Goal: Task Accomplishment & Management: Complete application form

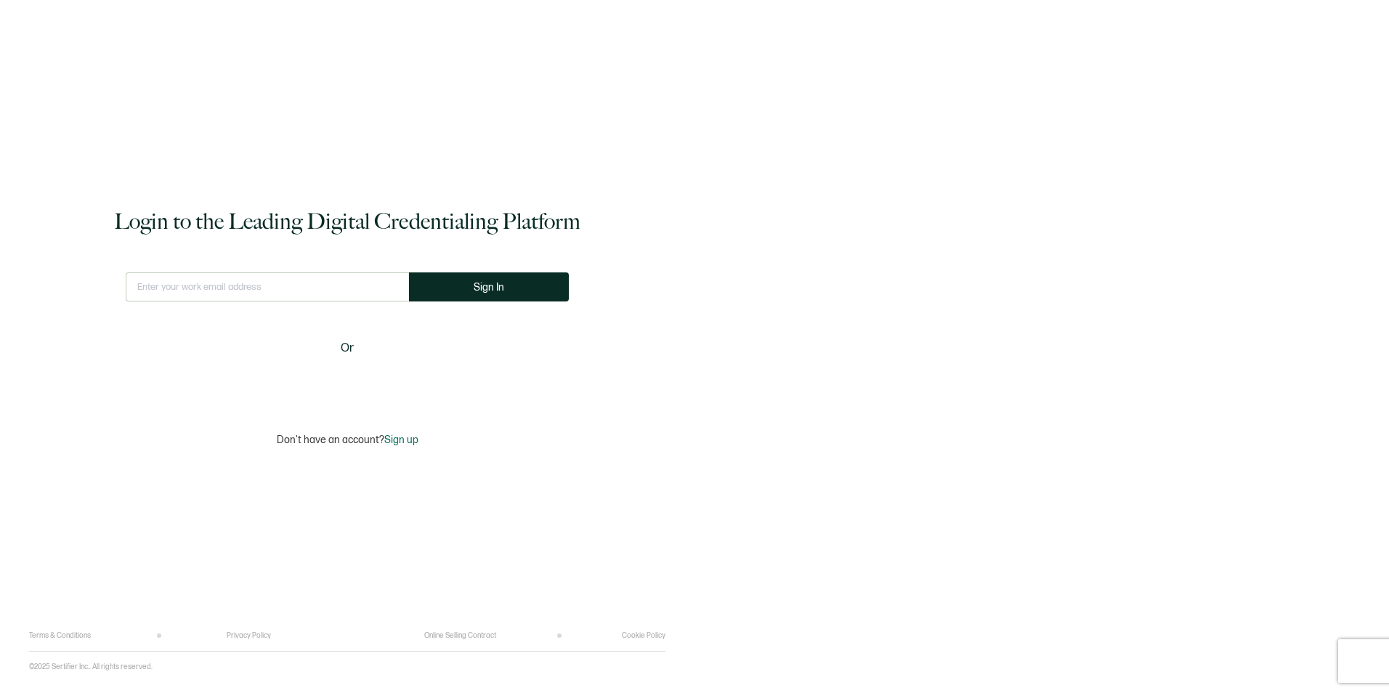
click at [308, 283] on input "text" at bounding box center [267, 286] width 283 height 29
type input "[PERSON_NAME][EMAIL_ADDRESS][PERSON_NAME][DOMAIN_NAME]"
click at [506, 293] on button "Sign In" at bounding box center [489, 286] width 160 height 29
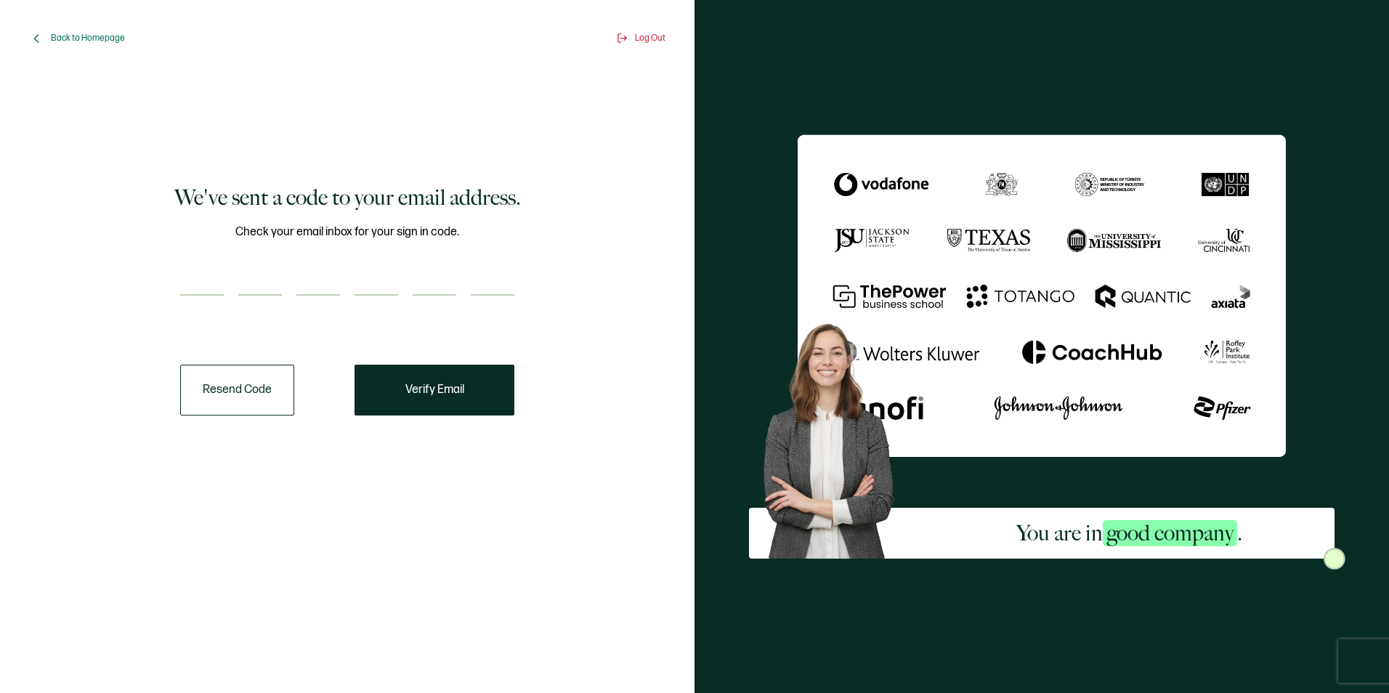
click at [190, 285] on input "number" at bounding box center [202, 281] width 44 height 29
type input "9"
type input "8"
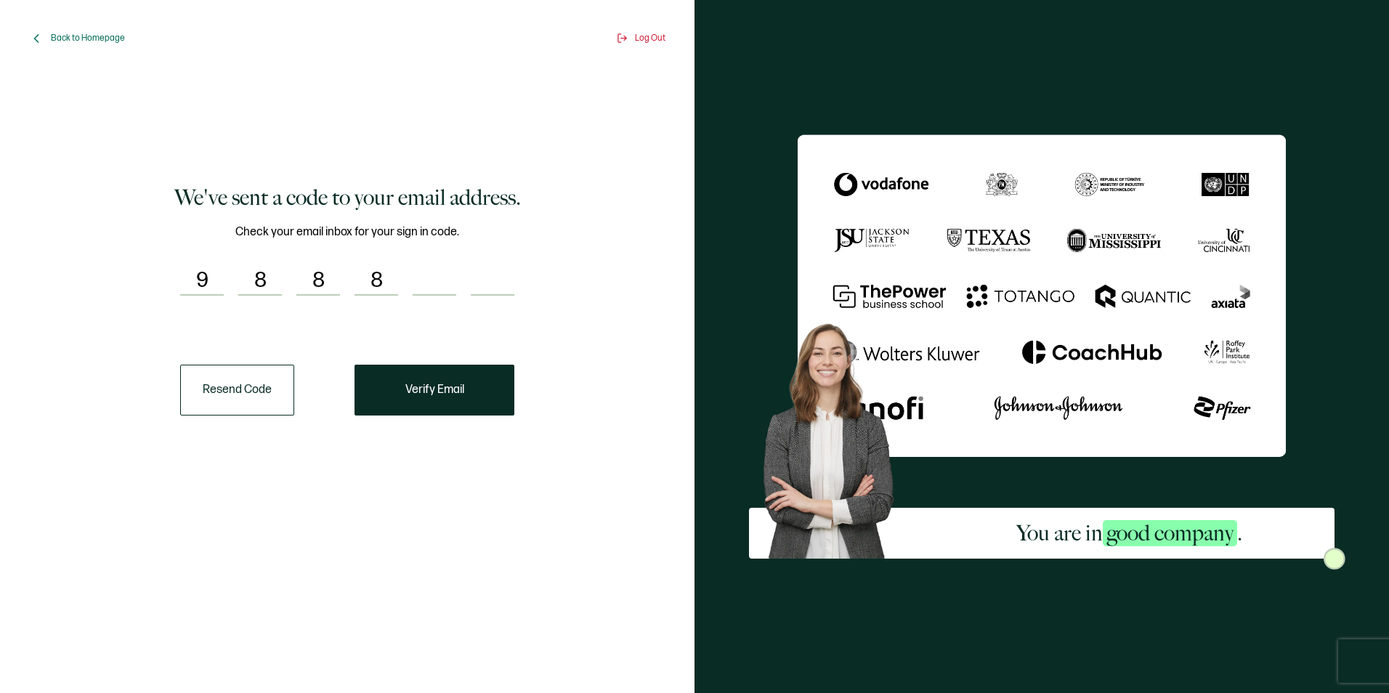
type input "5"
type input "3"
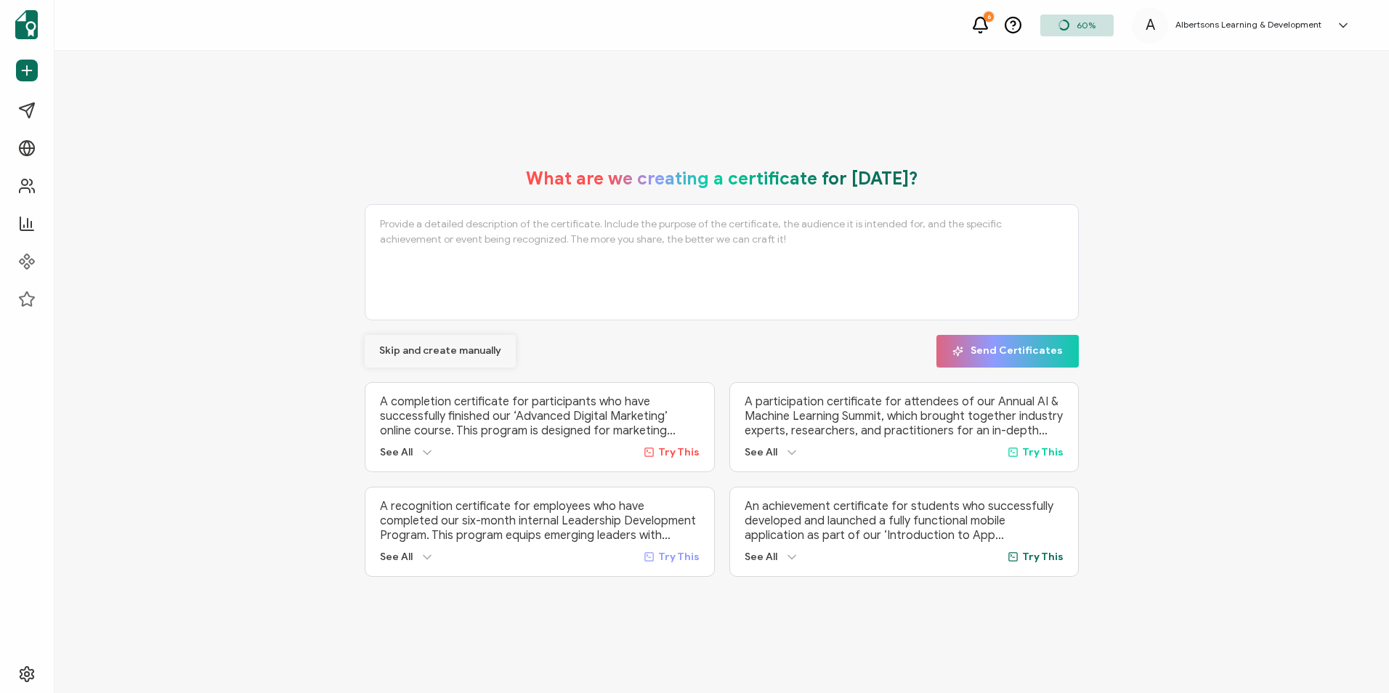
click at [445, 346] on span "Skip and create manually" at bounding box center [440, 351] width 122 height 10
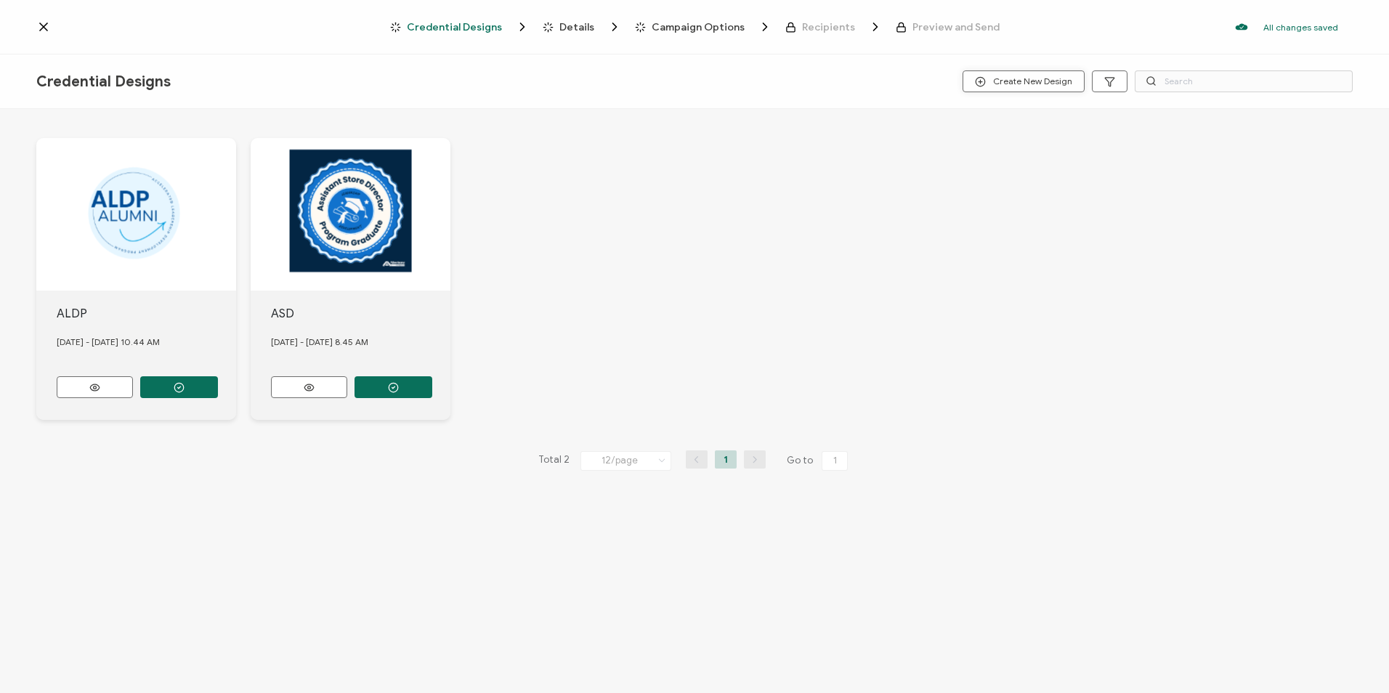
click at [986, 76] on icon "button" at bounding box center [980, 81] width 11 height 11
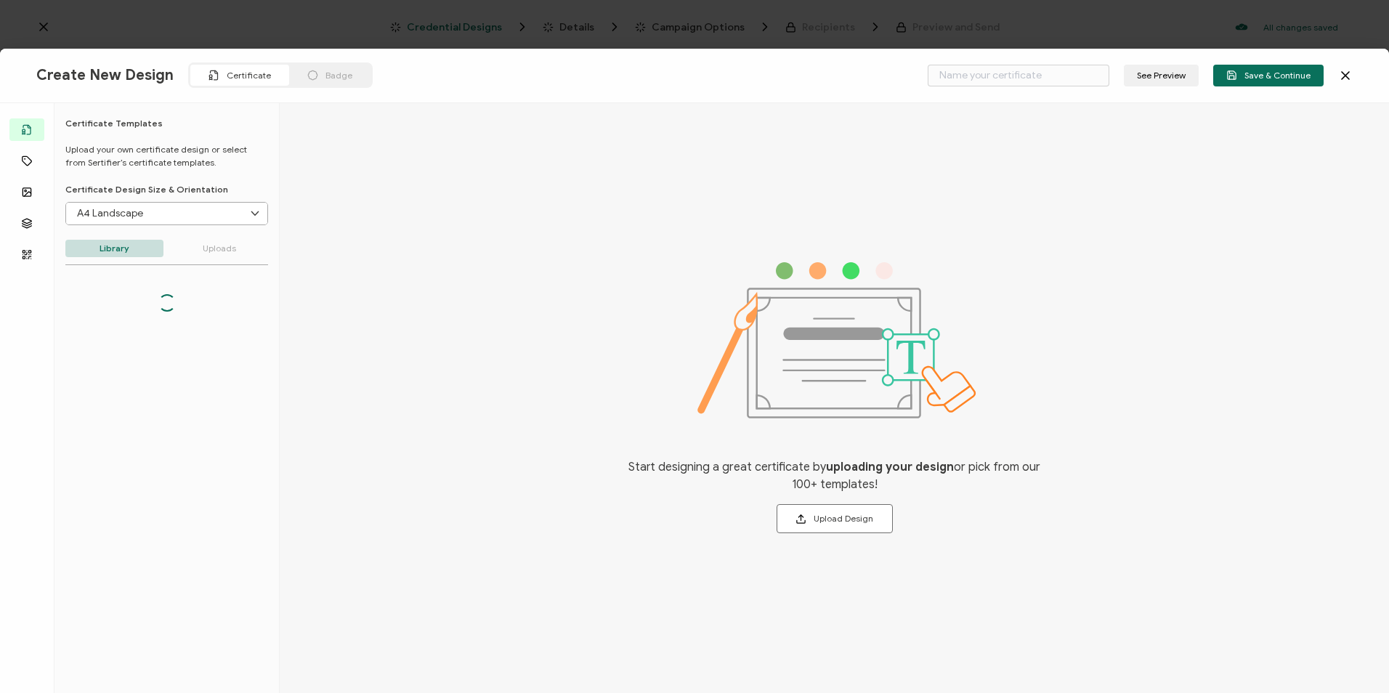
click at [1343, 72] on icon at bounding box center [1345, 75] width 7 height 7
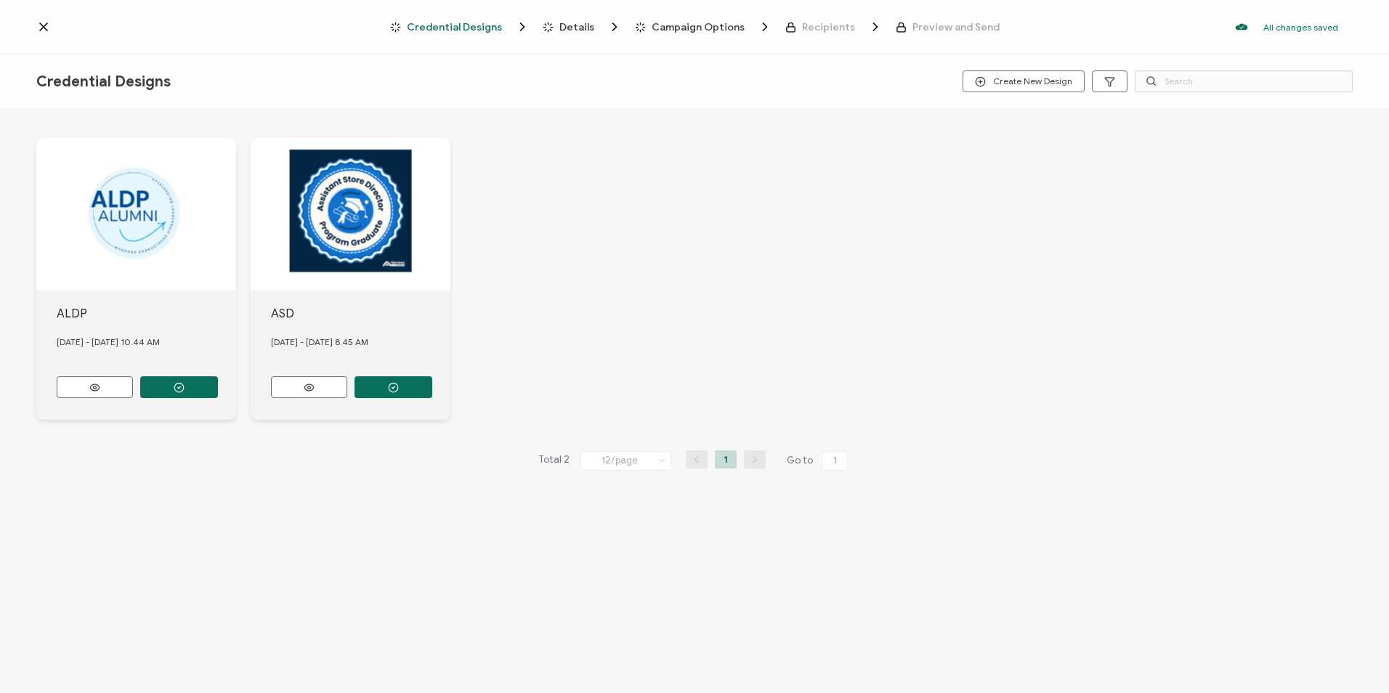
click at [468, 28] on span "Credential Designs" at bounding box center [454, 27] width 95 height 11
click at [42, 25] on icon at bounding box center [43, 26] width 7 height 7
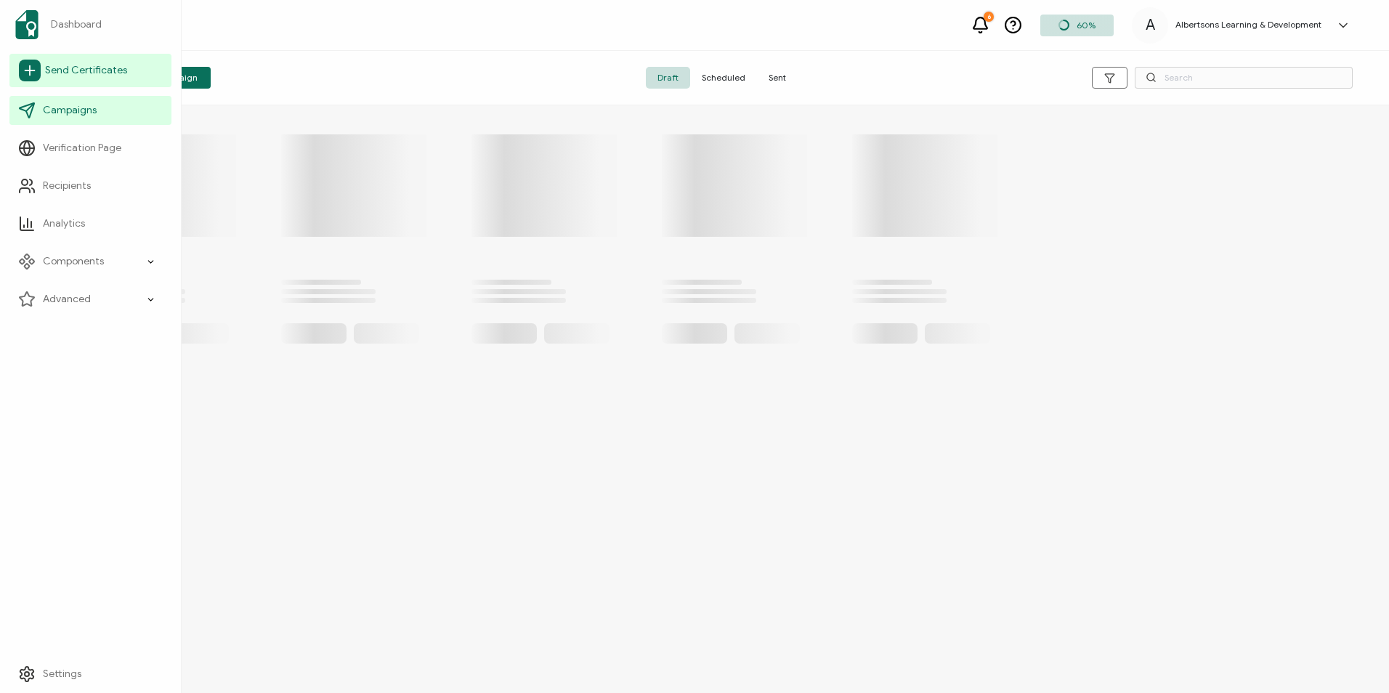
click at [62, 76] on span "Send Certificates" at bounding box center [86, 70] width 82 height 15
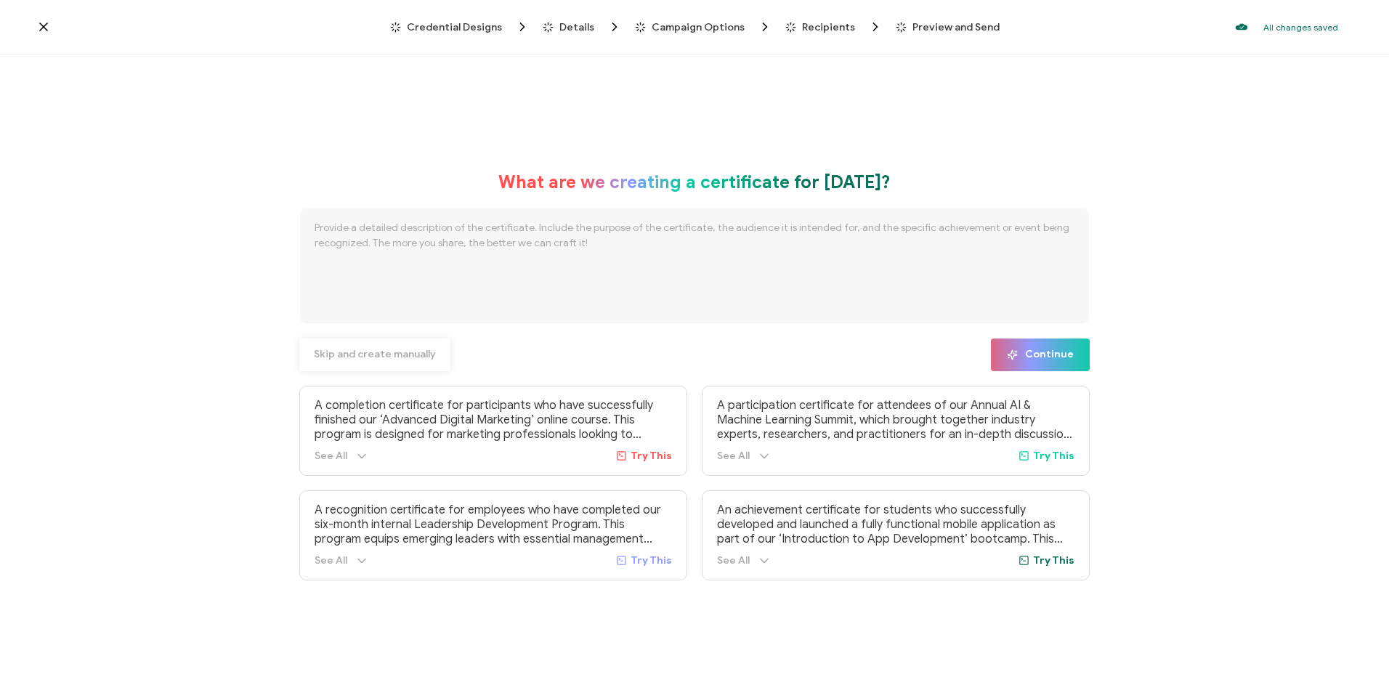
click at [408, 361] on button "Skip and create manually" at bounding box center [374, 355] width 151 height 33
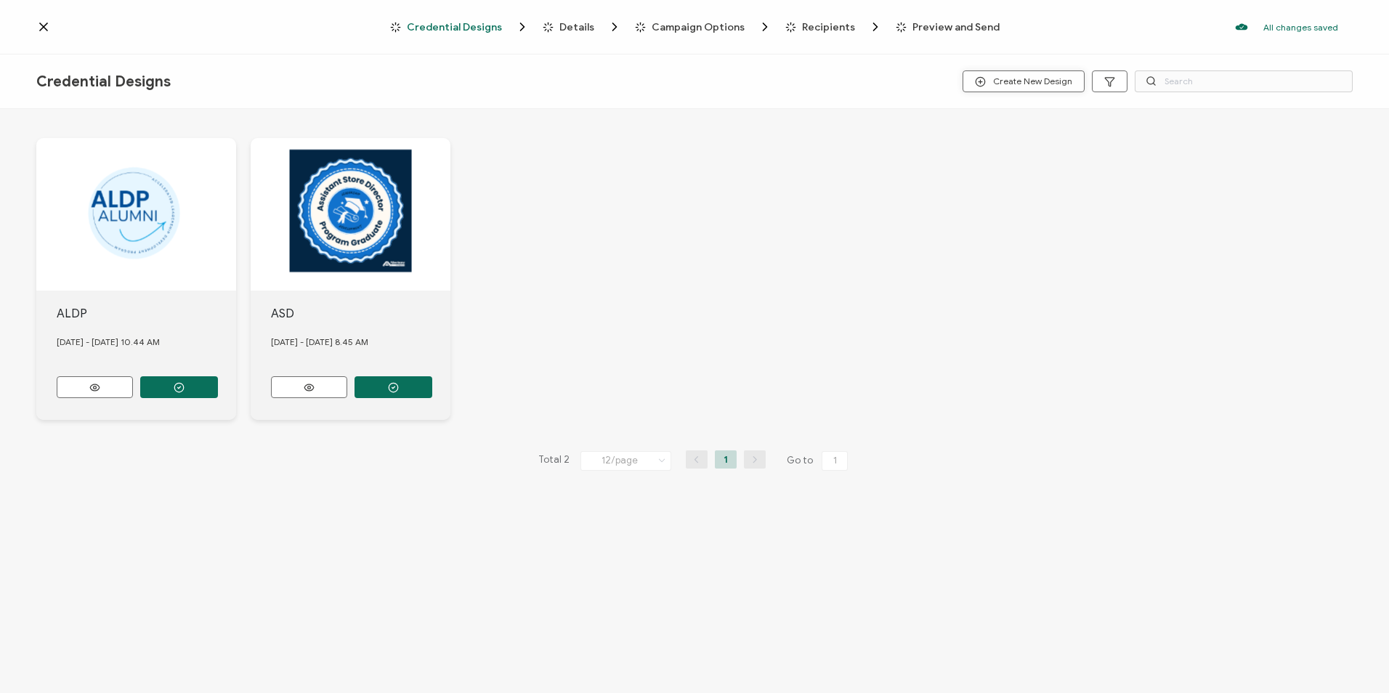
click at [1033, 80] on span "Create New Design" at bounding box center [1023, 81] width 97 height 11
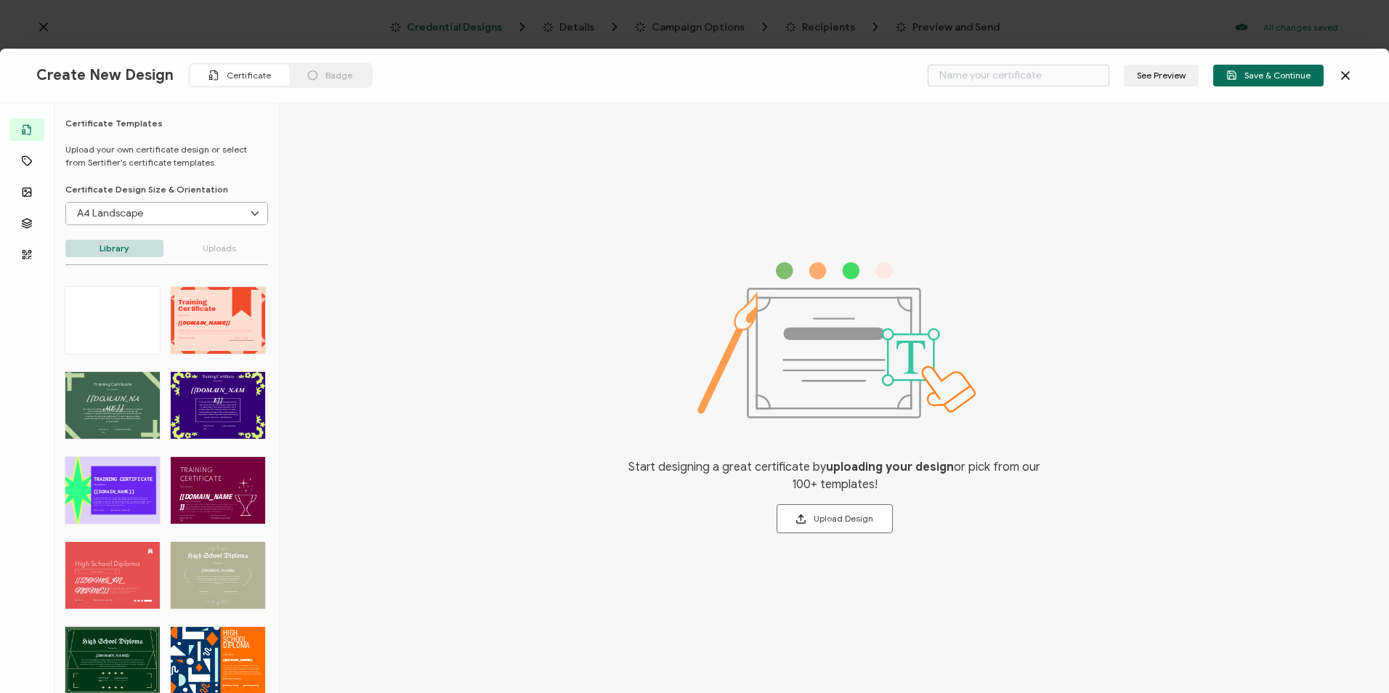
drag, startPoint x: 1346, startPoint y: 73, endPoint x: 1305, endPoint y: 68, distance: 41.6
click at [1346, 73] on icon at bounding box center [1345, 75] width 15 height 15
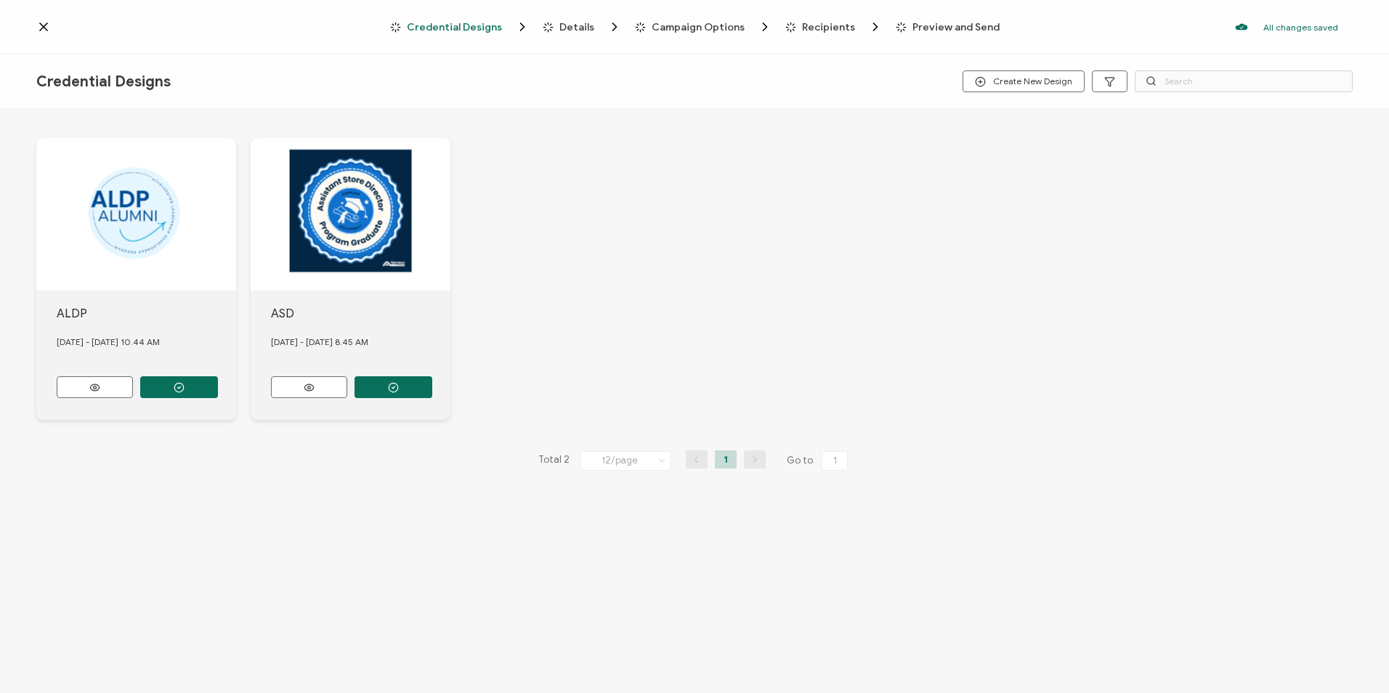
click at [134, 203] on div at bounding box center [136, 214] width 200 height 153
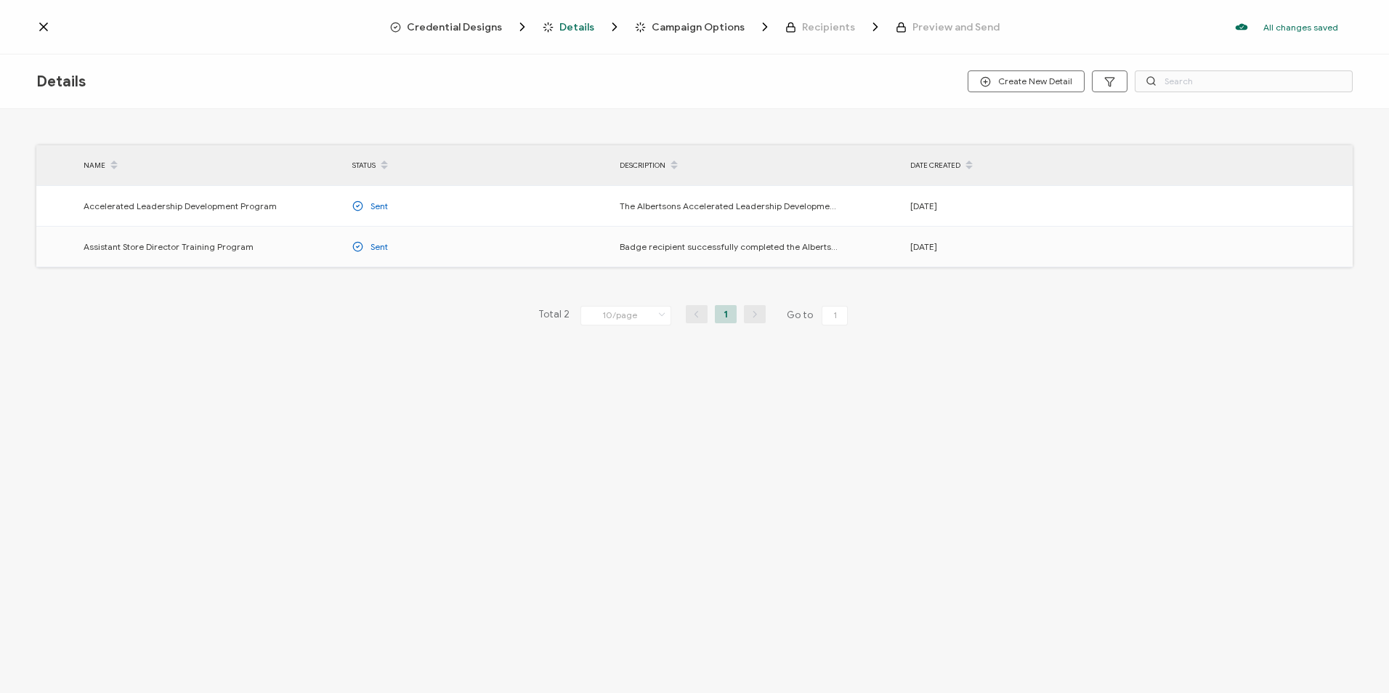
click at [39, 29] on icon at bounding box center [43, 27] width 15 height 15
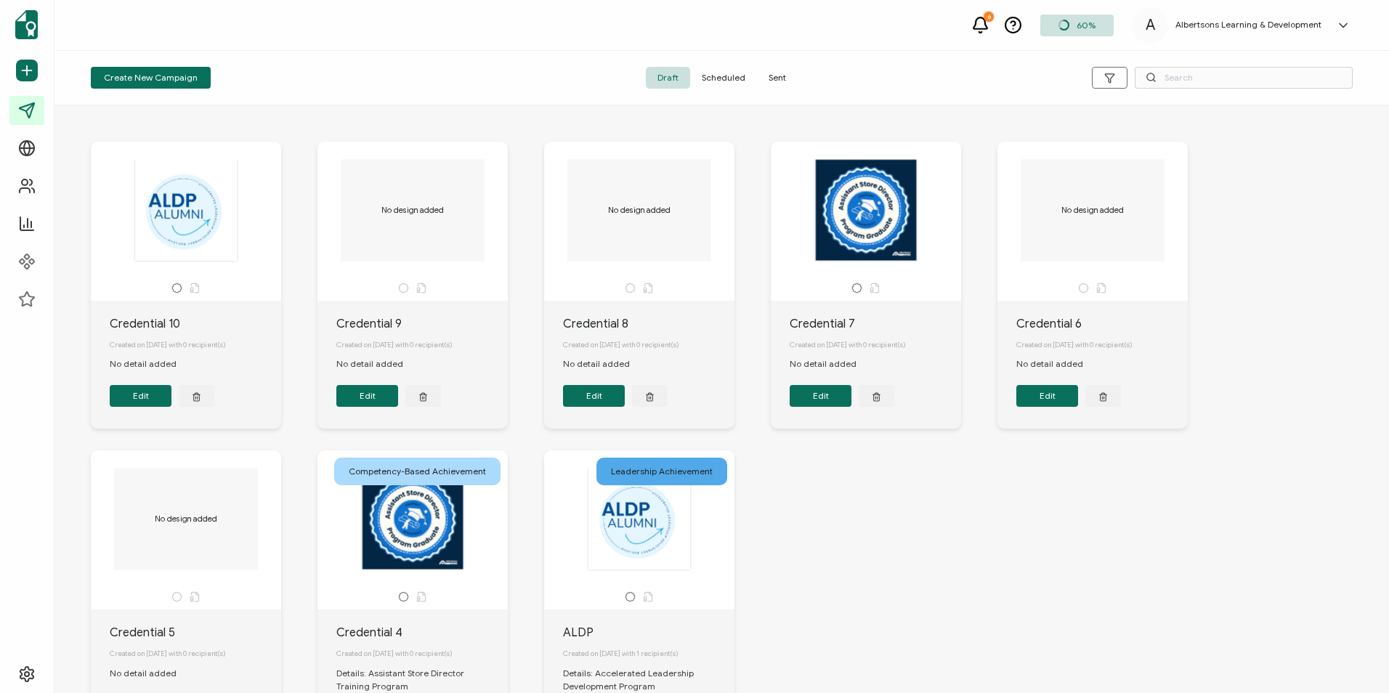
click at [178, 203] on div at bounding box center [186, 209] width 153 height 103
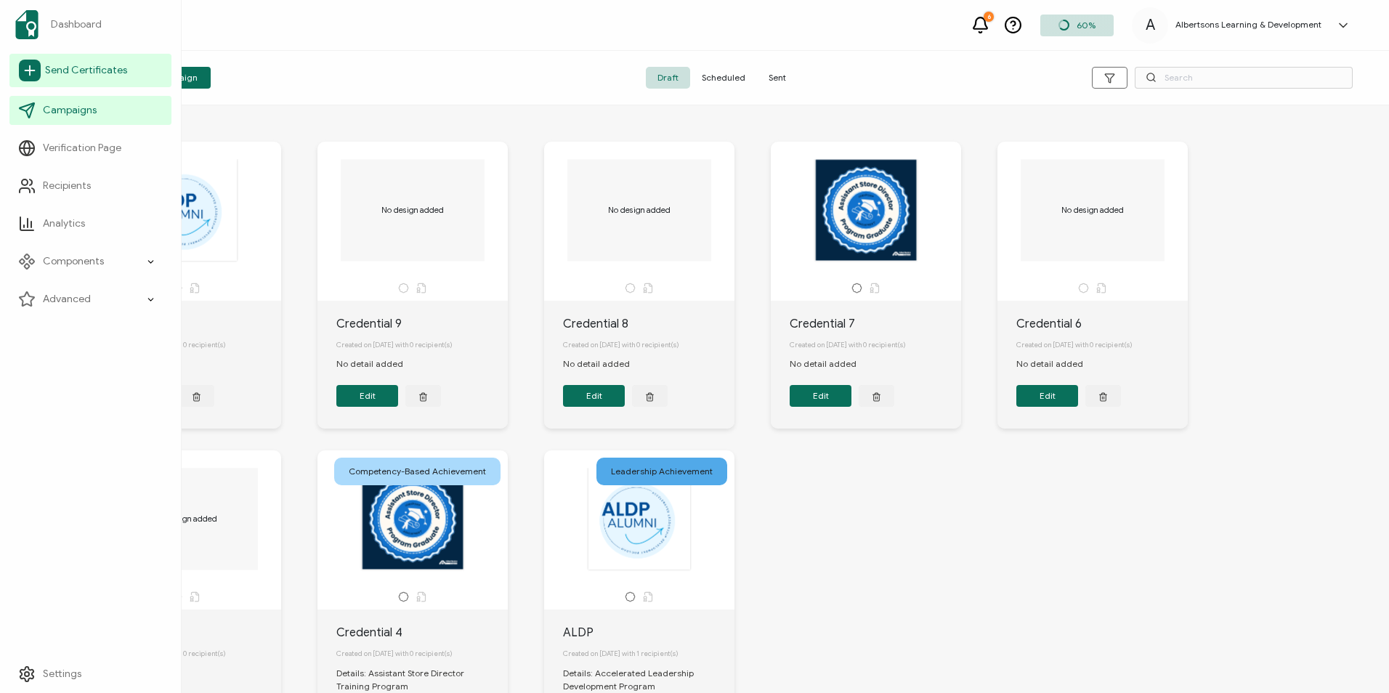
click at [57, 70] on span "Send Certificates" at bounding box center [86, 70] width 82 height 15
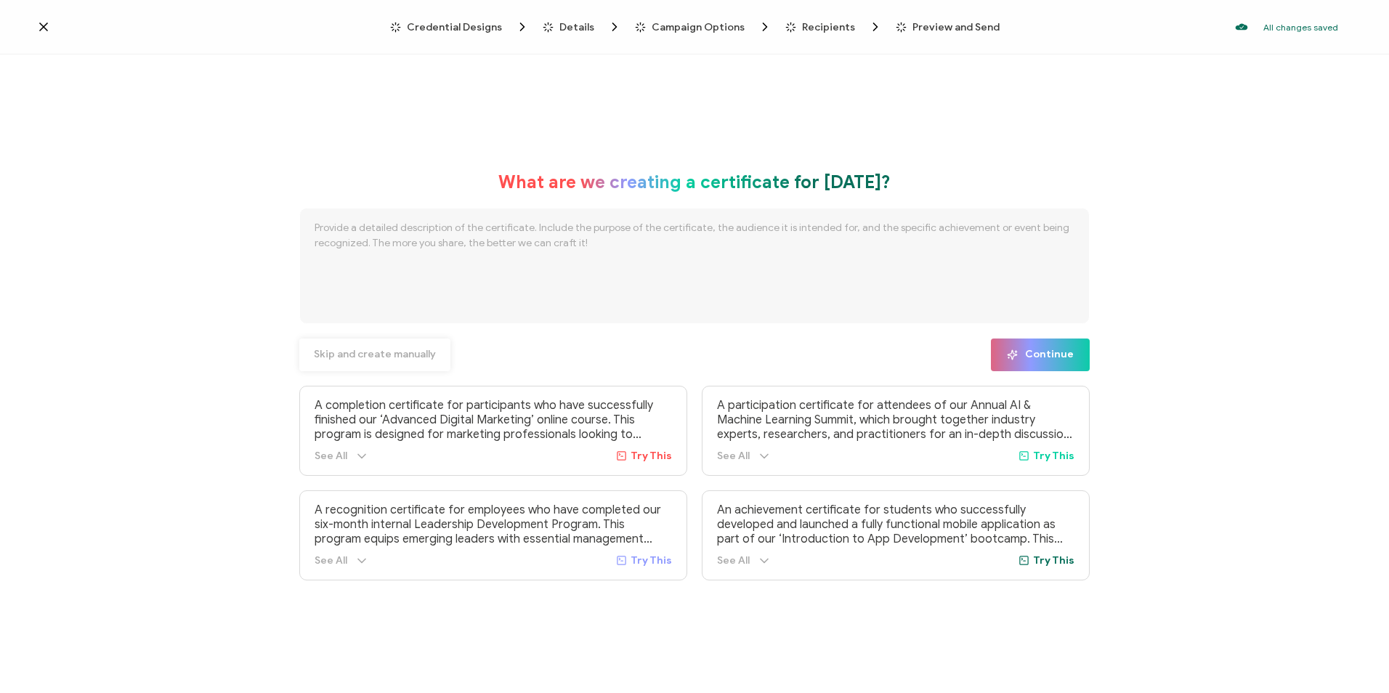
click at [358, 357] on span "Skip and create manually" at bounding box center [375, 355] width 122 height 10
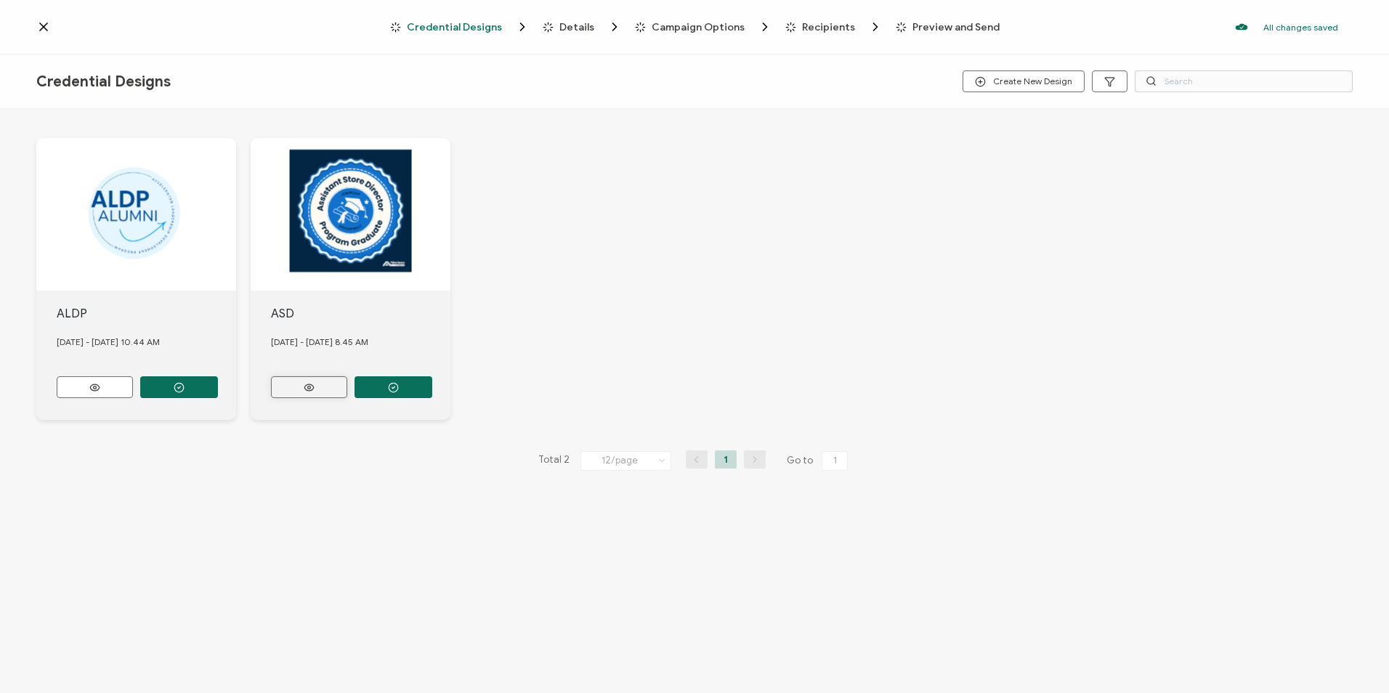
click at [104, 385] on icon at bounding box center [95, 387] width 18 height 11
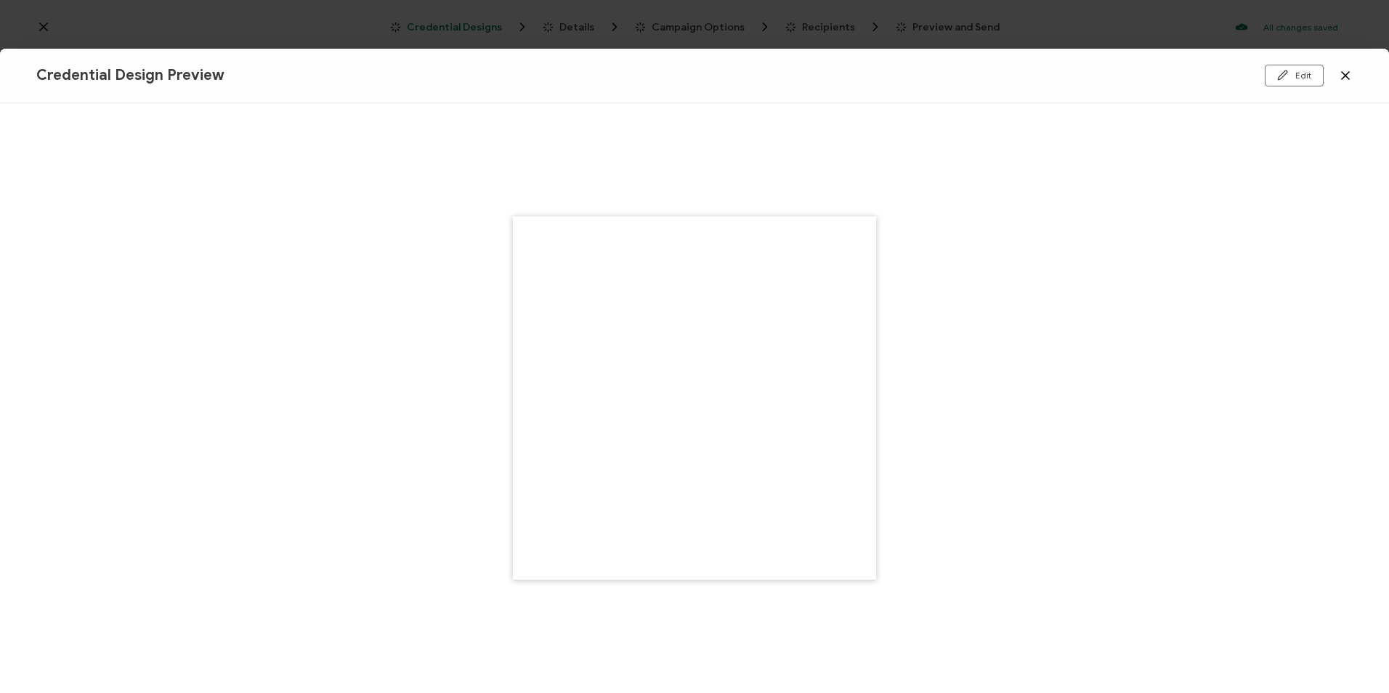
click at [1343, 77] on icon at bounding box center [1345, 75] width 15 height 15
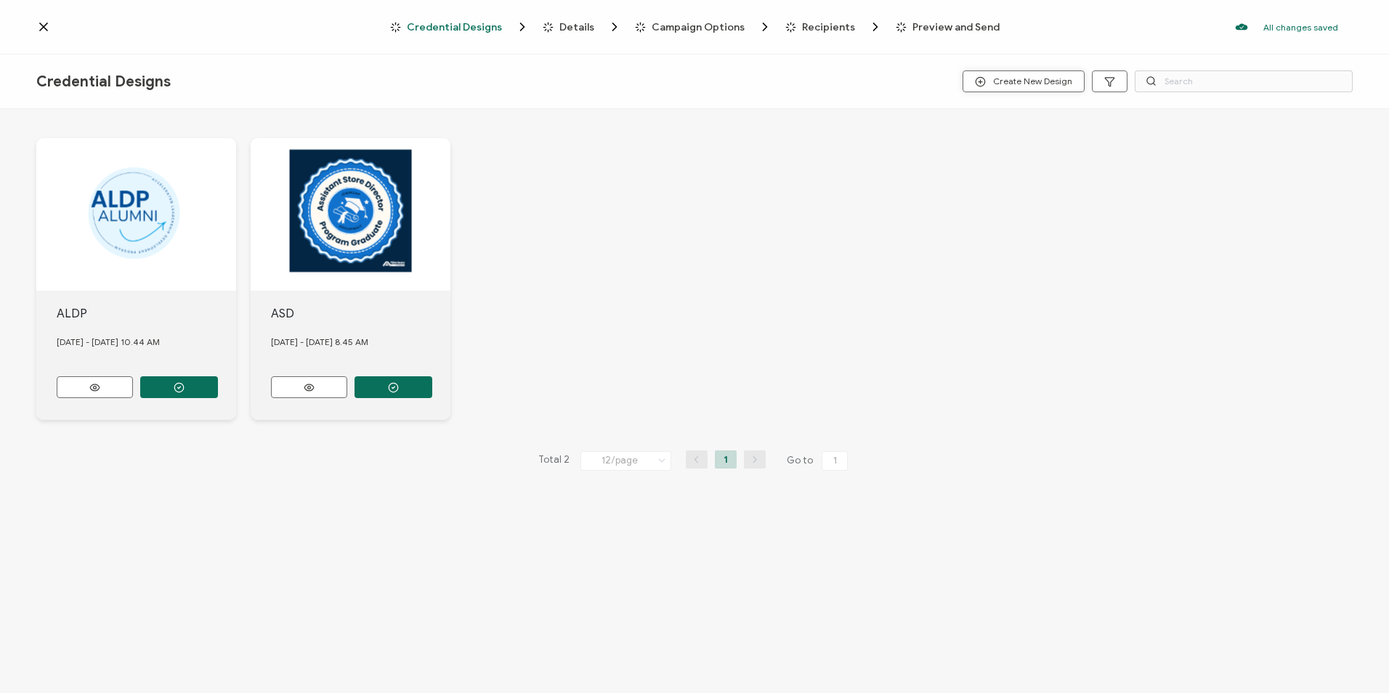
click at [986, 80] on icon "button" at bounding box center [980, 81] width 11 height 11
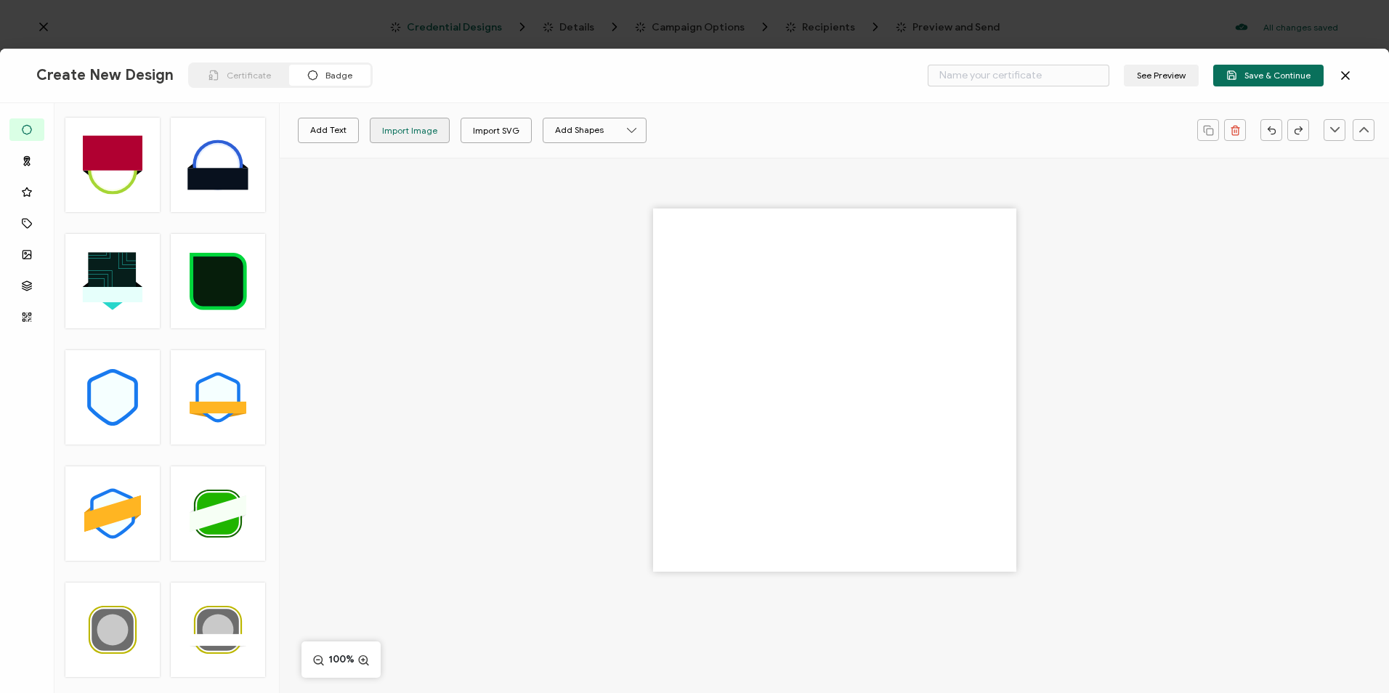
click at [407, 135] on div "Import Image" at bounding box center [409, 130] width 55 height 25
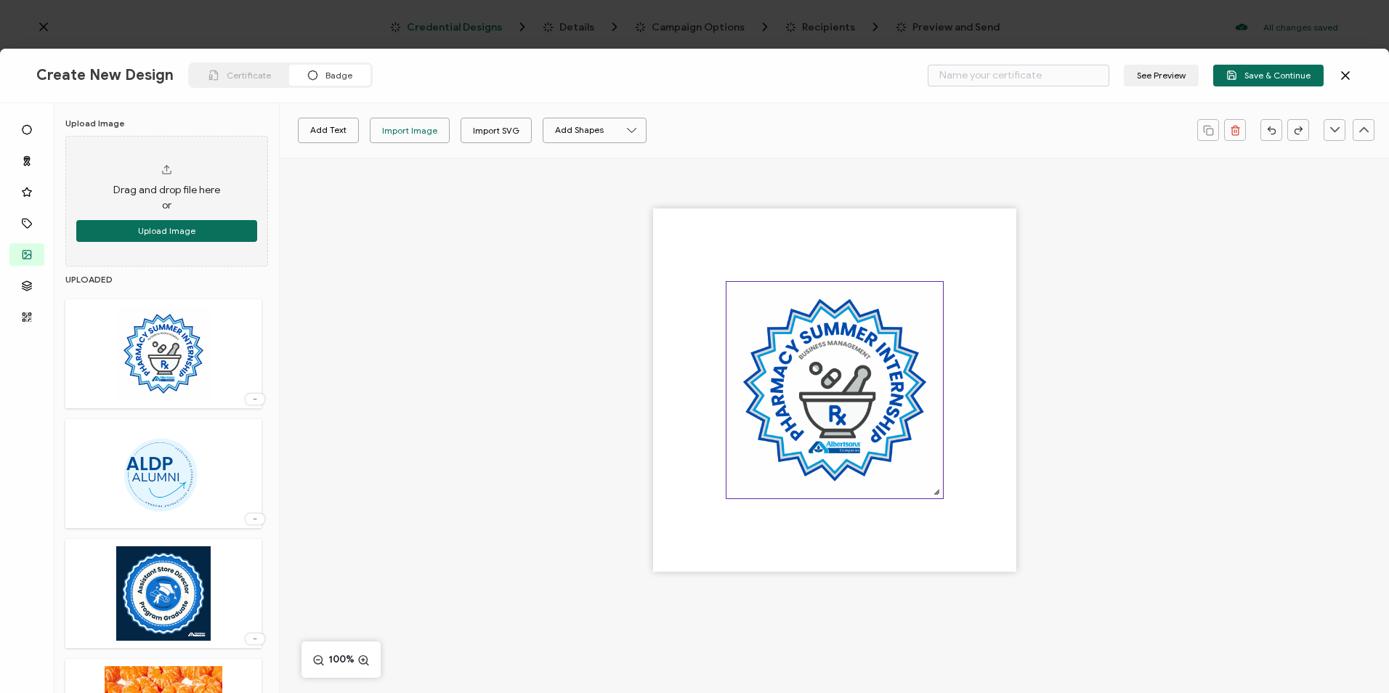
click at [784, 429] on img at bounding box center [835, 390] width 217 height 217
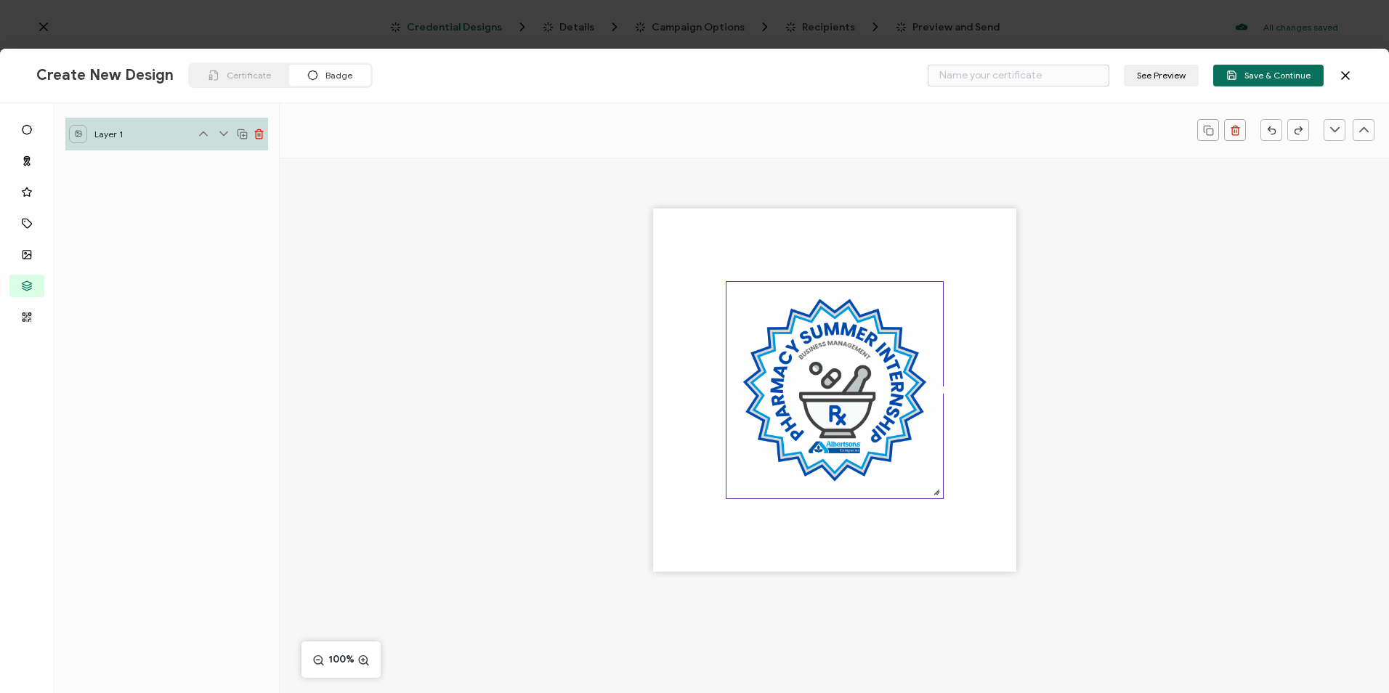
click at [1160, 403] on div at bounding box center [835, 416] width 1110 height 516
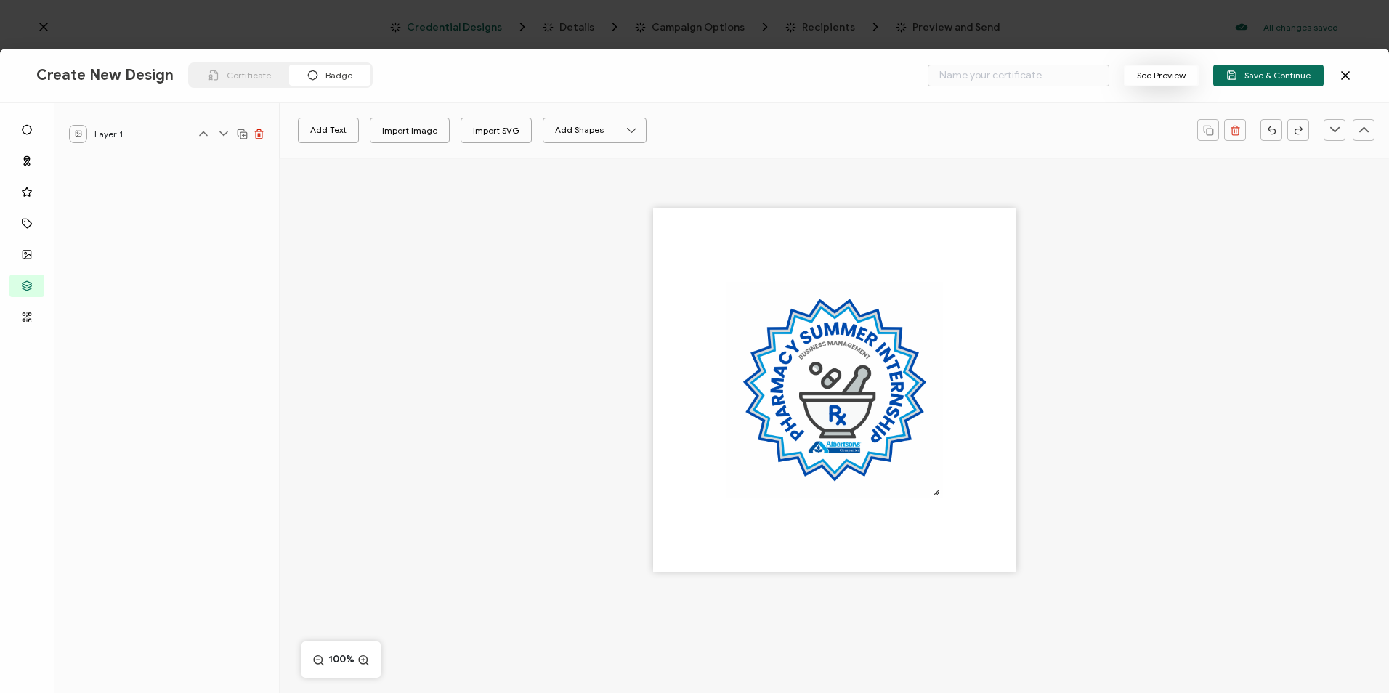
click at [1168, 83] on button "See Preview" at bounding box center [1161, 76] width 75 height 22
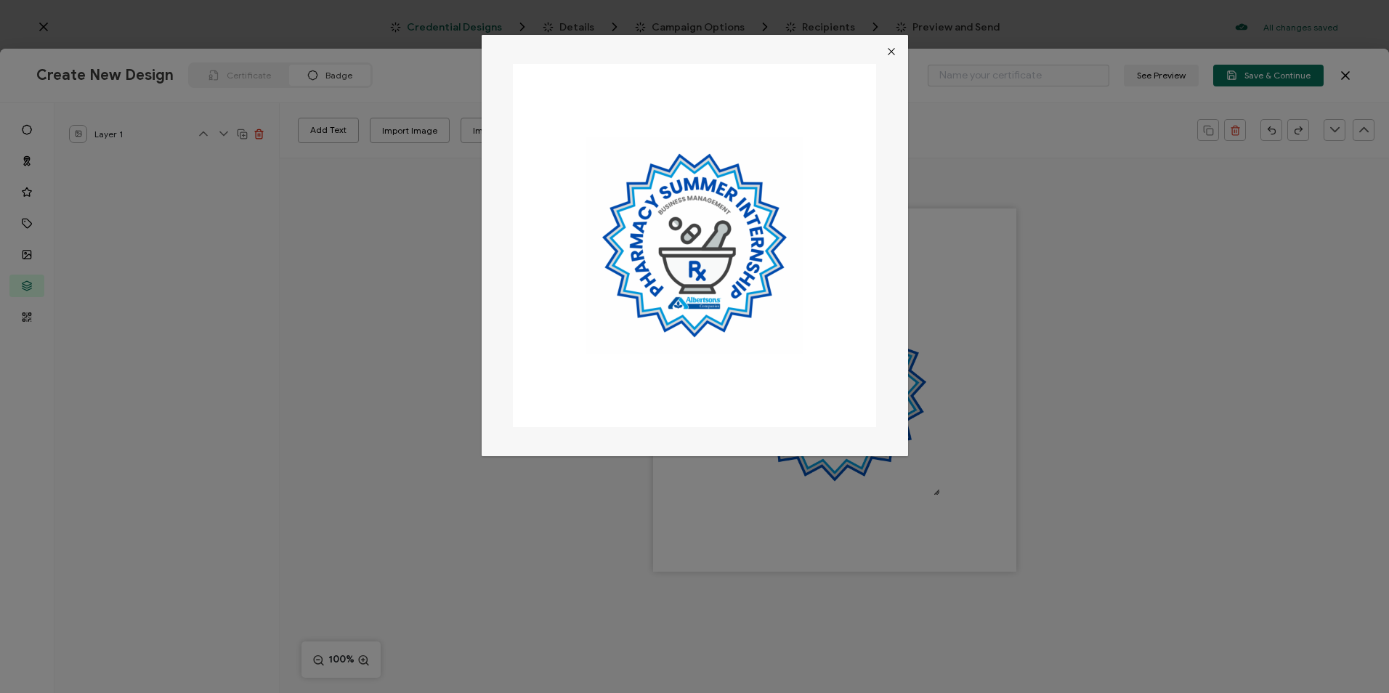
click at [889, 44] on button "Close" at bounding box center [891, 51] width 33 height 33
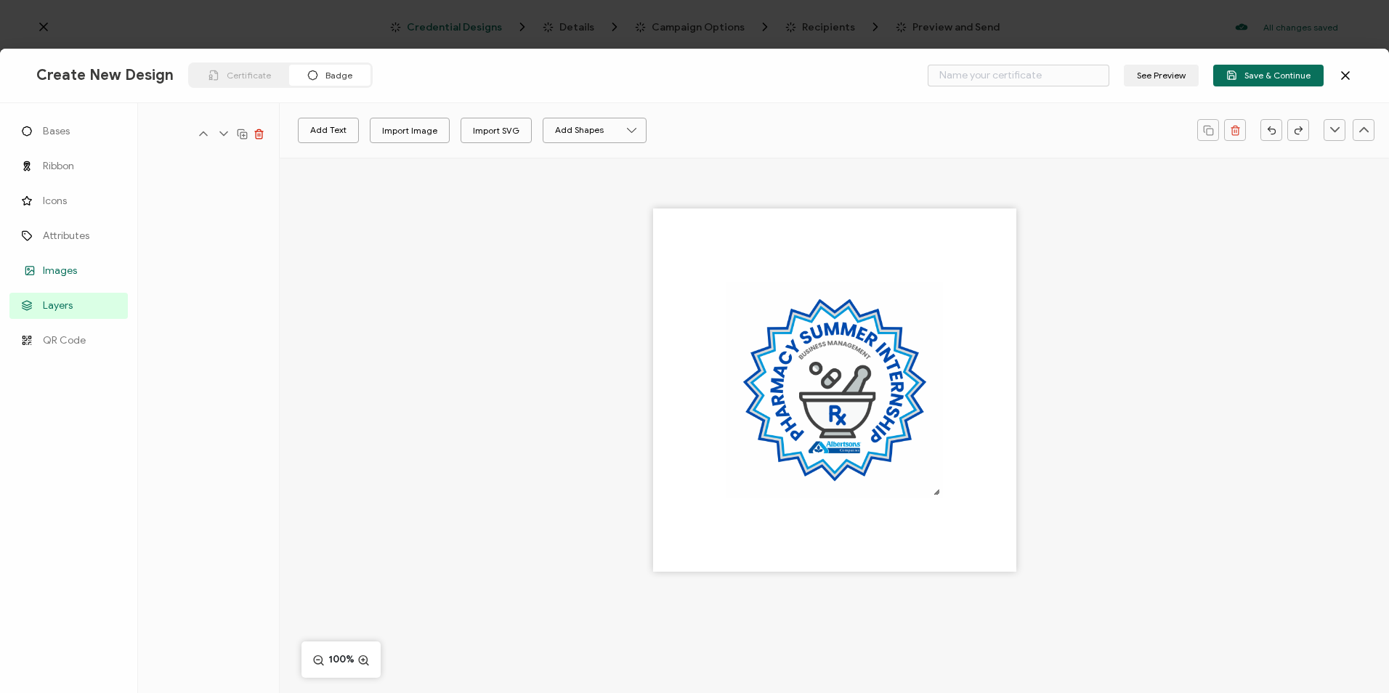
click at [70, 275] on span "Images" at bounding box center [60, 271] width 34 height 15
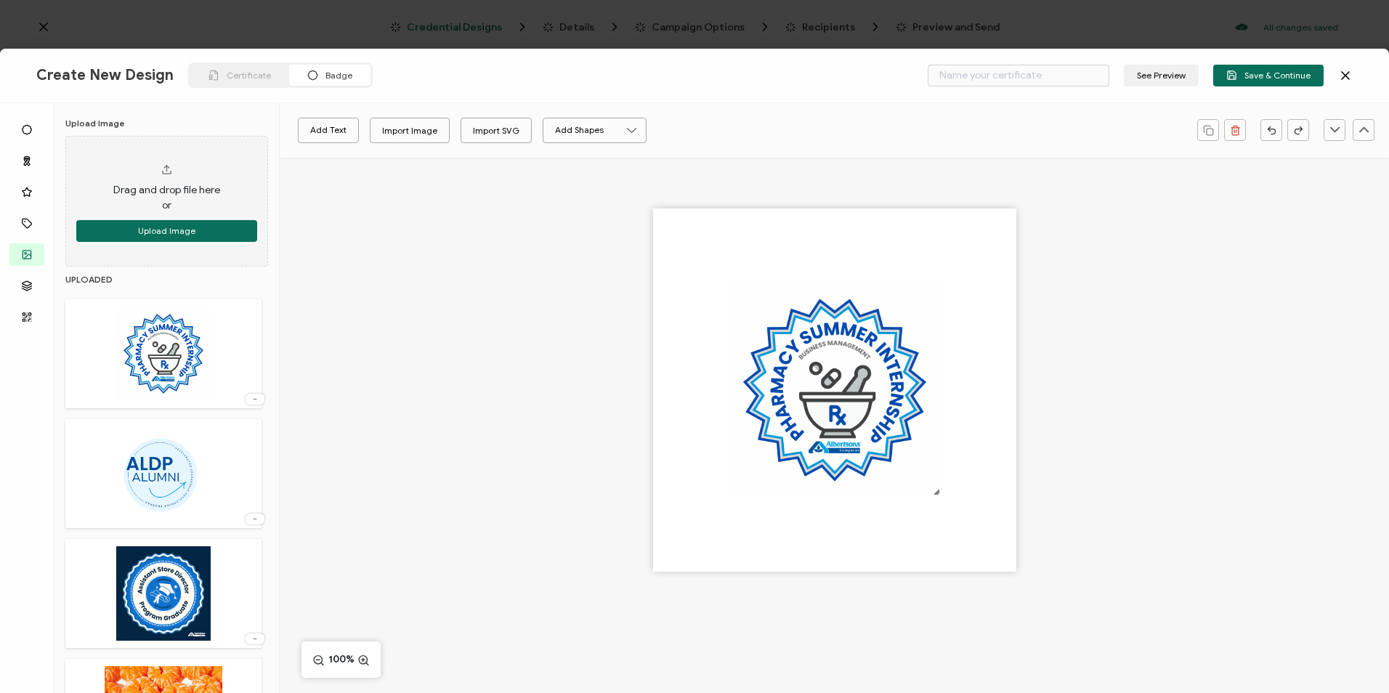
click at [209, 462] on img at bounding box center [163, 474] width 94 height 94
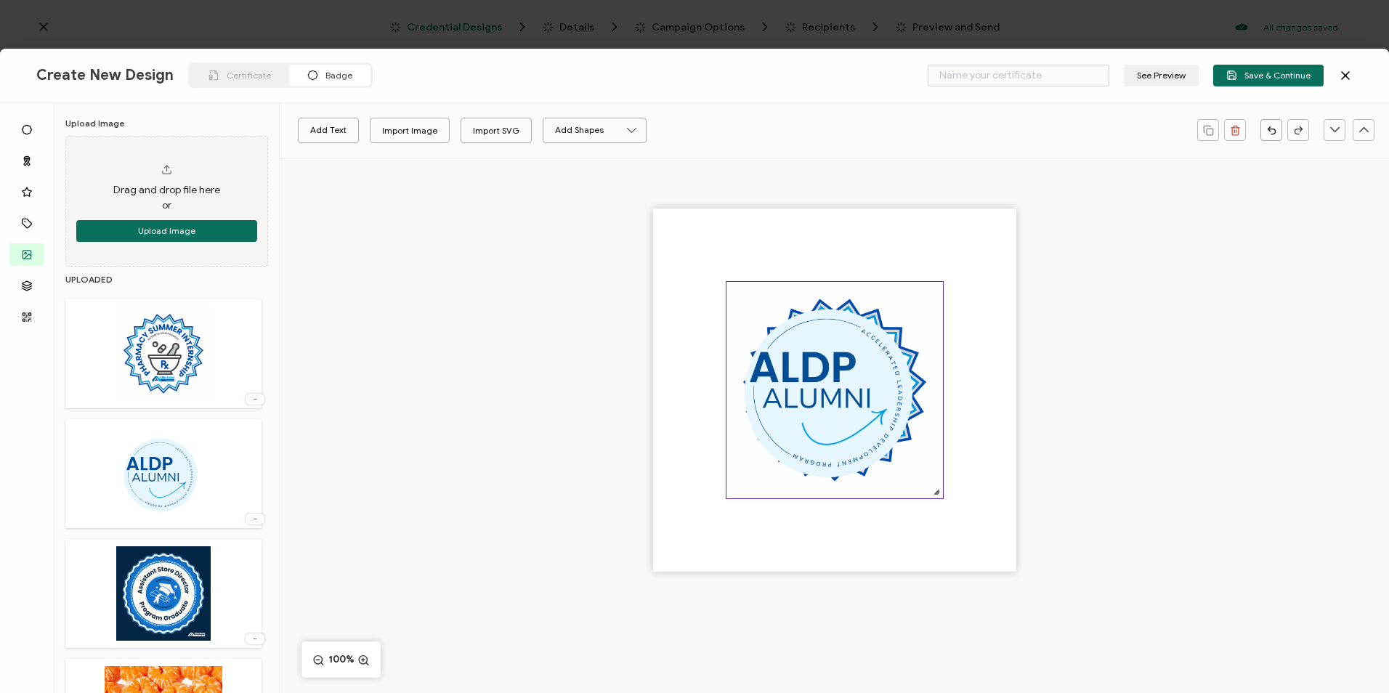
click at [808, 437] on img at bounding box center [835, 390] width 217 height 217
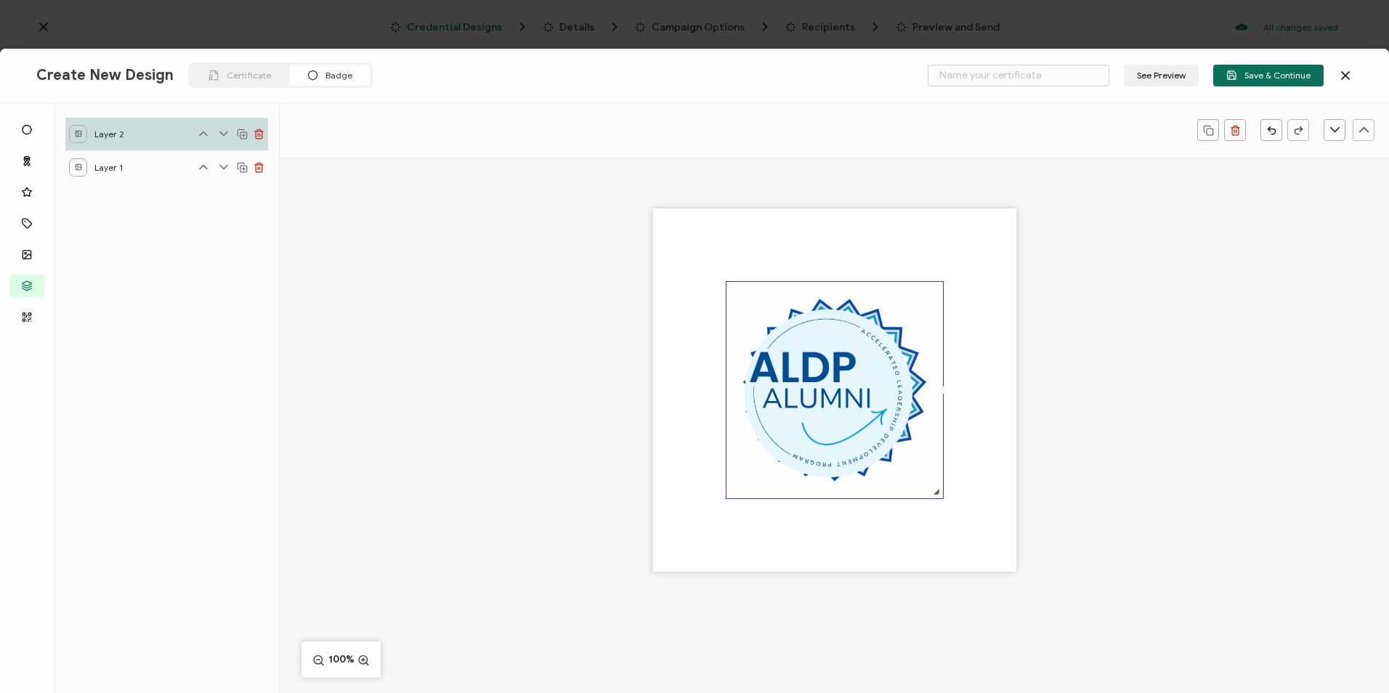
click at [538, 457] on div at bounding box center [835, 416] width 1110 height 516
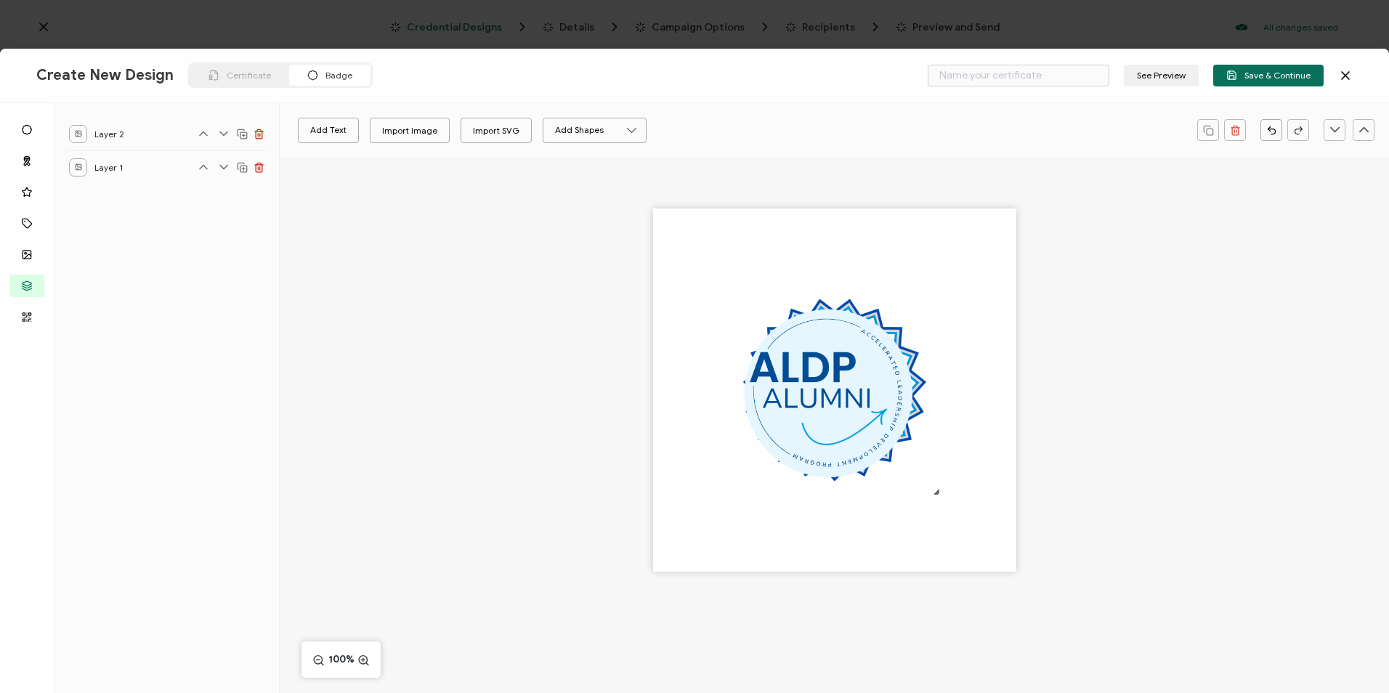
click at [257, 129] on icon at bounding box center [259, 134] width 11 height 11
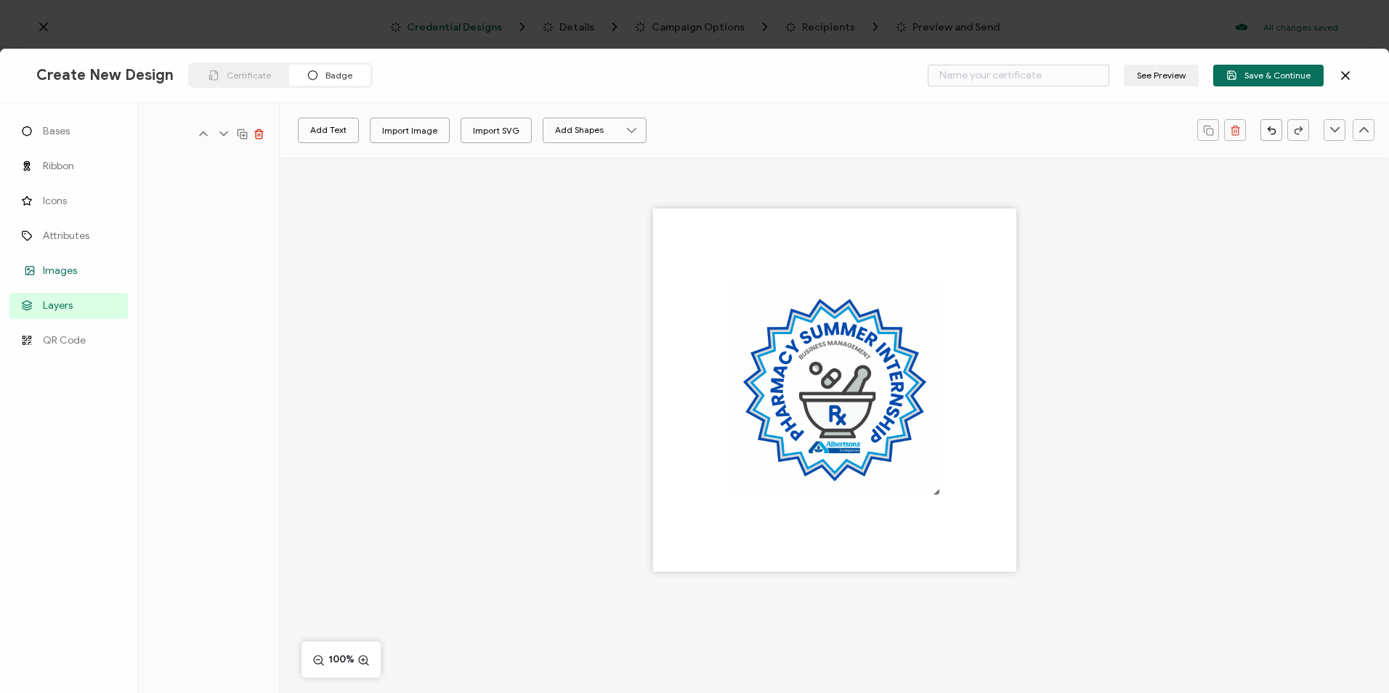
click at [70, 266] on span "Images" at bounding box center [60, 271] width 34 height 15
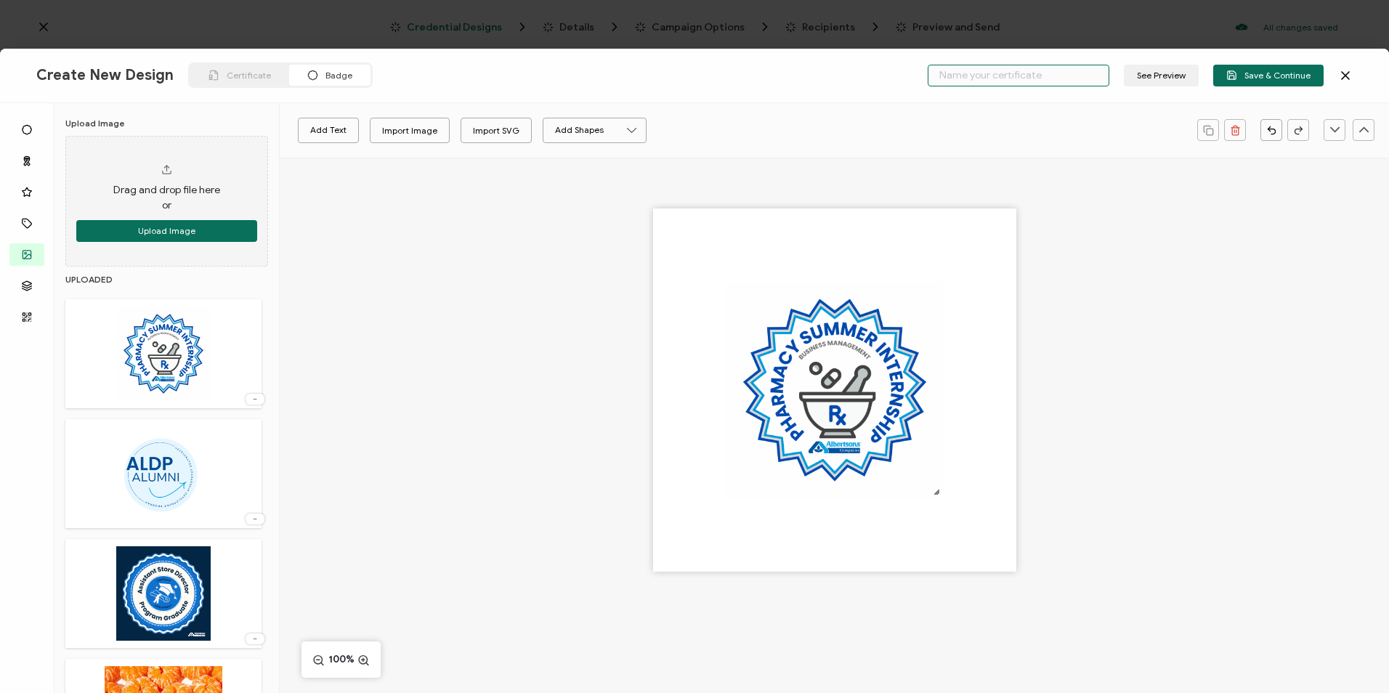
click at [1009, 78] on input "text" at bounding box center [1019, 76] width 182 height 22
type input "Pharmacy Summer Internship"
click at [1334, 70] on div "Pharmacy Summer Internship See Preview Save & Continue" at bounding box center [1133, 76] width 439 height 22
click at [1345, 70] on icon at bounding box center [1345, 75] width 15 height 15
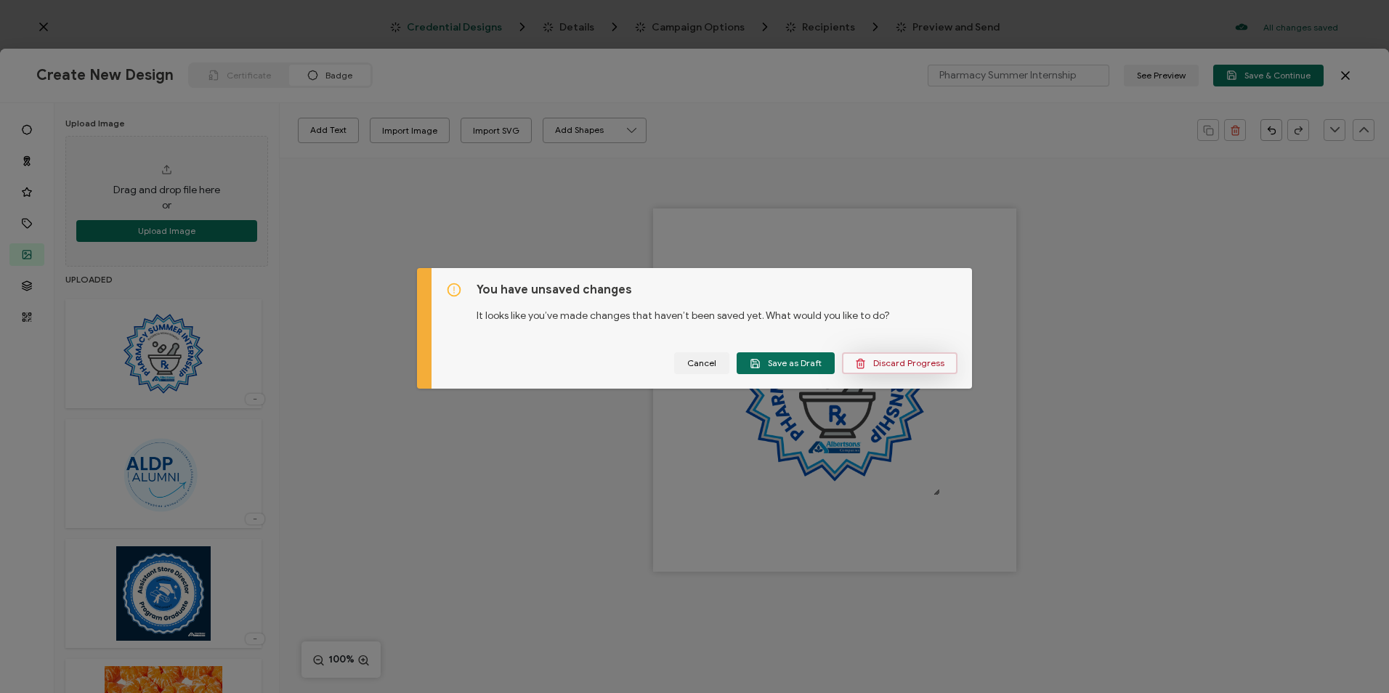
click at [892, 364] on span "Discard Progress" at bounding box center [899, 363] width 89 height 11
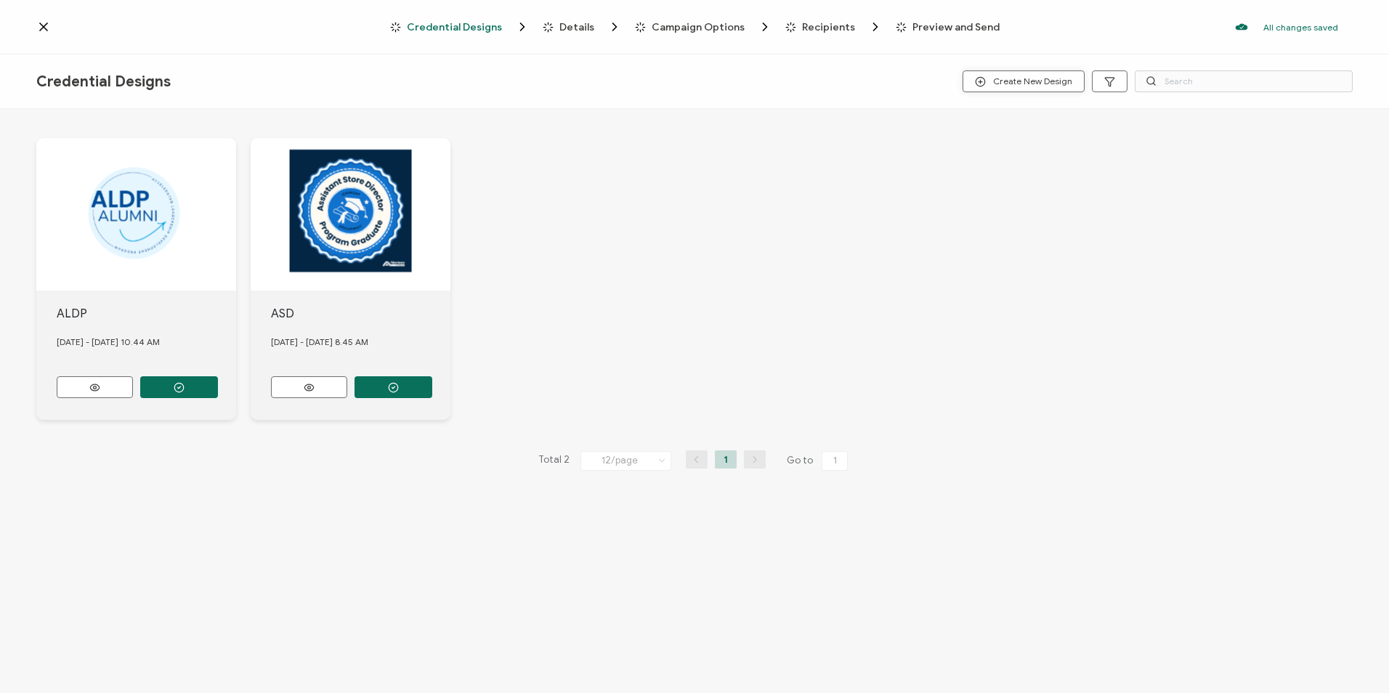
click at [1046, 82] on span "Create New Design" at bounding box center [1023, 81] width 97 height 11
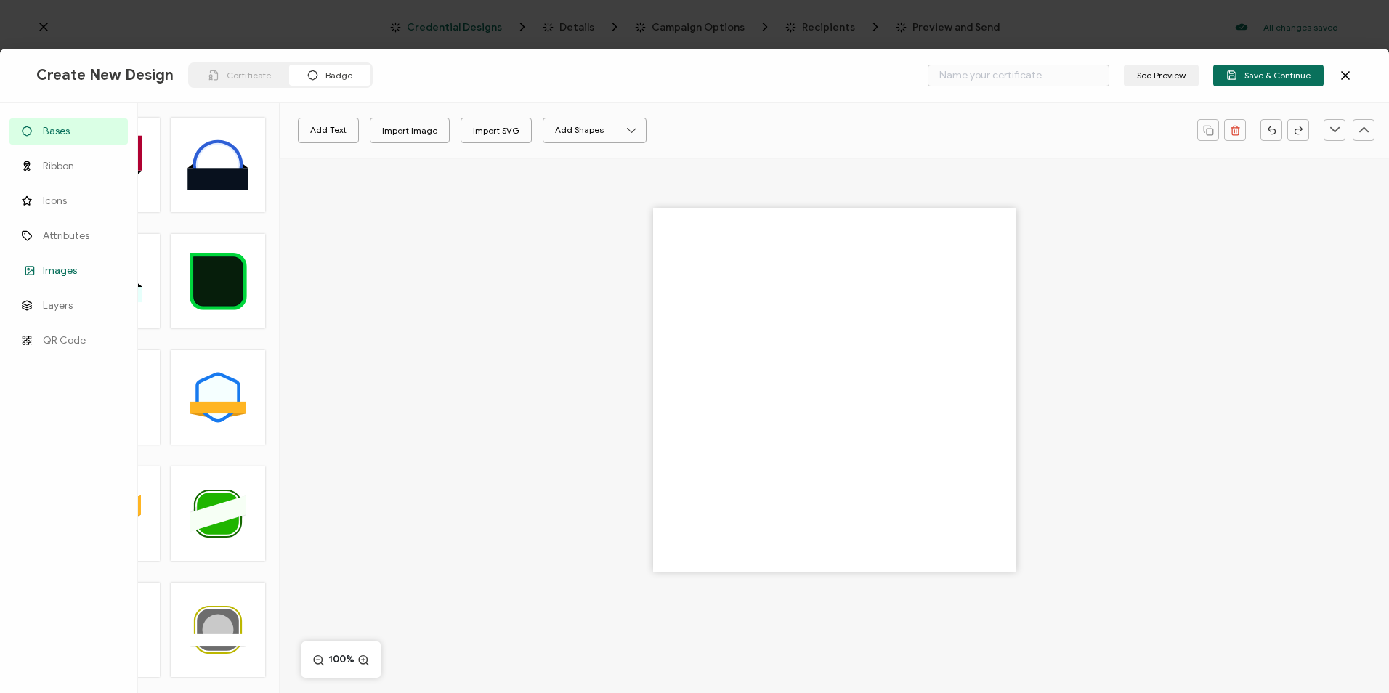
click at [50, 275] on span "Images" at bounding box center [60, 271] width 34 height 15
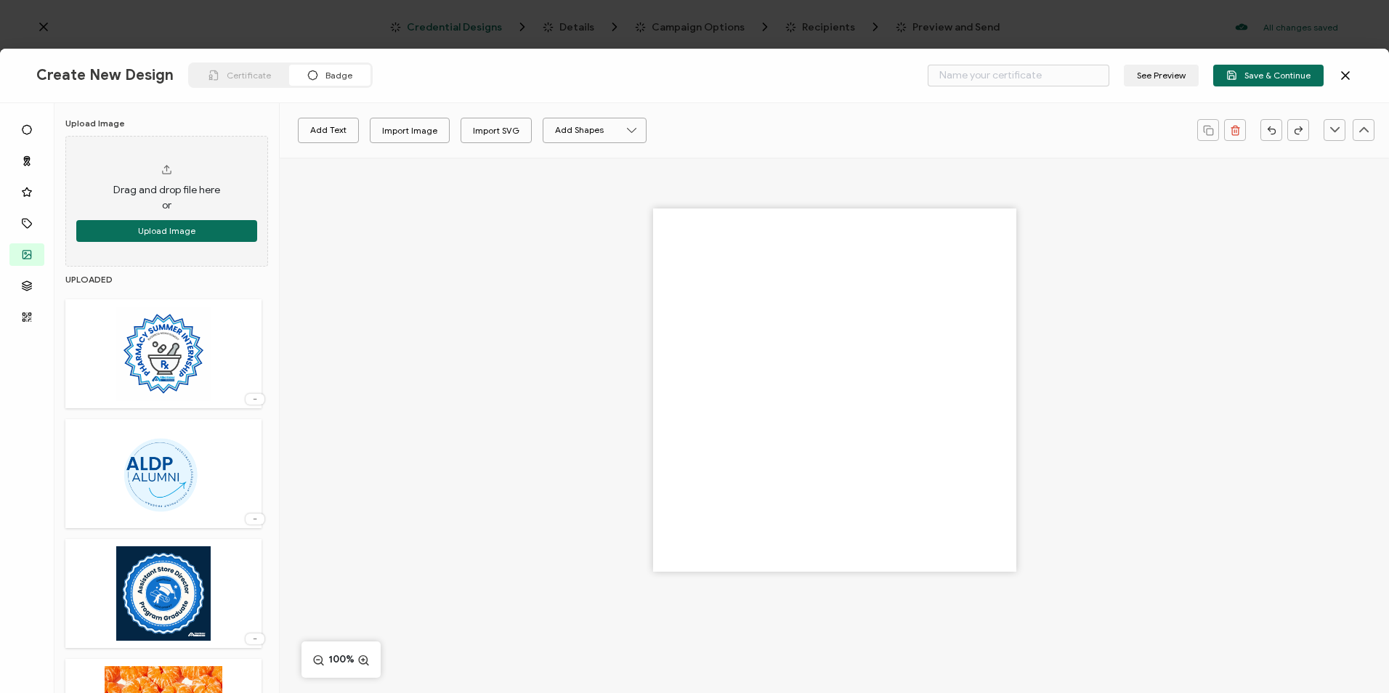
click at [156, 350] on img at bounding box center [163, 354] width 94 height 94
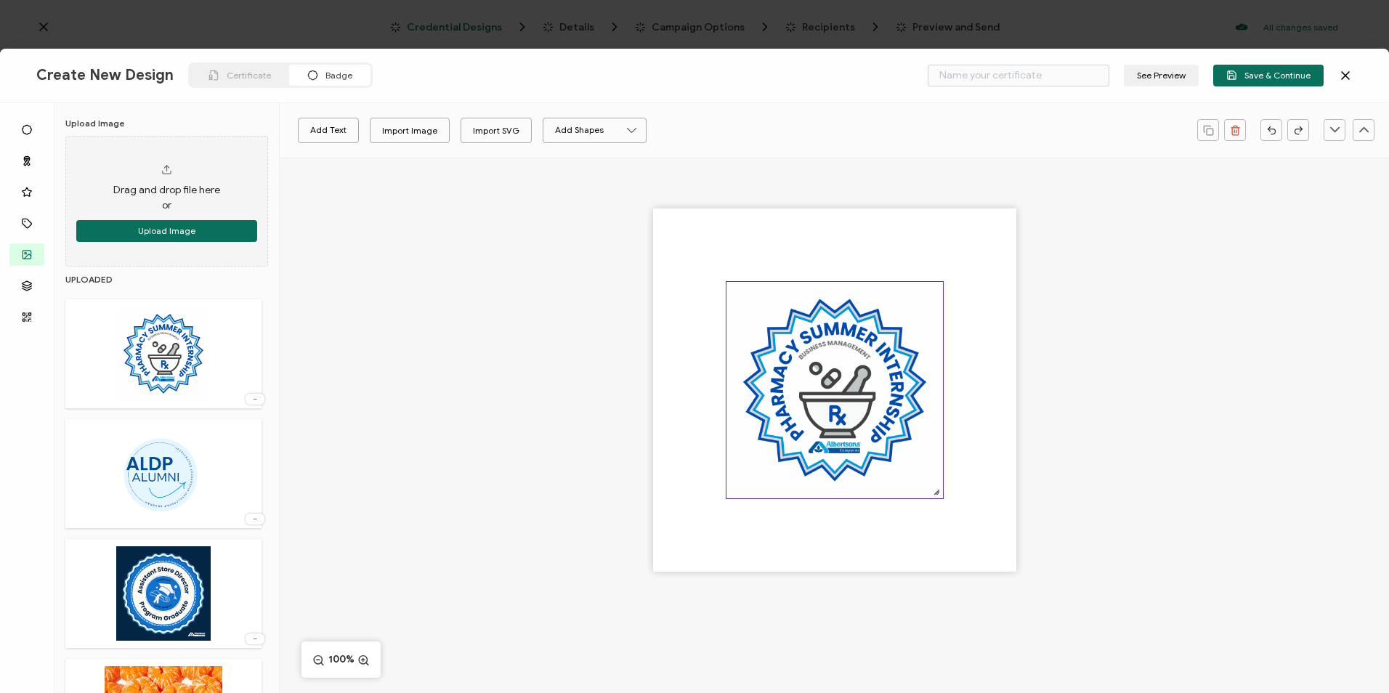
click at [883, 457] on img at bounding box center [835, 390] width 217 height 217
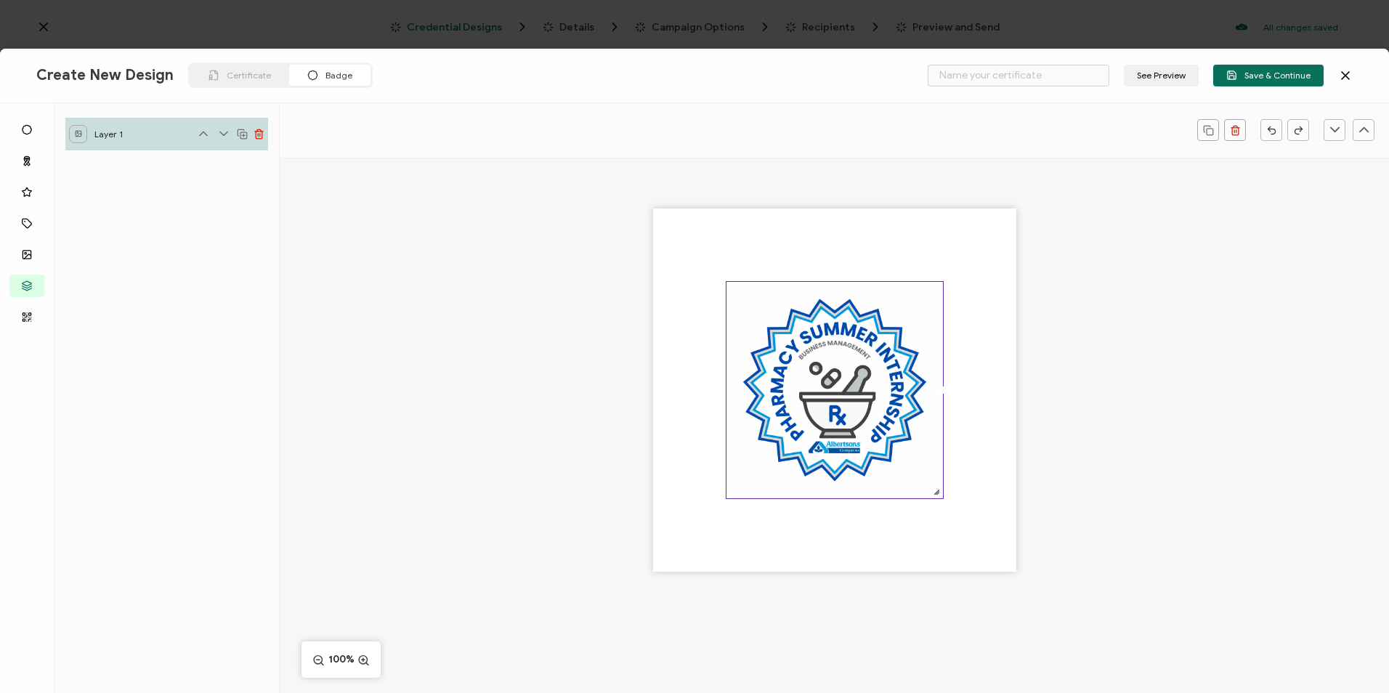
drag, startPoint x: 828, startPoint y: 446, endPoint x: 771, endPoint y: 424, distance: 61.7
click at [771, 424] on img at bounding box center [835, 390] width 217 height 217
click at [804, 378] on img at bounding box center [835, 390] width 217 height 217
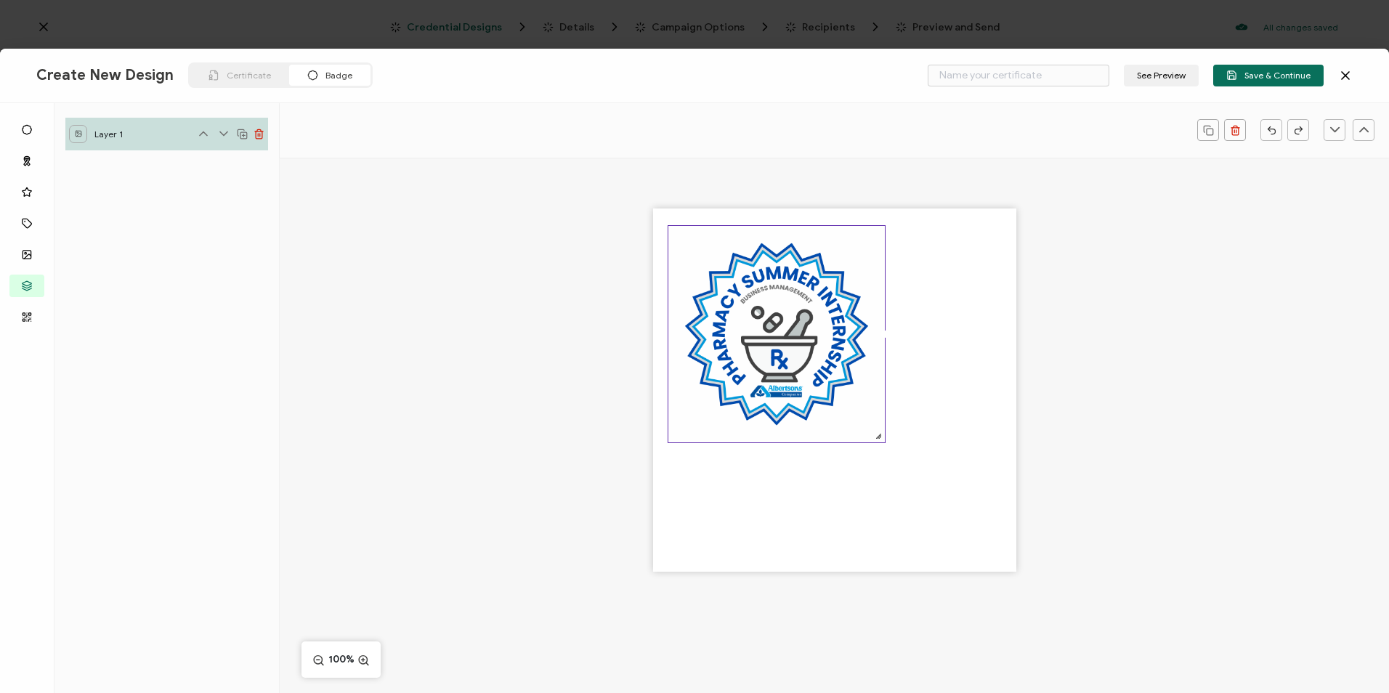
drag, startPoint x: 844, startPoint y: 315, endPoint x: 782, endPoint y: 256, distance: 85.3
click at [782, 256] on img at bounding box center [776, 334] width 217 height 217
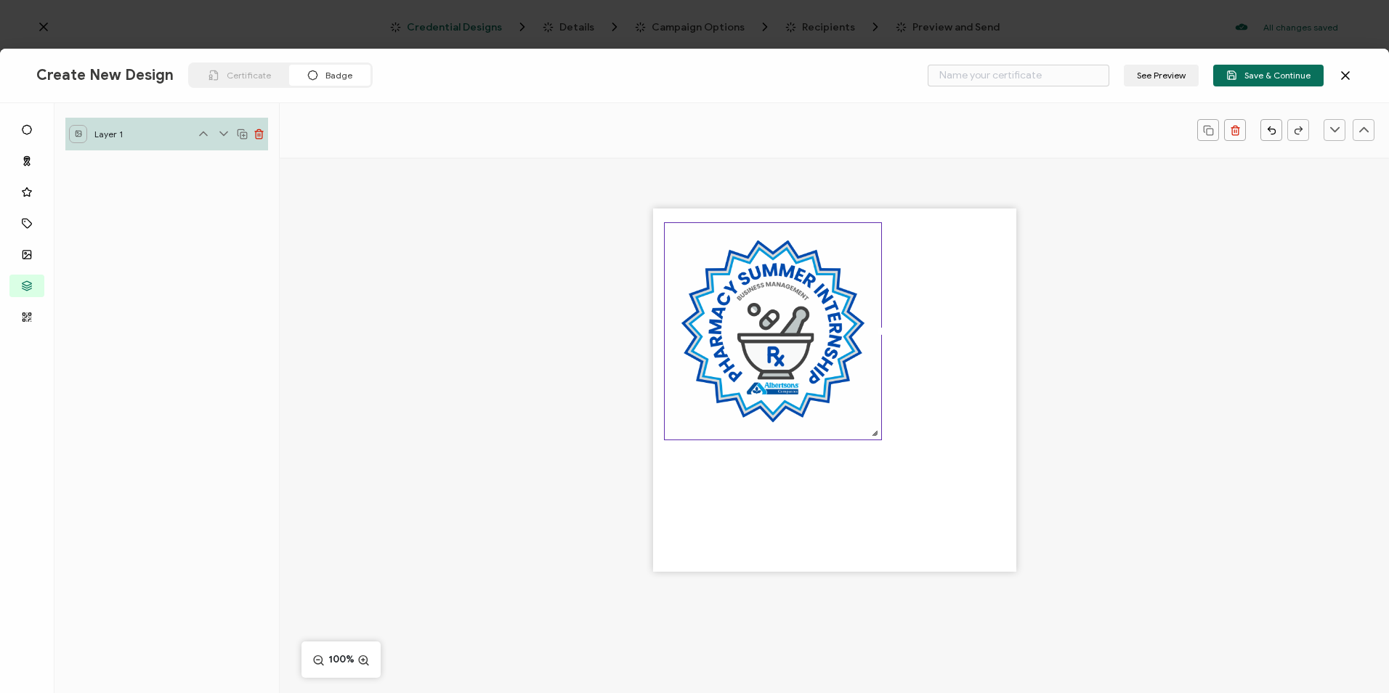
click at [880, 439] on div at bounding box center [773, 440] width 217 height 5
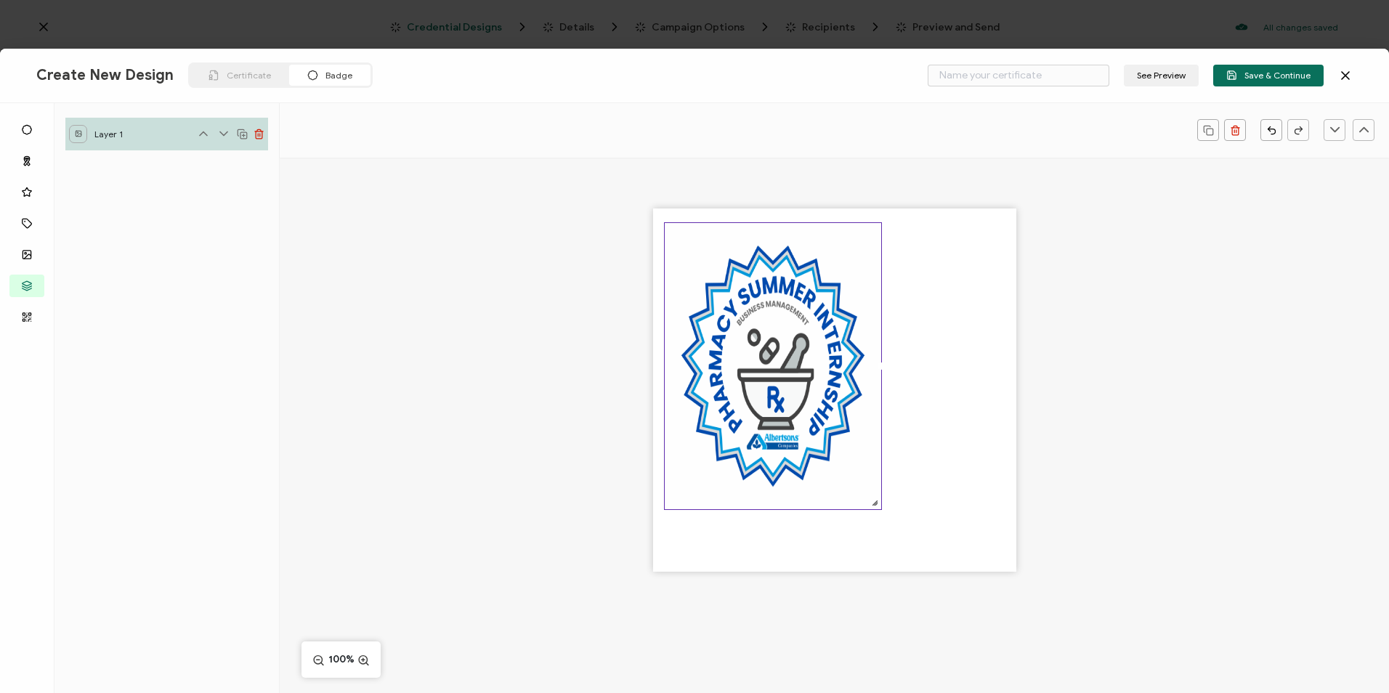
drag, startPoint x: 876, startPoint y: 440, endPoint x: 891, endPoint y: 511, distance: 72.7
click at [891, 511] on div at bounding box center [834, 390] width 363 height 363
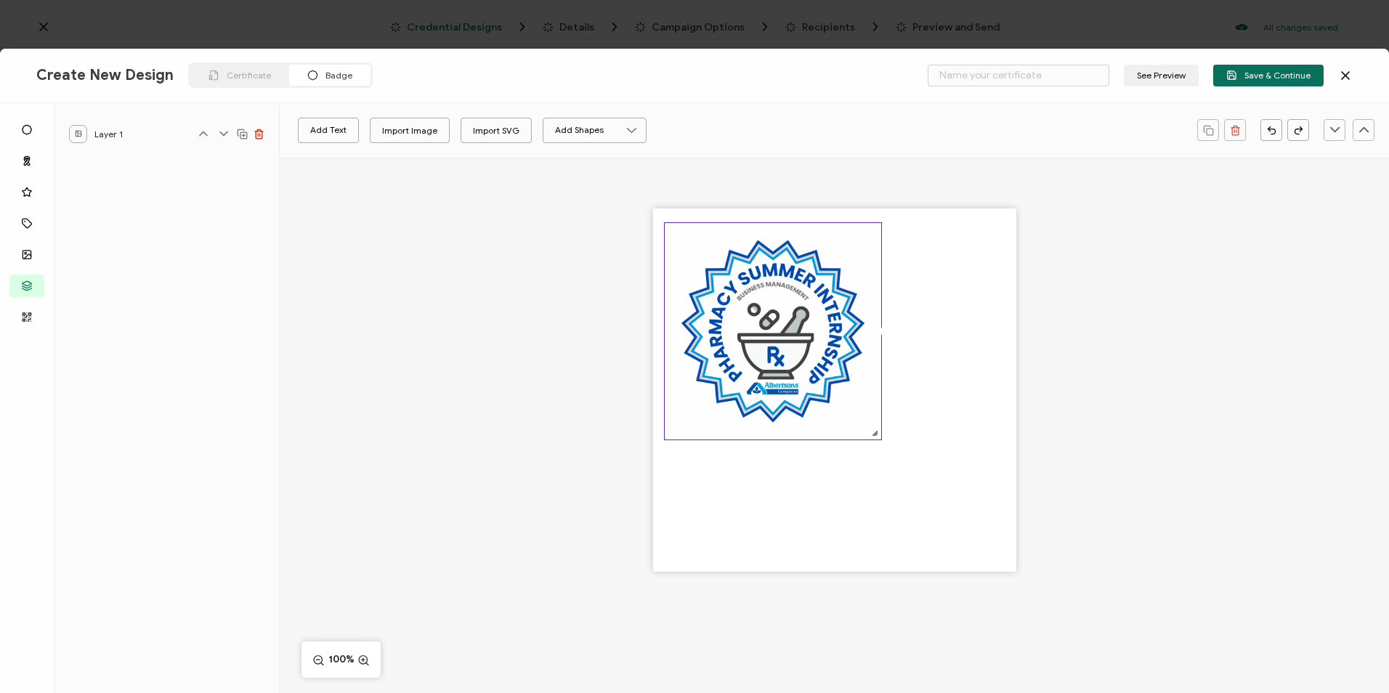
click at [764, 337] on img at bounding box center [773, 331] width 217 height 217
click at [365, 656] on circle at bounding box center [363, 660] width 8 height 8
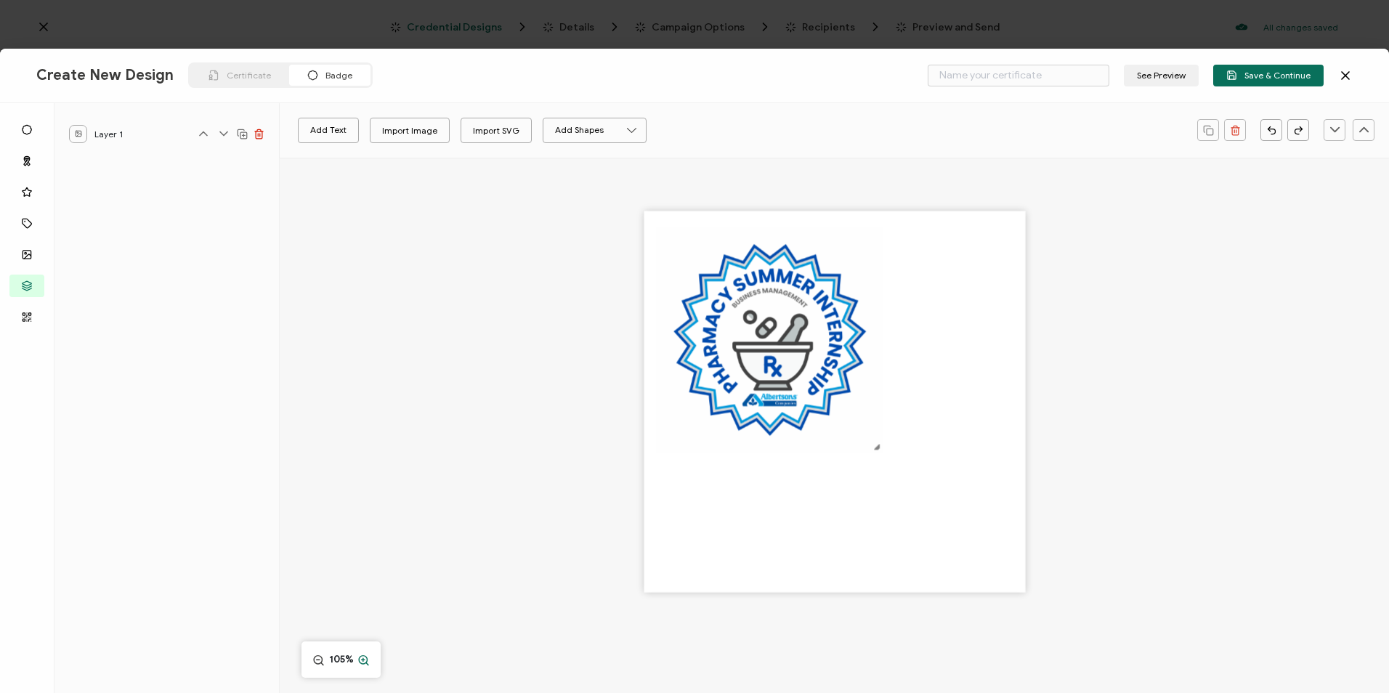
click at [365, 656] on circle at bounding box center [363, 660] width 8 height 8
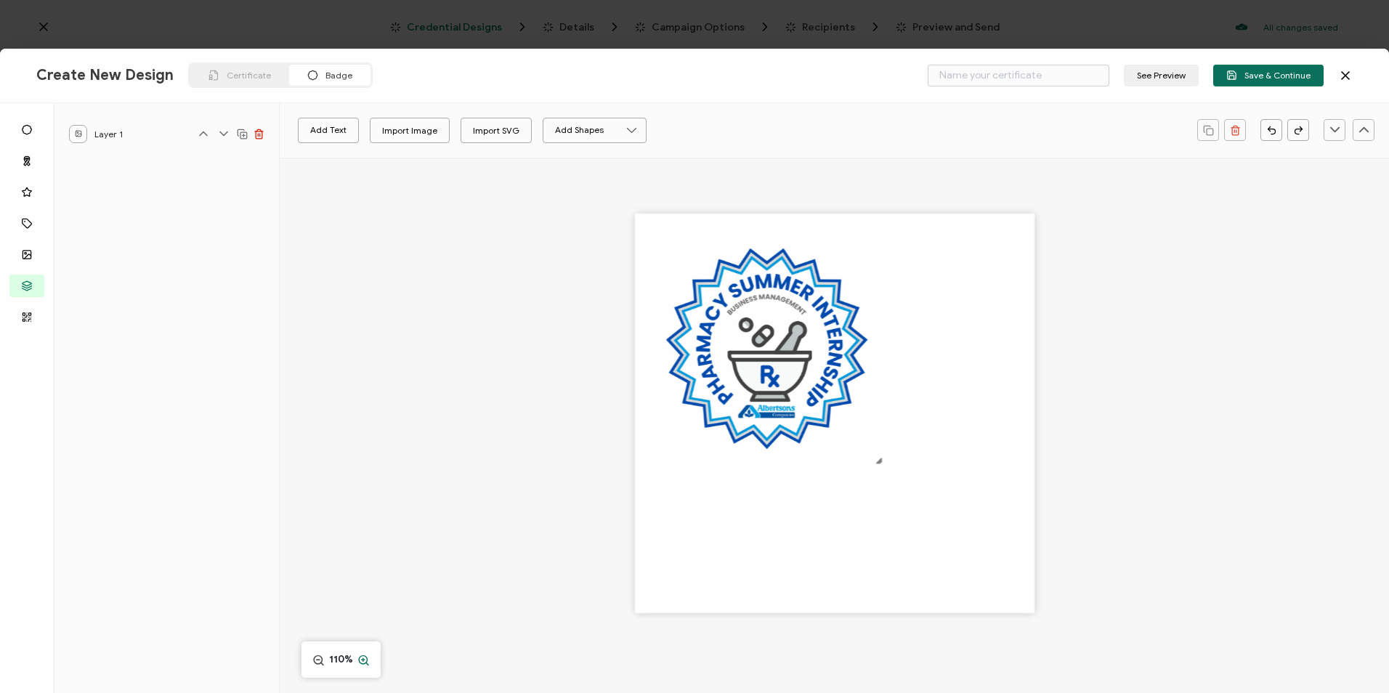
click at [365, 656] on circle at bounding box center [363, 660] width 8 height 8
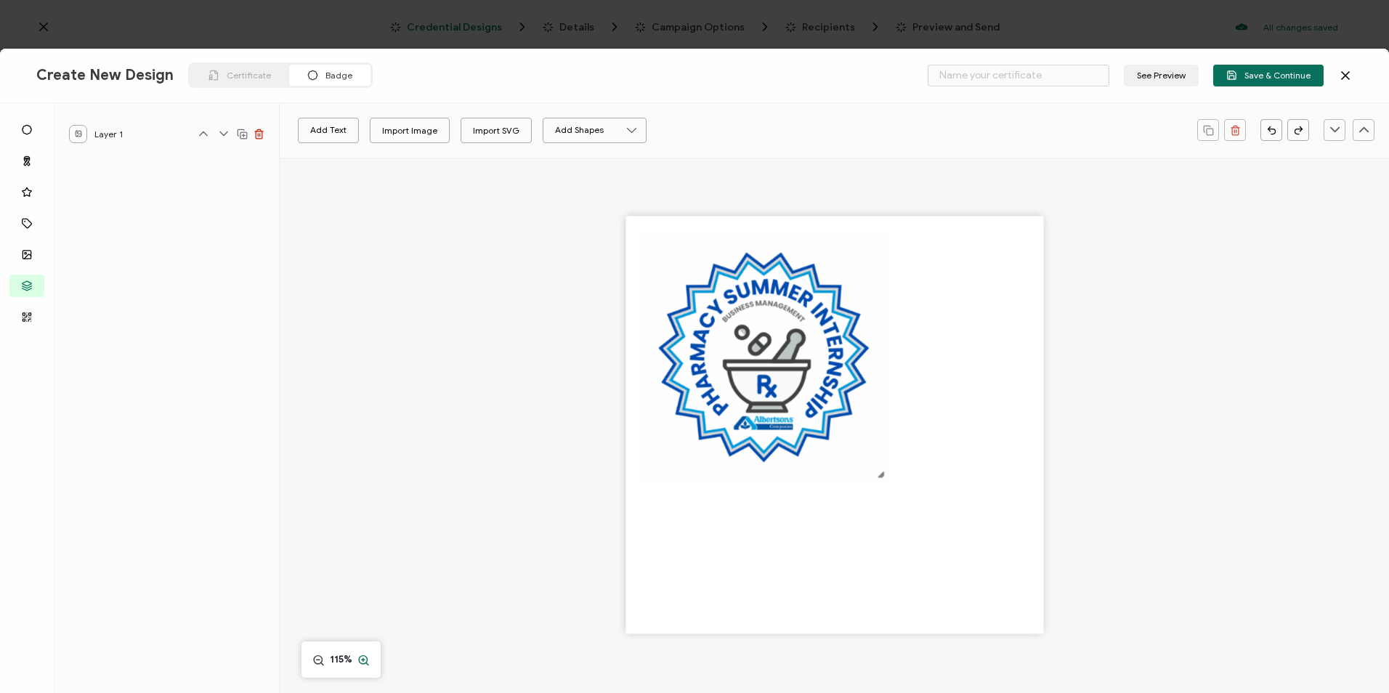
click at [365, 656] on circle at bounding box center [363, 660] width 8 height 8
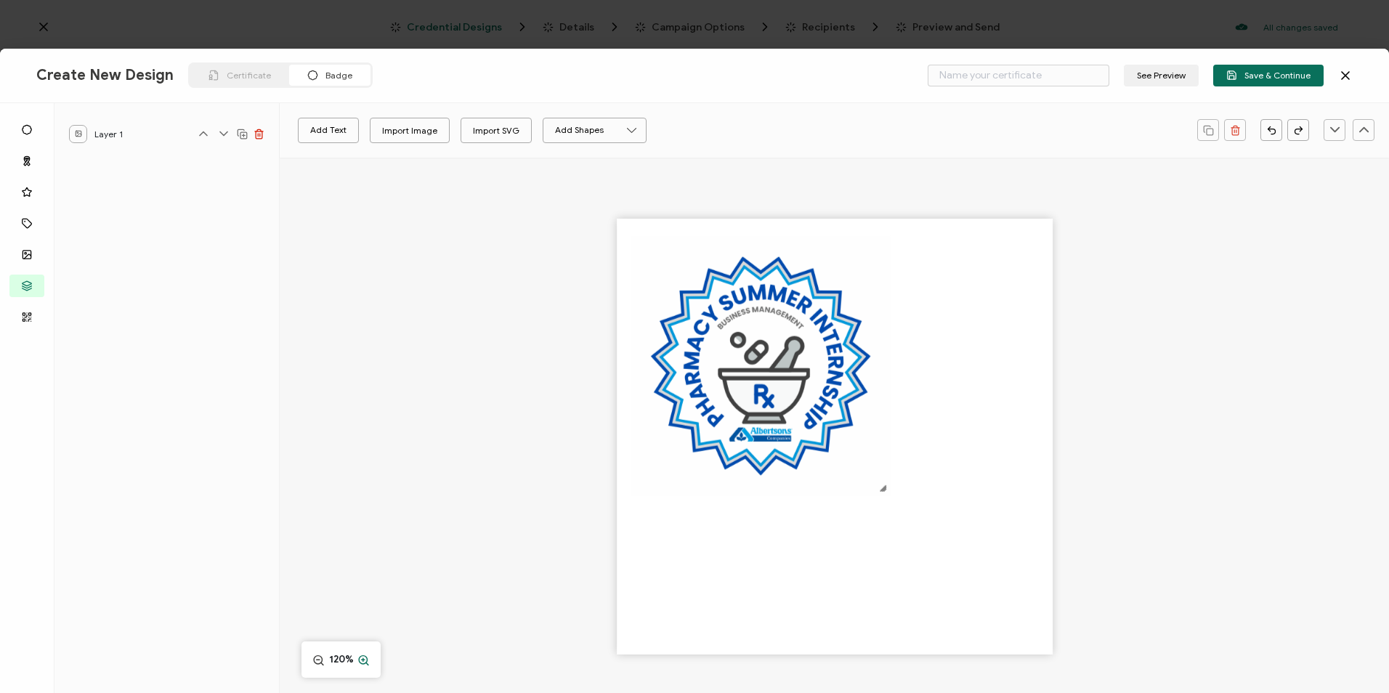
click at [365, 656] on circle at bounding box center [363, 660] width 8 height 8
click at [318, 660] on line at bounding box center [318, 660] width 3 height 0
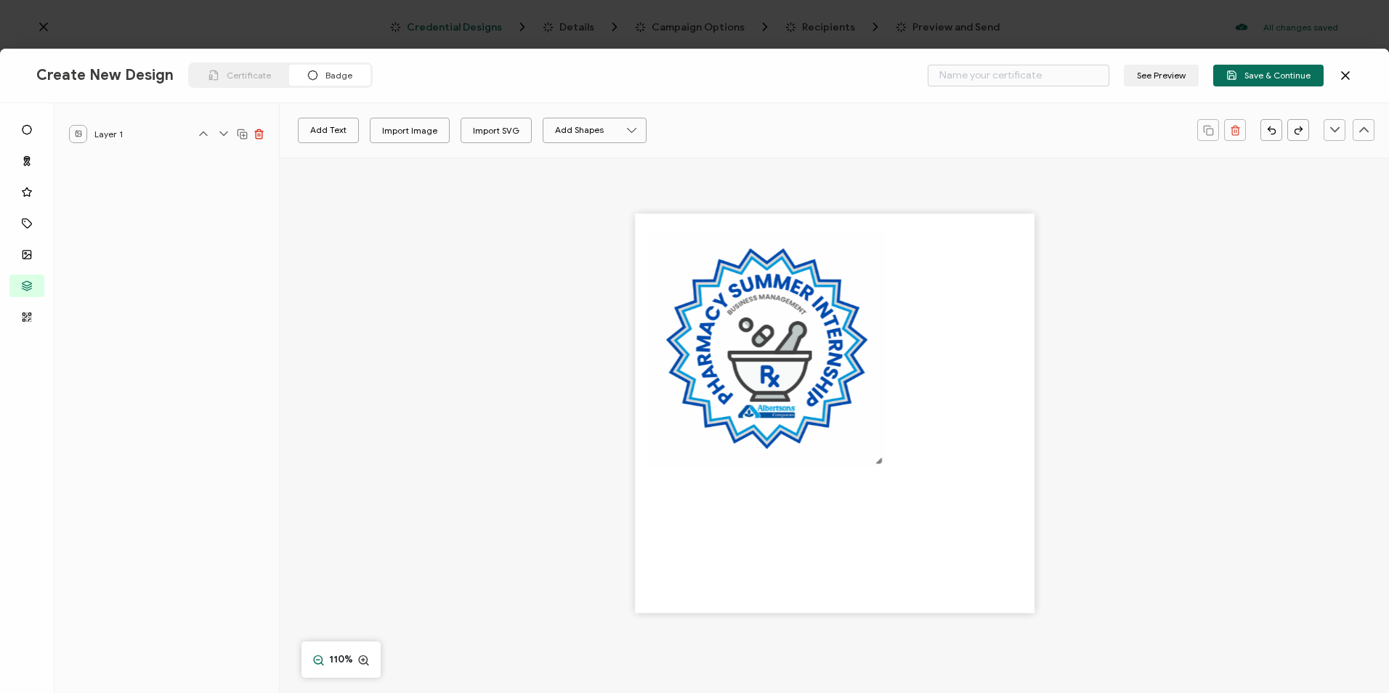
click at [318, 660] on line at bounding box center [318, 660] width 3 height 0
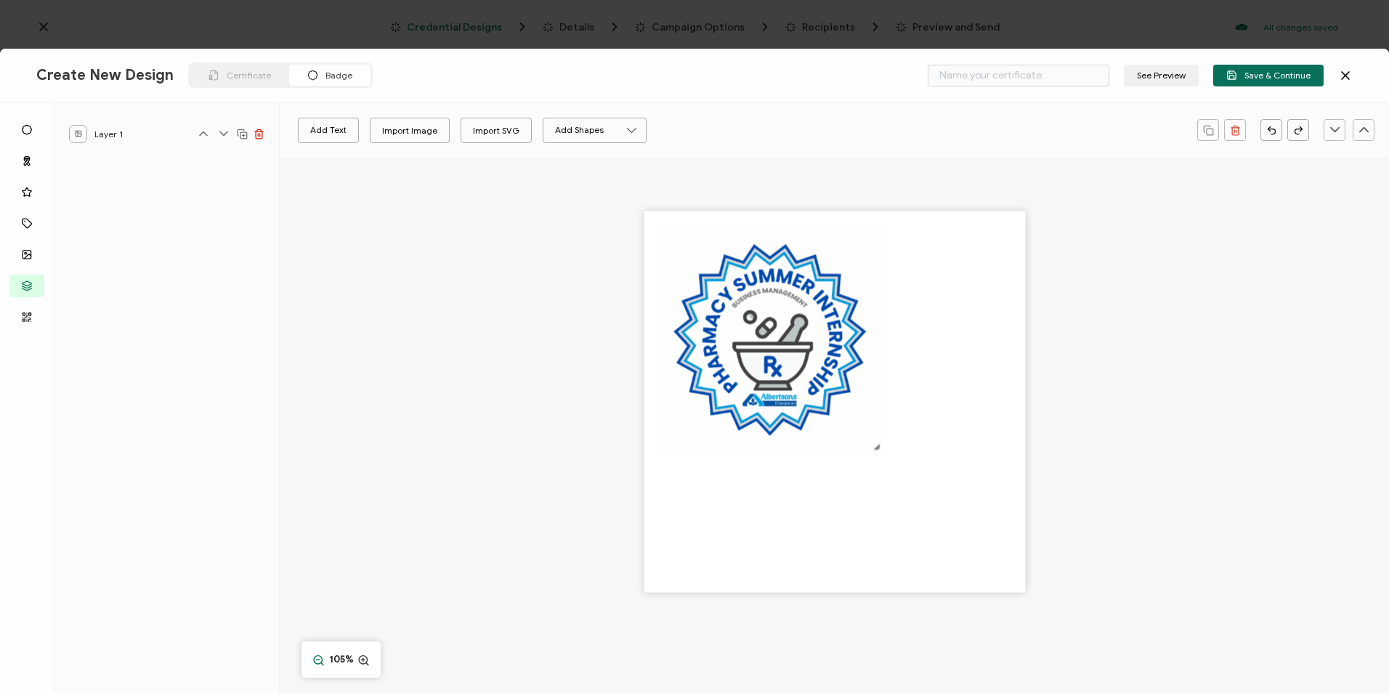
click at [318, 660] on line at bounding box center [318, 660] width 3 height 0
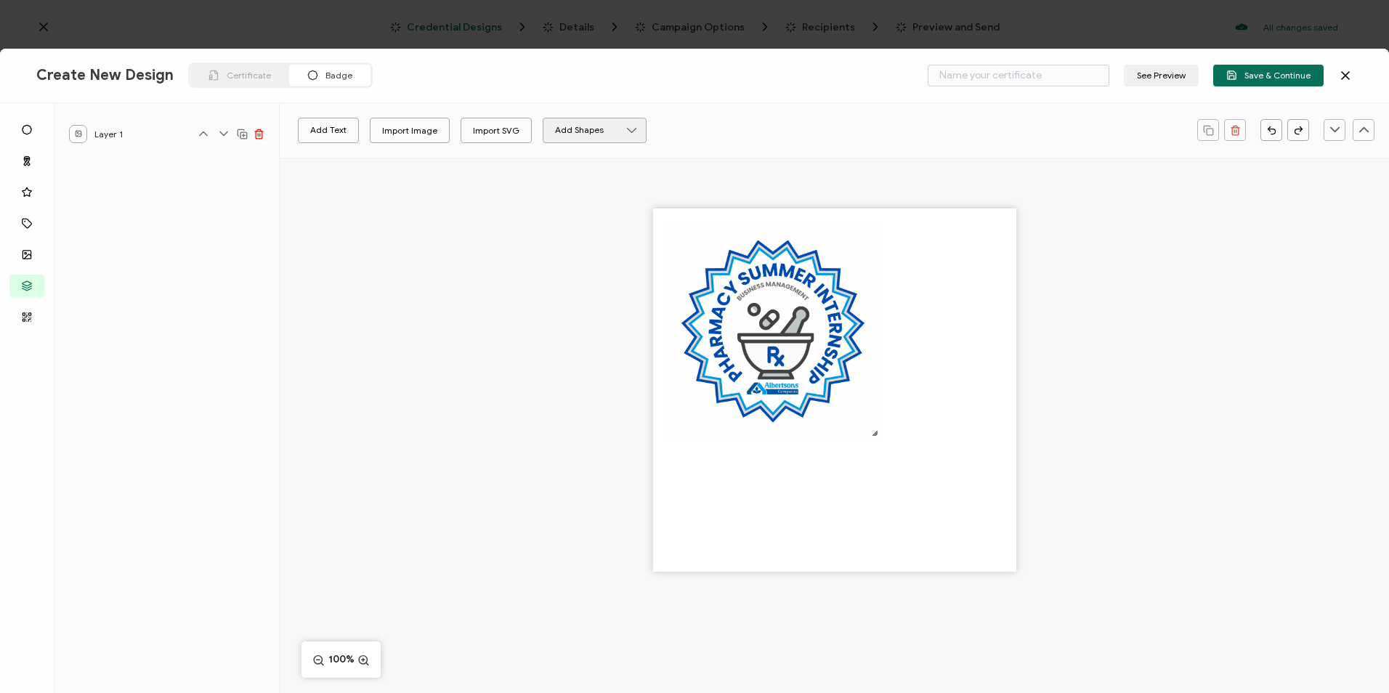
click at [582, 132] on button "Add Shapes" at bounding box center [595, 130] width 104 height 25
click at [732, 378] on img at bounding box center [773, 331] width 217 height 217
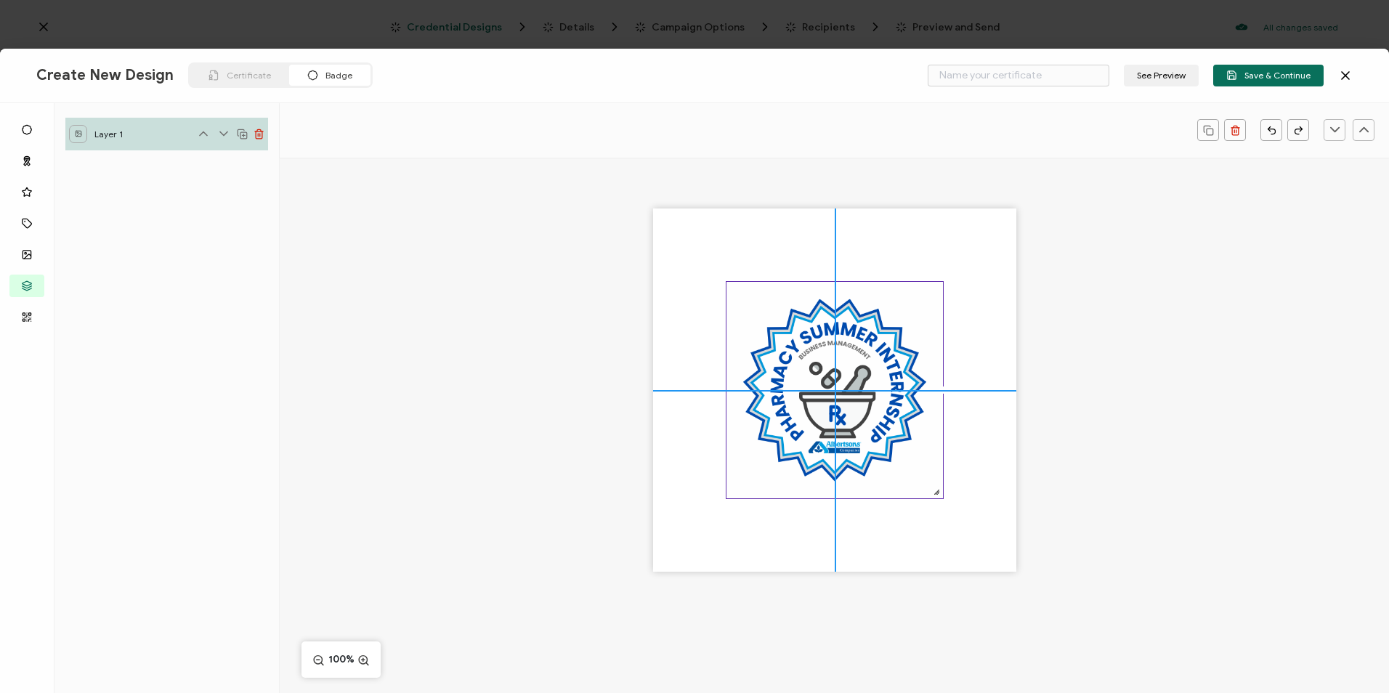
drag, startPoint x: 769, startPoint y: 379, endPoint x: 828, endPoint y: 436, distance: 81.7
click at [828, 436] on img at bounding box center [835, 390] width 217 height 217
drag, startPoint x: 943, startPoint y: 498, endPoint x: 1023, endPoint y: 562, distance: 102.4
click at [1023, 562] on div at bounding box center [835, 416] width 1110 height 516
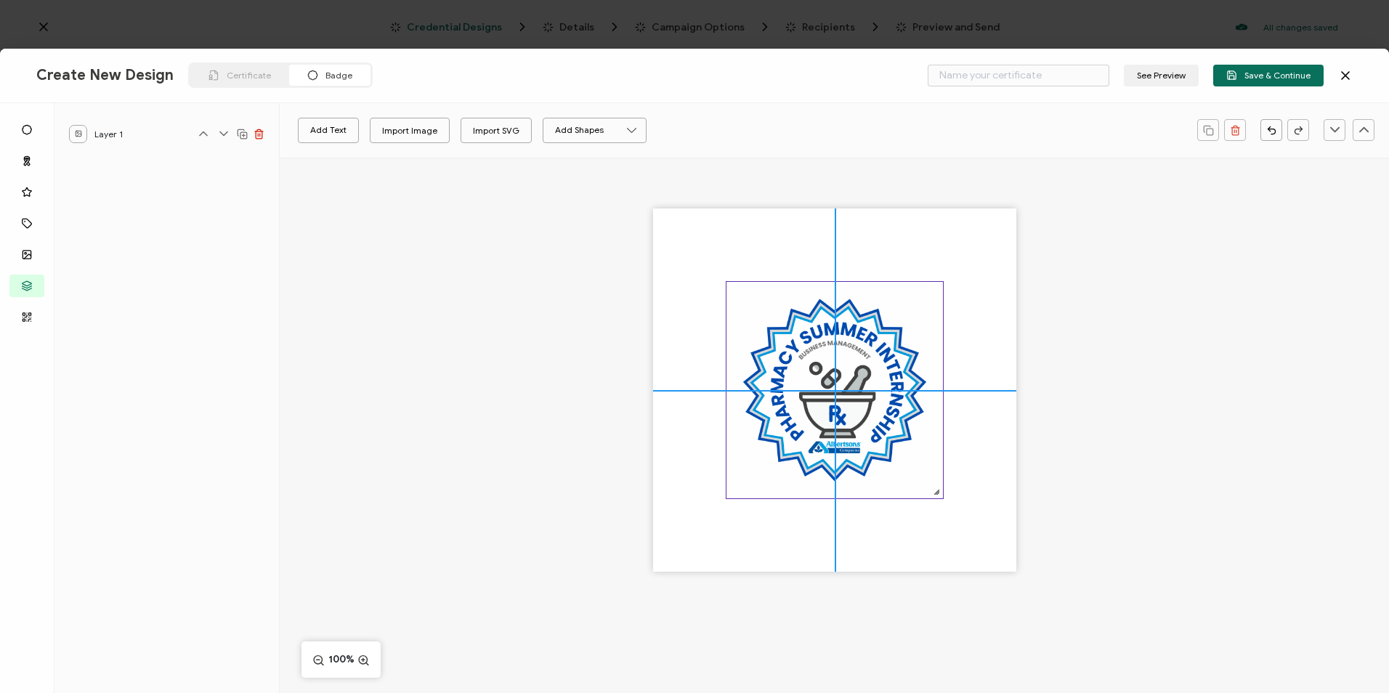
click at [841, 439] on img at bounding box center [835, 390] width 217 height 217
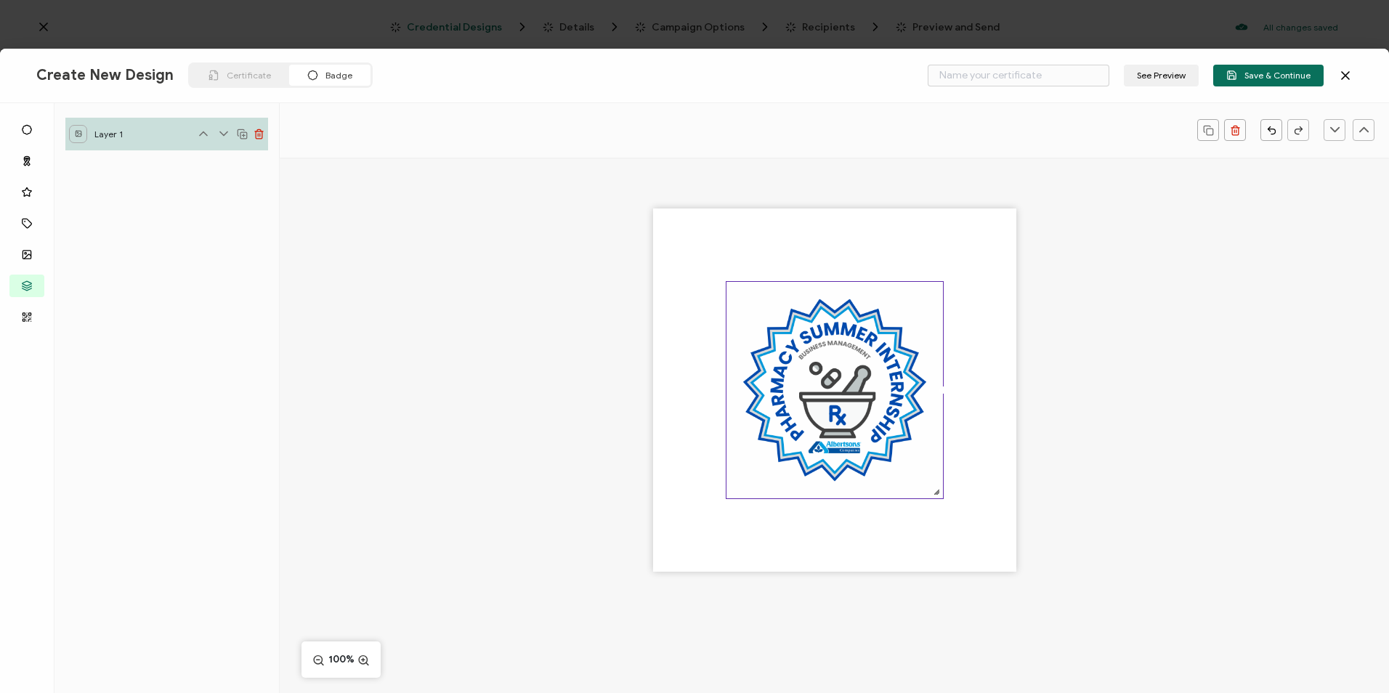
click at [1176, 421] on div at bounding box center [835, 416] width 1110 height 516
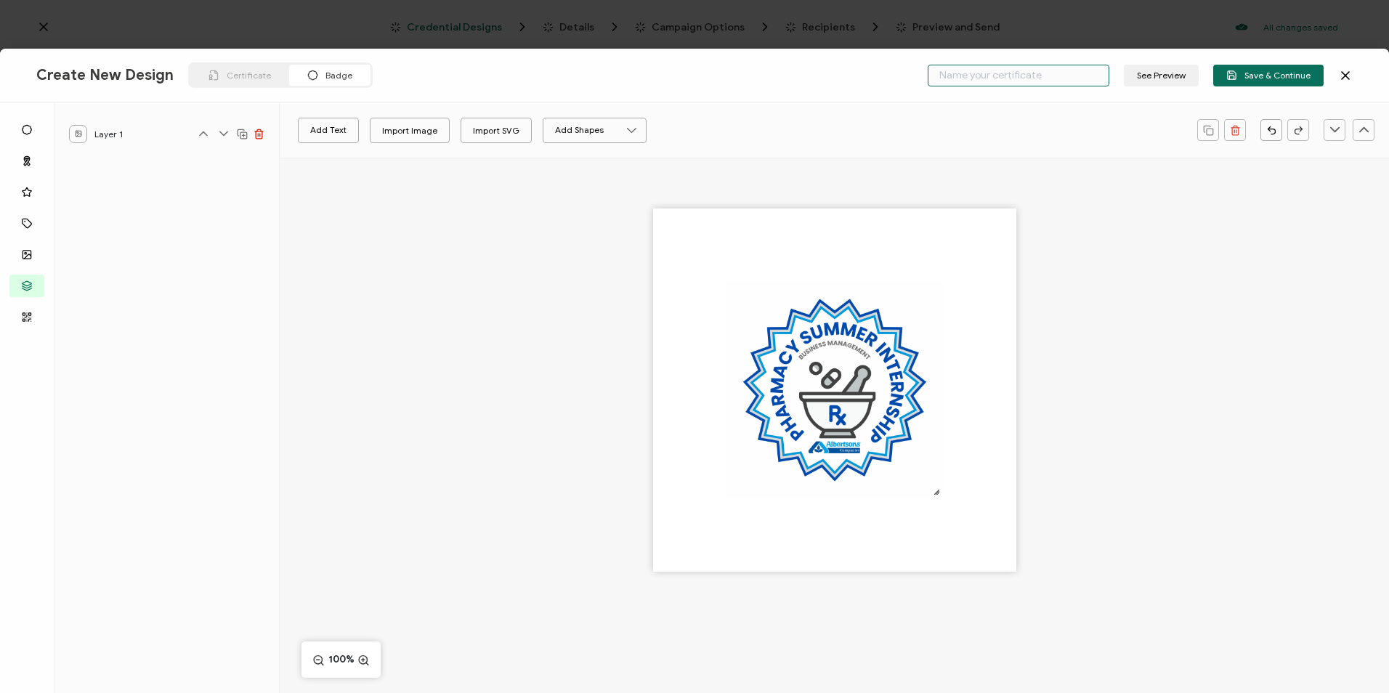
click at [991, 68] on input "text" at bounding box center [1019, 76] width 182 height 22
type input "Pharmacy Summer Internship"
click at [1245, 63] on div "Create New Design Certificate Badge Pharmacy Summer Internship See Preview Save…" at bounding box center [694, 76] width 1389 height 54
click at [1249, 67] on button "Save & Continue" at bounding box center [1268, 76] width 110 height 22
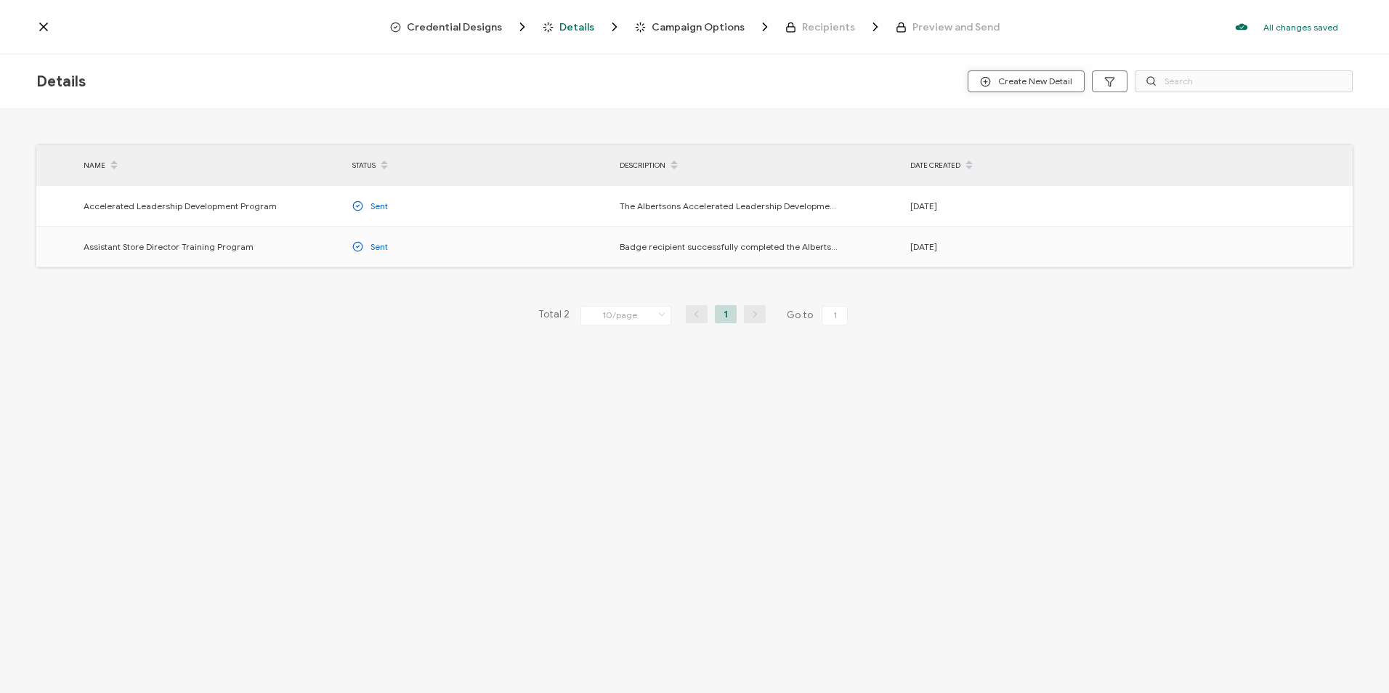
click at [1035, 76] on span "Create New Detail" at bounding box center [1026, 81] width 92 height 11
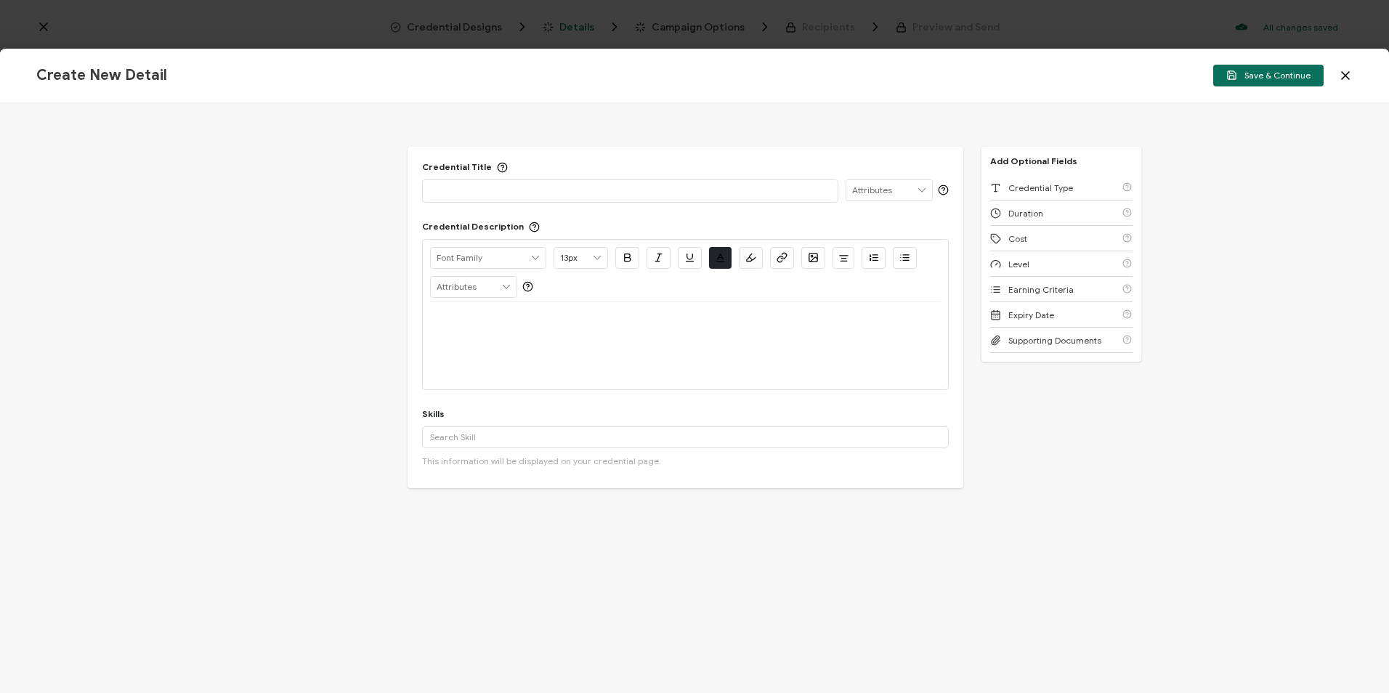
click at [617, 195] on p at bounding box center [630, 190] width 400 height 15
click at [1346, 76] on icon at bounding box center [1345, 75] width 15 height 15
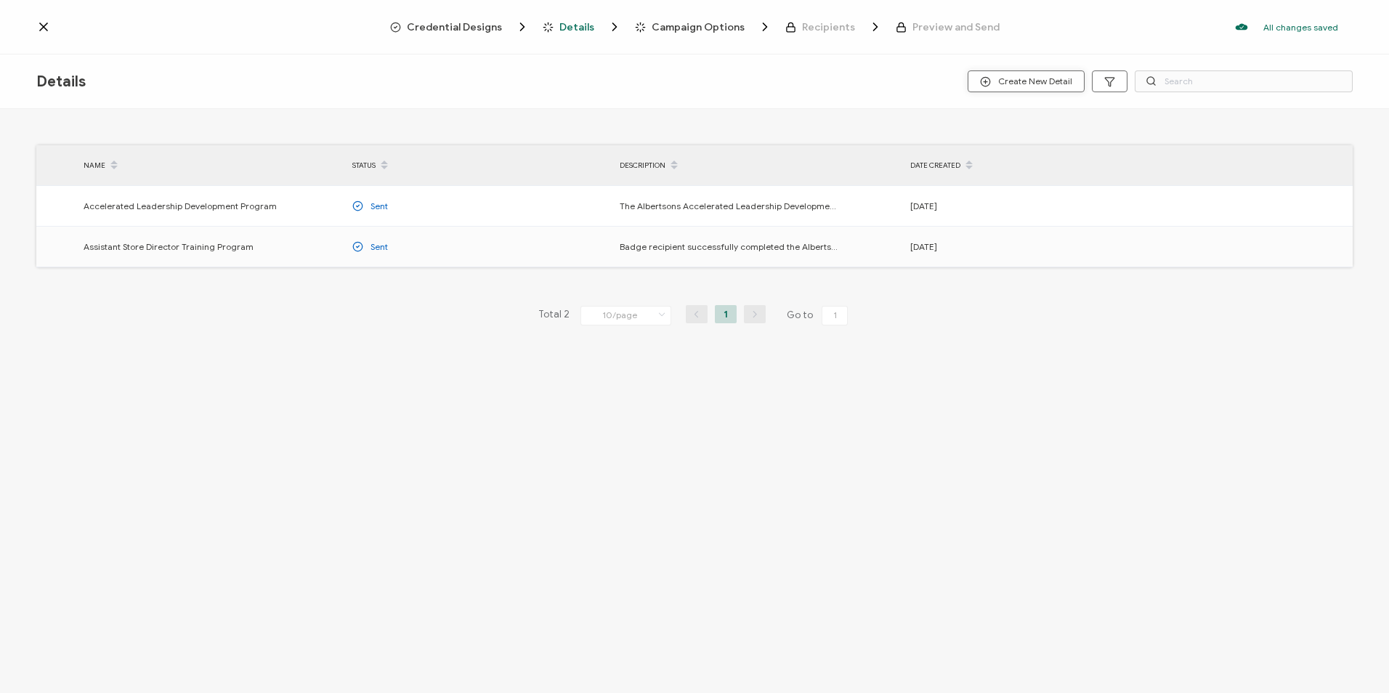
click at [1015, 82] on span "Create New Detail" at bounding box center [1026, 81] width 92 height 11
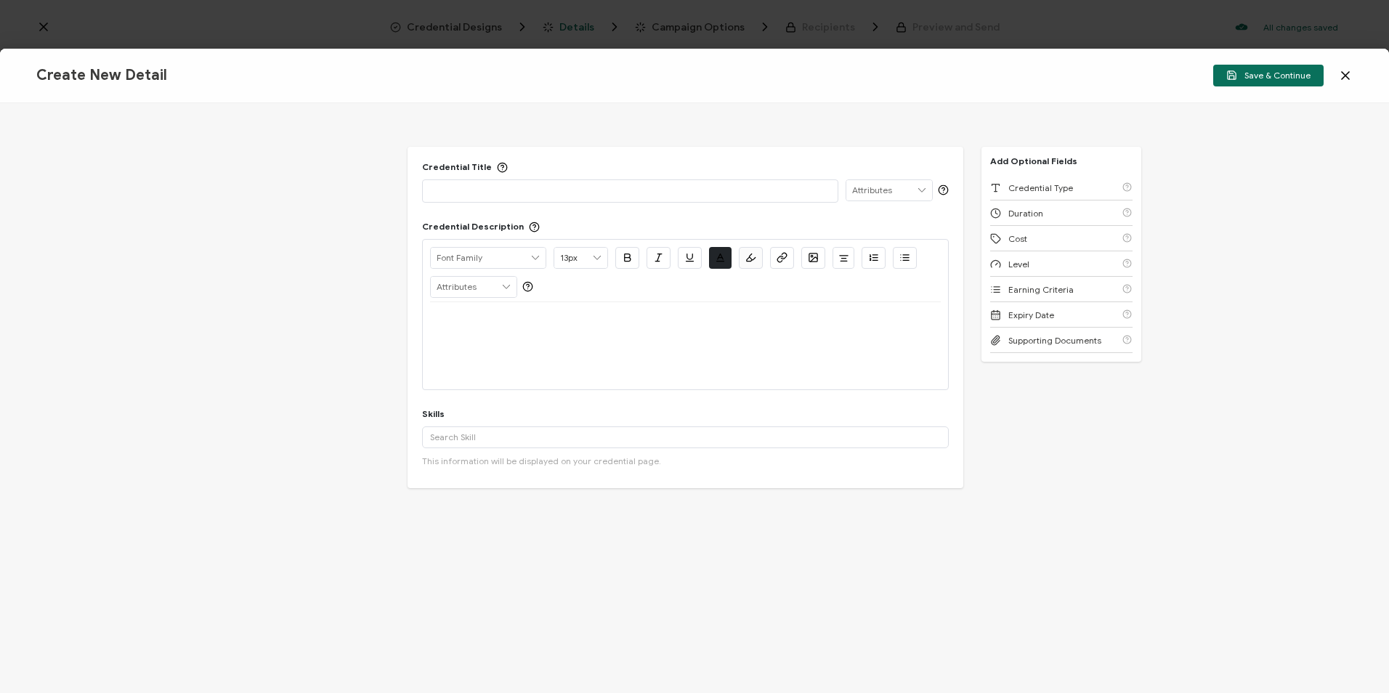
click at [1347, 76] on icon at bounding box center [1345, 75] width 15 height 15
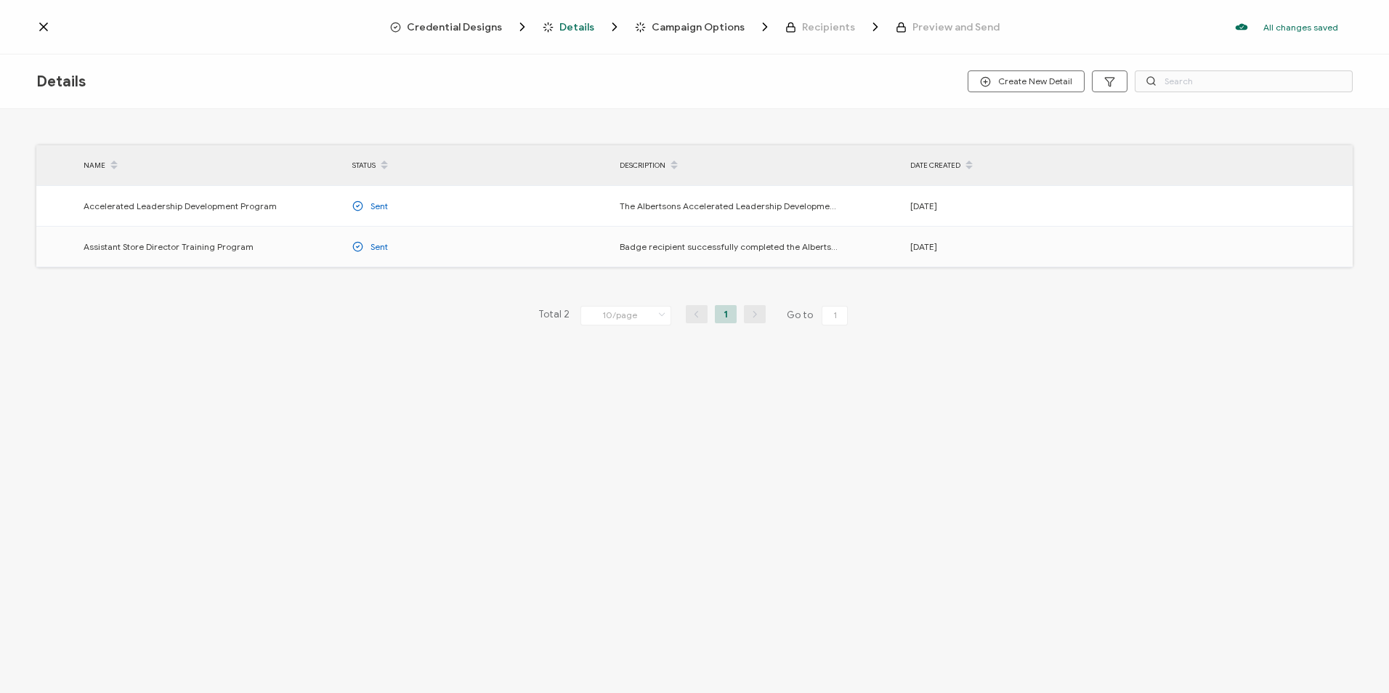
click at [478, 26] on span "Credential Designs" at bounding box center [454, 27] width 95 height 11
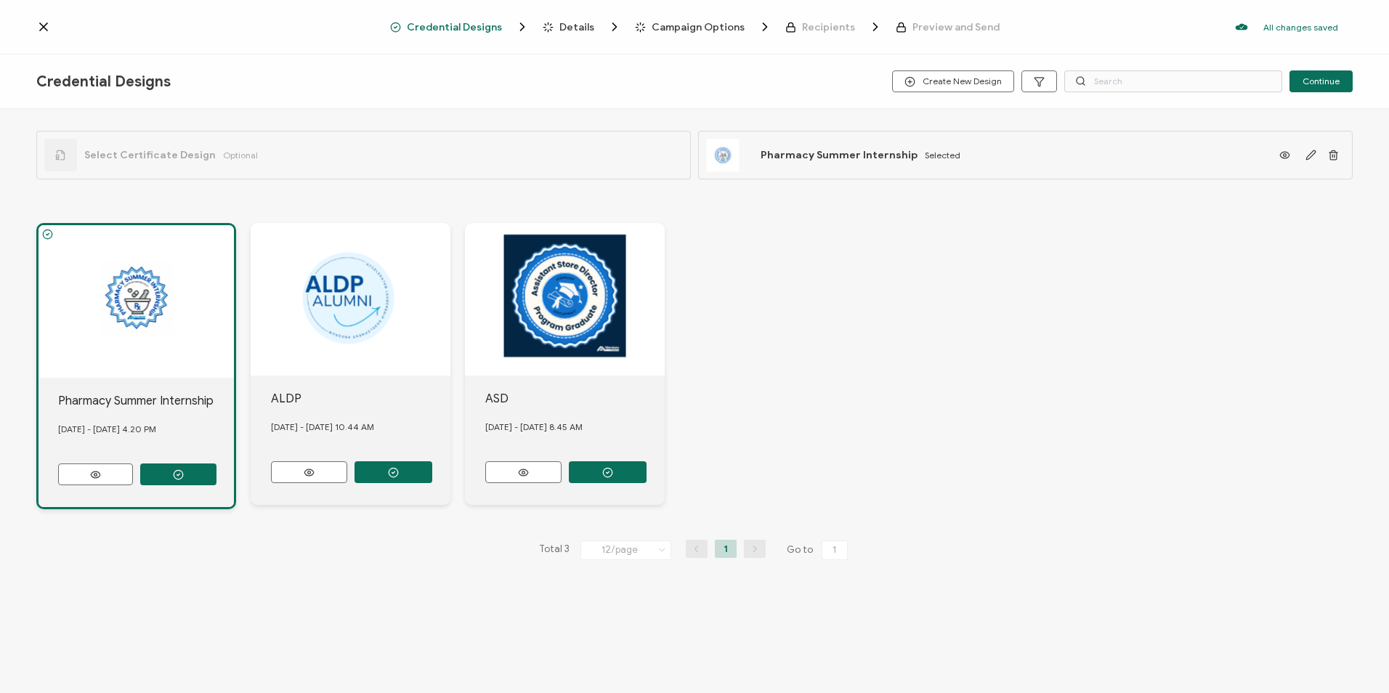
click at [126, 304] on div at bounding box center [136, 301] width 195 height 153
drag, startPoint x: 1333, startPoint y: 161, endPoint x: 1332, endPoint y: 171, distance: 9.6
click at [1333, 161] on button "button" at bounding box center [1333, 156] width 23 height 22
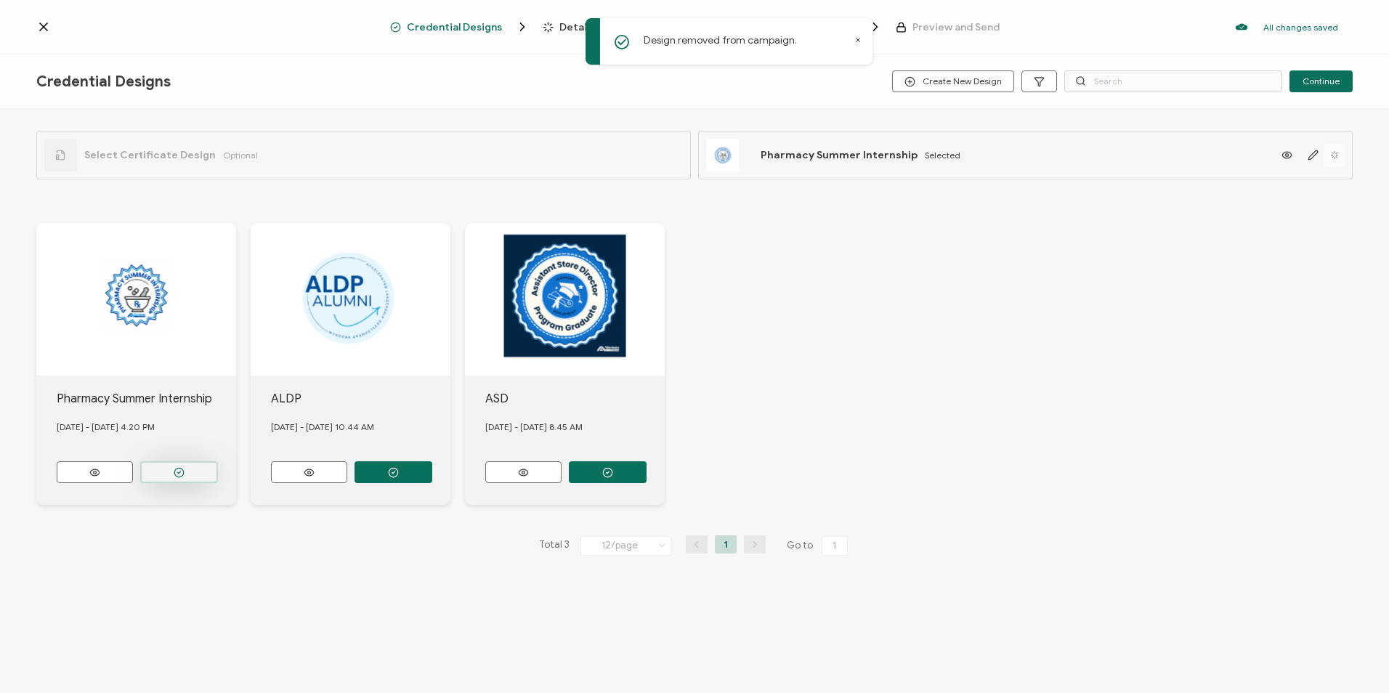
click at [174, 471] on icon "button" at bounding box center [179, 472] width 11 height 11
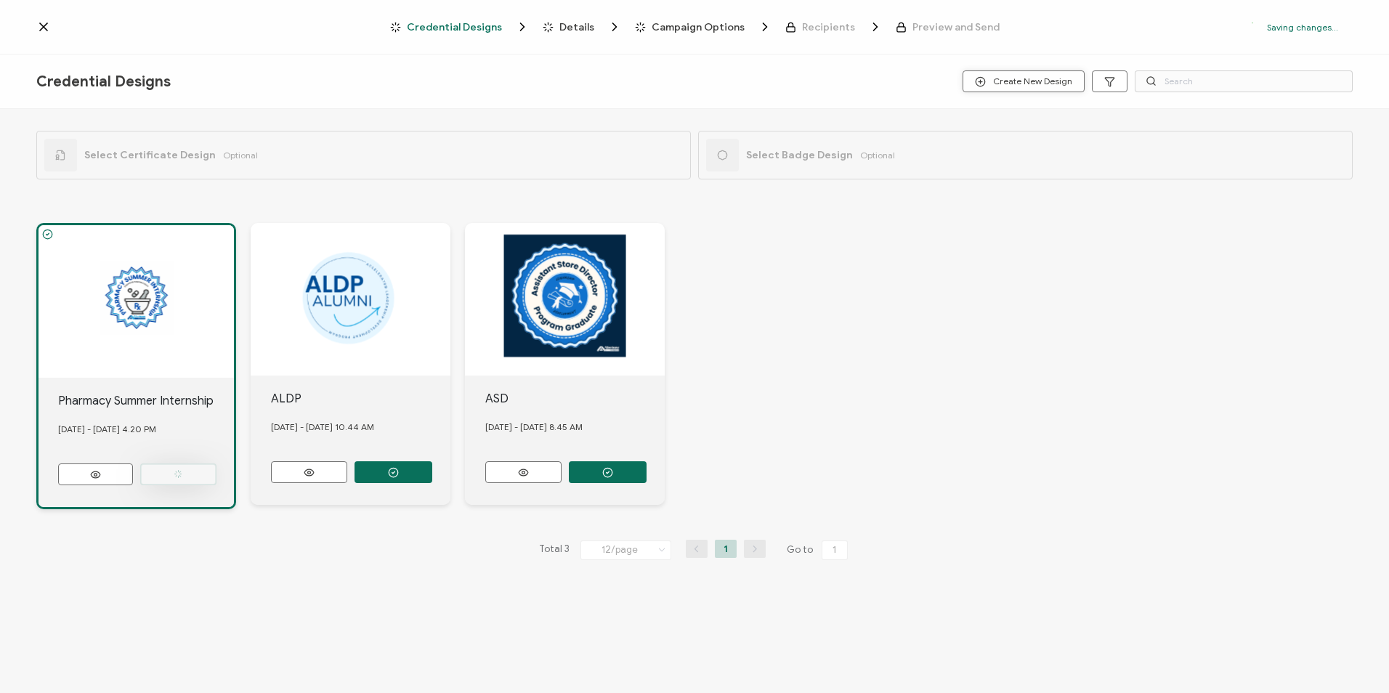
click at [1050, 88] on button "Create New Design" at bounding box center [1024, 81] width 122 height 22
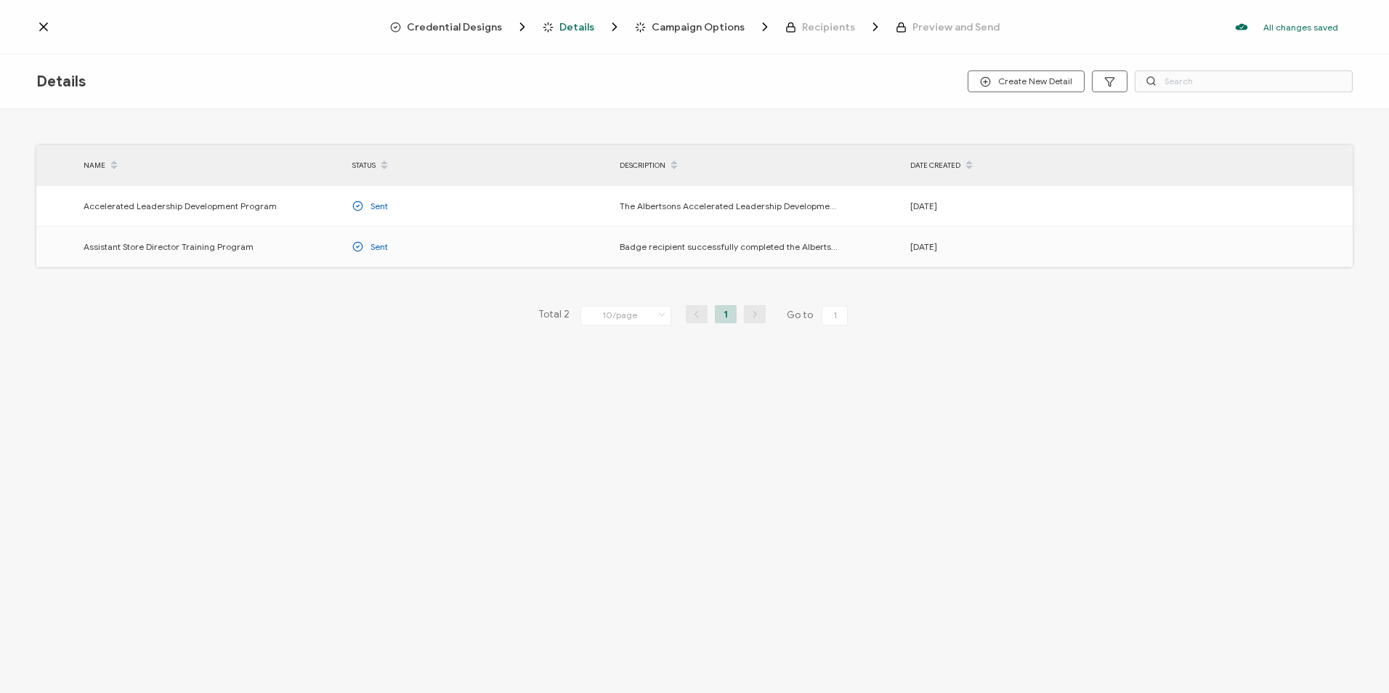
click at [424, 30] on span "Credential Designs" at bounding box center [454, 27] width 95 height 11
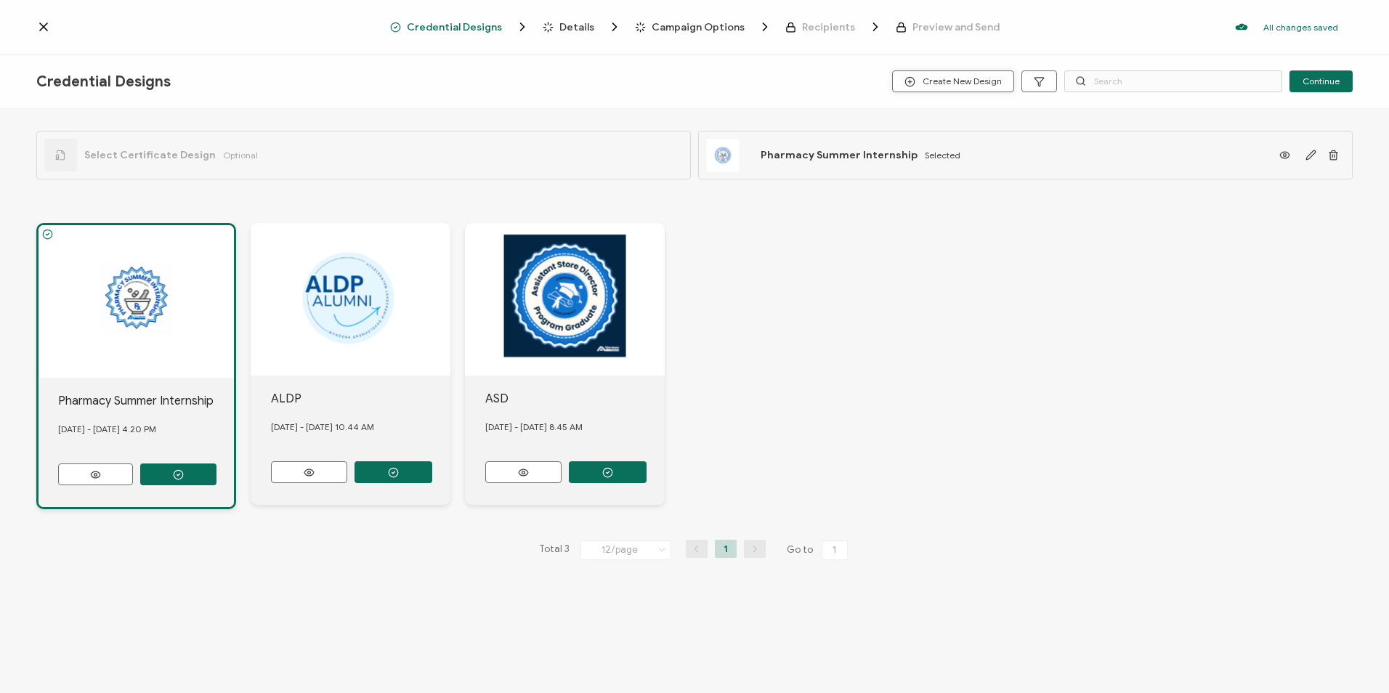
click at [964, 73] on button "Create New Design" at bounding box center [953, 81] width 122 height 22
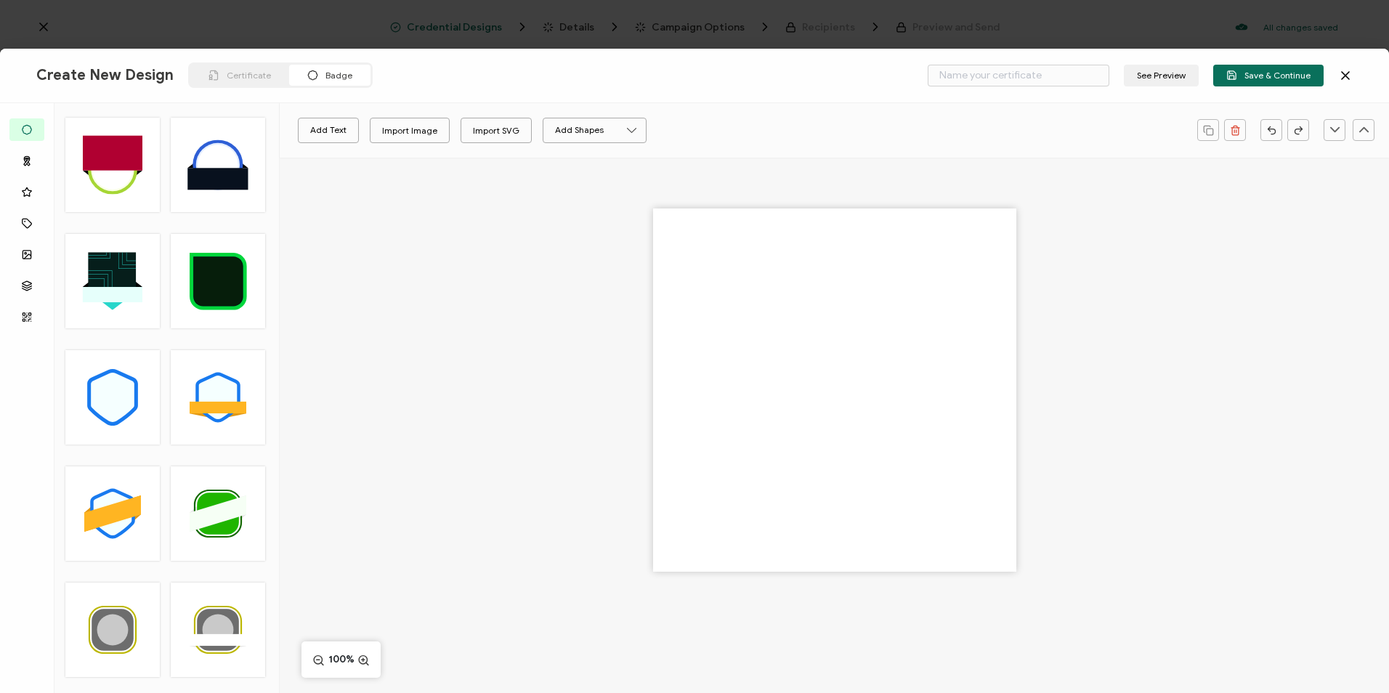
click at [1351, 81] on icon at bounding box center [1345, 75] width 15 height 15
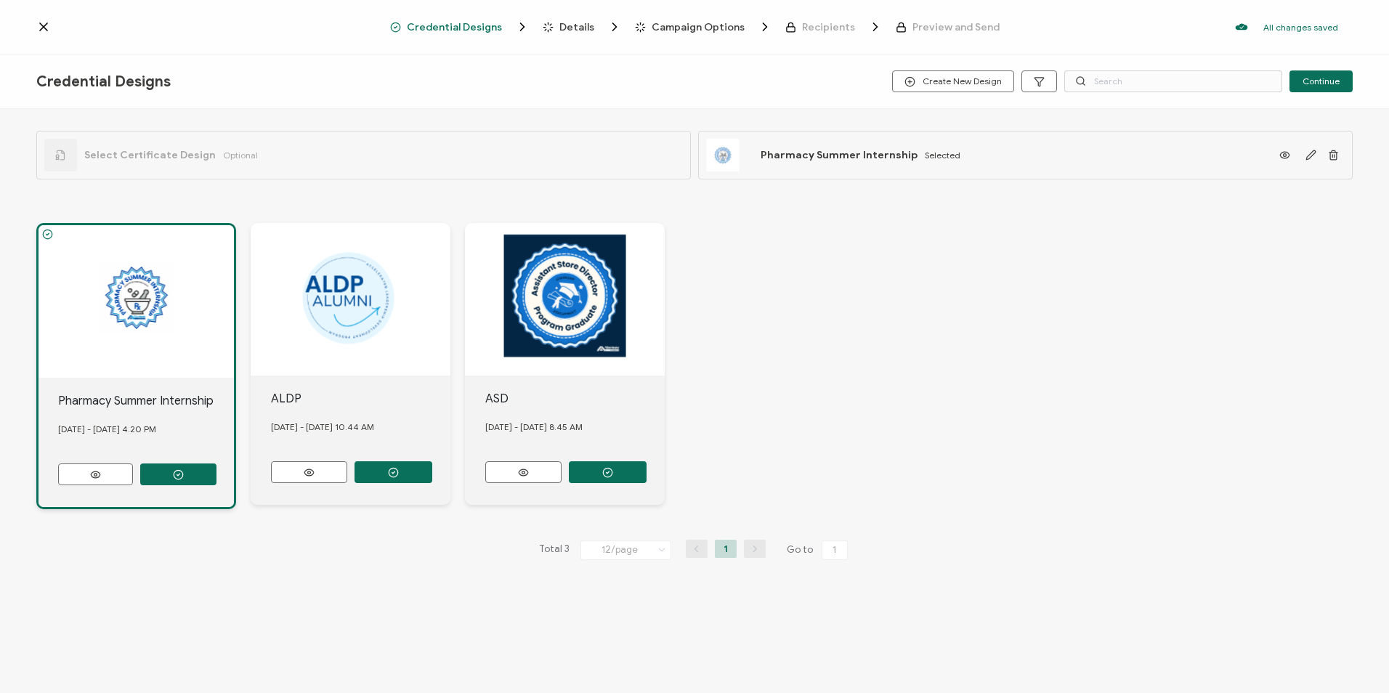
click at [43, 17] on div "Credential Designs Details Campaign Options Recipients Preview and Send All cha…" at bounding box center [694, 27] width 1389 height 54
click at [43, 22] on icon at bounding box center [43, 27] width 15 height 15
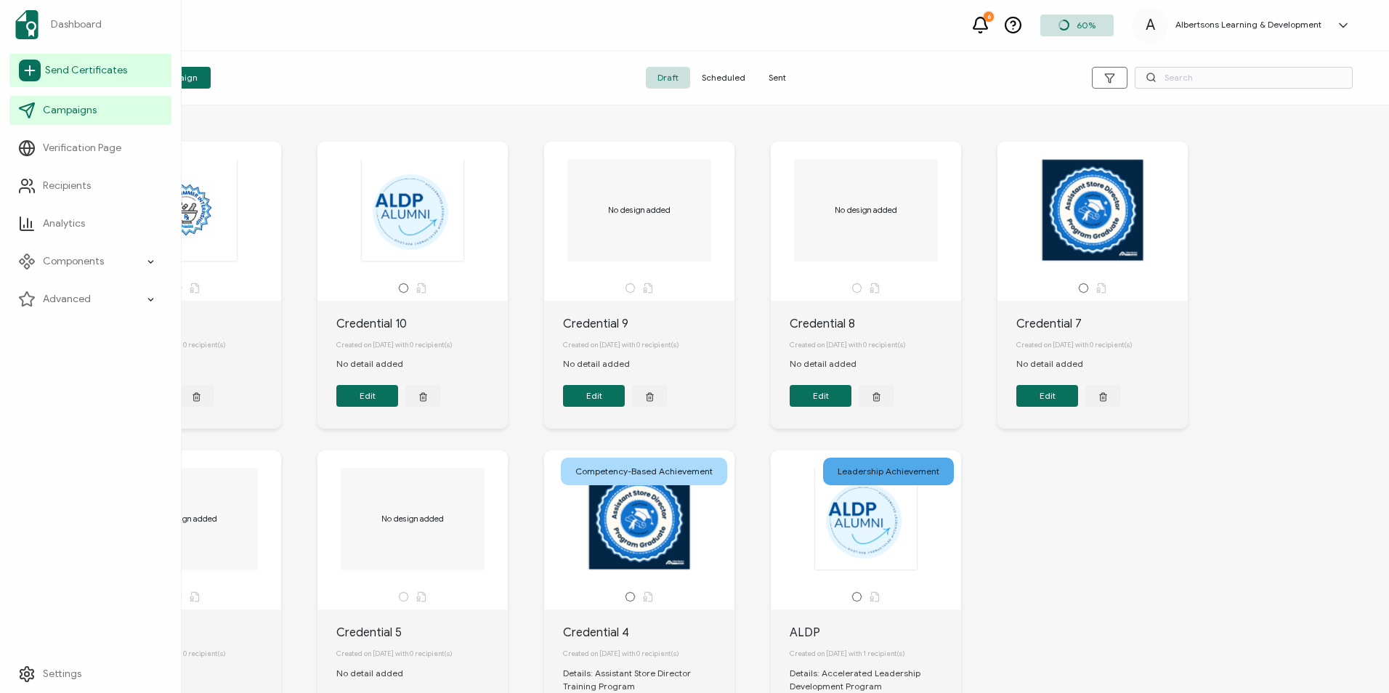
click at [84, 64] on span "Send Certificates" at bounding box center [86, 70] width 82 height 15
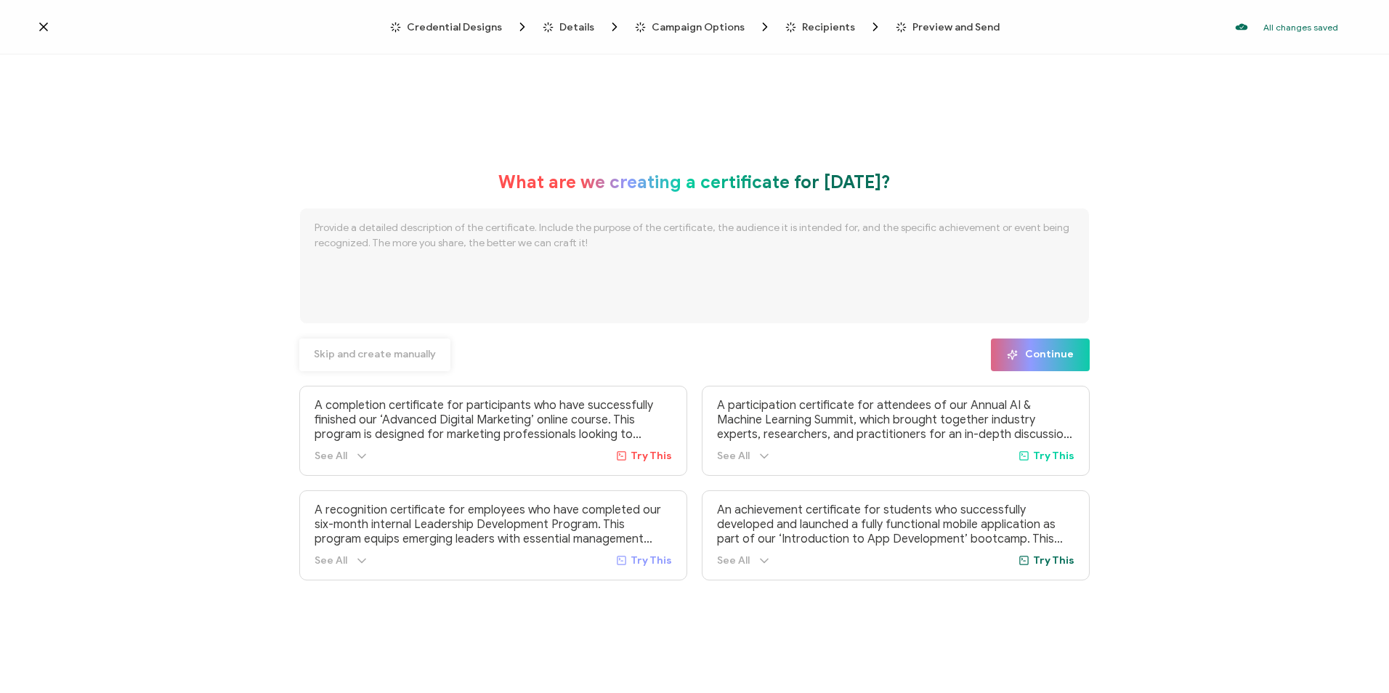
click at [428, 362] on button "Skip and create manually" at bounding box center [374, 355] width 151 height 33
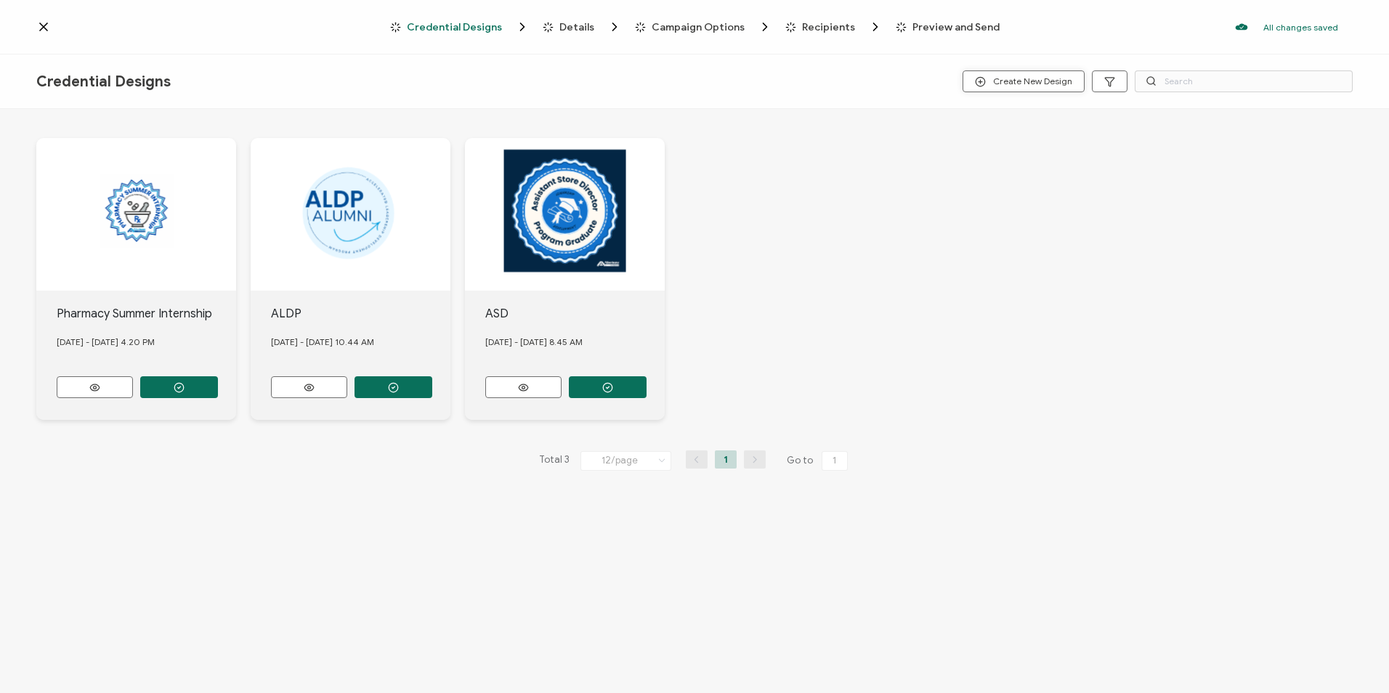
click at [1015, 79] on span "Create New Design" at bounding box center [1023, 81] width 97 height 11
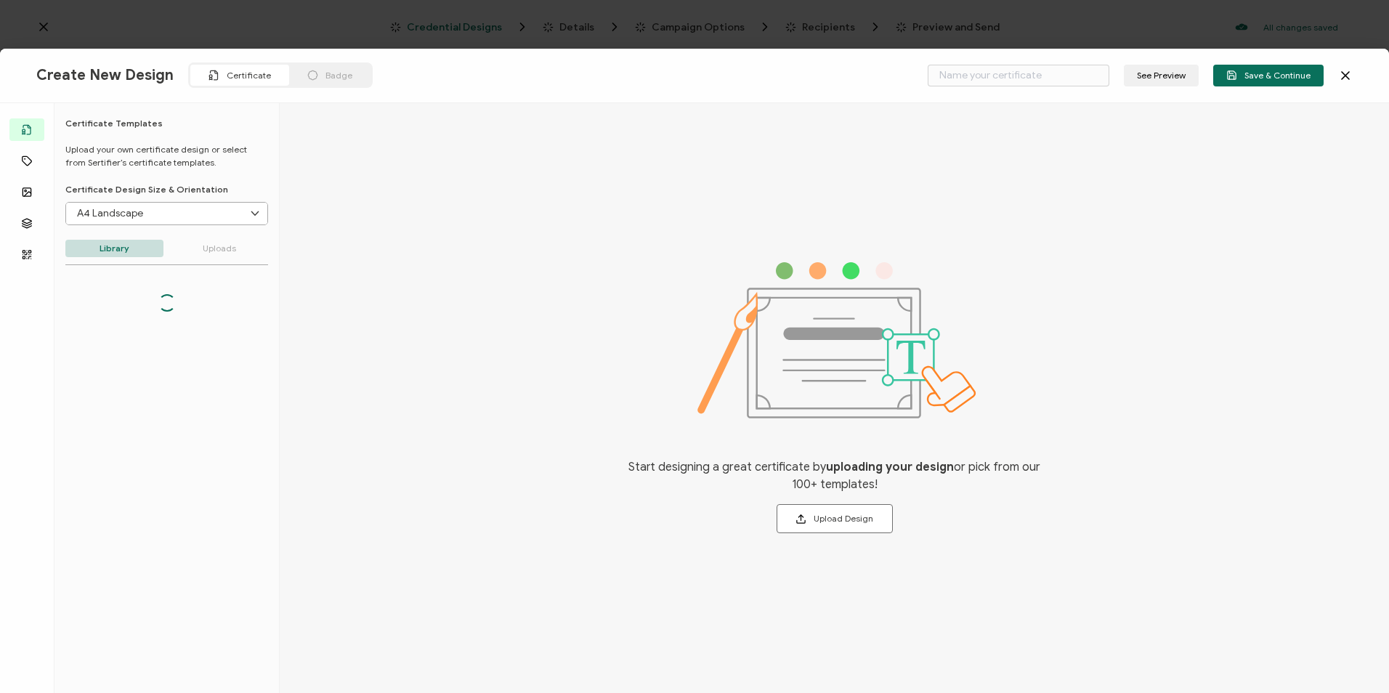
click at [217, 215] on input "A4 Landscape" at bounding box center [166, 214] width 201 height 22
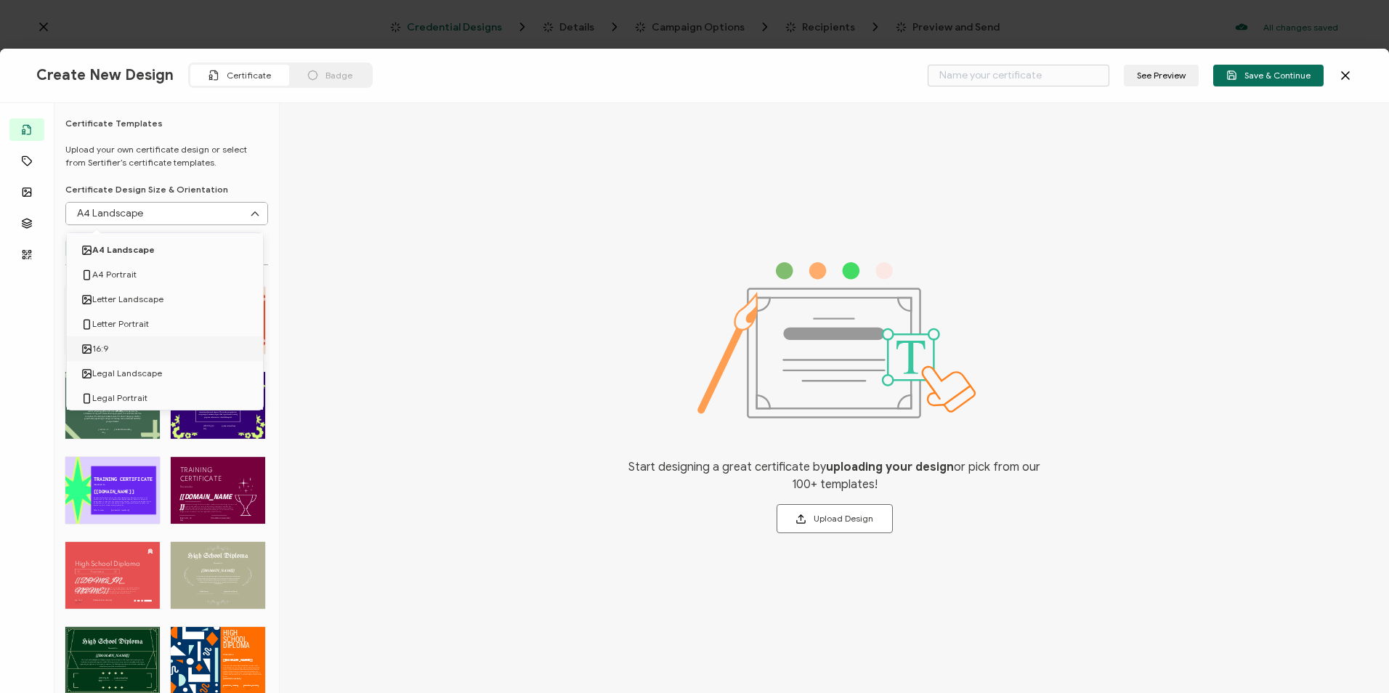
click at [189, 350] on li "16:9" at bounding box center [167, 348] width 201 height 25
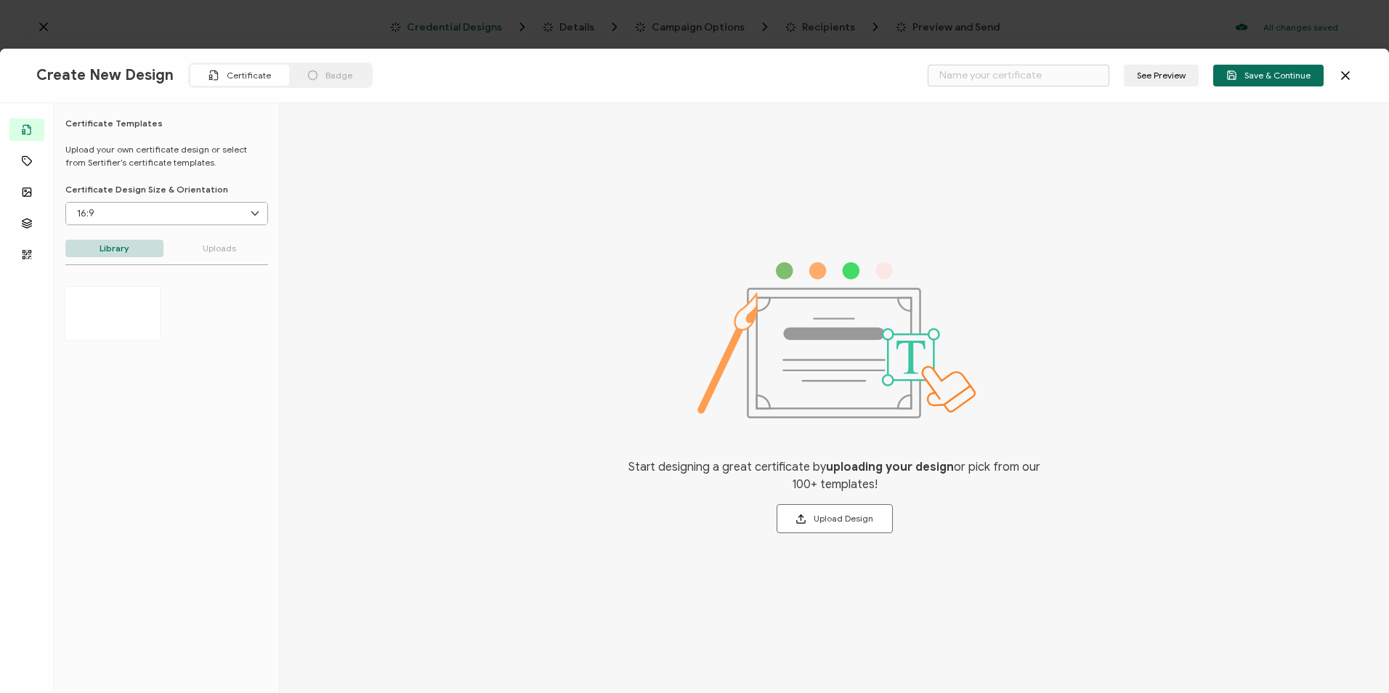
click at [224, 250] on p "Uploads" at bounding box center [220, 248] width 98 height 17
click at [193, 289] on button "Upload Design" at bounding box center [166, 298] width 203 height 22
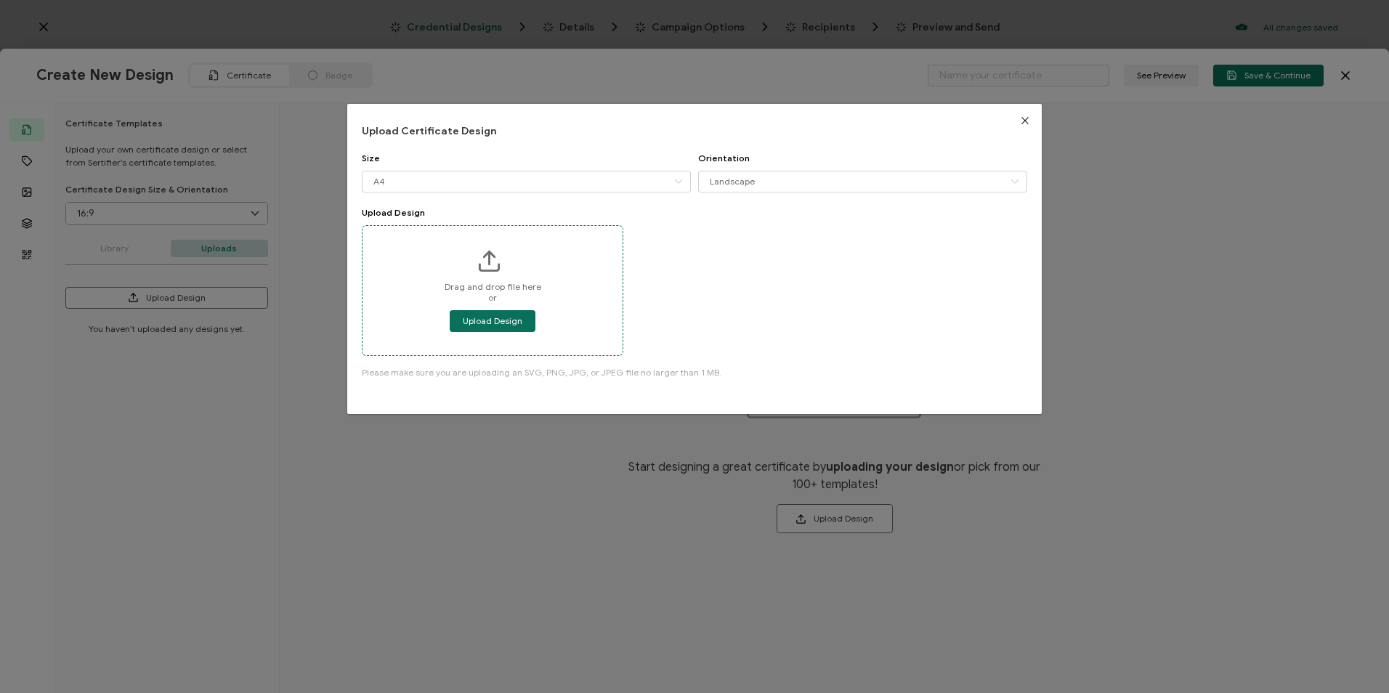
click at [486, 281] on span "Drag and drop file here or" at bounding box center [493, 292] width 97 height 22
click at [496, 183] on input "A4" at bounding box center [526, 182] width 329 height 22
click at [969, 294] on div "Drag and drop file here or Upload Design" at bounding box center [695, 290] width 666 height 131
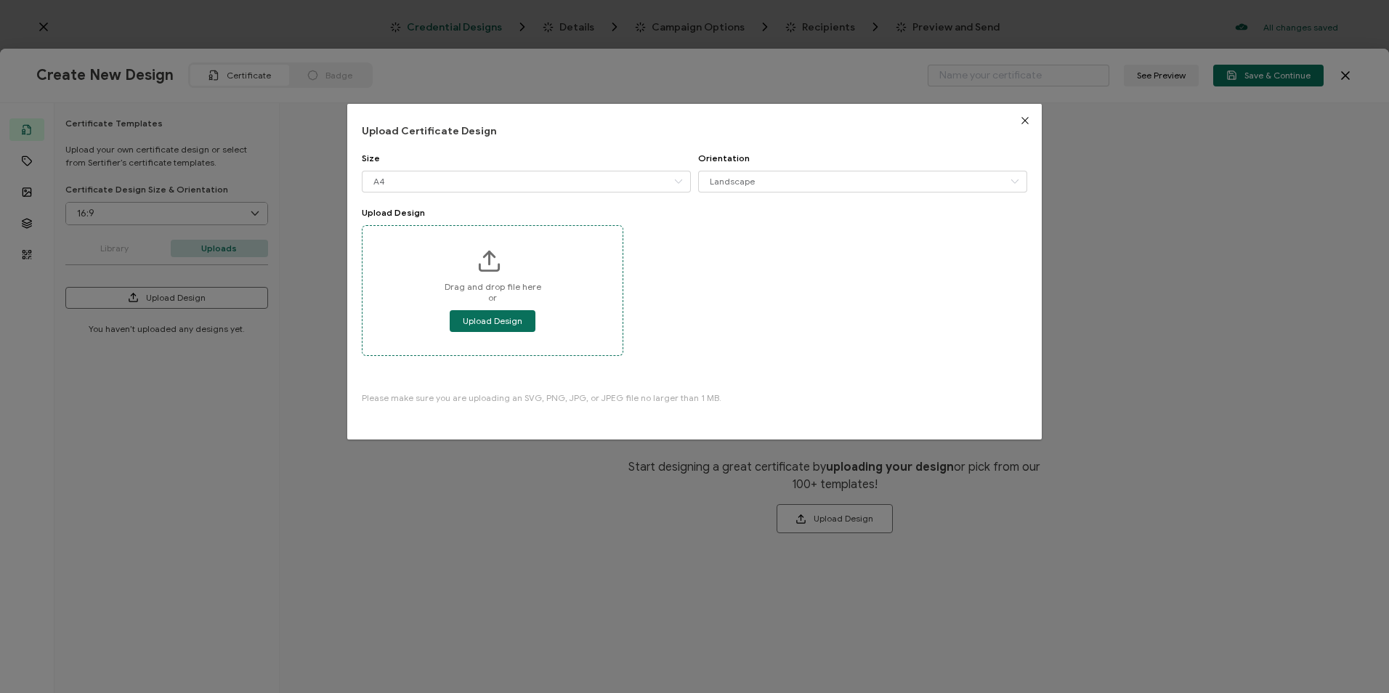
type input "A4 Landscape"
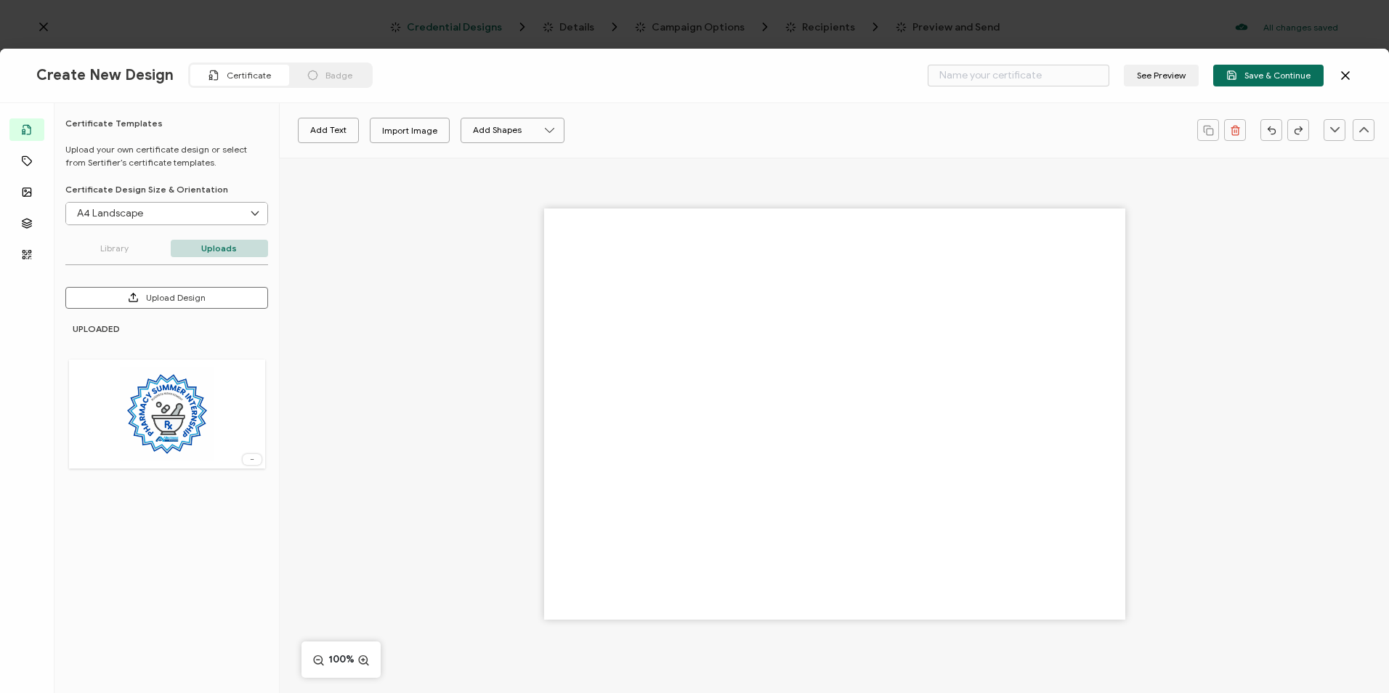
type input "Blank"
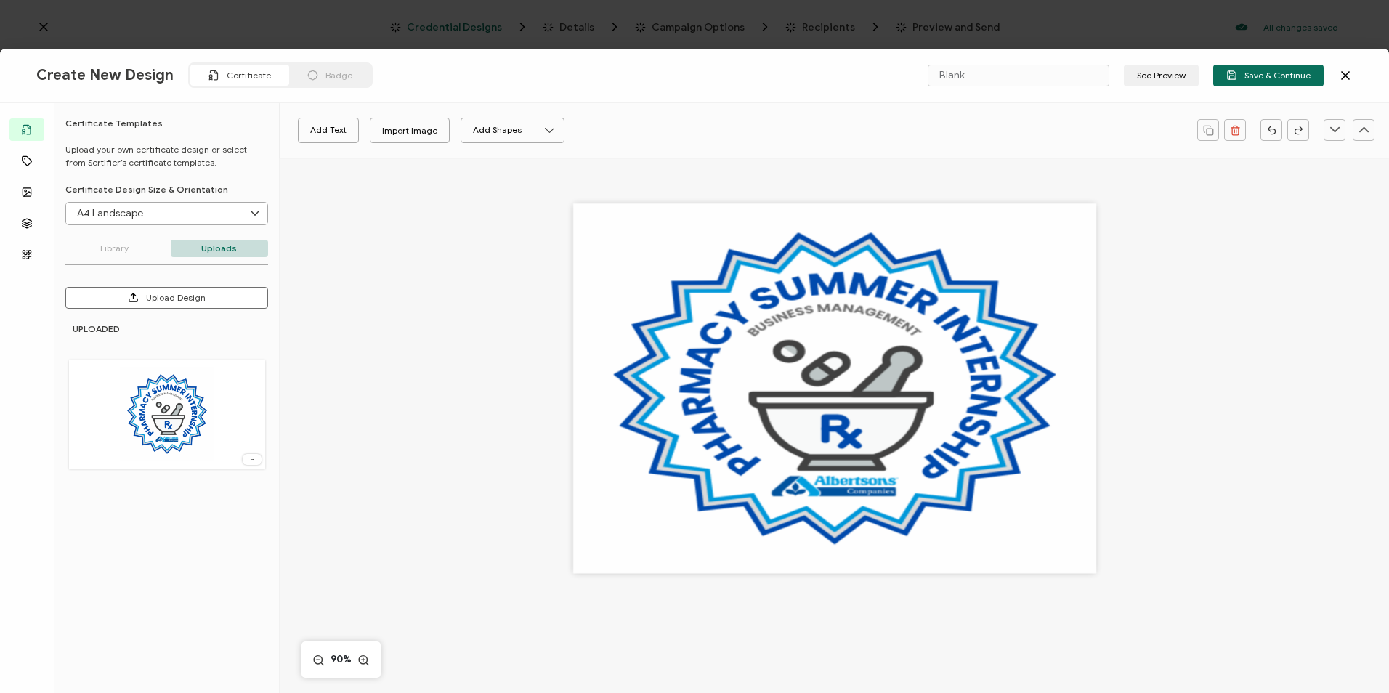
click at [183, 419] on img at bounding box center [167, 414] width 94 height 94
click at [876, 427] on div at bounding box center [834, 388] width 523 height 370
click at [952, 432] on div at bounding box center [834, 388] width 523 height 370
click at [1344, 75] on icon at bounding box center [1345, 75] width 15 height 15
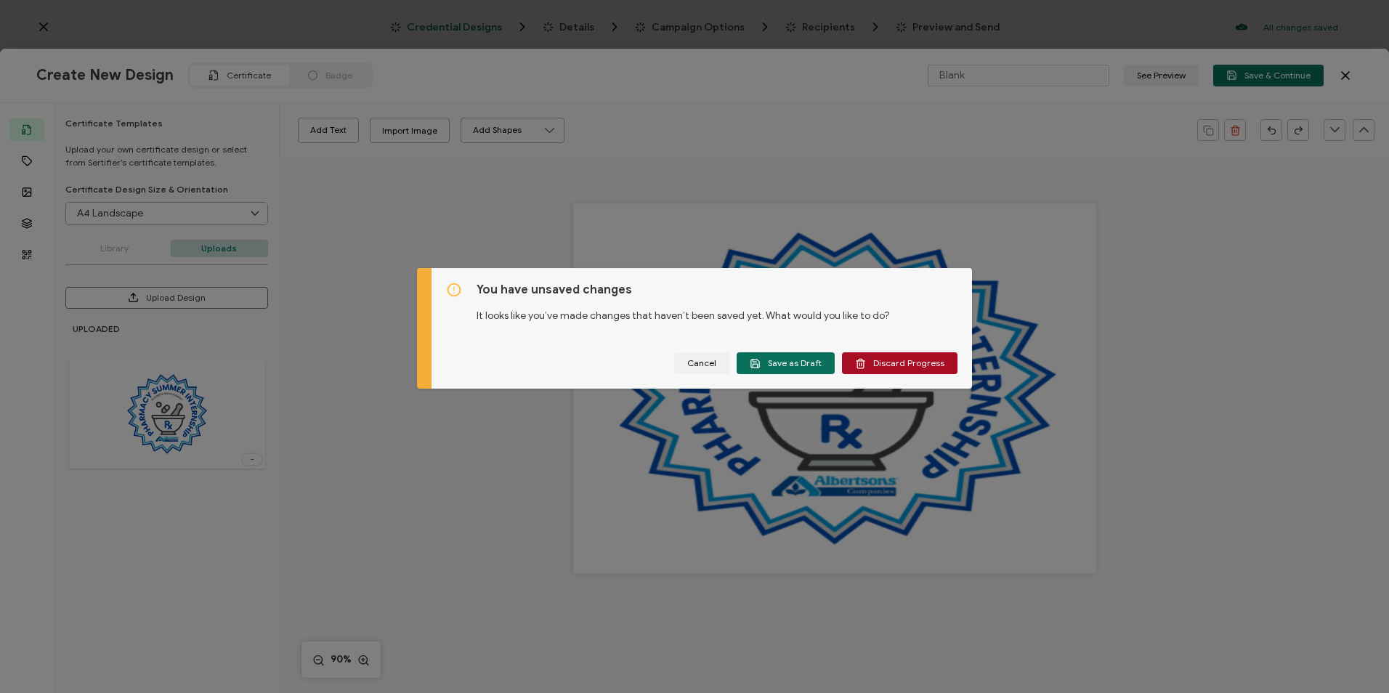
click at [898, 371] on button "Discard Progress" at bounding box center [900, 363] width 116 height 22
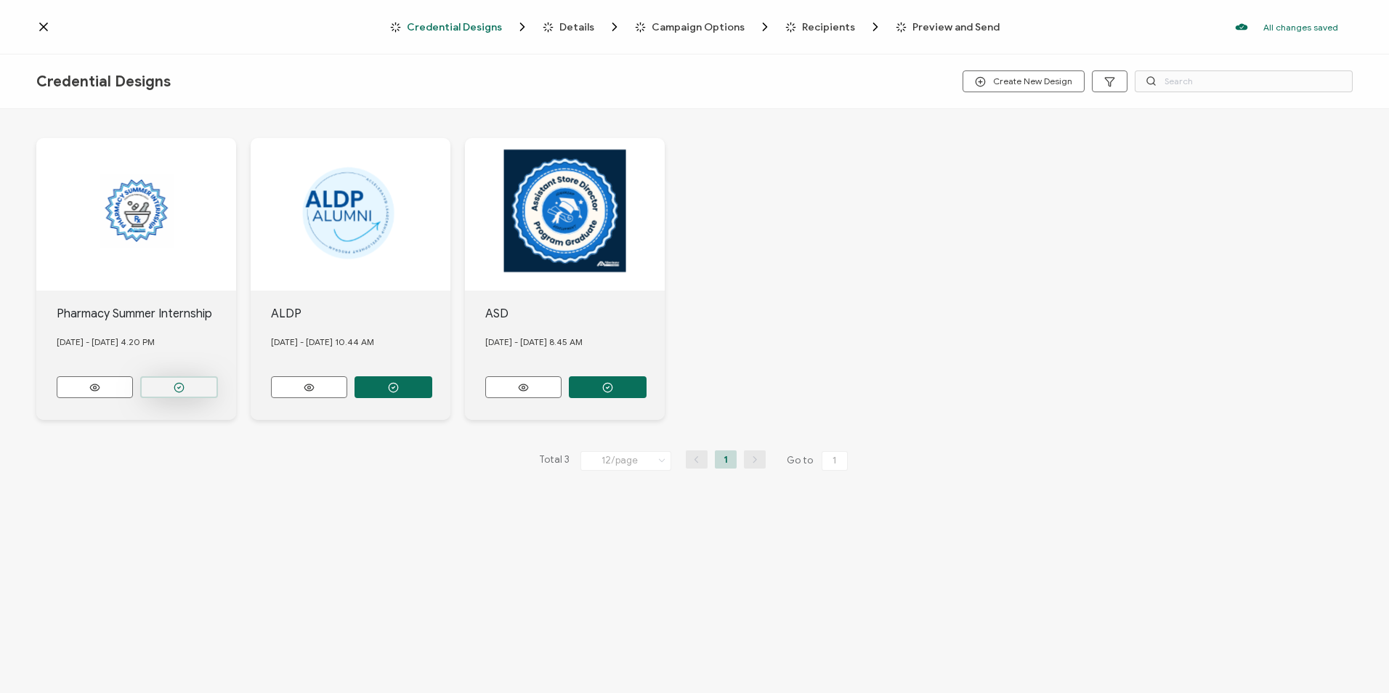
click at [160, 384] on button "button" at bounding box center [179, 387] width 78 height 22
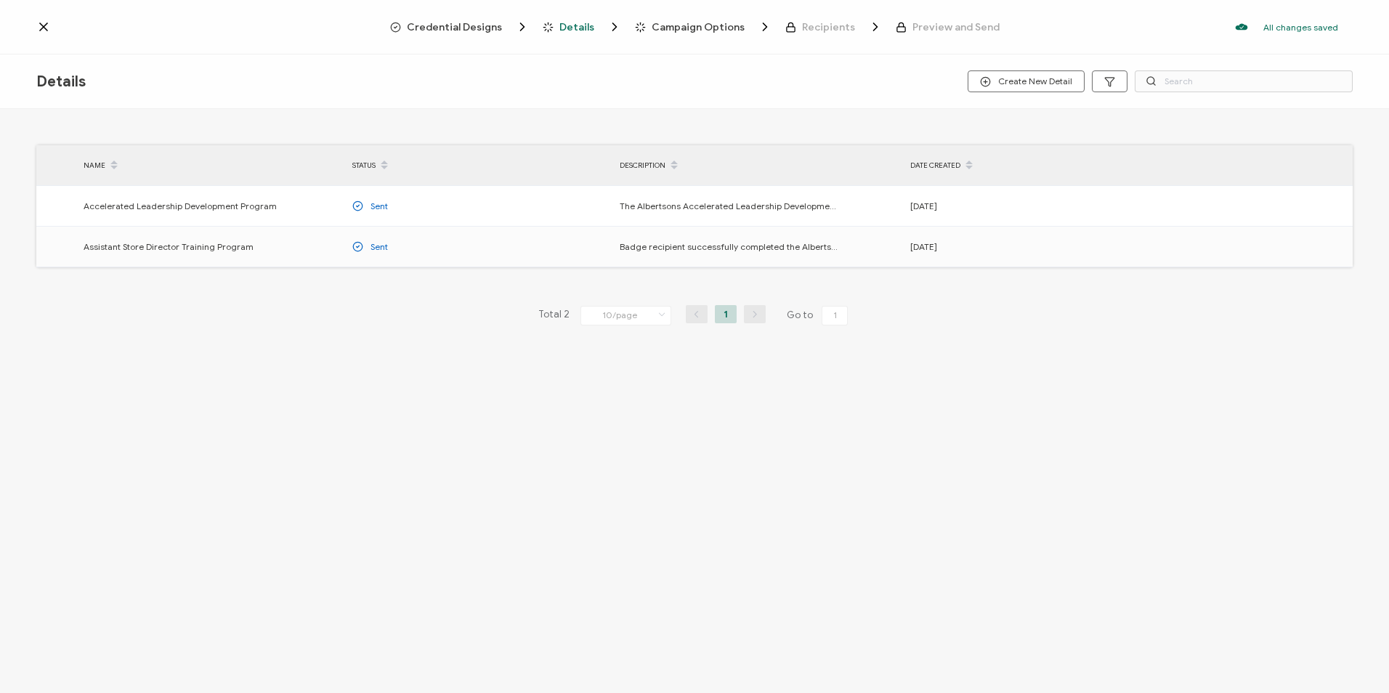
click at [489, 28] on span "Credential Designs" at bounding box center [454, 27] width 95 height 11
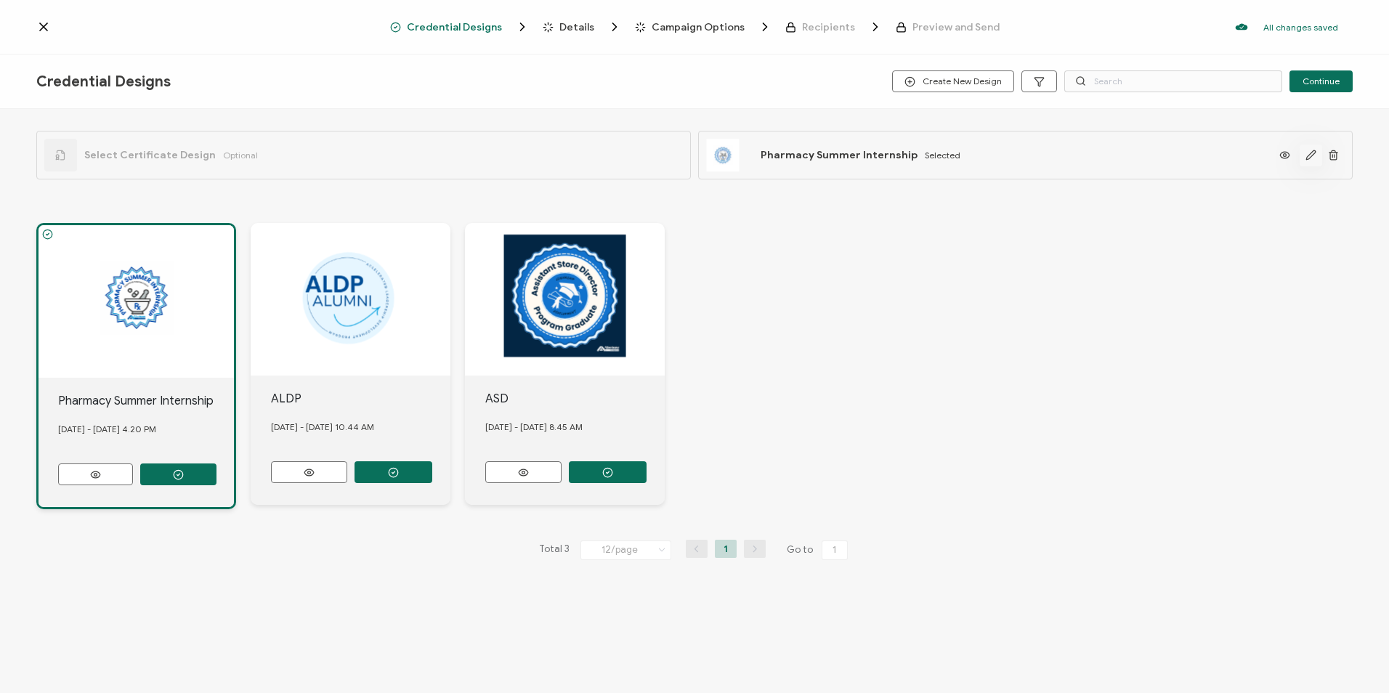
click at [1306, 153] on icon "button" at bounding box center [1310, 154] width 9 height 9
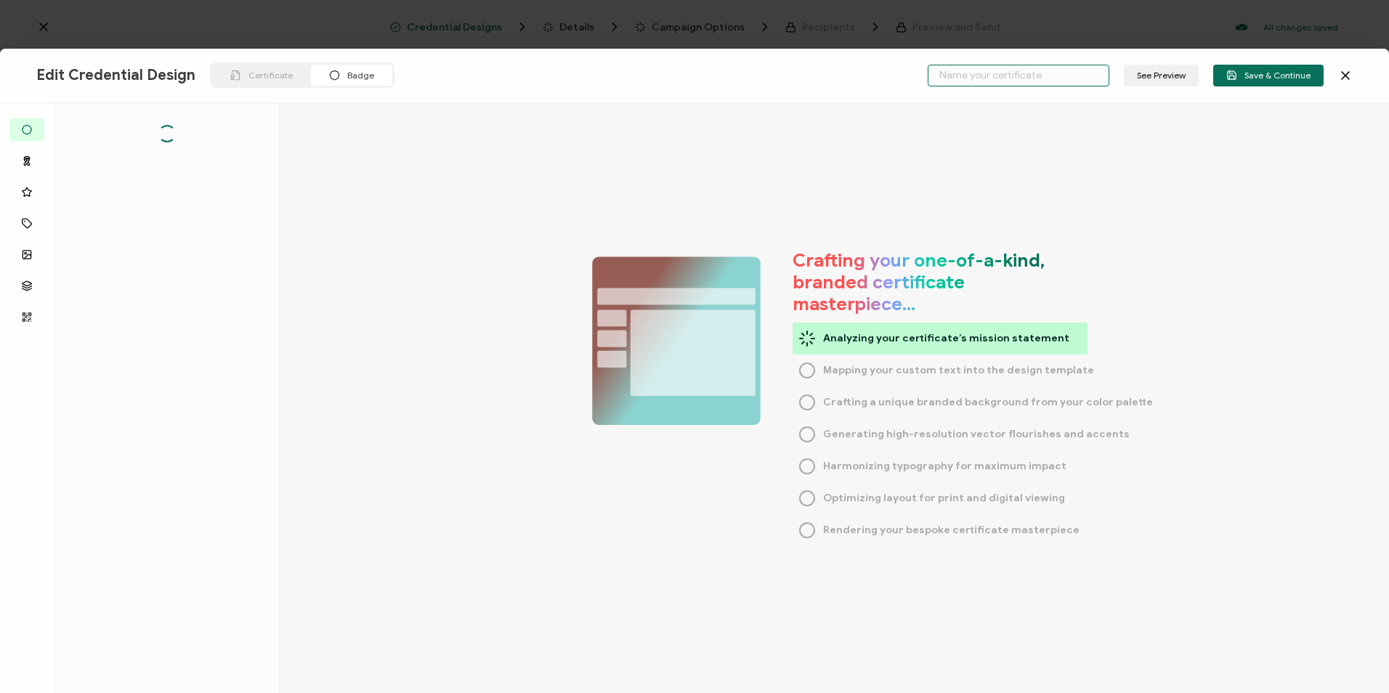
click at [1030, 81] on input "text" at bounding box center [1019, 76] width 182 height 22
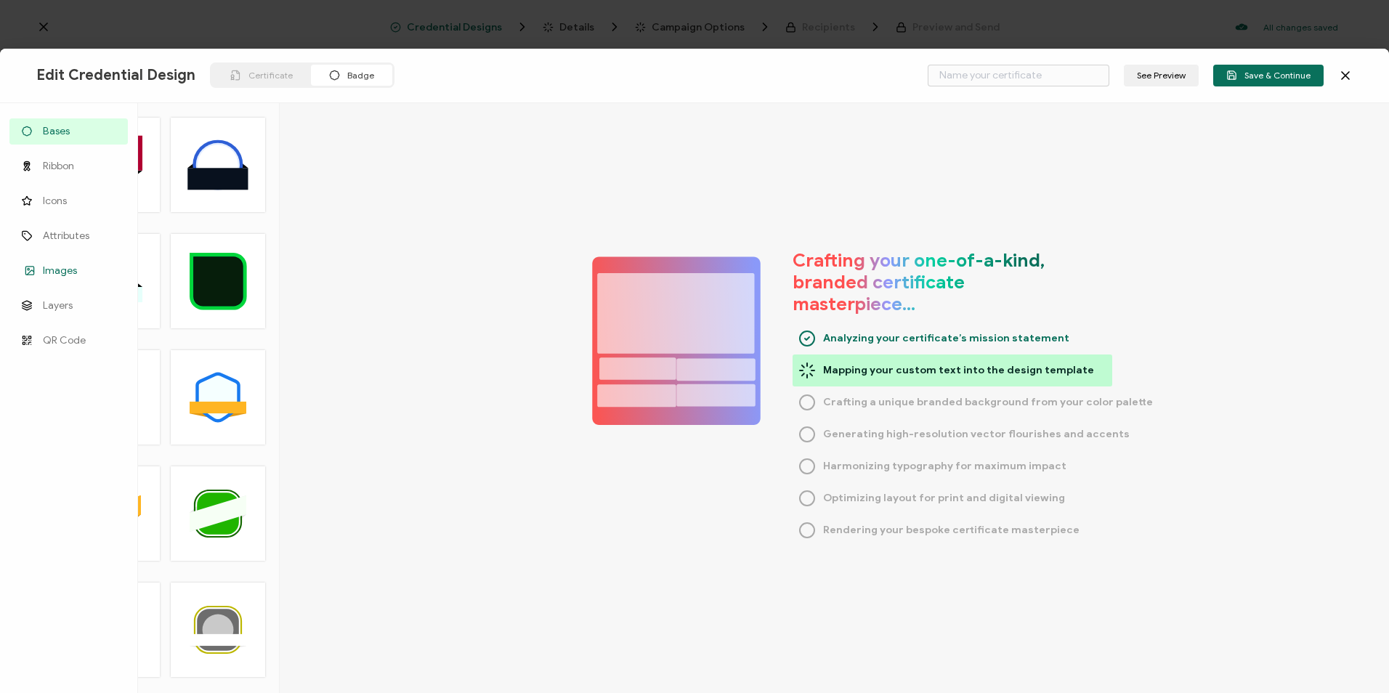
click at [31, 273] on icon at bounding box center [29, 270] width 17 height 11
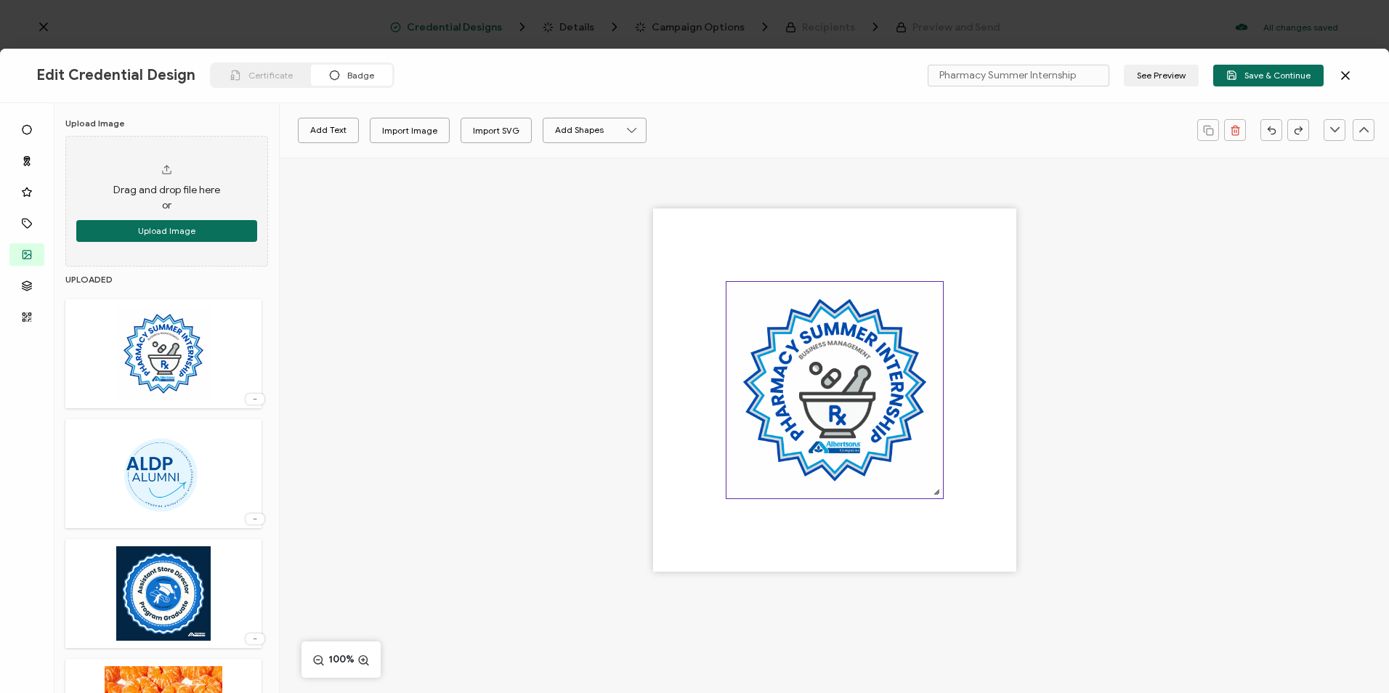
click at [791, 403] on img at bounding box center [835, 390] width 217 height 217
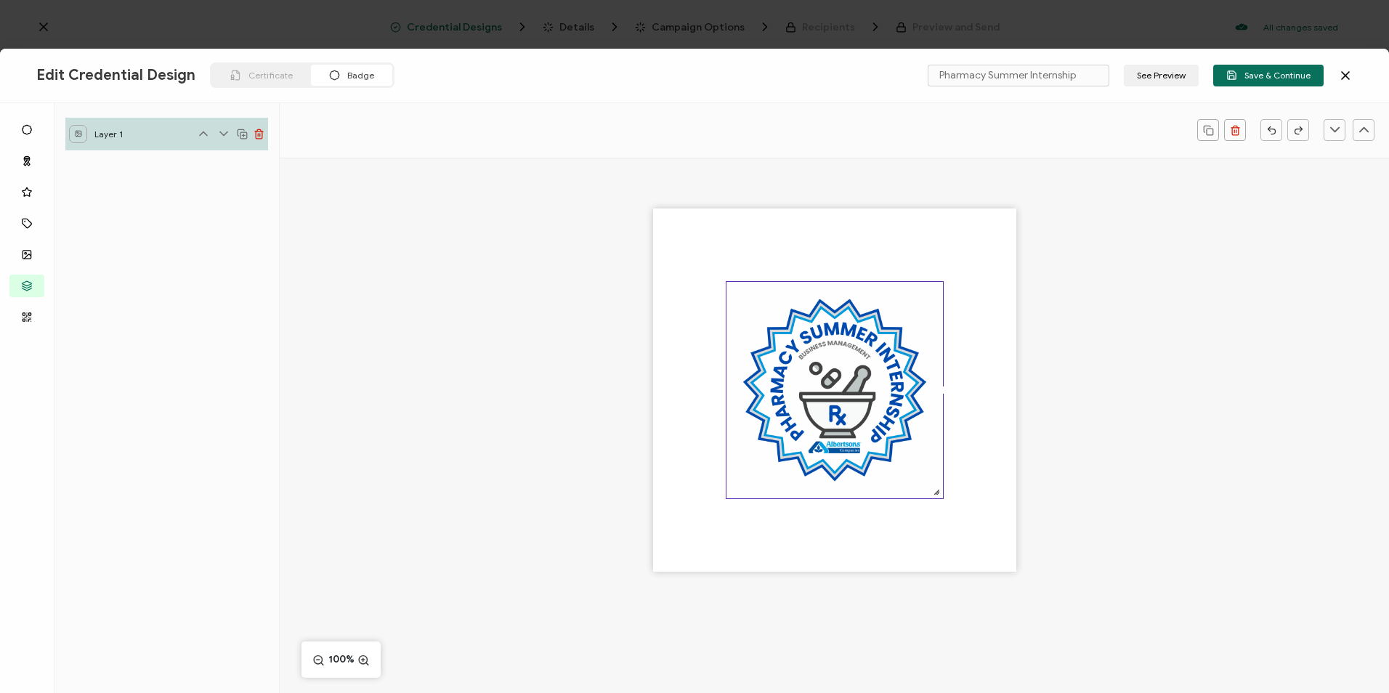
click at [1165, 292] on div at bounding box center [835, 416] width 1110 height 516
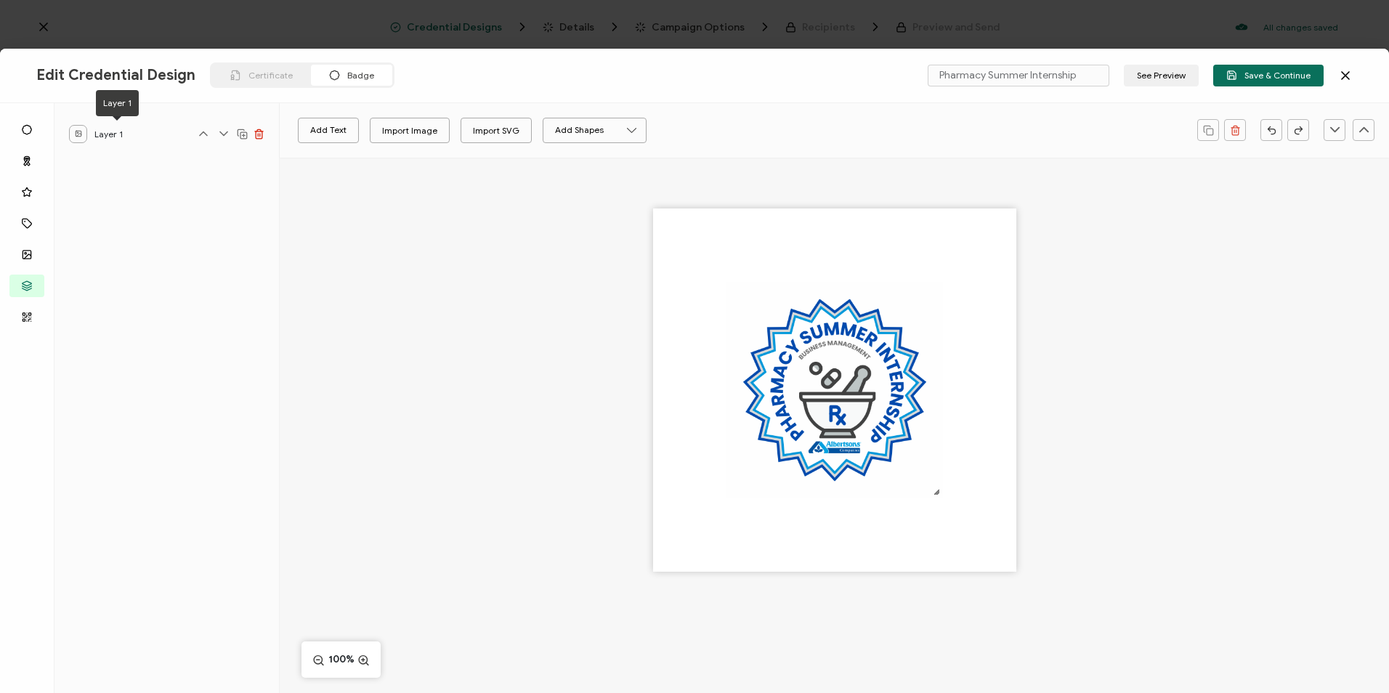
click at [100, 134] on span "Layer 1" at bounding box center [116, 134] width 44 height 18
click at [48, 270] on span "Images" at bounding box center [60, 271] width 34 height 15
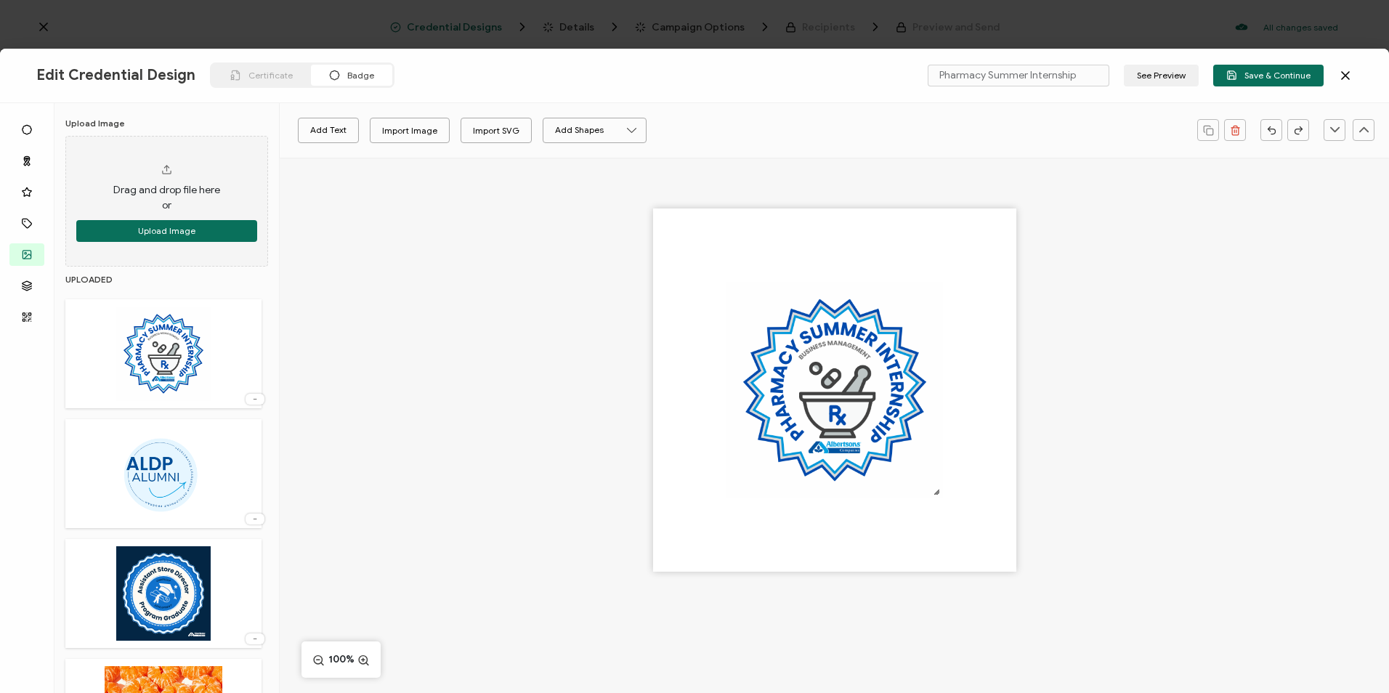
click at [193, 466] on img at bounding box center [163, 474] width 94 height 94
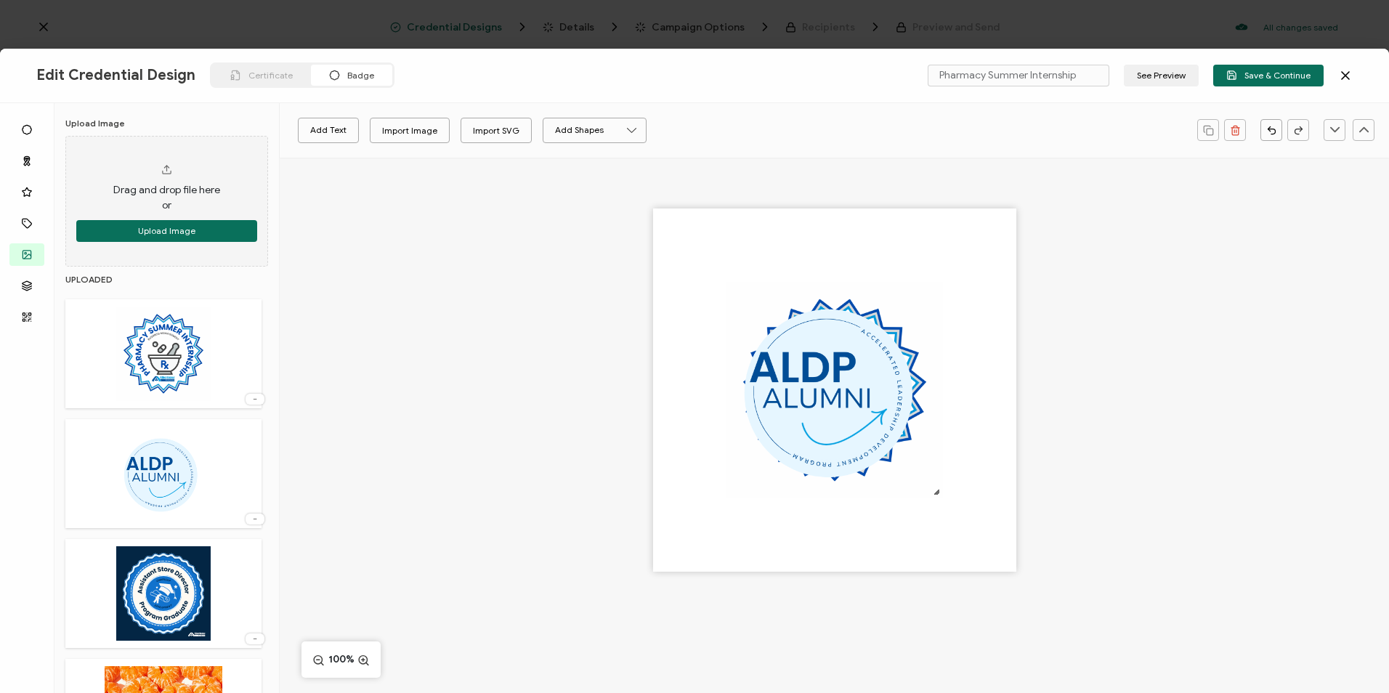
click at [167, 556] on img at bounding box center [163, 593] width 94 height 94
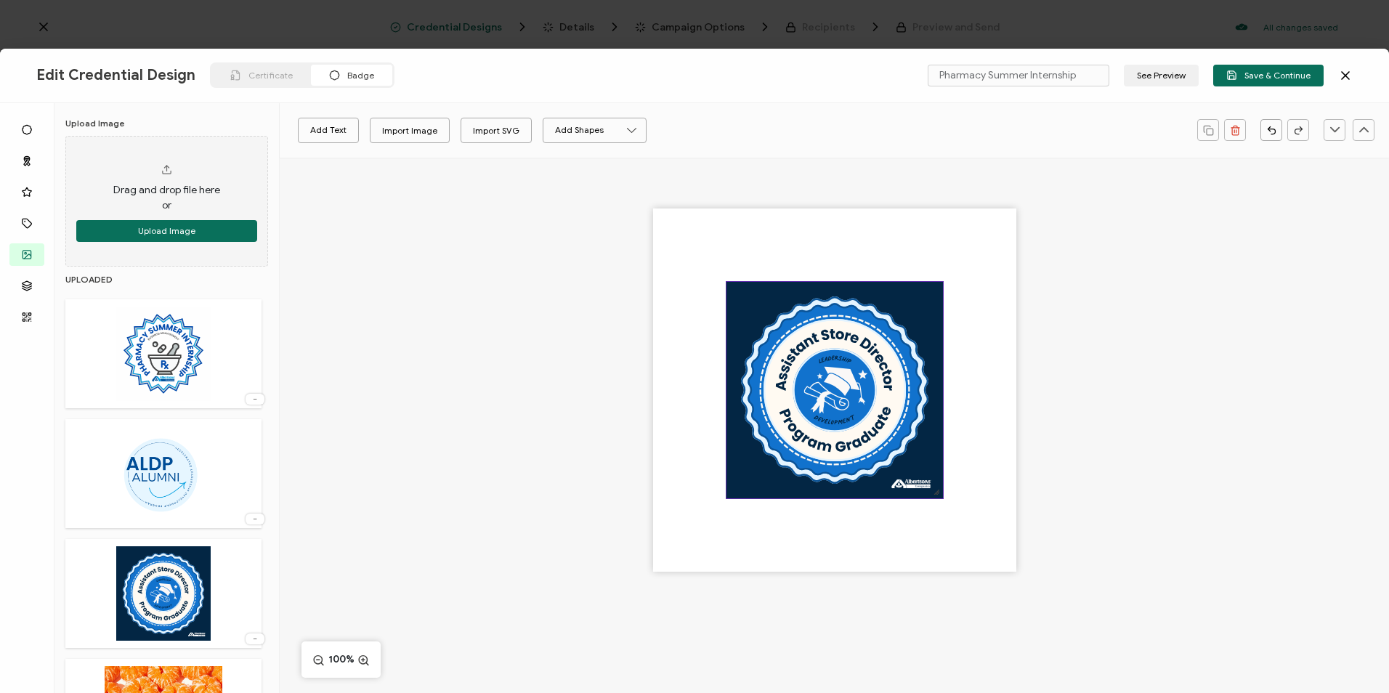
click at [915, 319] on img at bounding box center [835, 390] width 217 height 217
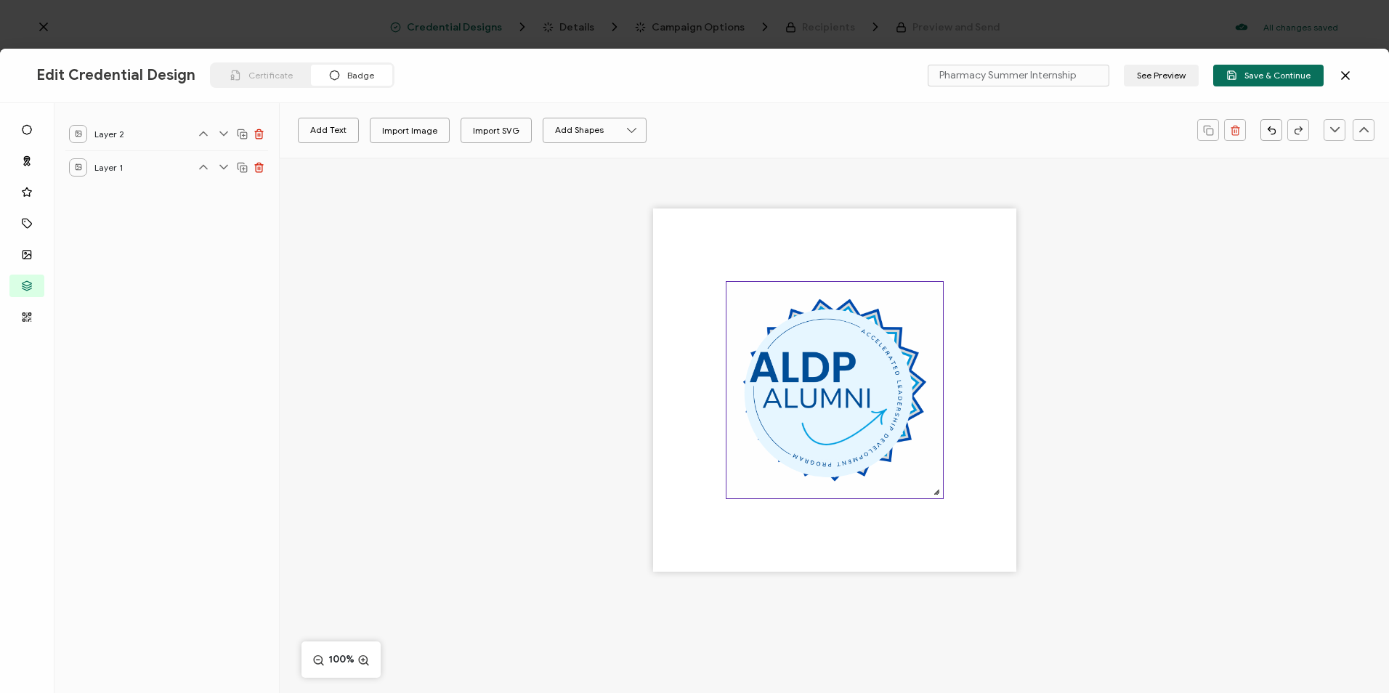
click at [880, 363] on img at bounding box center [835, 390] width 217 height 217
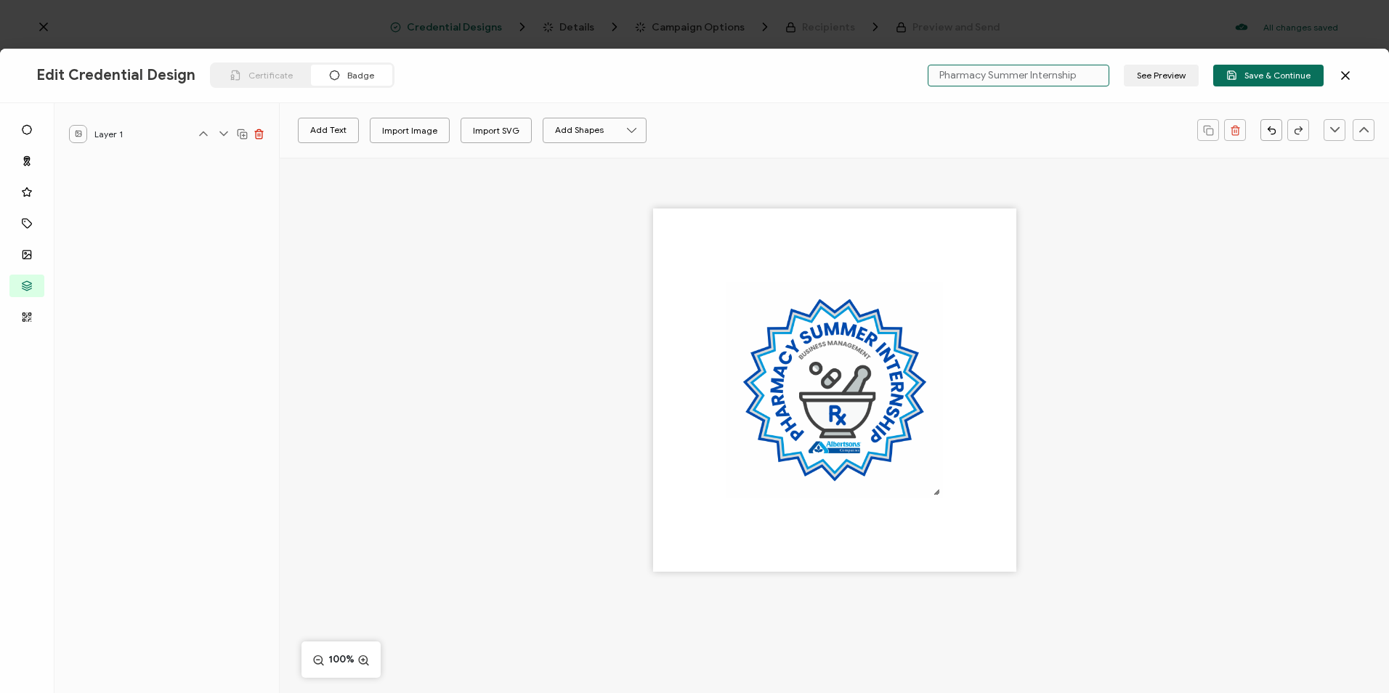
drag, startPoint x: 1084, startPoint y: 70, endPoint x: 776, endPoint y: 66, distance: 308.1
click at [783, 70] on div "Edit Credential Design Certificate Badge Pharmacy Summer Internship See Preview…" at bounding box center [694, 76] width 1389 height 54
click at [1075, 66] on input "Pharmacy Summer Internship" at bounding box center [1019, 76] width 182 height 22
click at [1011, 83] on input "Pharmacy Summer Internship" at bounding box center [1019, 76] width 182 height 22
drag, startPoint x: 1092, startPoint y: 73, endPoint x: 989, endPoint y: 79, distance: 103.3
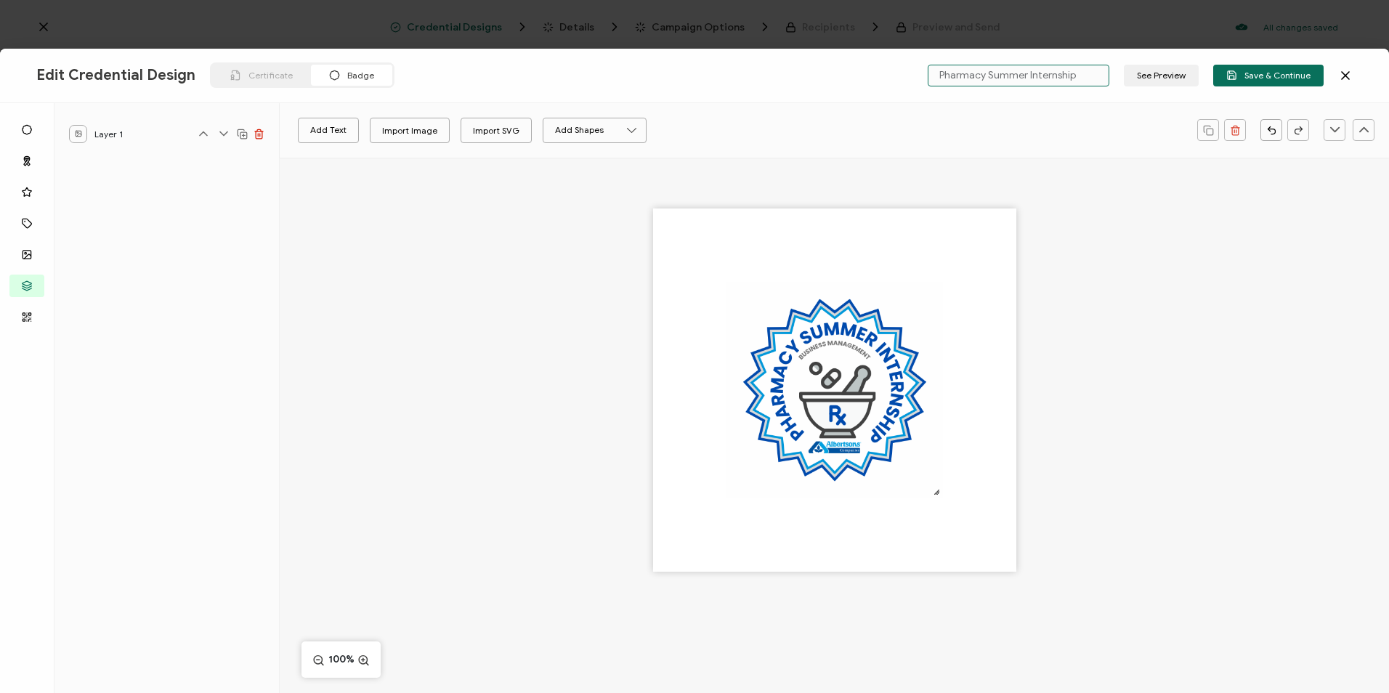
click at [989, 79] on input "Pharmacy Summer Internship" at bounding box center [1019, 76] width 182 height 22
type input "Pharmacy Business Management Internship"
click at [1237, 79] on icon "button" at bounding box center [1232, 75] width 11 height 11
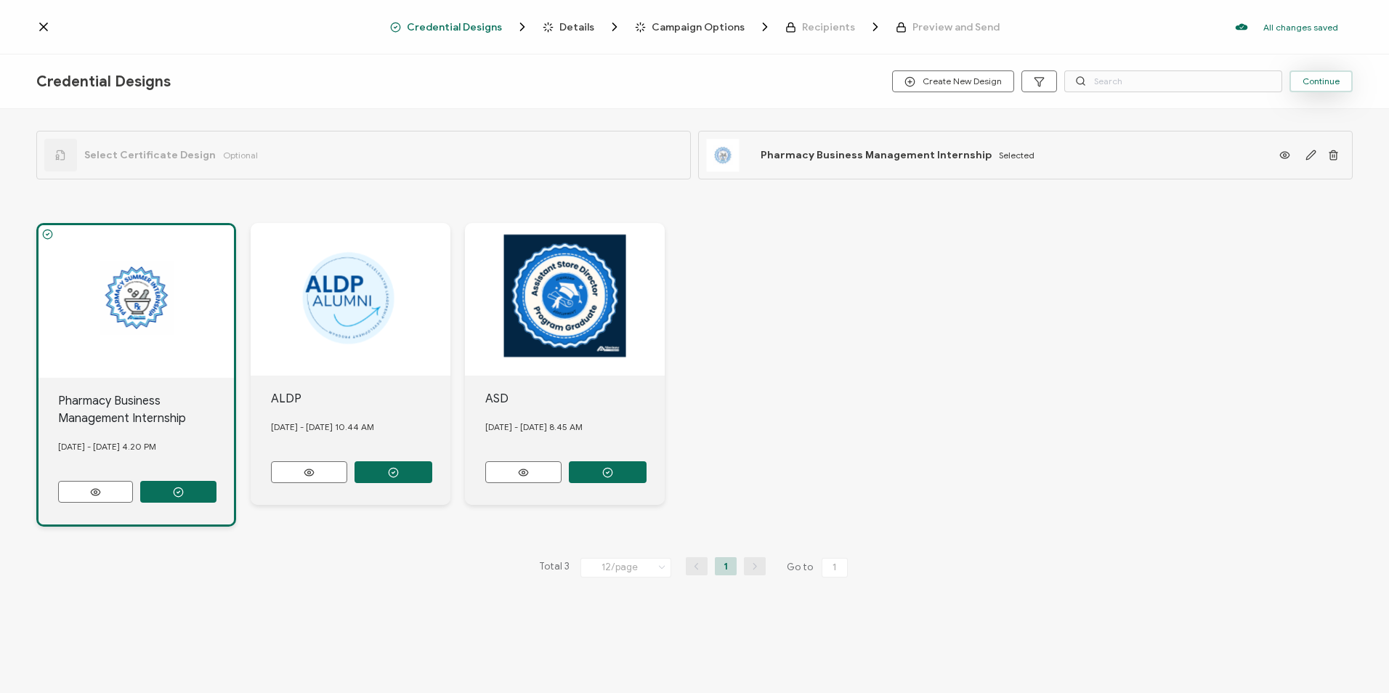
click at [1315, 84] on span "Continue" at bounding box center [1321, 81] width 37 height 9
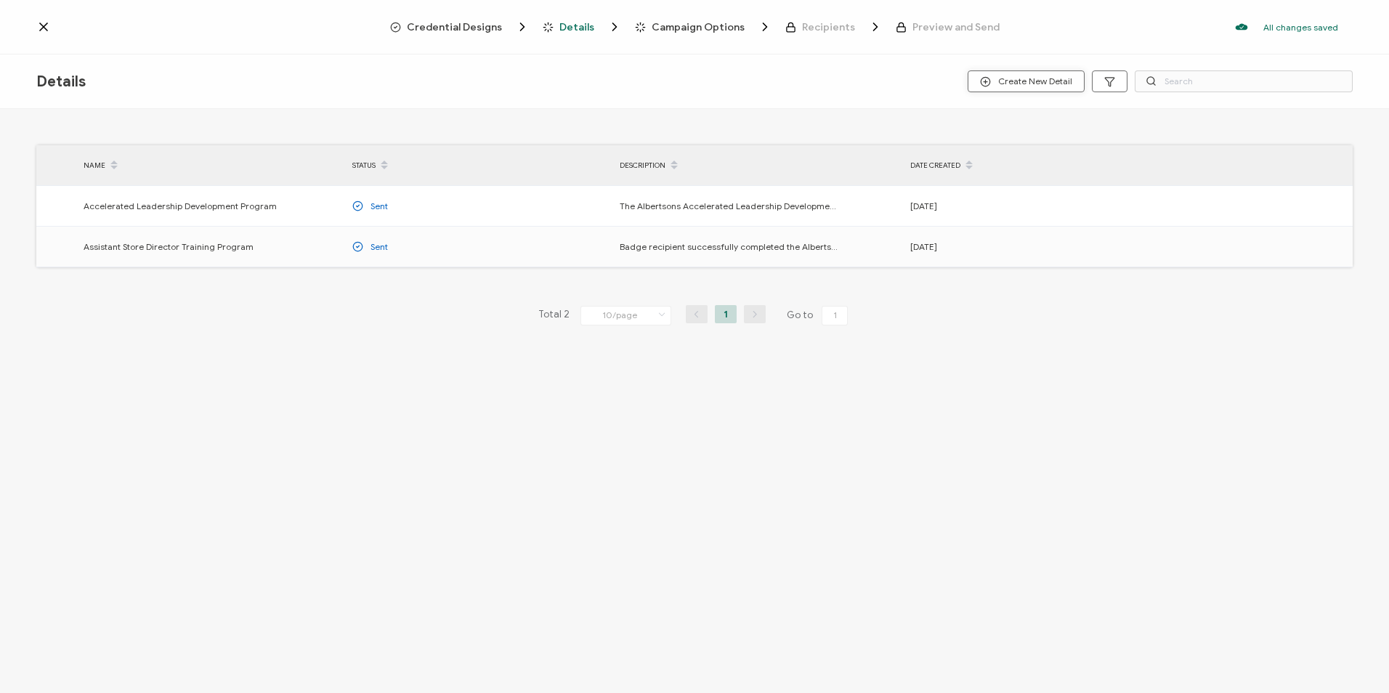
click at [1024, 84] on span "Create New Detail" at bounding box center [1026, 81] width 92 height 11
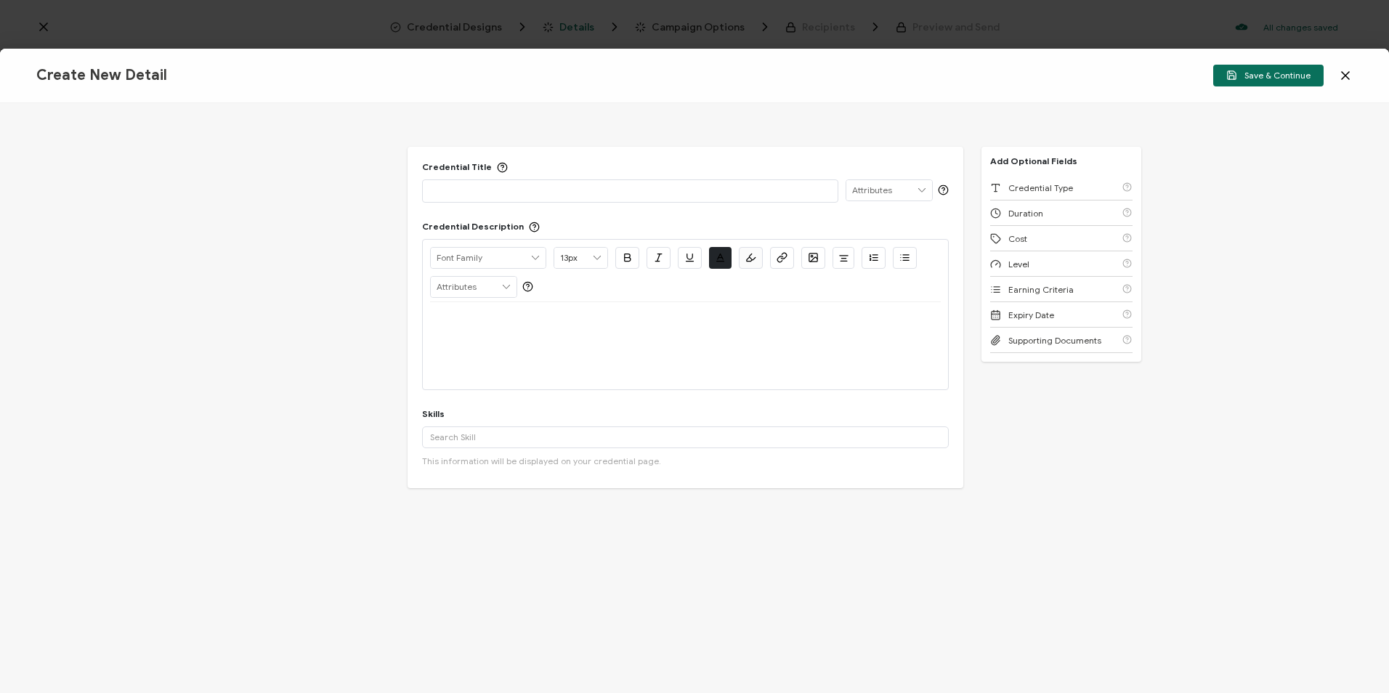
click at [471, 195] on p at bounding box center [630, 190] width 400 height 15
click at [793, 334] on div at bounding box center [685, 319] width 511 height 35
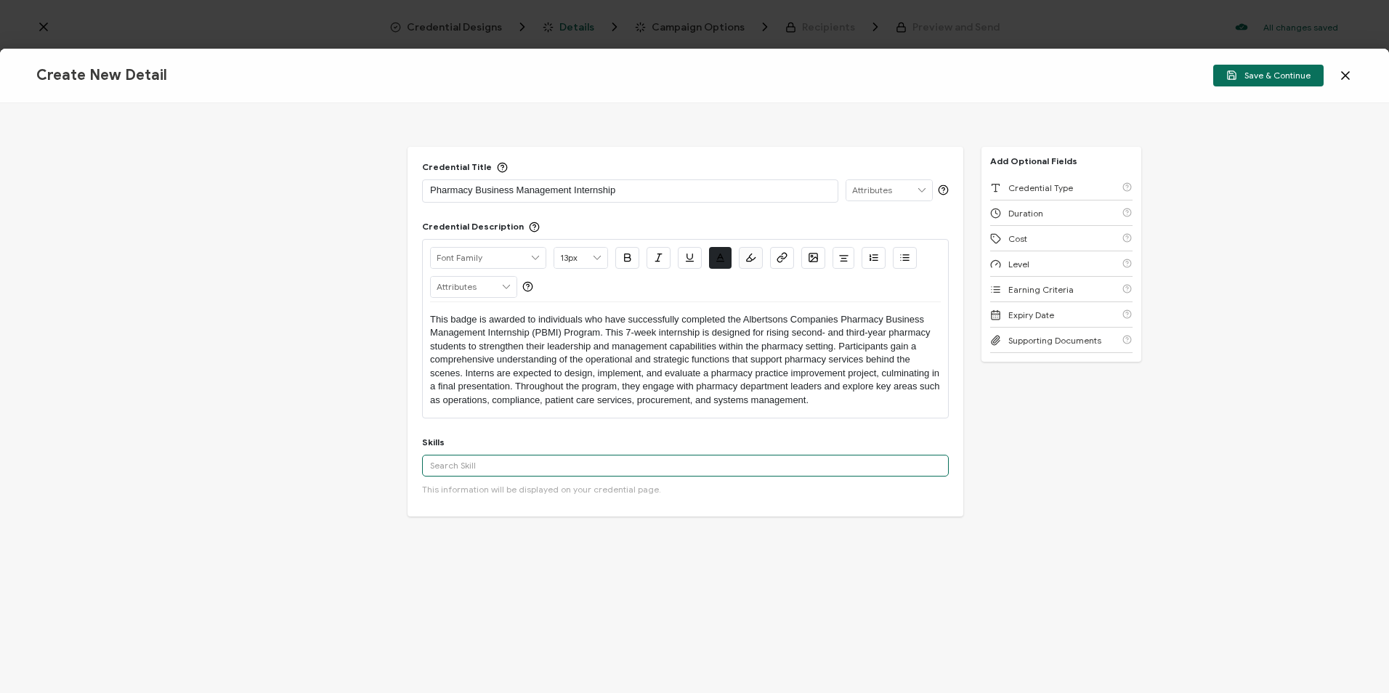
click at [466, 467] on input "text" at bounding box center [685, 466] width 527 height 22
drag, startPoint x: 522, startPoint y: 467, endPoint x: 416, endPoint y: 464, distance: 105.4
click at [416, 464] on div "Credential Title Pharmacy Business Management Internship ISSUER Issuer Name Cre…" at bounding box center [686, 332] width 556 height 370
click at [475, 464] on input "Quality" at bounding box center [685, 466] width 527 height 22
type input "Quality"
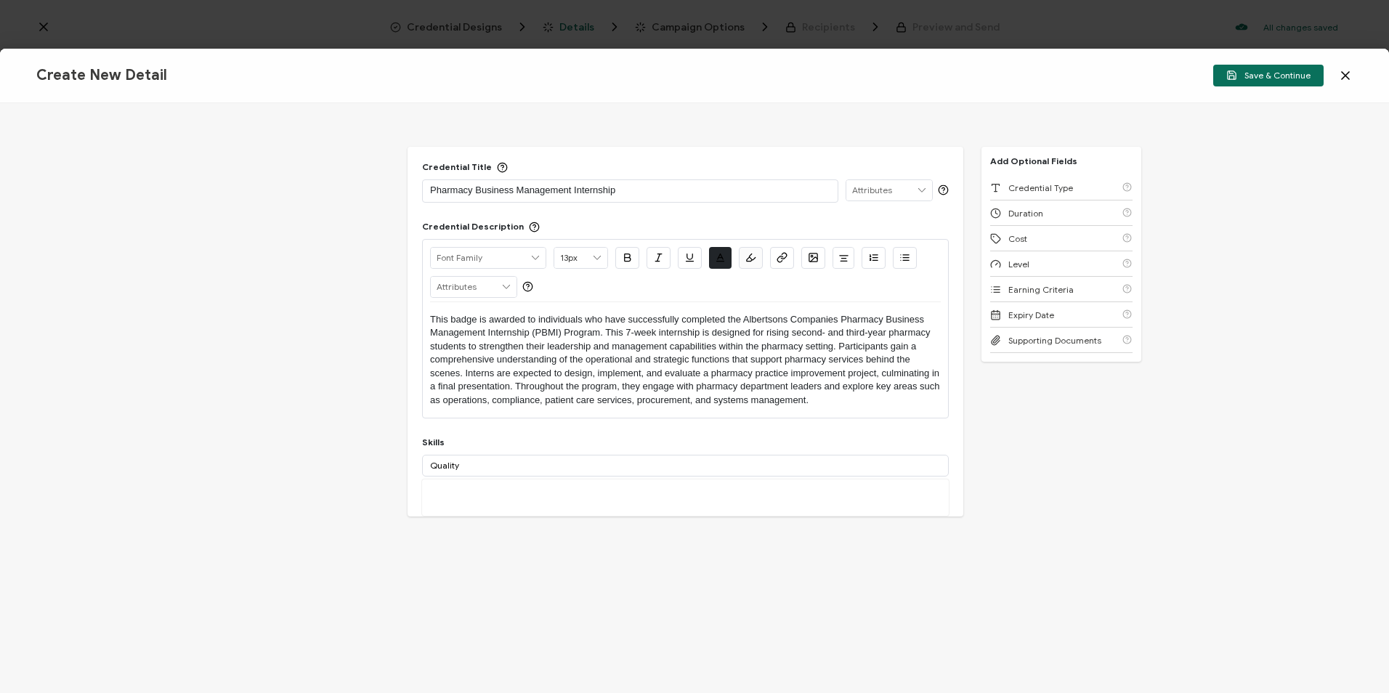
click at [449, 562] on div "Credential Title Pharmacy Business Management Internship ISSUER Issuer Name Cre…" at bounding box center [686, 375] width 556 height 457
click at [495, 460] on input "Quality" at bounding box center [685, 466] width 527 height 22
drag, startPoint x: 481, startPoint y: 464, endPoint x: 400, endPoint y: 456, distance: 81.1
click at [400, 456] on div "Credential Title Pharmacy Business Management Internship ISSUER Issuer Name Cre…" at bounding box center [694, 398] width 1389 height 590
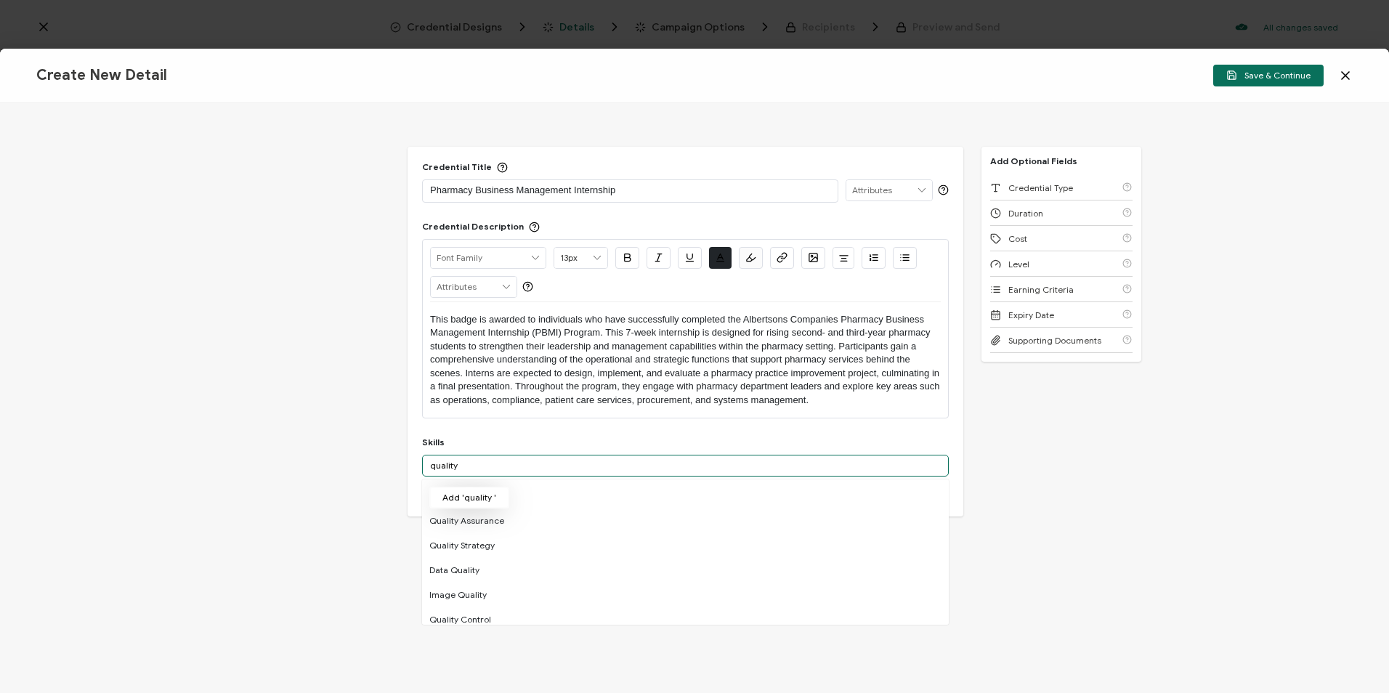
type input "quality"
click at [481, 496] on button "Add 'quality '" at bounding box center [469, 498] width 80 height 22
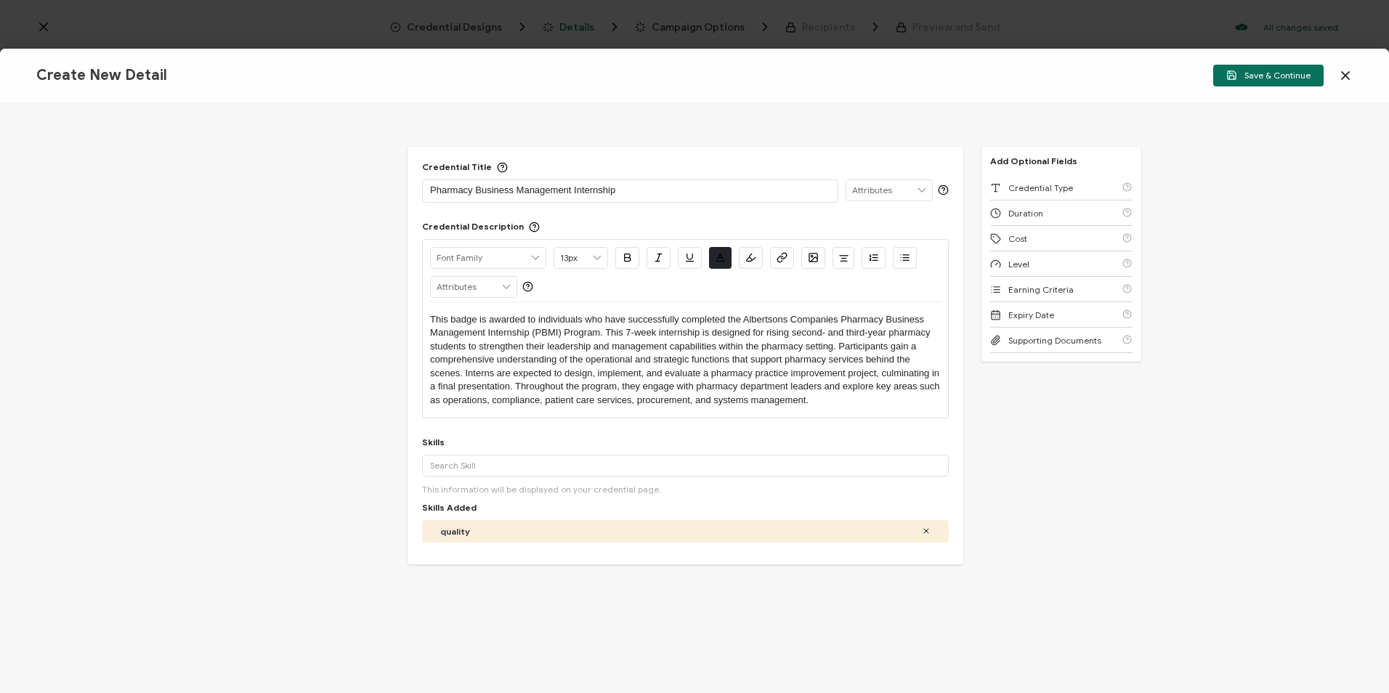
click at [922, 529] on icon at bounding box center [926, 531] width 9 height 9
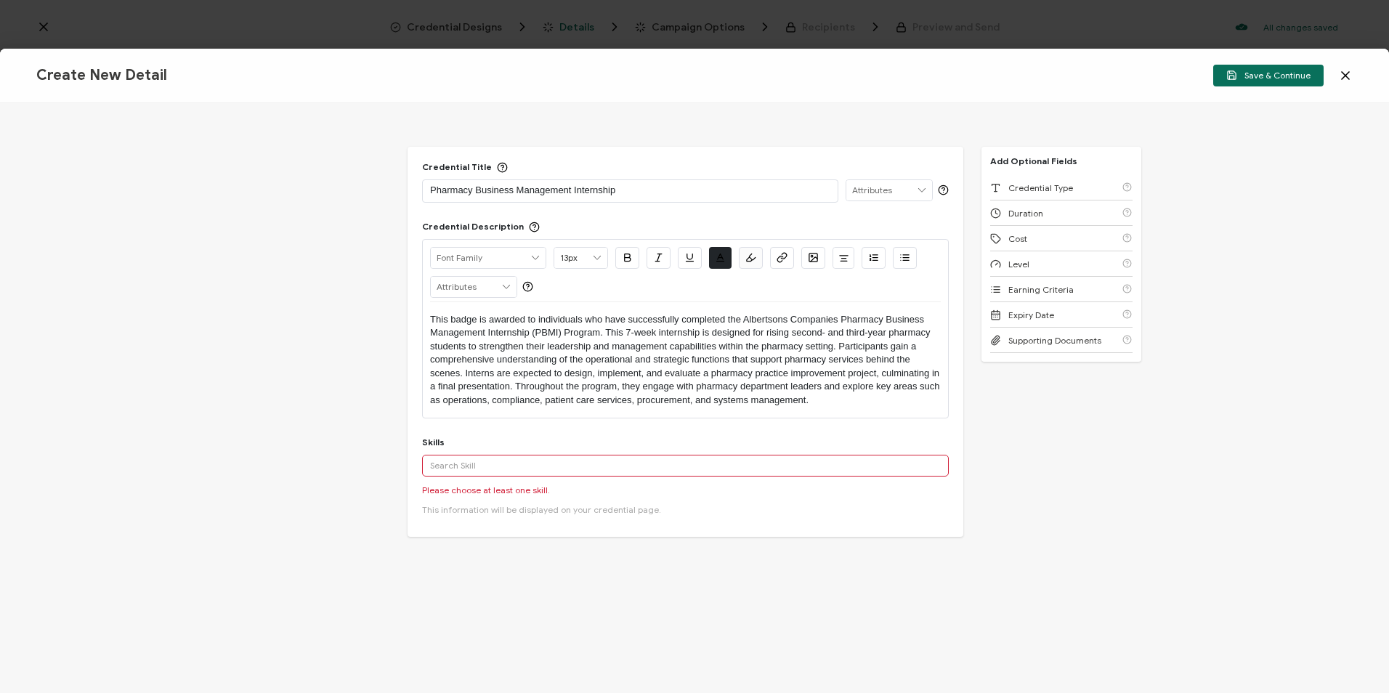
click at [459, 462] on input "text" at bounding box center [685, 466] width 527 height 22
click at [482, 512] on div "Add 'Quality Improvement' A custom skill's name cannot exceed 40 characters. No…" at bounding box center [685, 512] width 527 height 65
click at [480, 496] on div "More" at bounding box center [685, 498] width 527 height 36
click at [530, 463] on input "Quality Improvement" at bounding box center [685, 466] width 527 height 22
click at [532, 464] on input "Quality Improvement" at bounding box center [685, 466] width 527 height 22
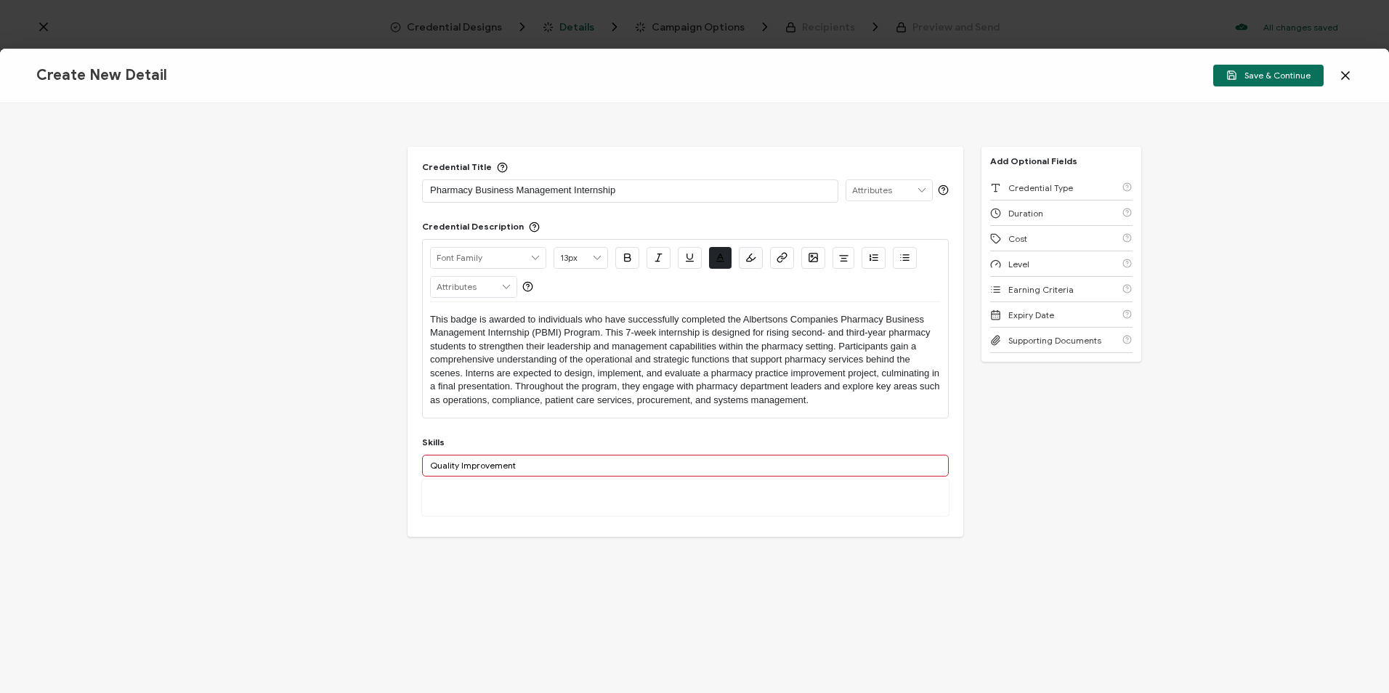
click at [514, 488] on div "More" at bounding box center [685, 498] width 527 height 36
drag, startPoint x: 519, startPoint y: 467, endPoint x: 413, endPoint y: 465, distance: 105.4
click at [413, 465] on div "Credential Title Pharmacy Business Management Internship ISSUER Issuer Name Cre…" at bounding box center [686, 342] width 556 height 390
click at [519, 460] on input "Quality Improvement" at bounding box center [685, 466] width 527 height 22
click at [522, 464] on input "Quality Improvement" at bounding box center [685, 466] width 527 height 22
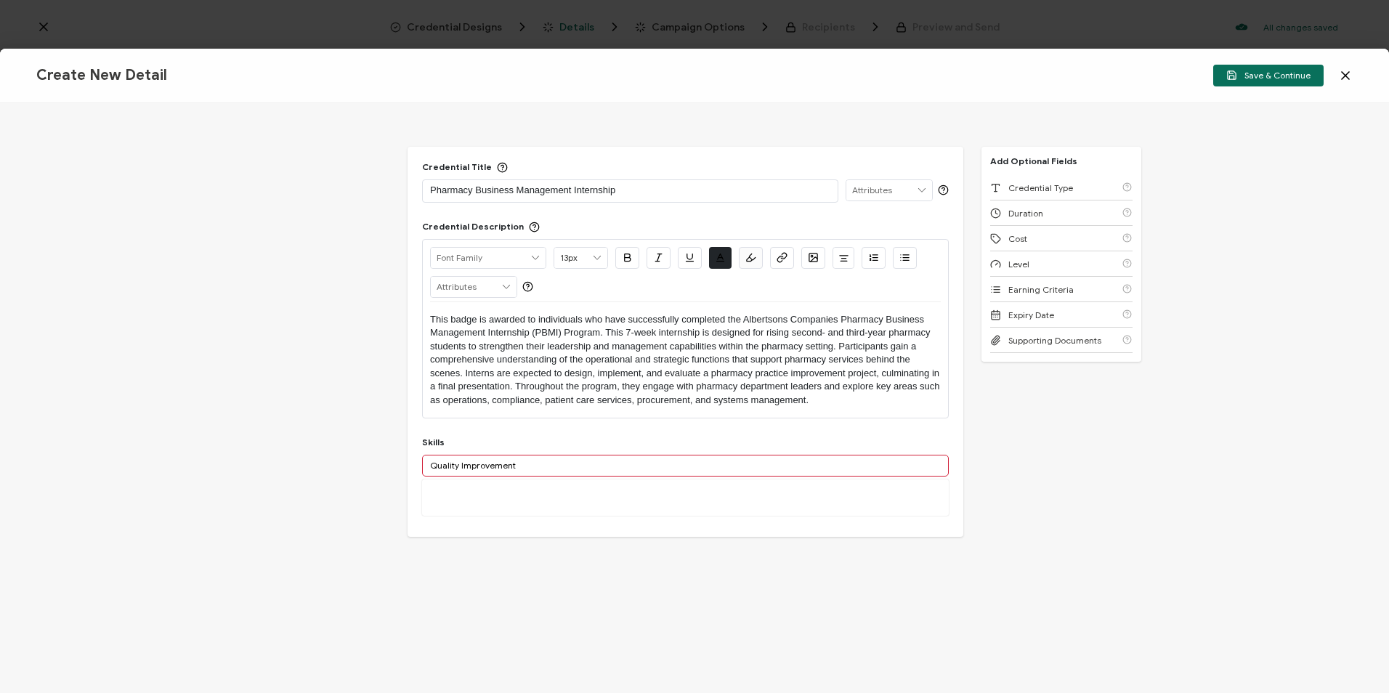
click at [525, 471] on input "Quality Improvement" at bounding box center [685, 466] width 527 height 22
click at [525, 469] on input "Quality Improvement" at bounding box center [685, 466] width 527 height 22
click at [515, 489] on div "Quality Improvement" at bounding box center [685, 492] width 527 height 25
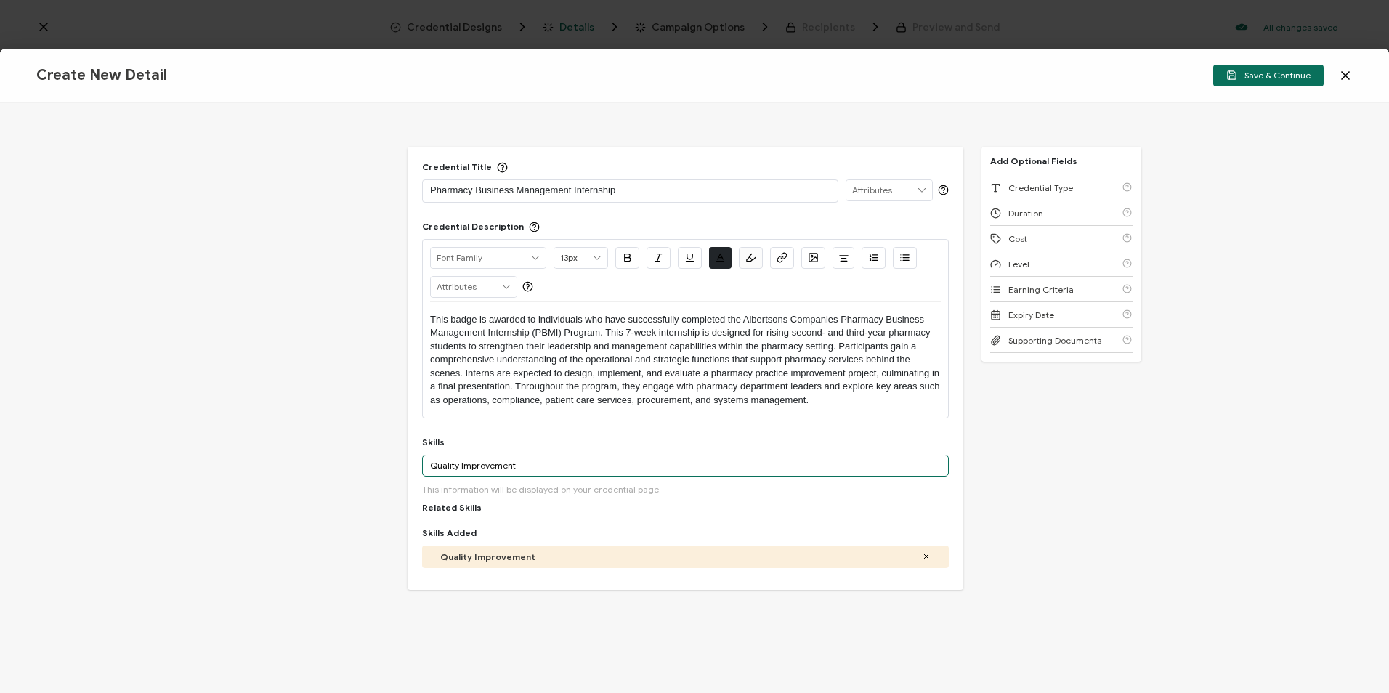
drag, startPoint x: 519, startPoint y: 464, endPoint x: 419, endPoint y: 458, distance: 99.7
click at [419, 458] on div "Credential Title Pharmacy Business Management Internship ISSUER Issuer Name Cre…" at bounding box center [686, 368] width 556 height 443
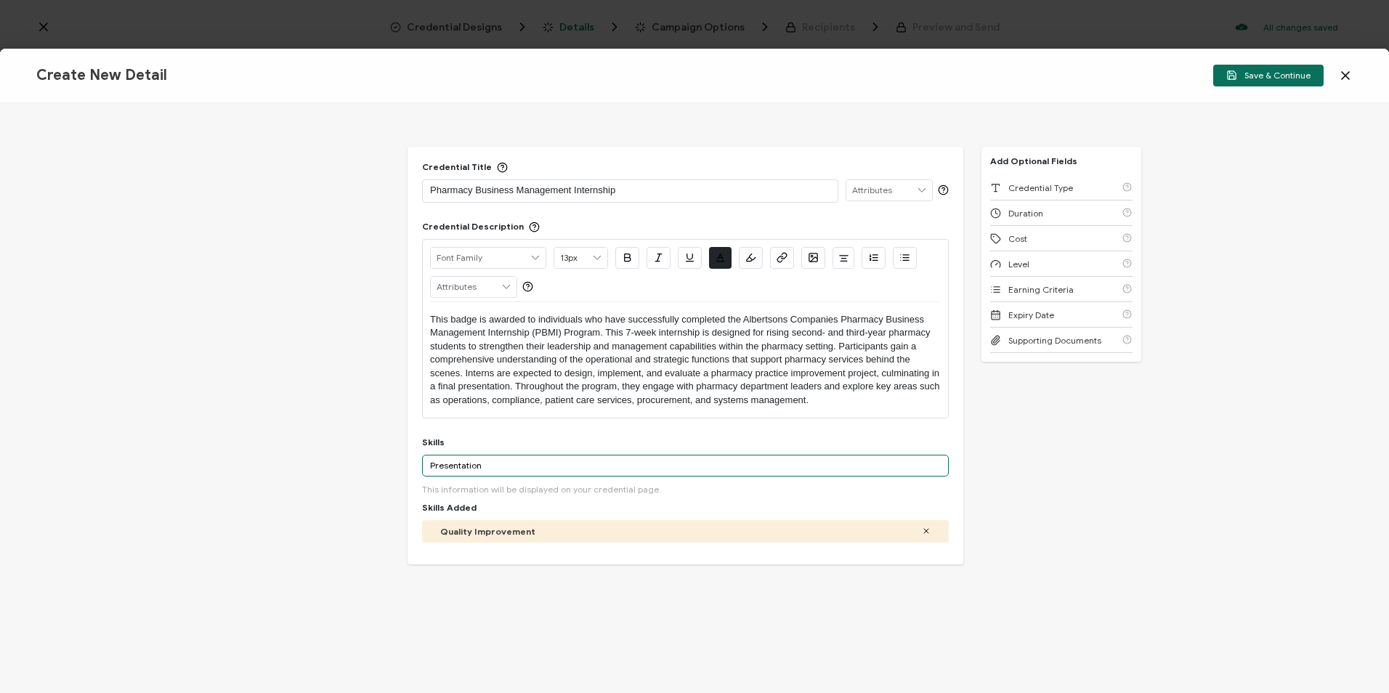
type input "Presentation"
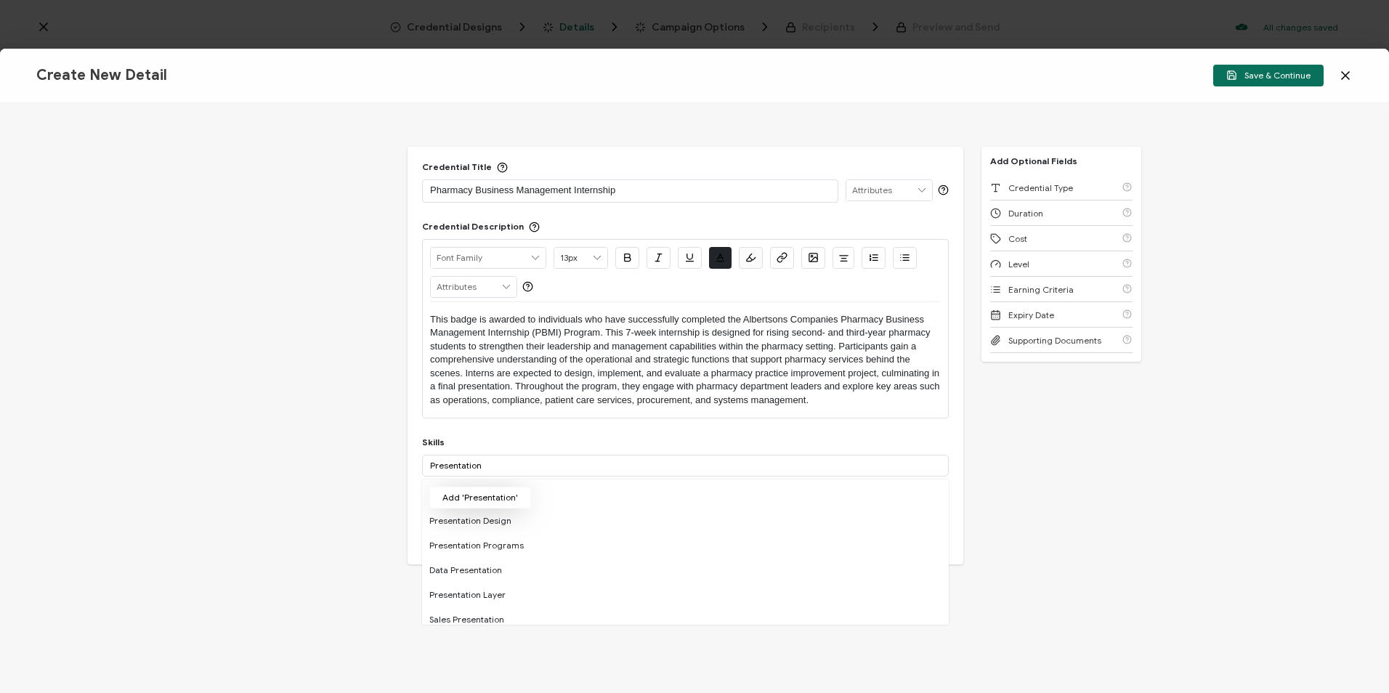
click at [498, 492] on button "Add 'Presentation'" at bounding box center [480, 498] width 102 height 22
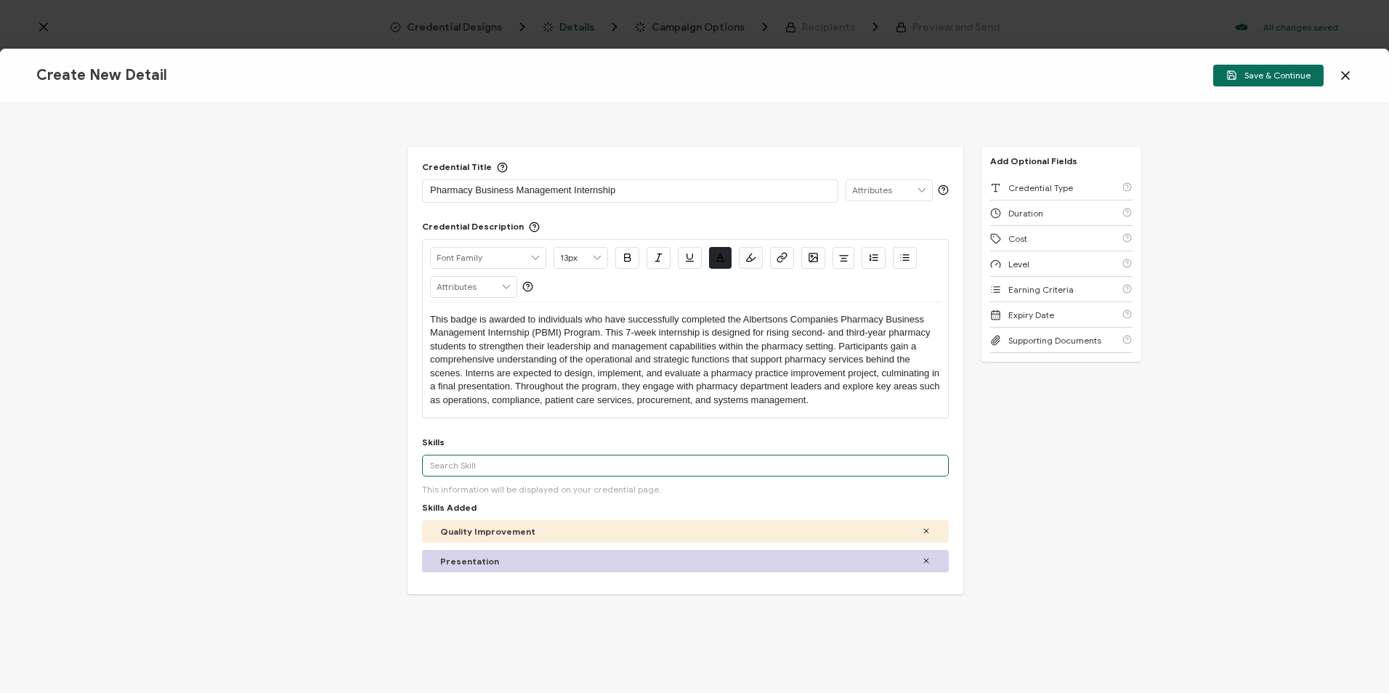
click at [503, 464] on input "text" at bounding box center [685, 466] width 527 height 22
click at [509, 492] on div "More" at bounding box center [685, 498] width 527 height 36
click at [519, 463] on input "Project Management" at bounding box center [685, 466] width 527 height 22
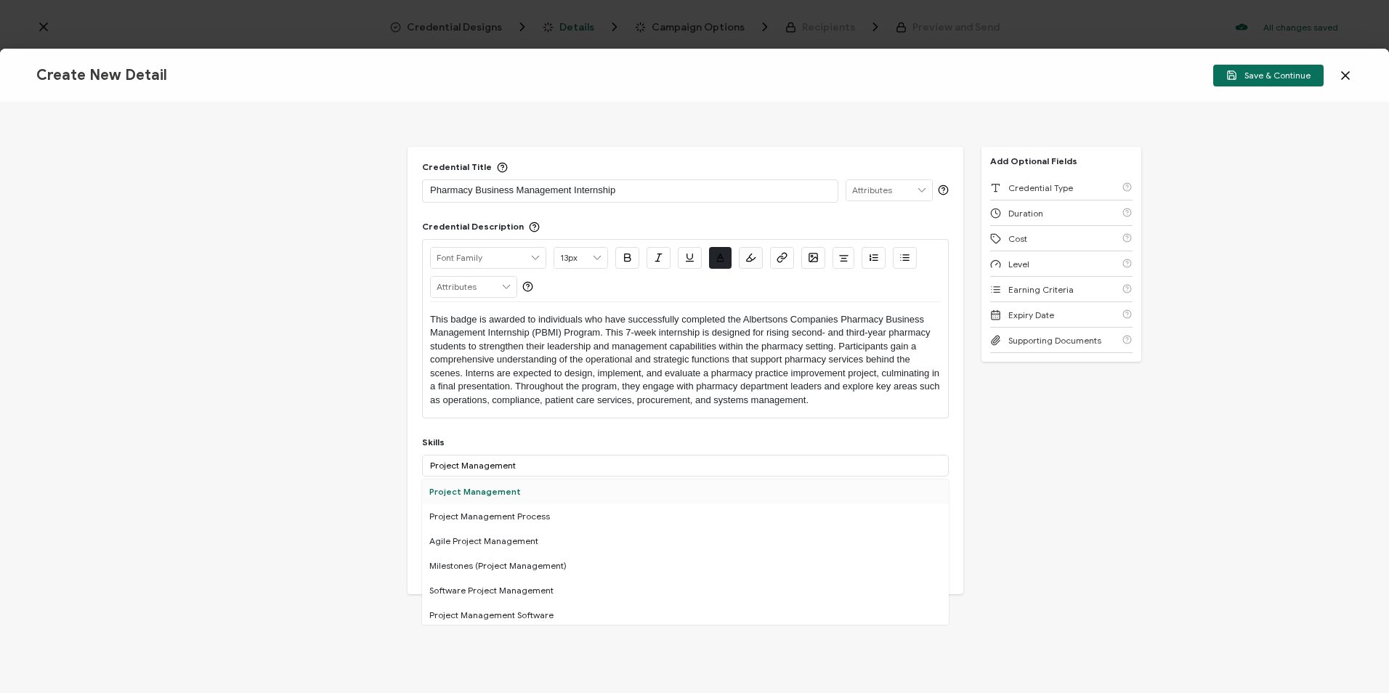
click at [518, 488] on div "Project Management" at bounding box center [685, 492] width 527 height 25
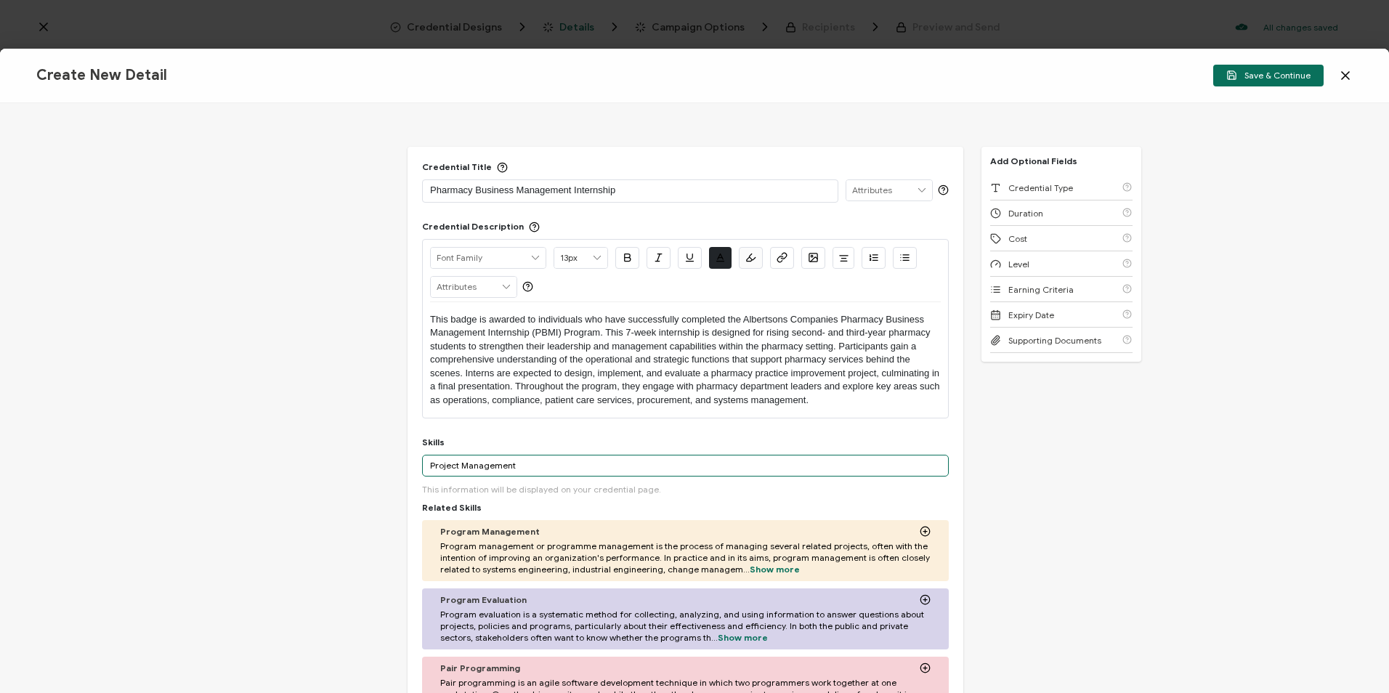
click at [531, 466] on input "Project Management" at bounding box center [685, 466] width 527 height 22
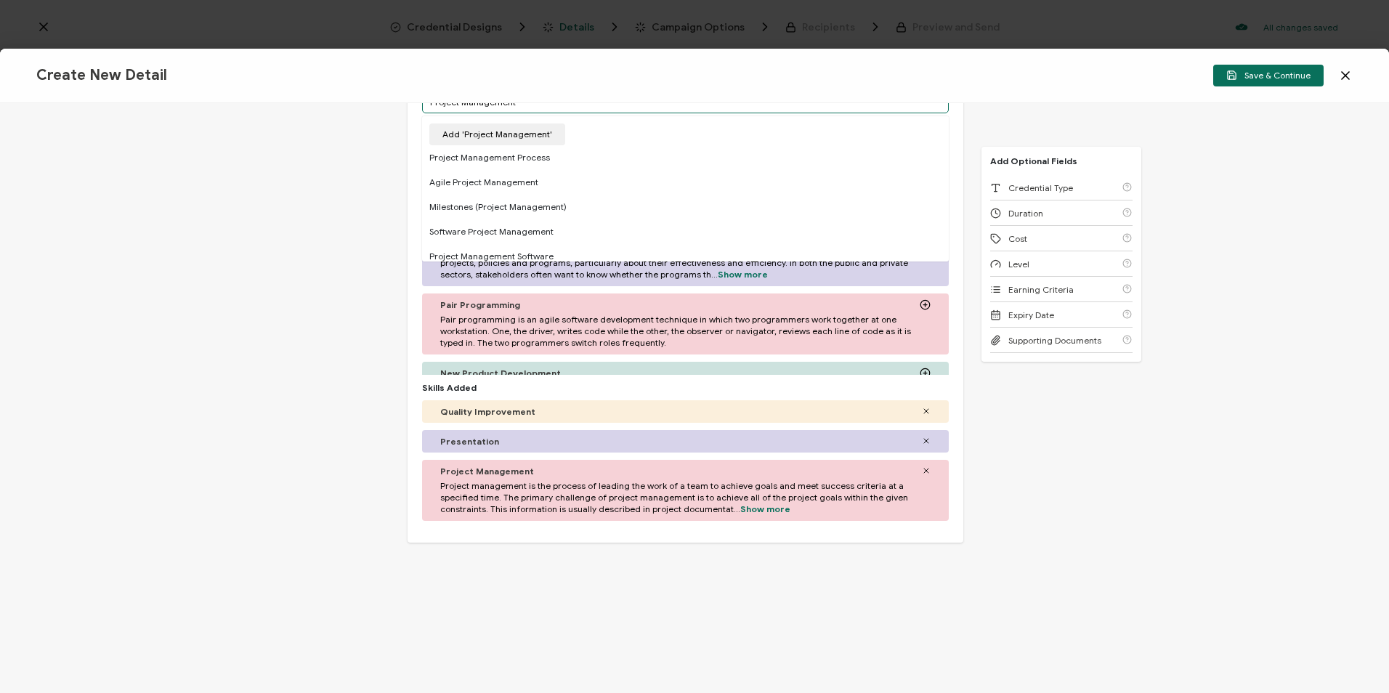
scroll to position [218, 0]
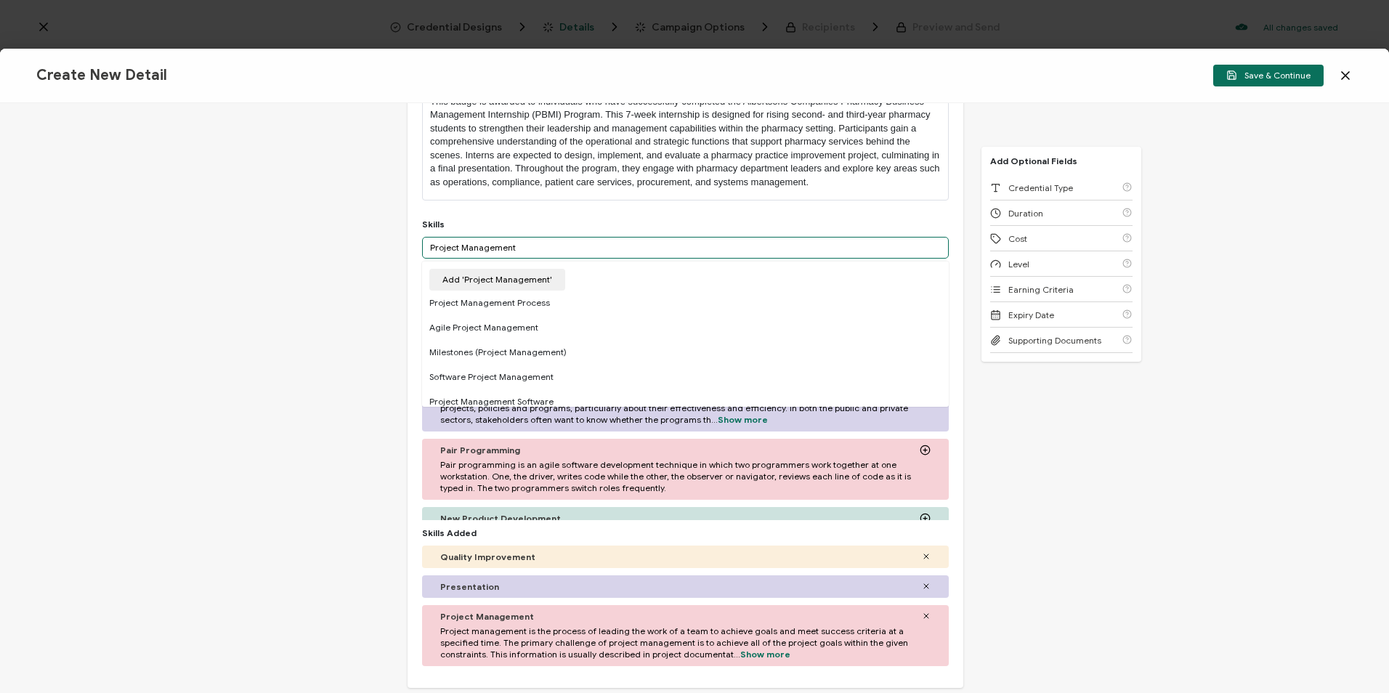
drag, startPoint x: 525, startPoint y: 246, endPoint x: 335, endPoint y: 225, distance: 190.8
click at [335, 225] on div "Credential Title Pharmacy Business Management Internship ISSUER Issuer Name Cre…" at bounding box center [694, 398] width 1389 height 590
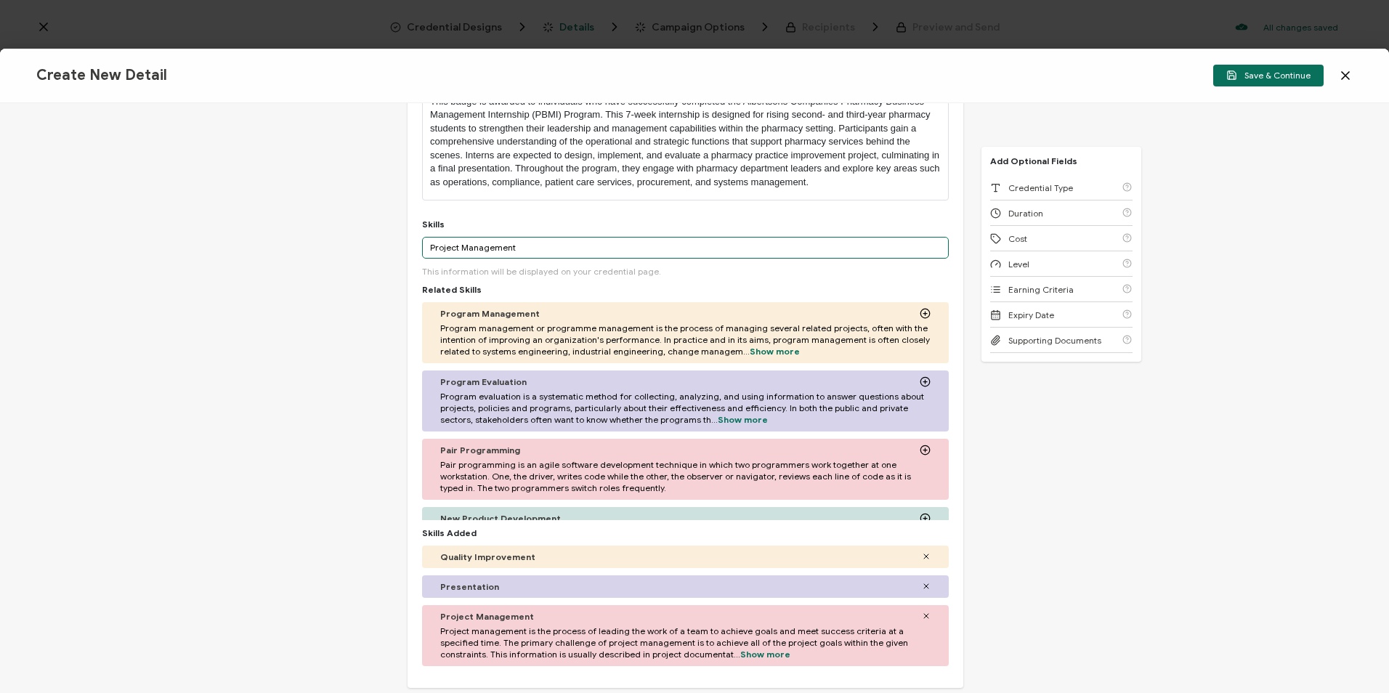
type input "l"
type input "Clinical Service Promotion"
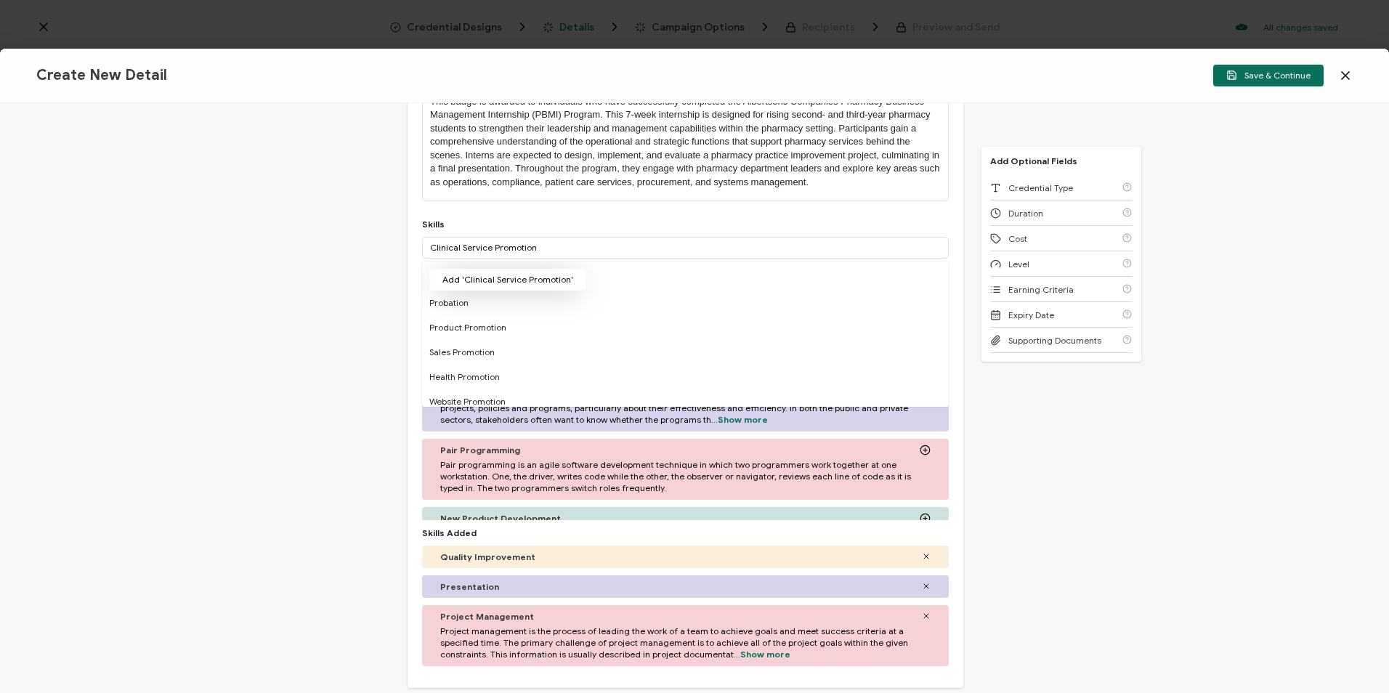
click at [498, 271] on button "Add 'Clinical Service Promotion'" at bounding box center [507, 280] width 157 height 22
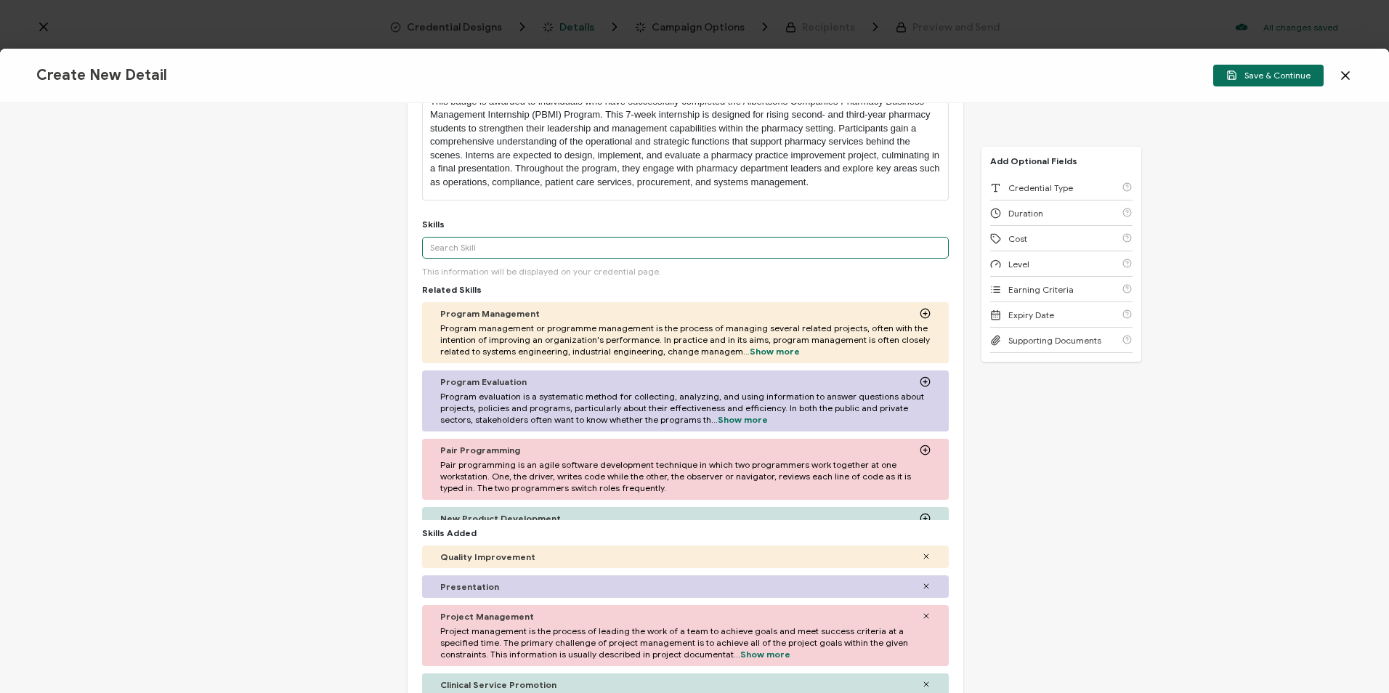
click at [546, 243] on input "text" at bounding box center [685, 248] width 527 height 22
type input "Leadership and Management"
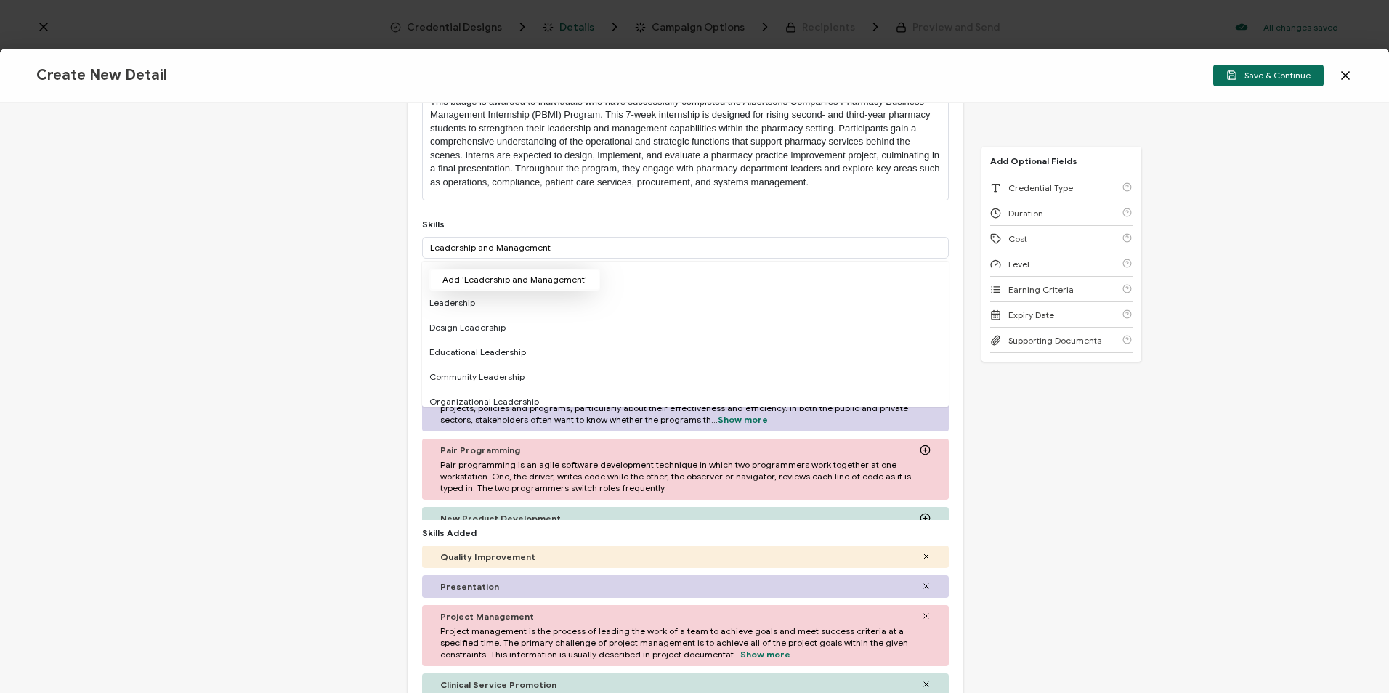
click at [524, 275] on button "Add 'Leadership and Management'" at bounding box center [514, 280] width 171 height 22
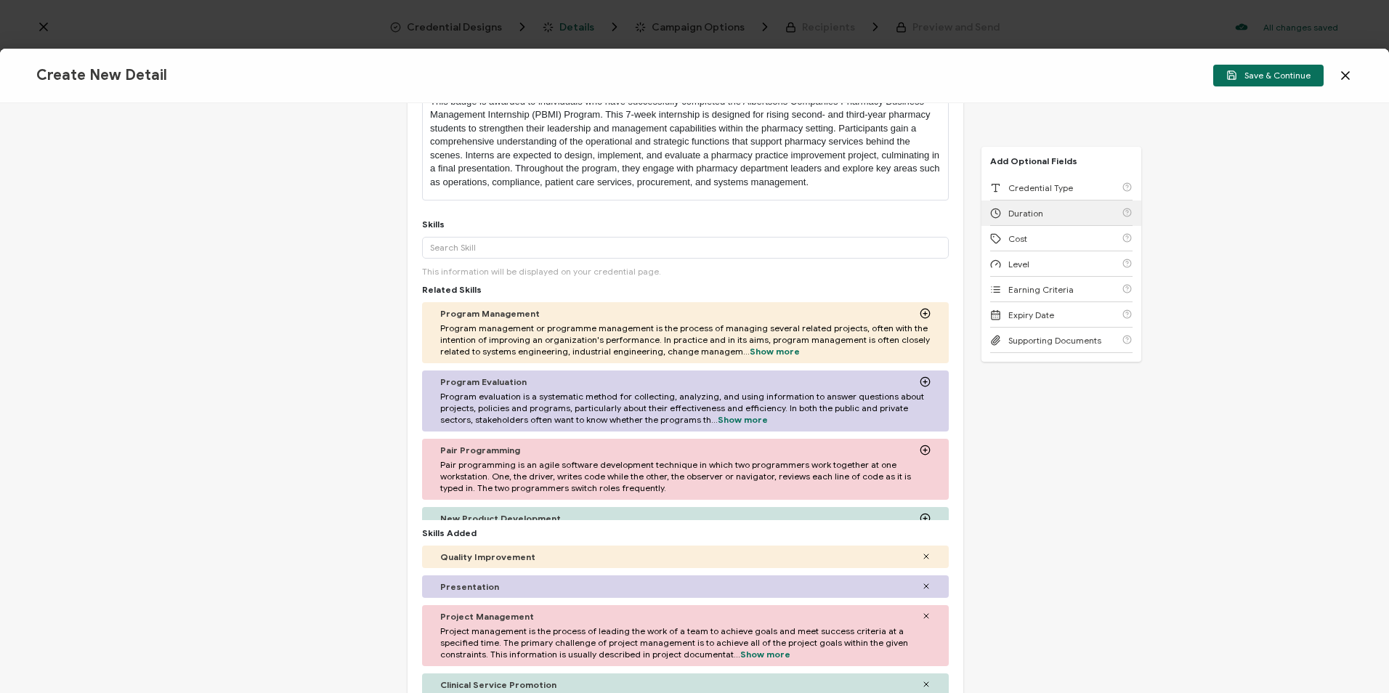
click at [1033, 213] on span "Duration" at bounding box center [1026, 213] width 35 height 11
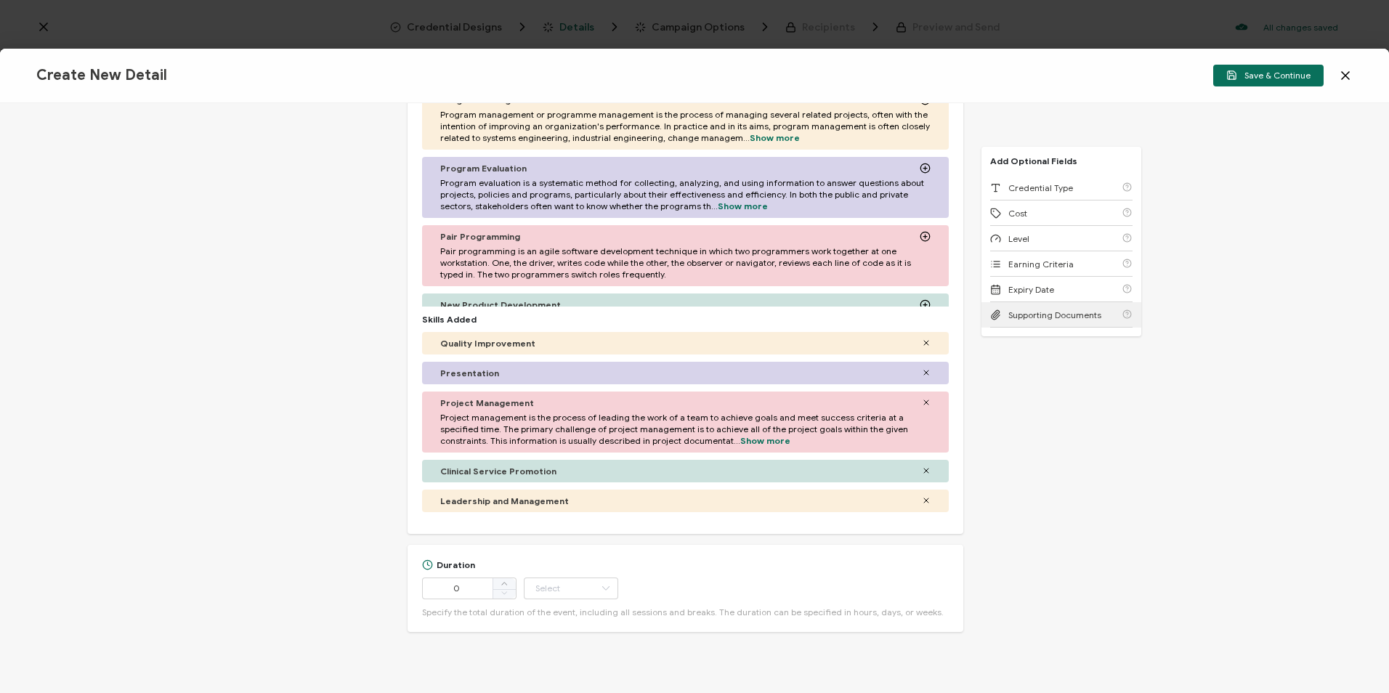
scroll to position [458, 0]
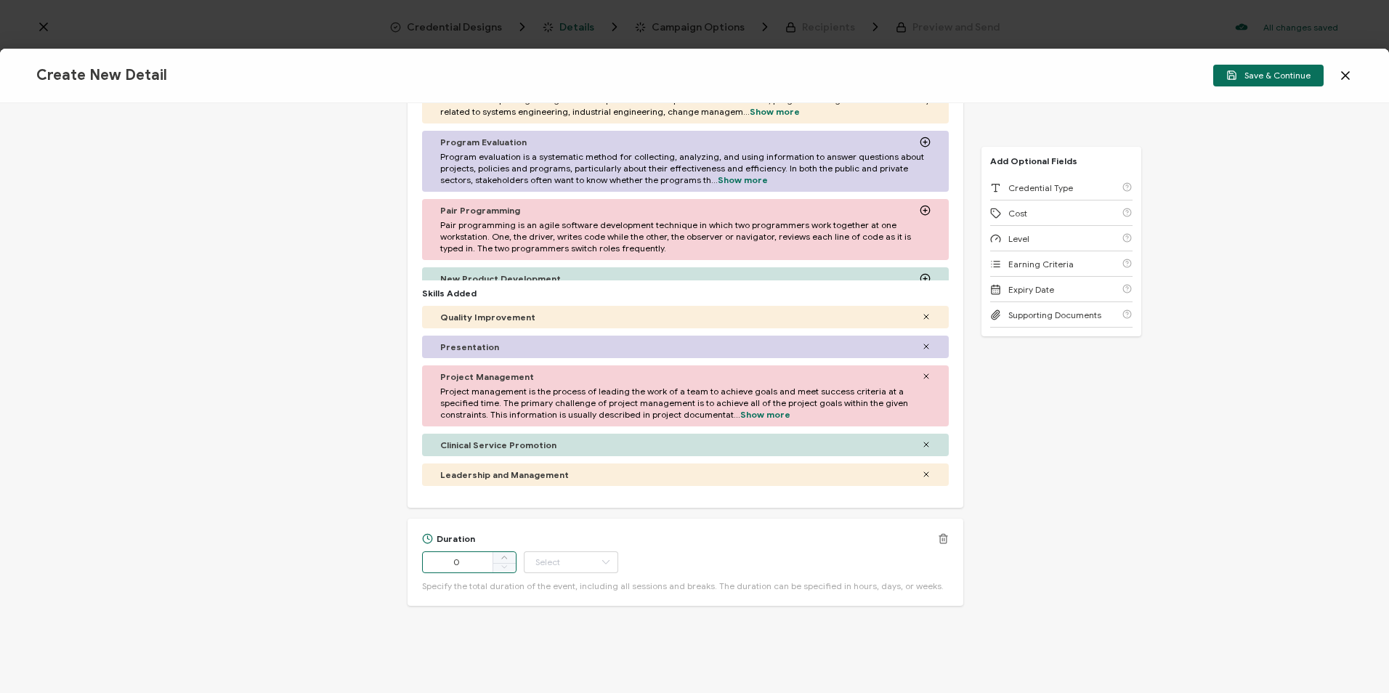
click at [469, 559] on input "0" at bounding box center [469, 563] width 94 height 22
drag, startPoint x: 466, startPoint y: 561, endPoint x: 431, endPoint y: 553, distance: 36.5
click at [431, 553] on input "0" at bounding box center [469, 563] width 94 height 22
type input "7"
click at [603, 565] on icon at bounding box center [606, 563] width 18 height 22
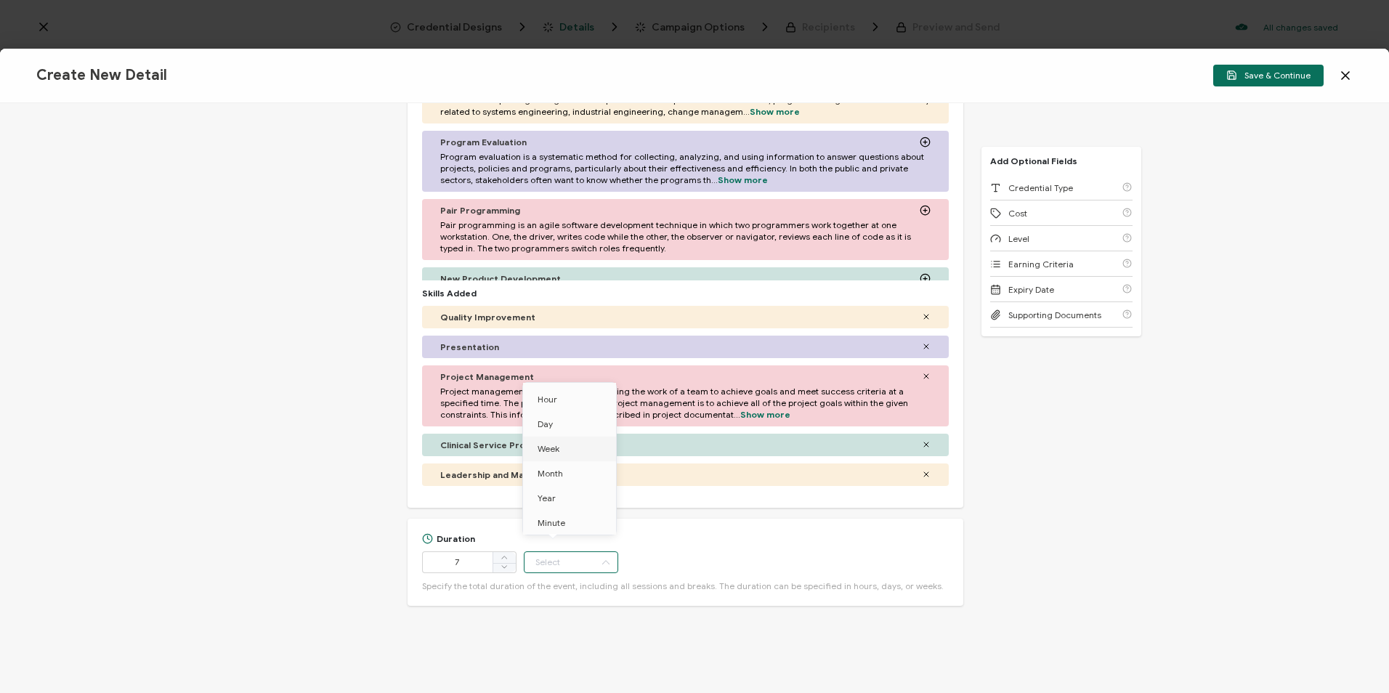
click at [579, 452] on li "Week" at bounding box center [572, 449] width 98 height 25
type input "Week"
click at [884, 621] on div "Credential Title Pharmacy Business Management Internship ISSUER Issuer Name Cre…" at bounding box center [686, 191] width 556 height 1004
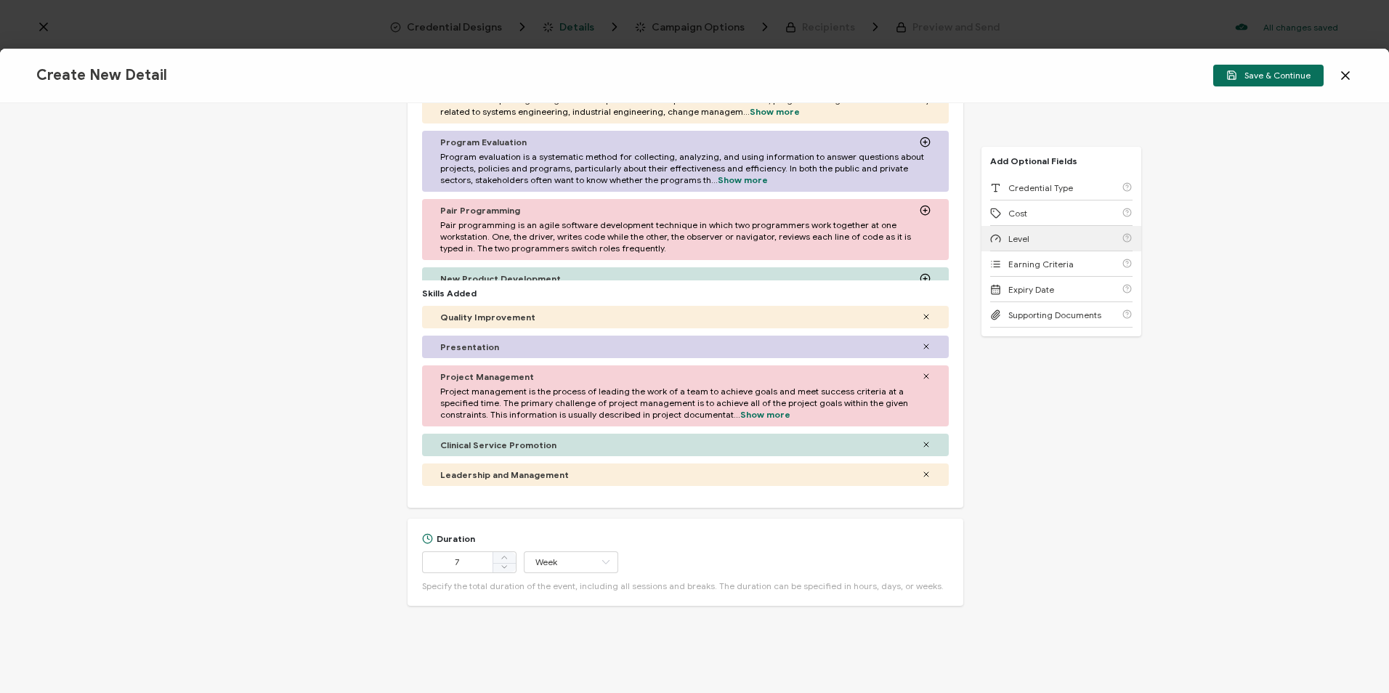
click at [1019, 235] on span "Level" at bounding box center [1019, 238] width 21 height 11
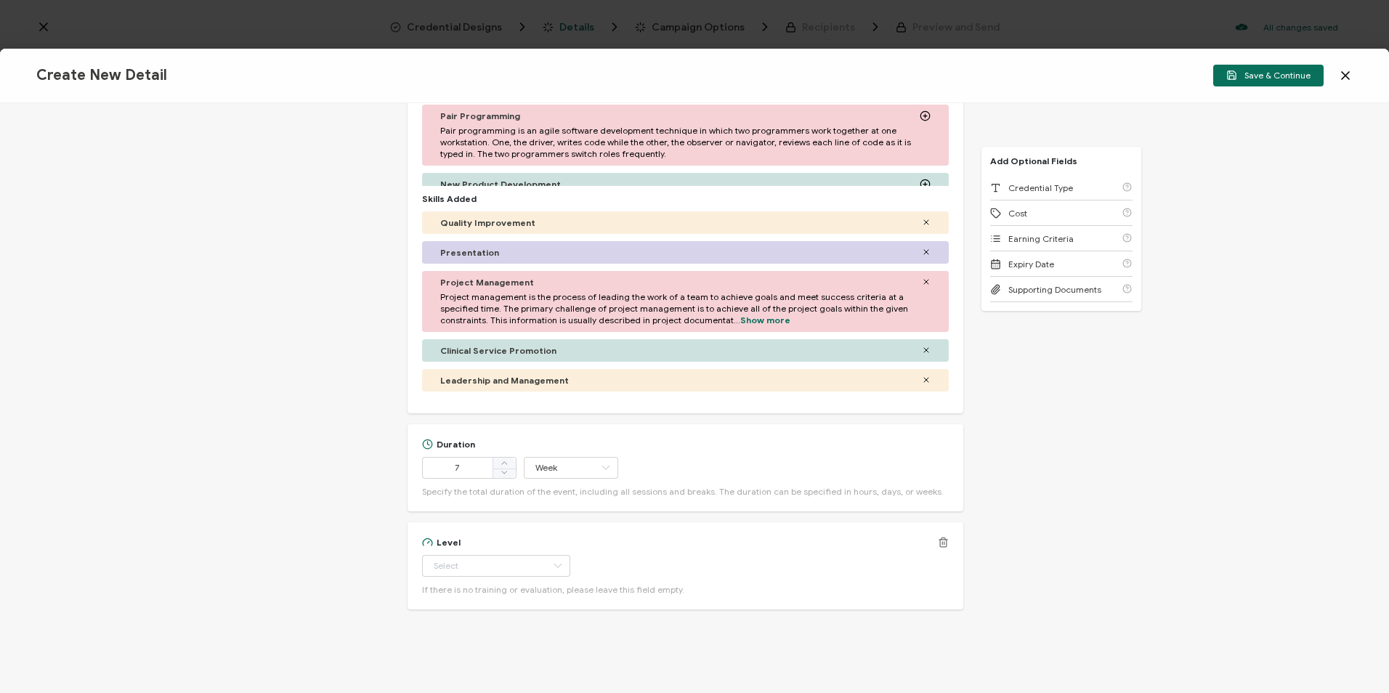
scroll to position [556, 0]
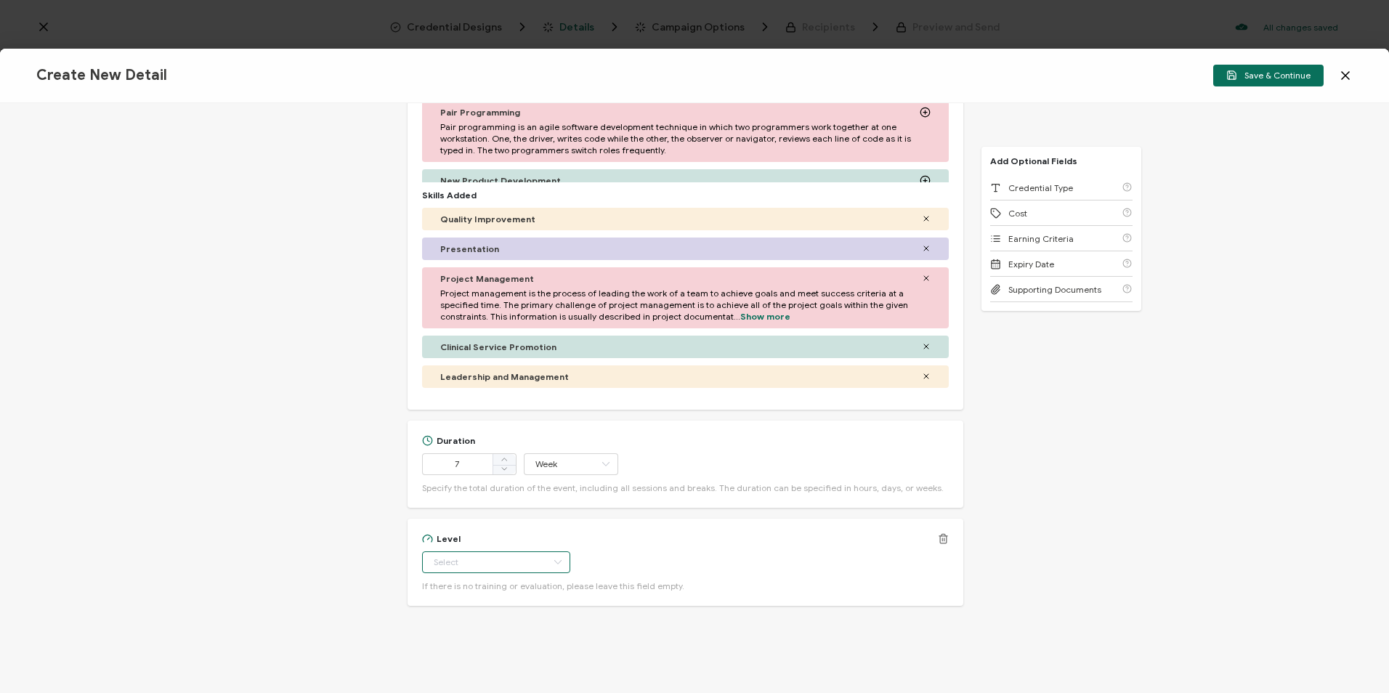
click at [490, 565] on input "text" at bounding box center [496, 563] width 148 height 22
click at [483, 449] on span "Intermediate" at bounding box center [462, 448] width 53 height 11
type input "Intermediate"
click at [995, 473] on div "Credential Title Pharmacy Business Management Internship ISSUER Issuer Name Cre…" at bounding box center [694, 398] width 1389 height 590
click at [1043, 234] on span "Earning Criteria" at bounding box center [1041, 238] width 65 height 11
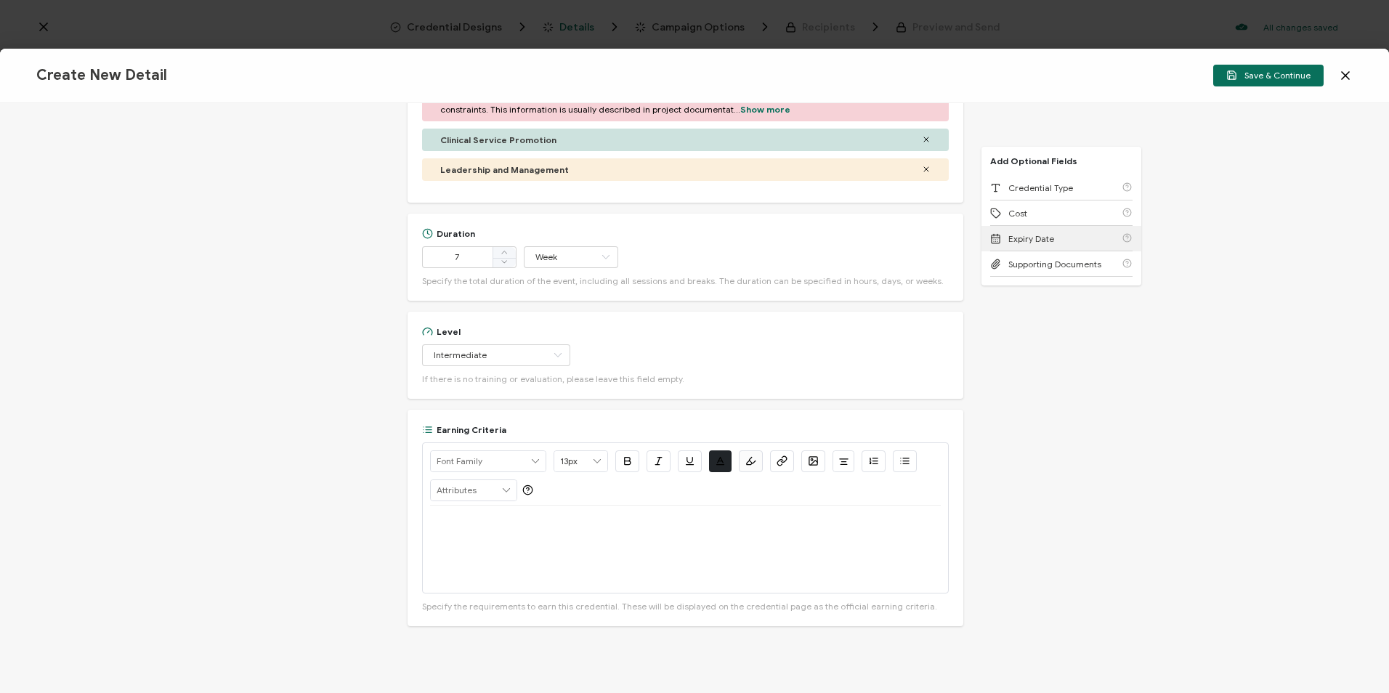
scroll to position [783, 0]
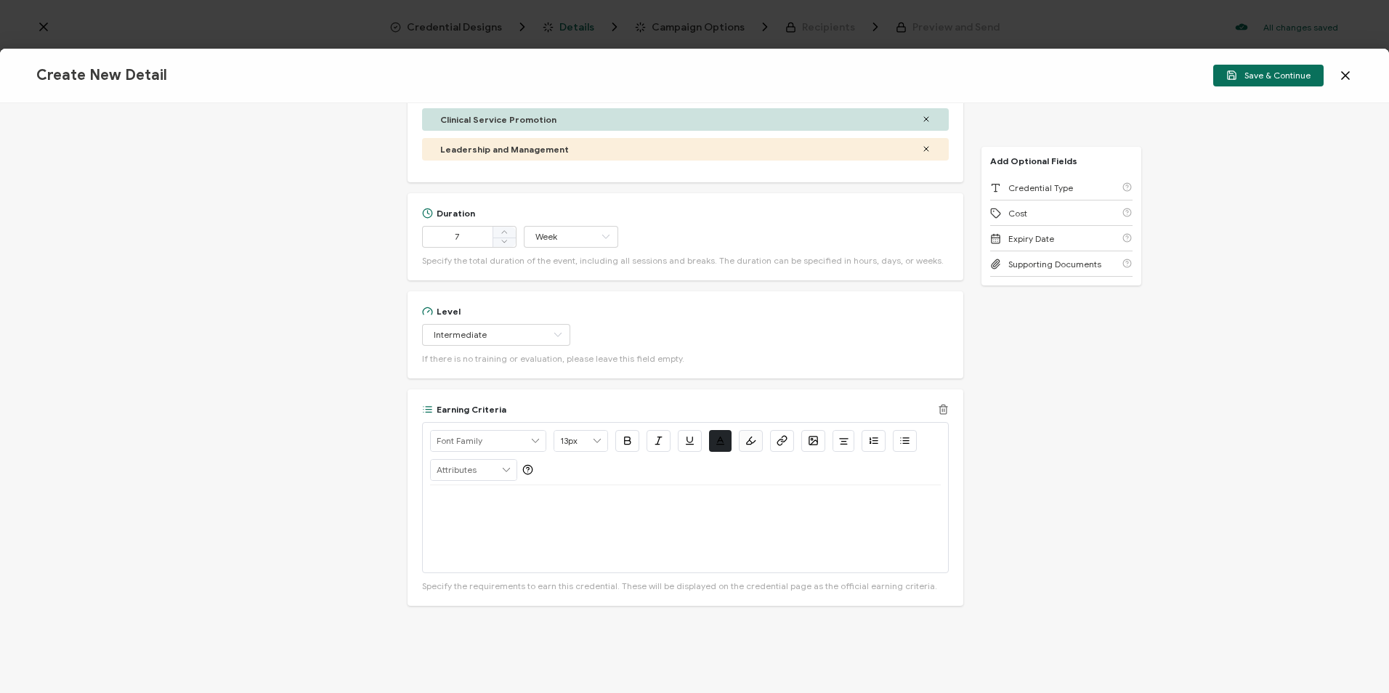
click at [690, 514] on div at bounding box center [685, 528] width 511 height 87
paste div
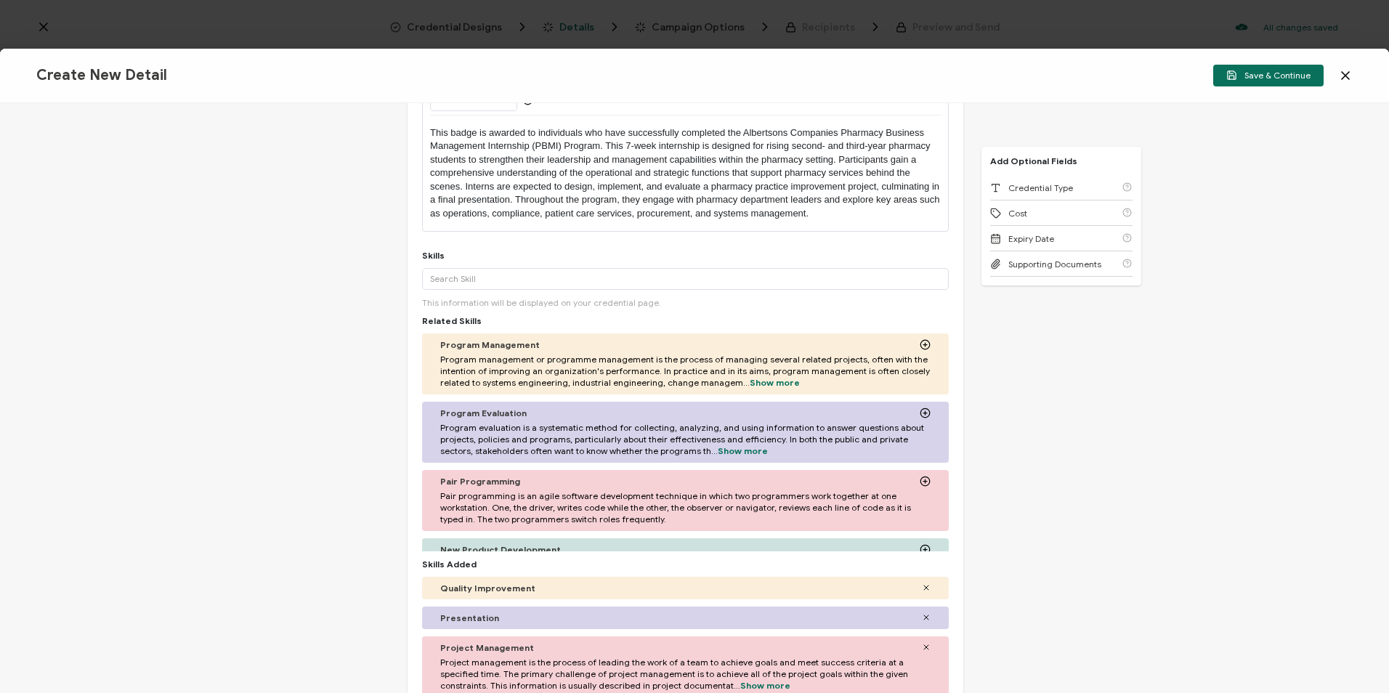
scroll to position [0, 0]
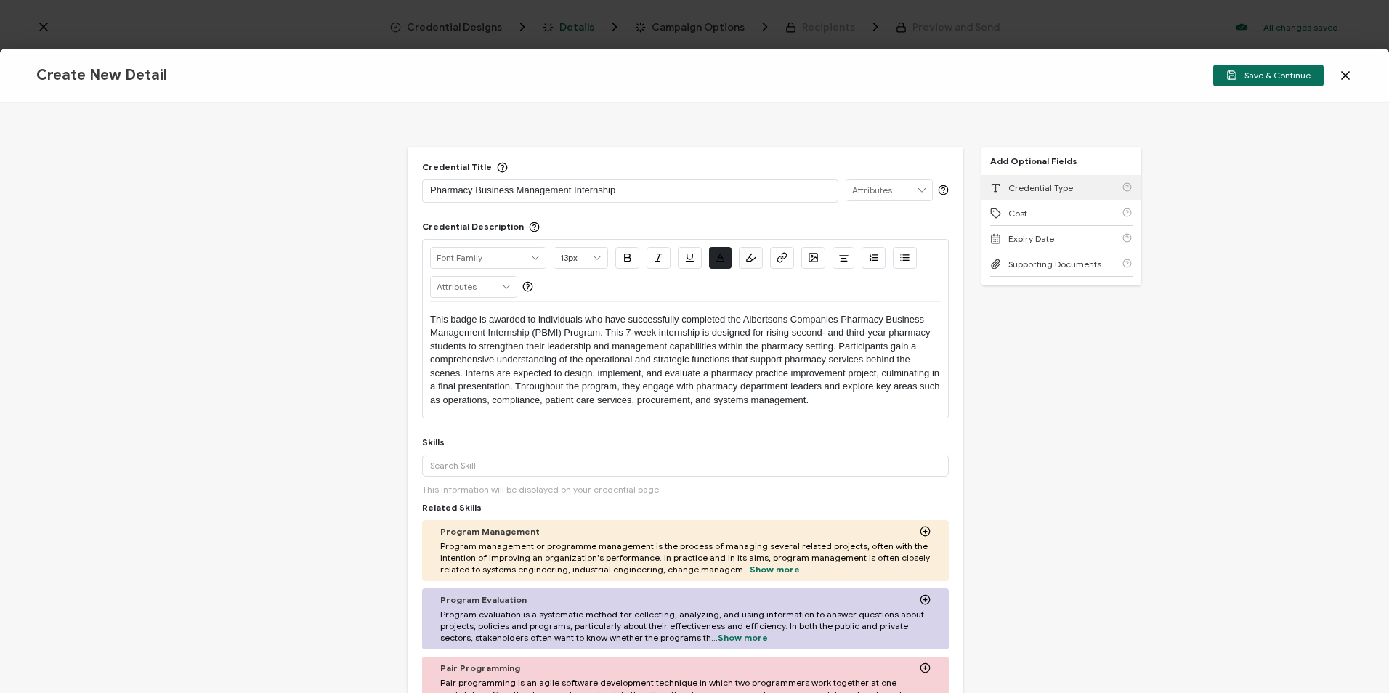
click at [1053, 192] on span "Credential Type" at bounding box center [1041, 187] width 65 height 11
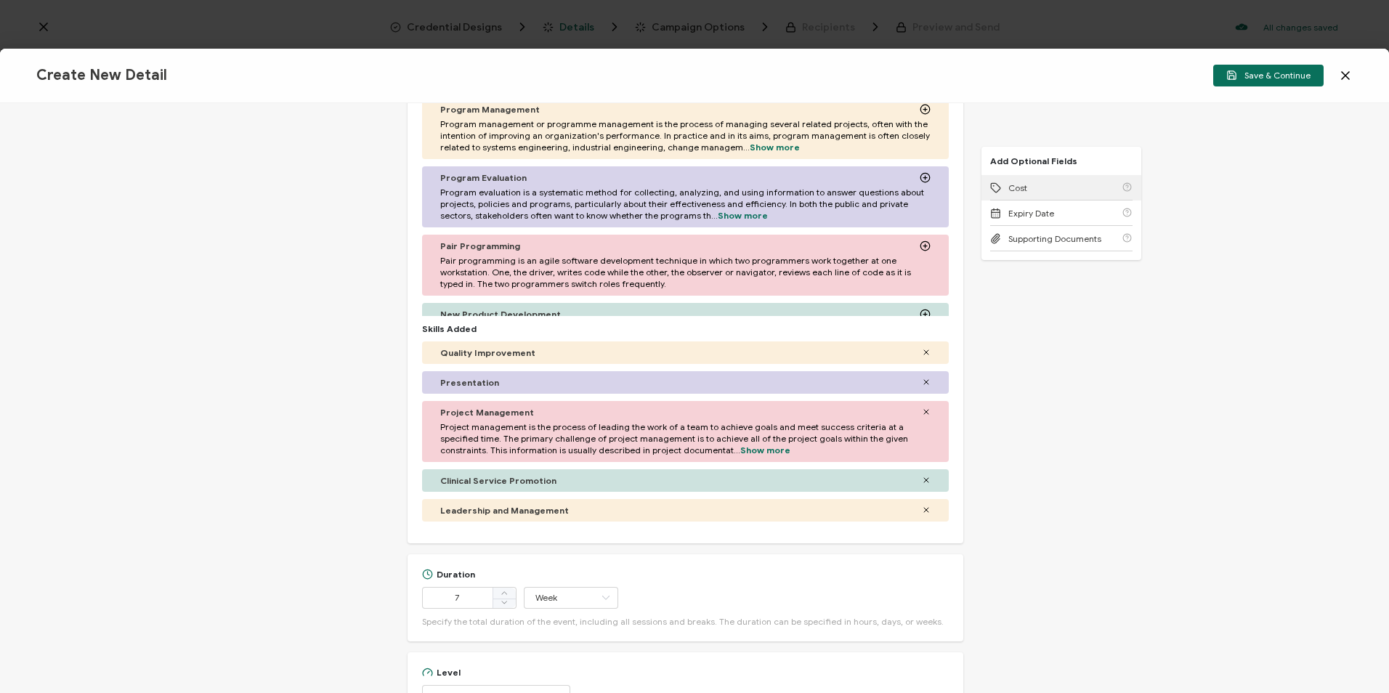
scroll to position [881, 0]
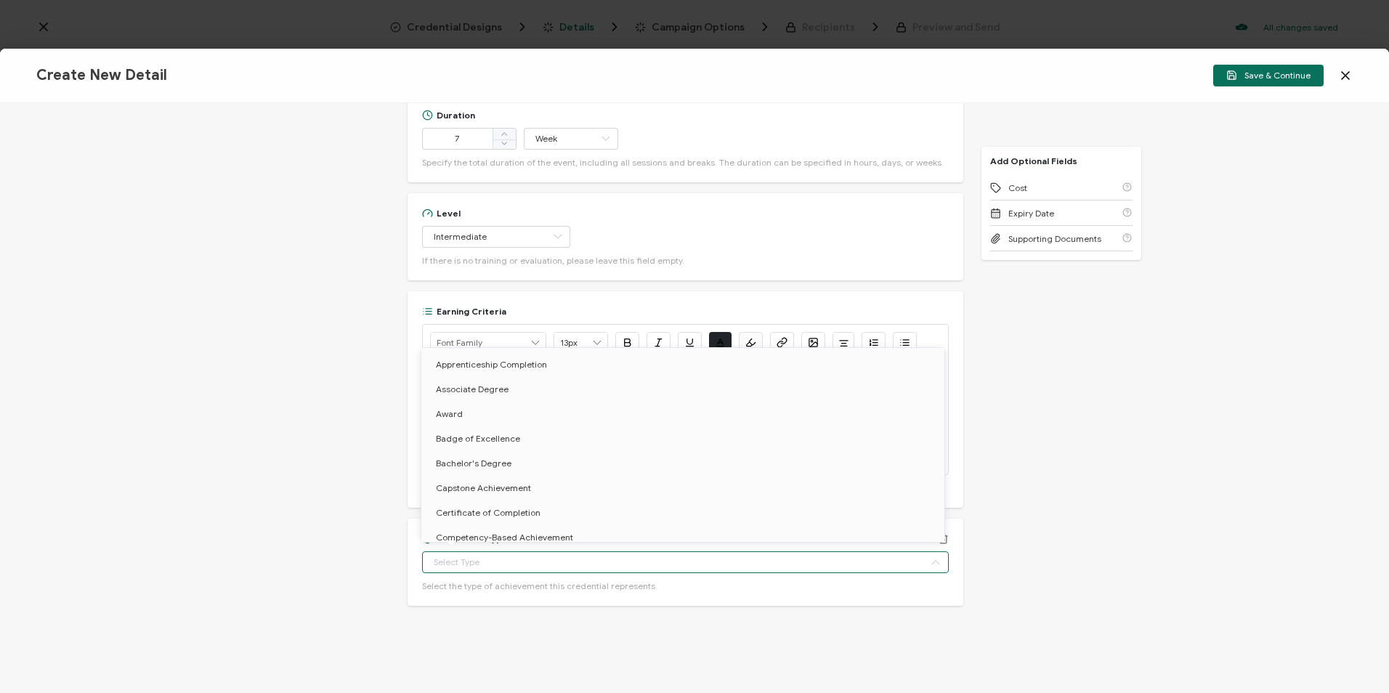
click at [476, 562] on input "text" at bounding box center [685, 563] width 527 height 22
click at [625, 425] on li "Internship Completion" at bounding box center [685, 418] width 528 height 25
type input "Internship Completion"
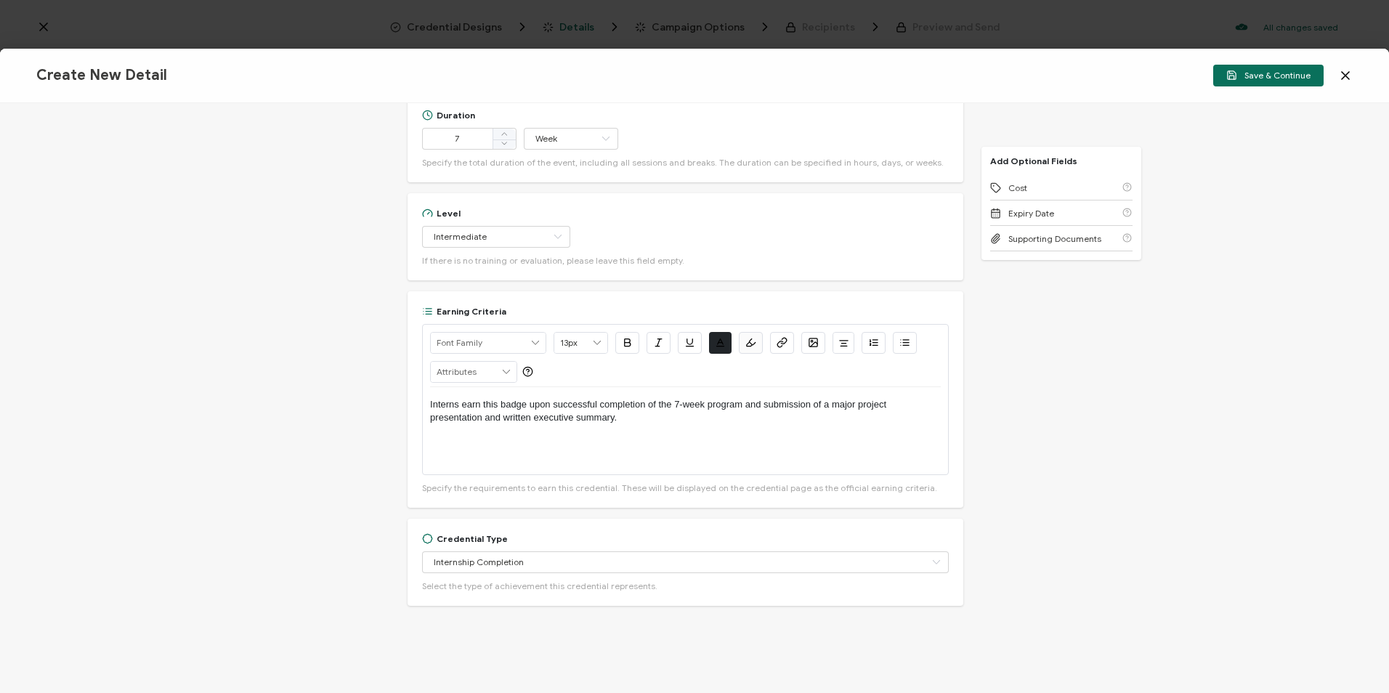
click at [1136, 483] on div "Credential Title Pharmacy Business Management Internship ISSUER Issuer Name Cre…" at bounding box center [694, 398] width 1389 height 590
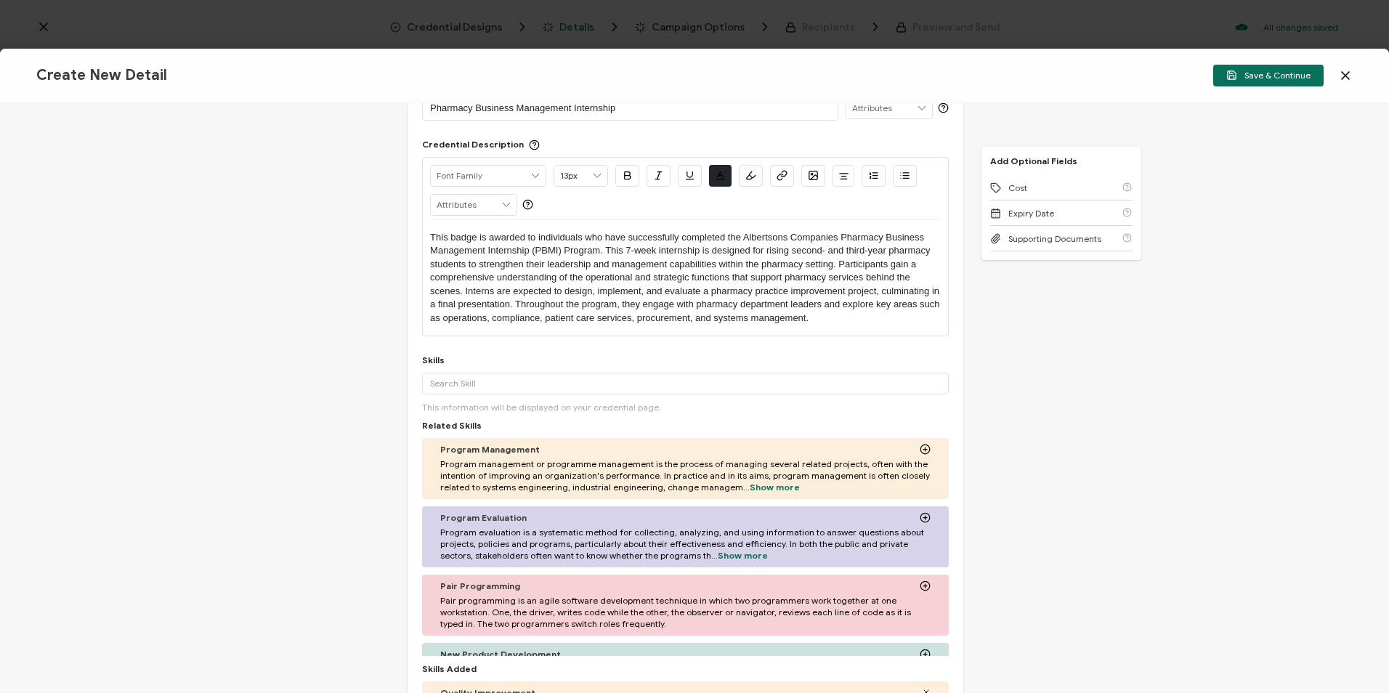
scroll to position [0, 0]
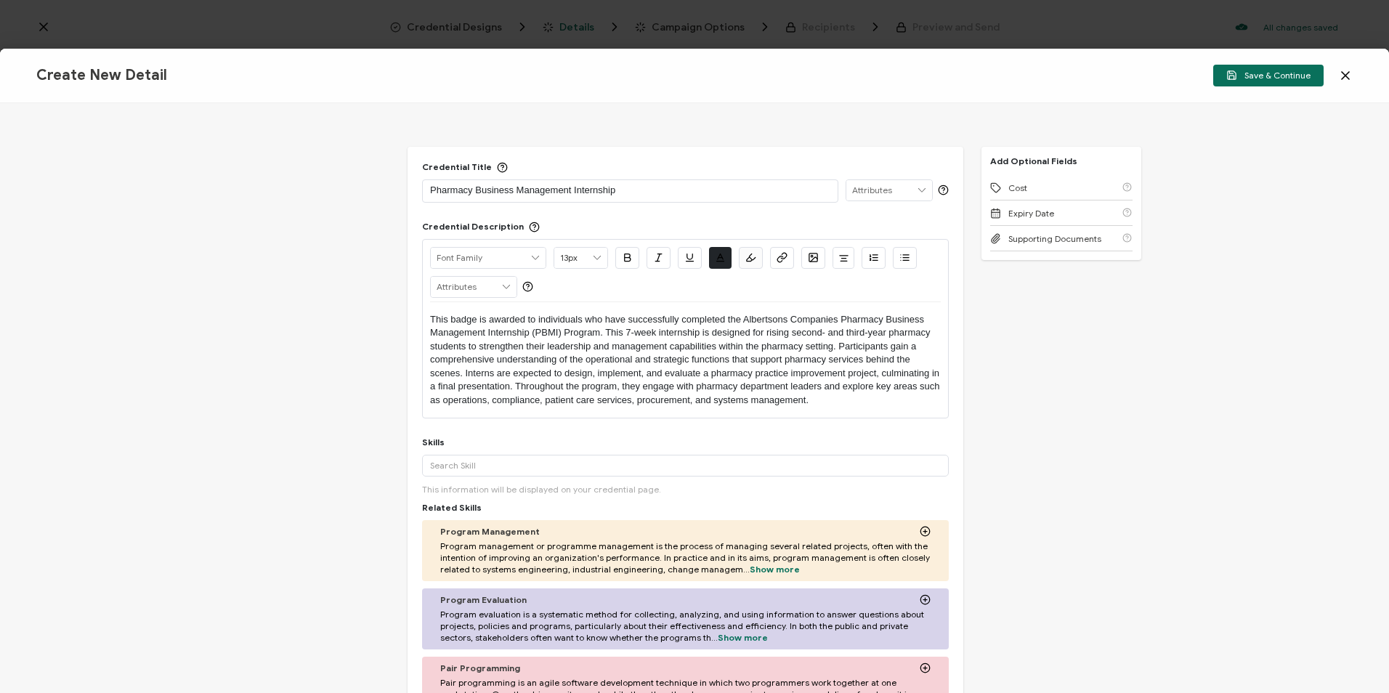
click at [1290, 81] on button "Save & Continue" at bounding box center [1268, 76] width 110 height 22
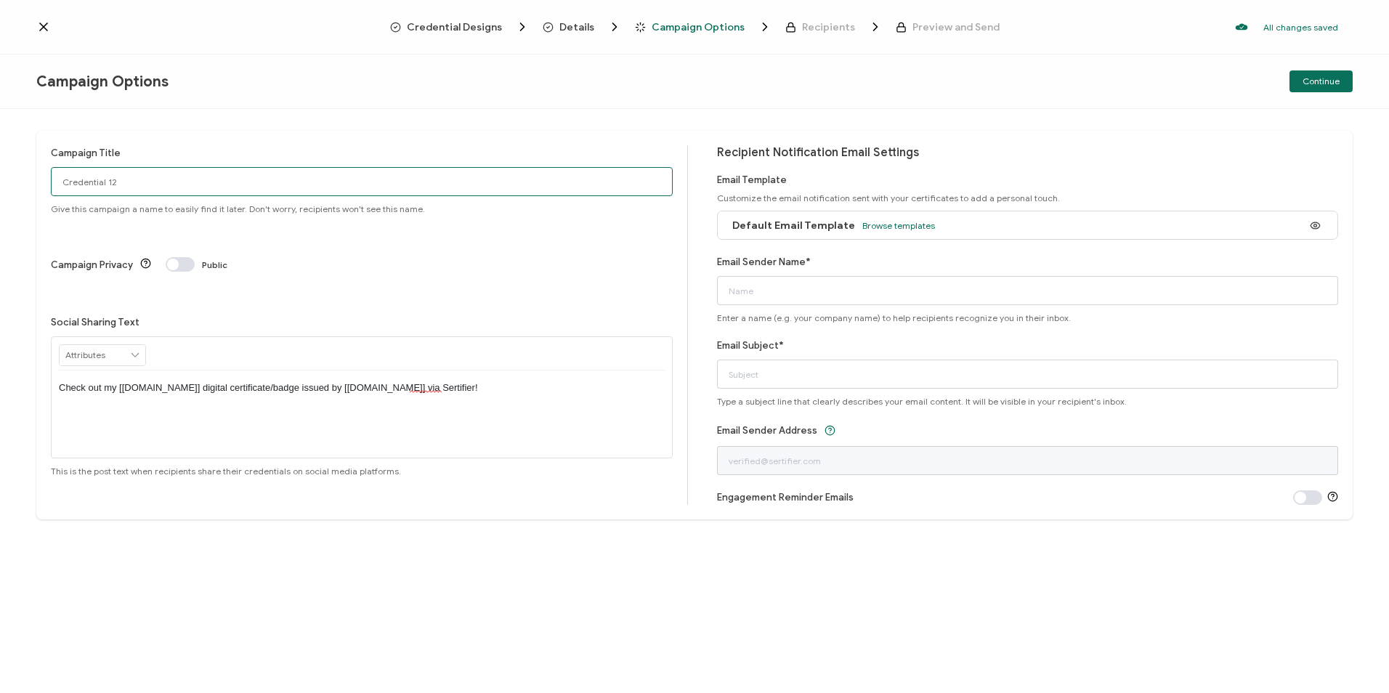
click at [159, 186] on input "Credential 12" at bounding box center [362, 181] width 622 height 29
drag, startPoint x: 152, startPoint y: 184, endPoint x: -1, endPoint y: 171, distance: 153.9
click at [0, 171] on html "Credential Designs Details Campaign Options Recipients Preview and Send All cha…" at bounding box center [694, 346] width 1389 height 693
click at [128, 186] on input "Credential 12" at bounding box center [362, 181] width 622 height 29
click at [4, 182] on div "Campaign Title Credential 12 Give this campaign a name to easily find it later.…" at bounding box center [694, 401] width 1389 height 584
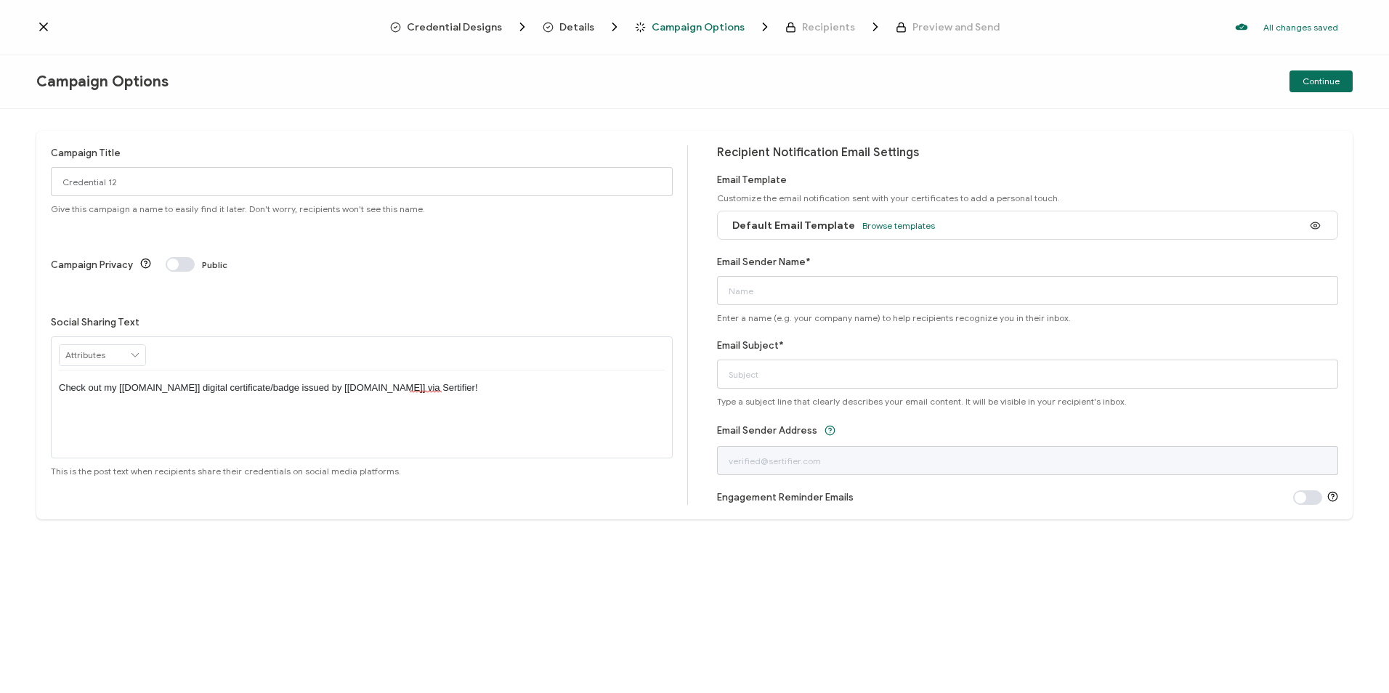
click at [41, 243] on div "Campaign Title Credential 12 Give this campaign a name to easily find it later.…" at bounding box center [694, 325] width 1317 height 389
click at [951, 222] on div "Default Email Template Browse templates" at bounding box center [1028, 225] width 622 height 29
click at [767, 227] on span "Default Email Template" at bounding box center [793, 225] width 123 height 12
click at [876, 225] on span "Browse templates" at bounding box center [899, 225] width 73 height 11
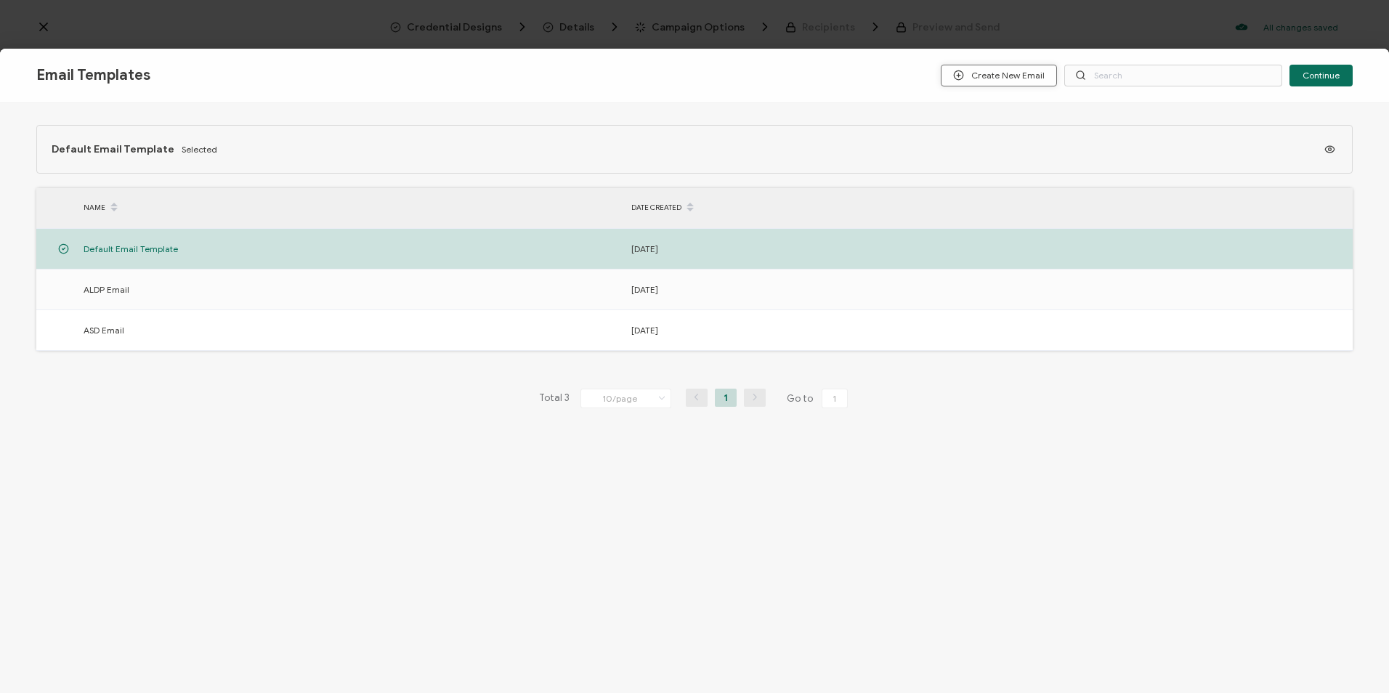
click at [963, 76] on icon "button" at bounding box center [958, 75] width 11 height 11
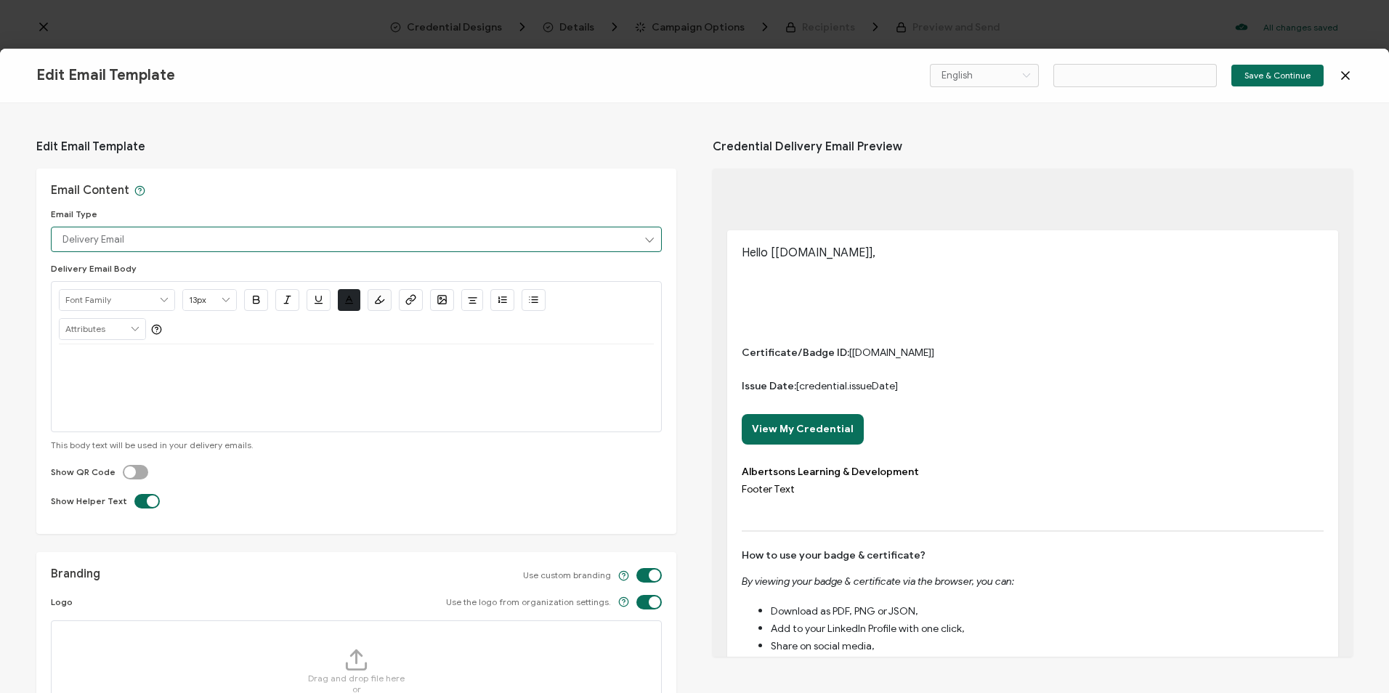
click at [299, 235] on input "Delivery Email" at bounding box center [356, 239] width 611 height 25
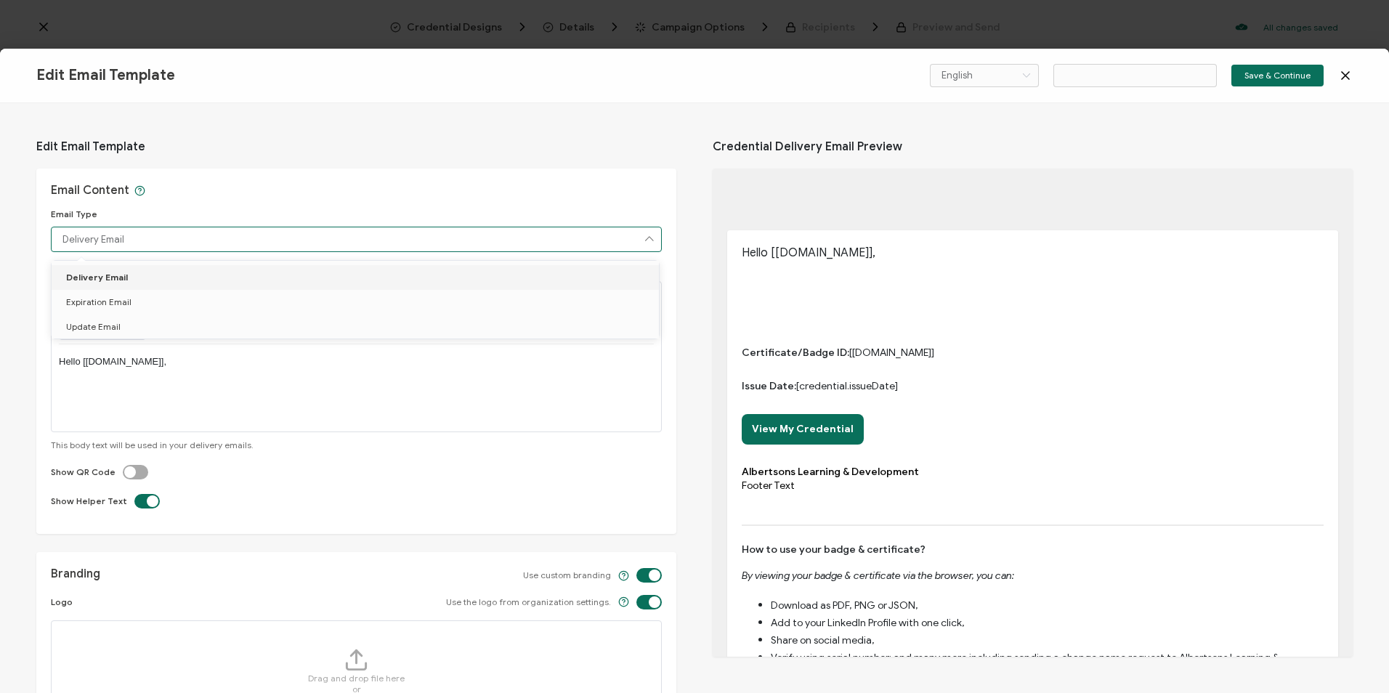
click at [197, 239] on input "Delivery Email" at bounding box center [356, 239] width 611 height 25
click at [100, 236] on input "Delivery Email" at bounding box center [356, 239] width 611 height 25
click at [220, 174] on div "Email Content Email Type Delivery Email Delivery Email Body Alright Sans [PERSO…" at bounding box center [356, 351] width 640 height 365
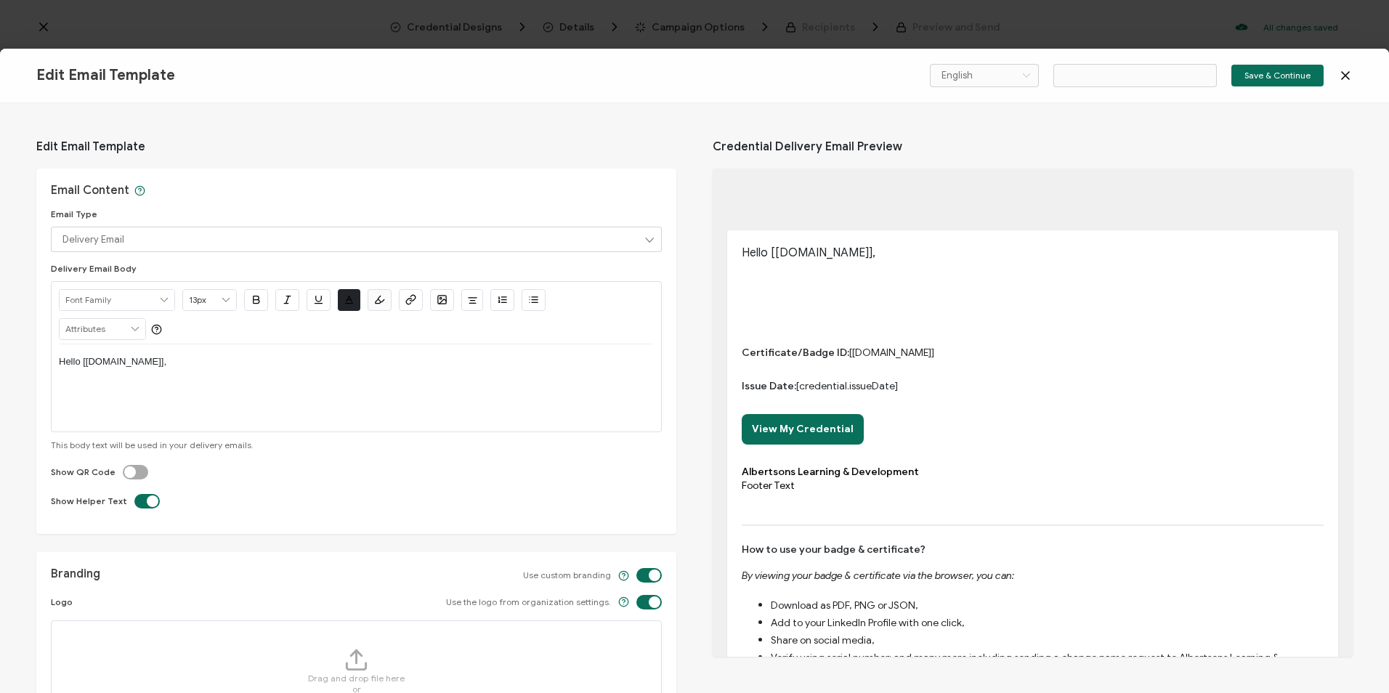
type input "Email Template 4"
click at [202, 384] on div "Hello [[DOMAIN_NAME]]," at bounding box center [356, 387] width 595 height 87
click at [186, 364] on p "Hello [[DOMAIN_NAME]]," at bounding box center [356, 361] width 595 height 13
click at [167, 365] on p "Hello [[DOMAIN_NAME]]," at bounding box center [356, 361] width 595 height 13
drag, startPoint x: 251, startPoint y: 366, endPoint x: 29, endPoint y: 360, distance: 222.4
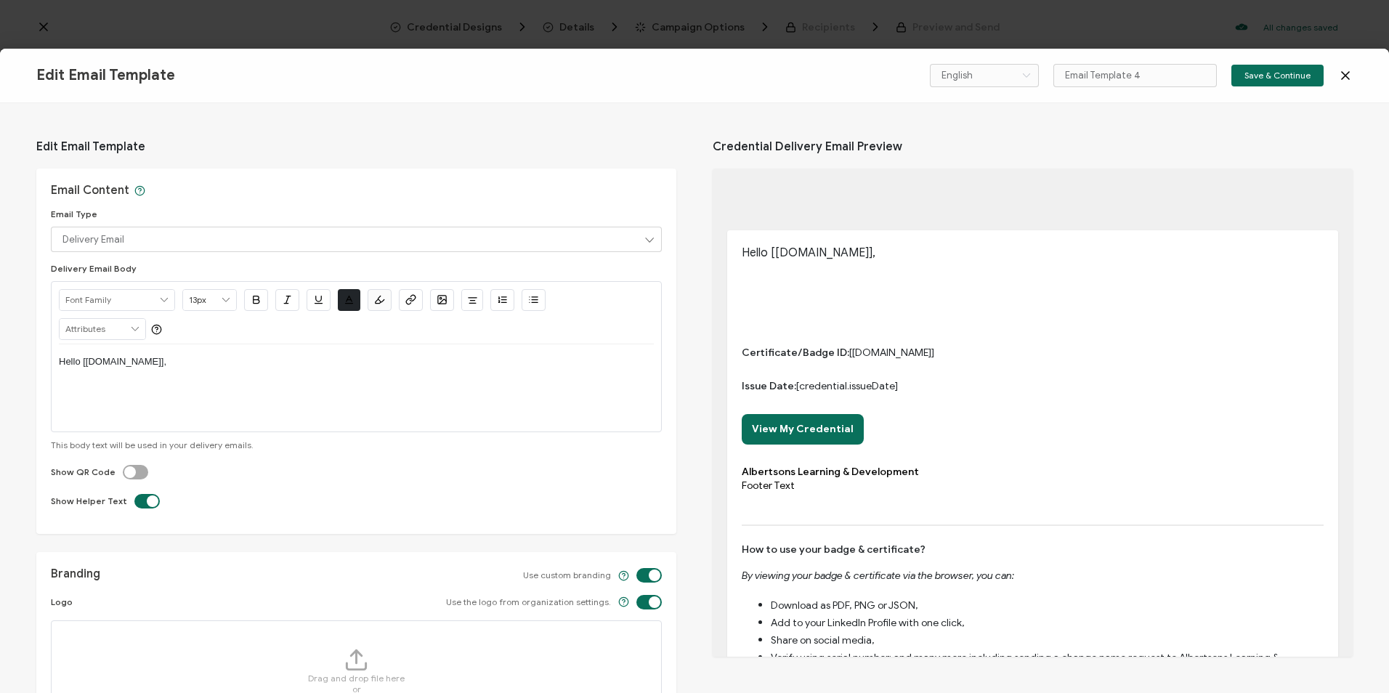
click at [29, 360] on div "Edit Email Template Email Content Email Type Delivery Email Delivery Email Body…" at bounding box center [694, 398] width 1389 height 590
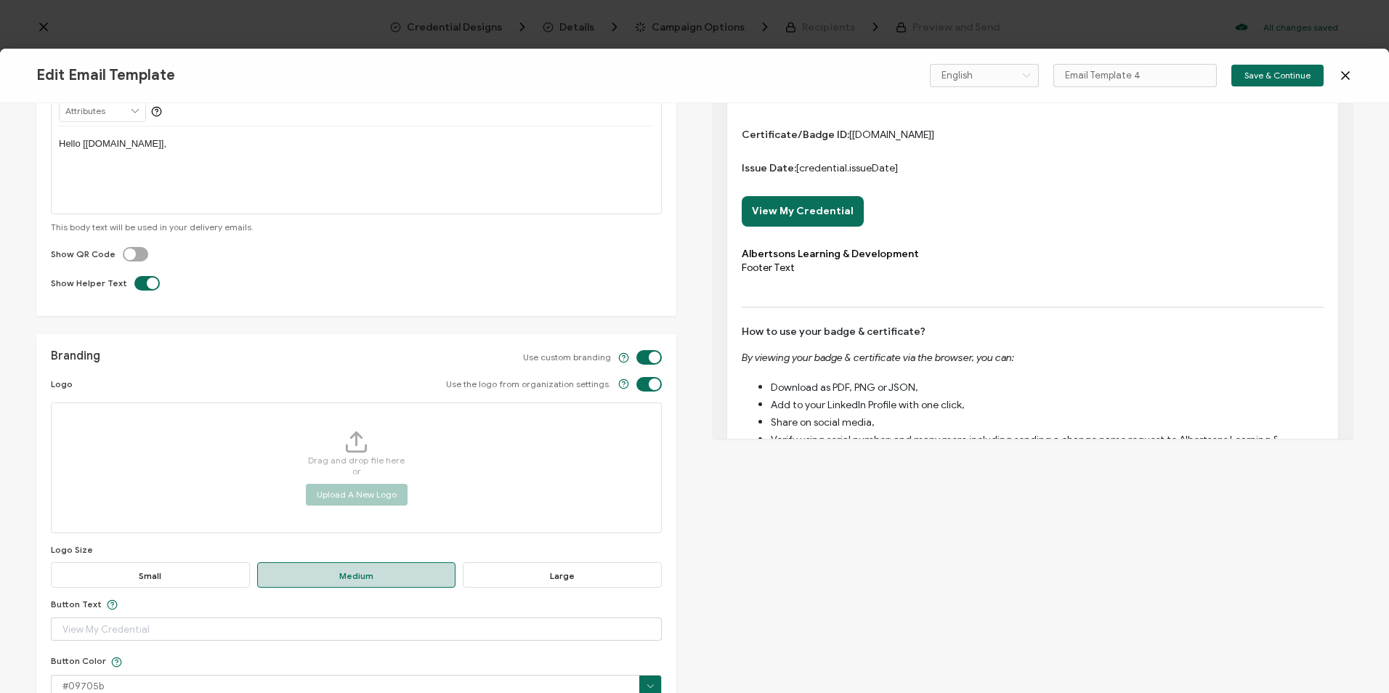
scroll to position [73, 0]
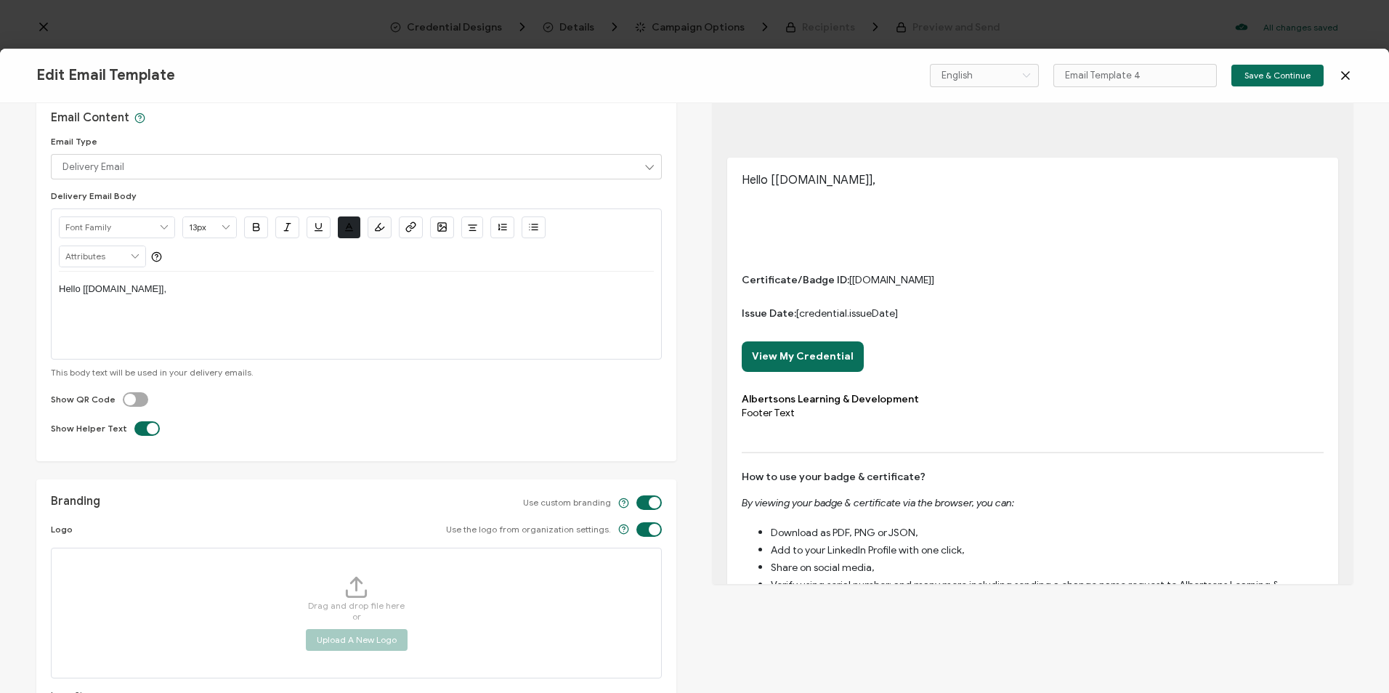
click at [174, 292] on p "Hello [[DOMAIN_NAME]]," at bounding box center [356, 289] width 595 height 13
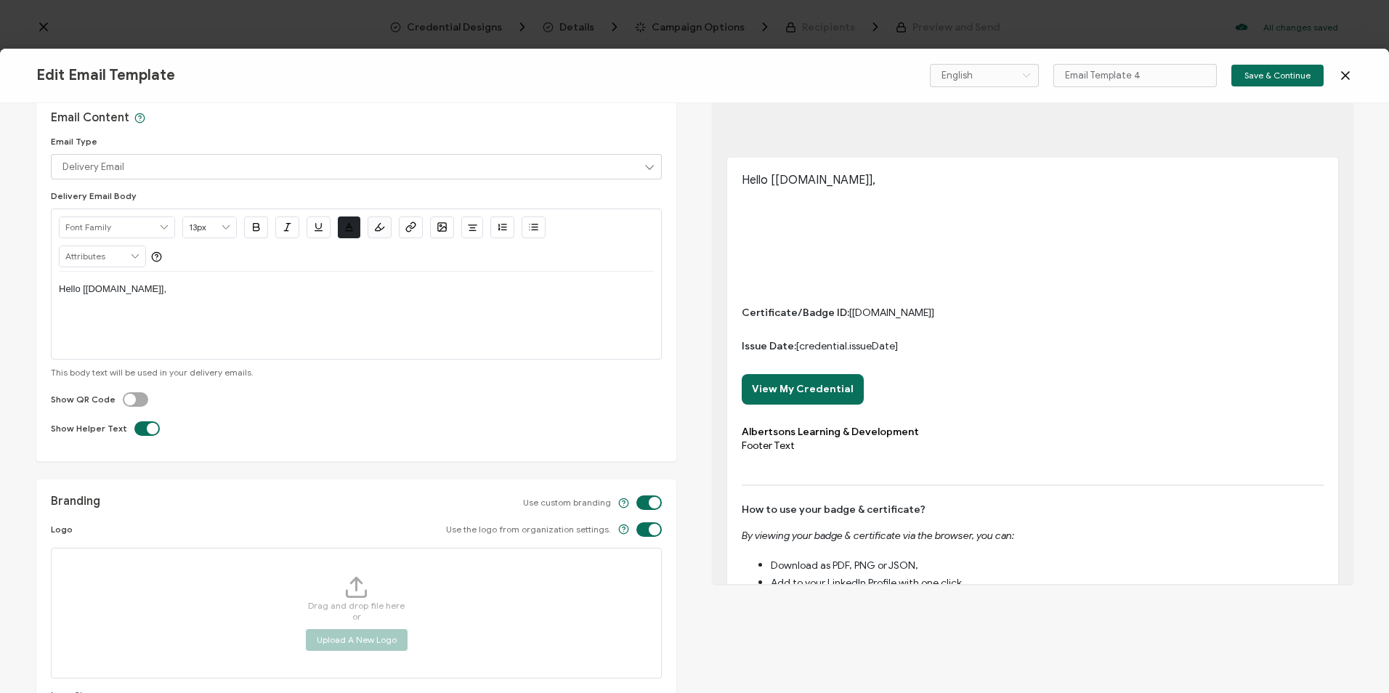
scroll to position [0, 0]
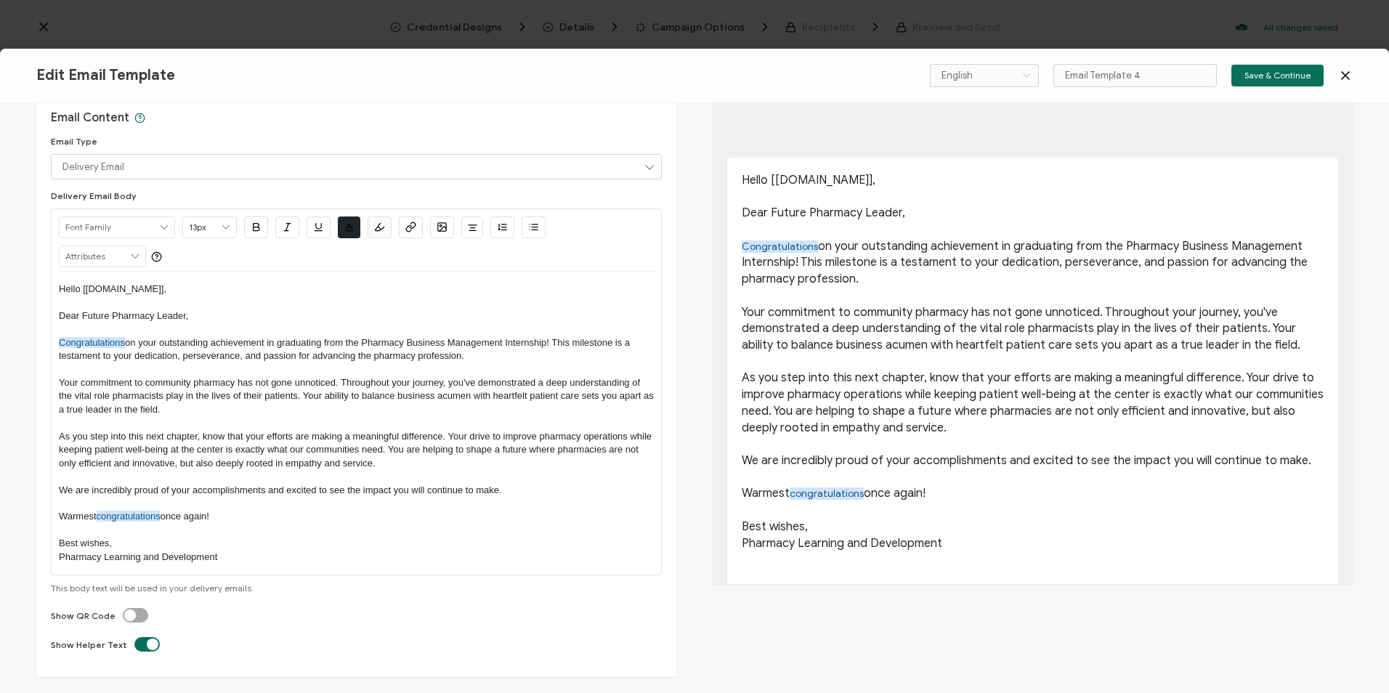
click at [59, 339] on span "Congratulations" at bounding box center [92, 342] width 66 height 11
click at [57, 340] on div "Alright Sans [PERSON_NAME] Archivo Black Arial Arimo Blinker Caveat Charm Charm…" at bounding box center [356, 393] width 611 height 368
click at [230, 322] on p "Dear Future Pharmacy Leader," at bounding box center [356, 316] width 595 height 13
click at [61, 311] on p "Dear Future Pharmacy Leader," at bounding box center [356, 316] width 595 height 13
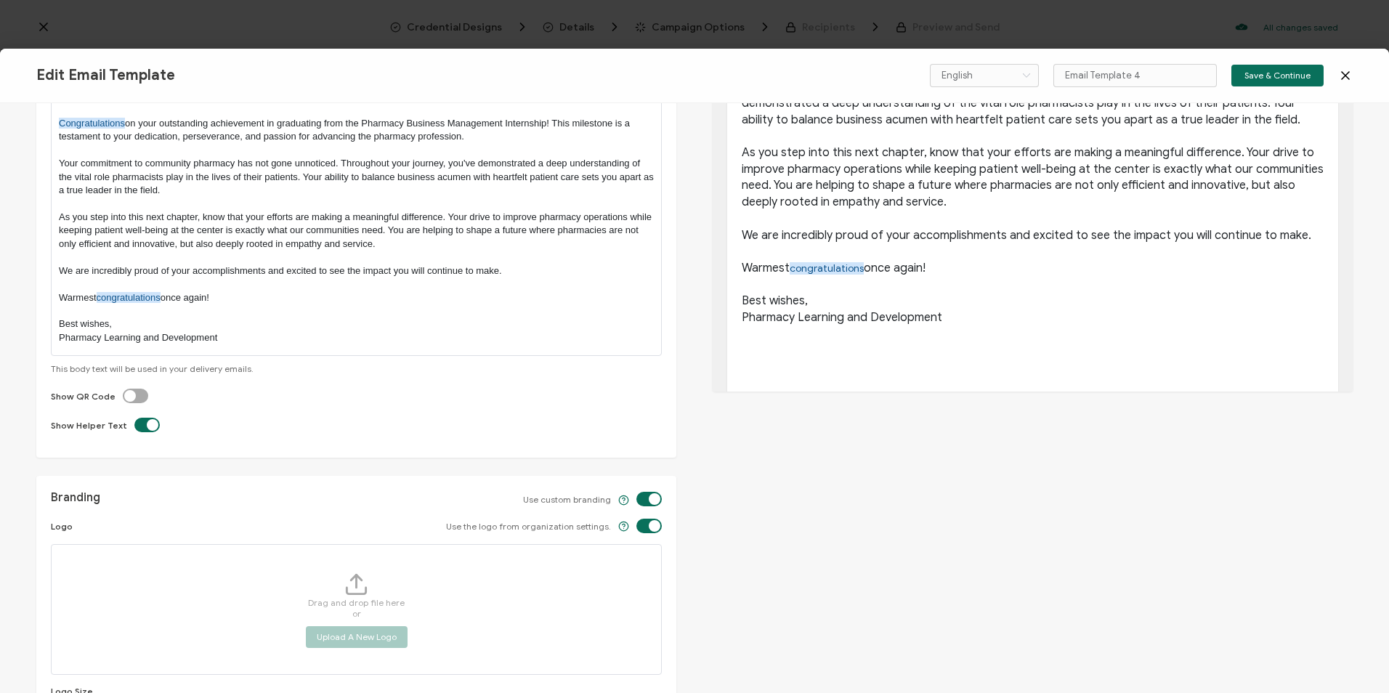
scroll to position [145, 0]
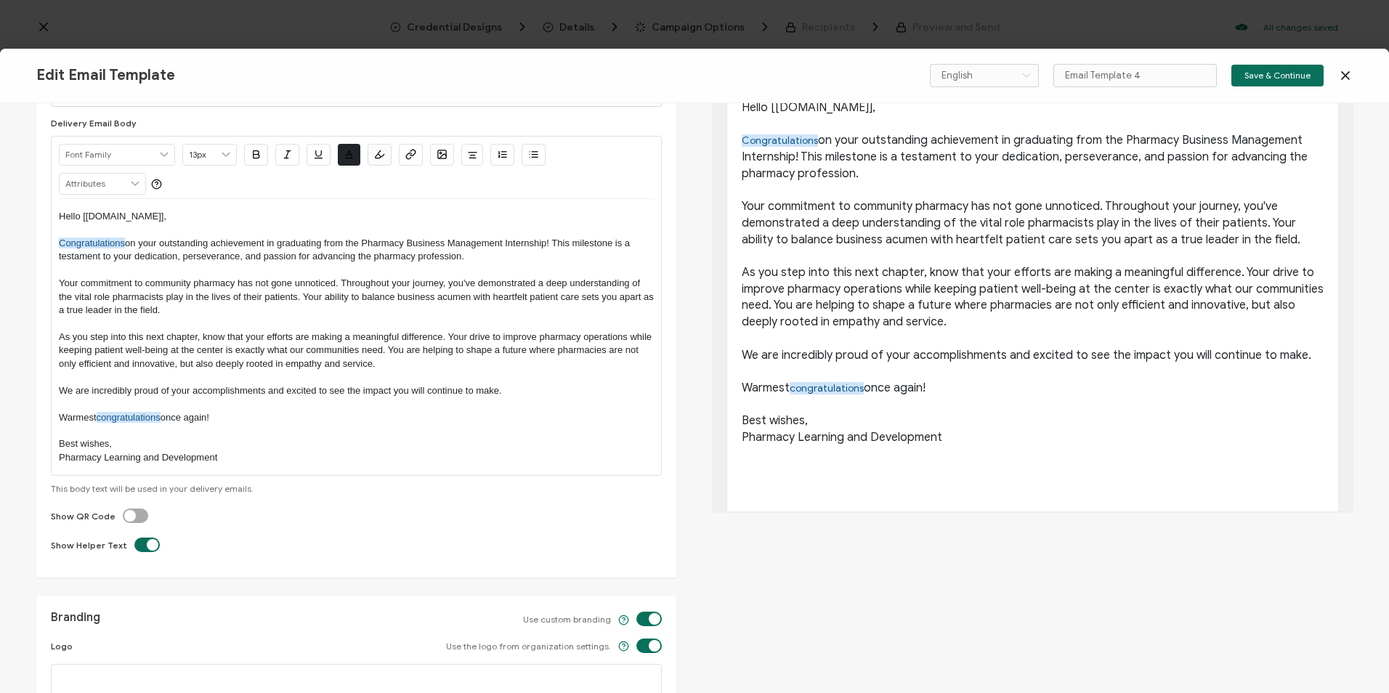
click at [123, 509] on label at bounding box center [123, 509] width 0 height 0
click at [134, 515] on input "checkbox" at bounding box center [138, 516] width 9 height 9
checkbox input "true"
click at [134, 538] on label at bounding box center [134, 538] width 0 height 0
click at [145, 546] on input "checkbox" at bounding box center [149, 545] width 9 height 9
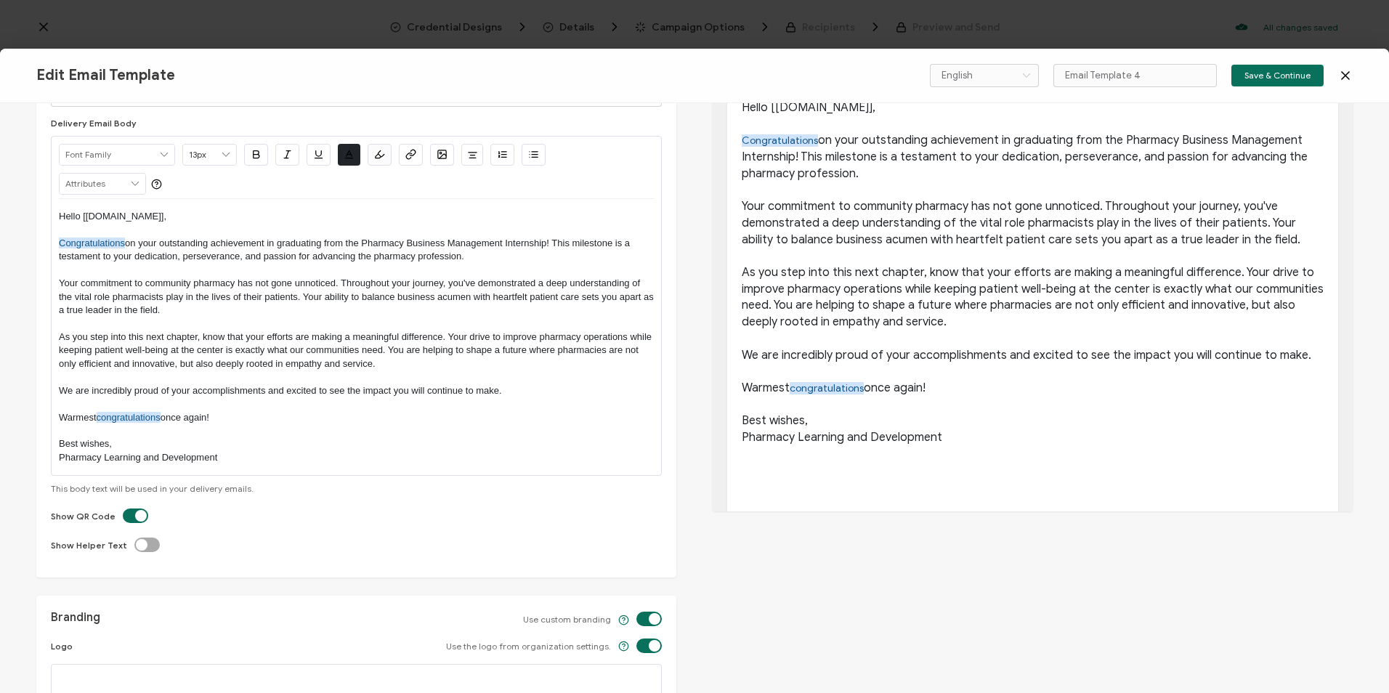
click at [134, 538] on label at bounding box center [134, 538] width 0 height 0
click at [145, 546] on input "checkbox" at bounding box center [149, 545] width 9 height 9
checkbox input "true"
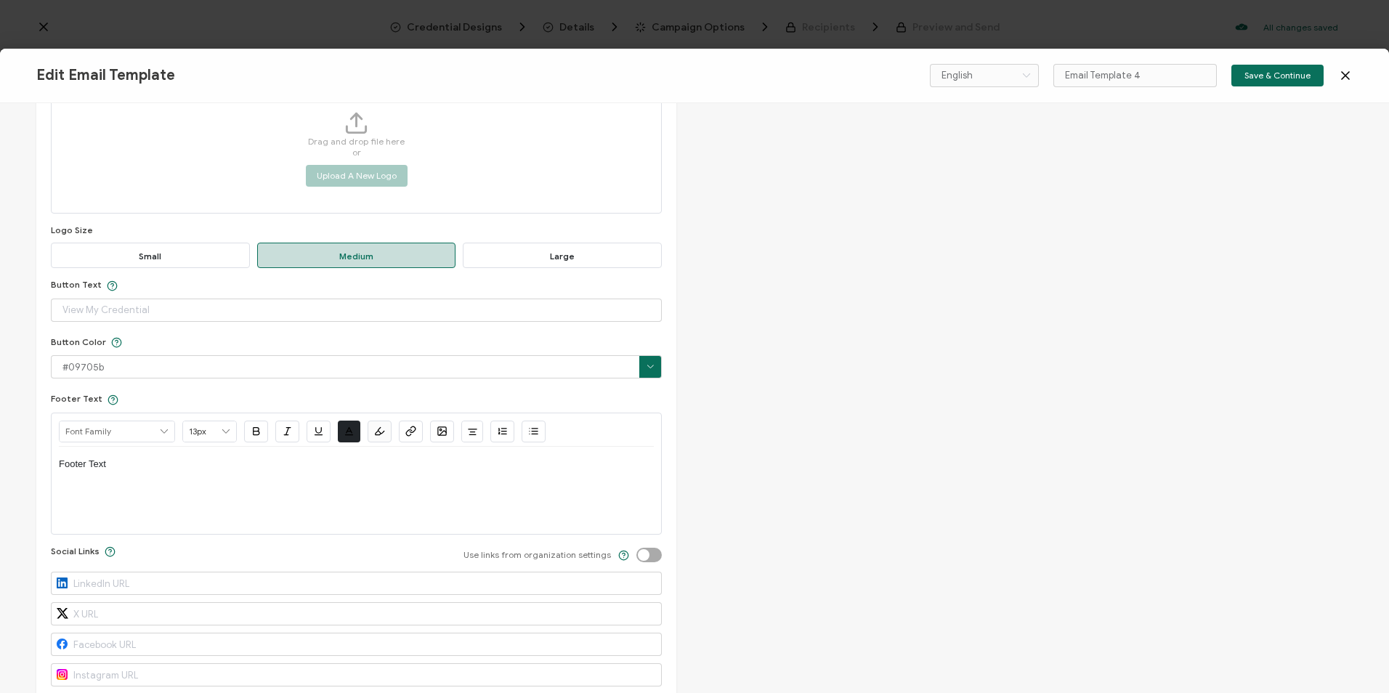
scroll to position [760, 0]
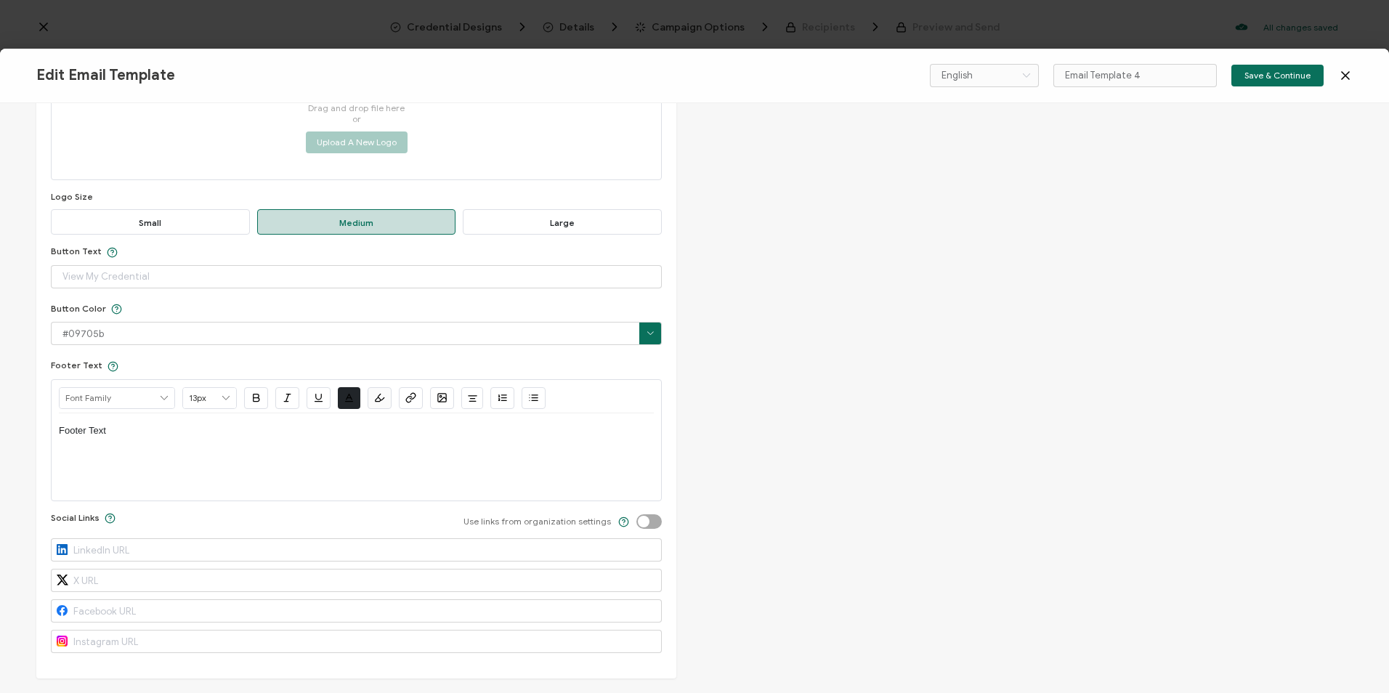
click at [581, 222] on span "Large" at bounding box center [562, 221] width 199 height 25
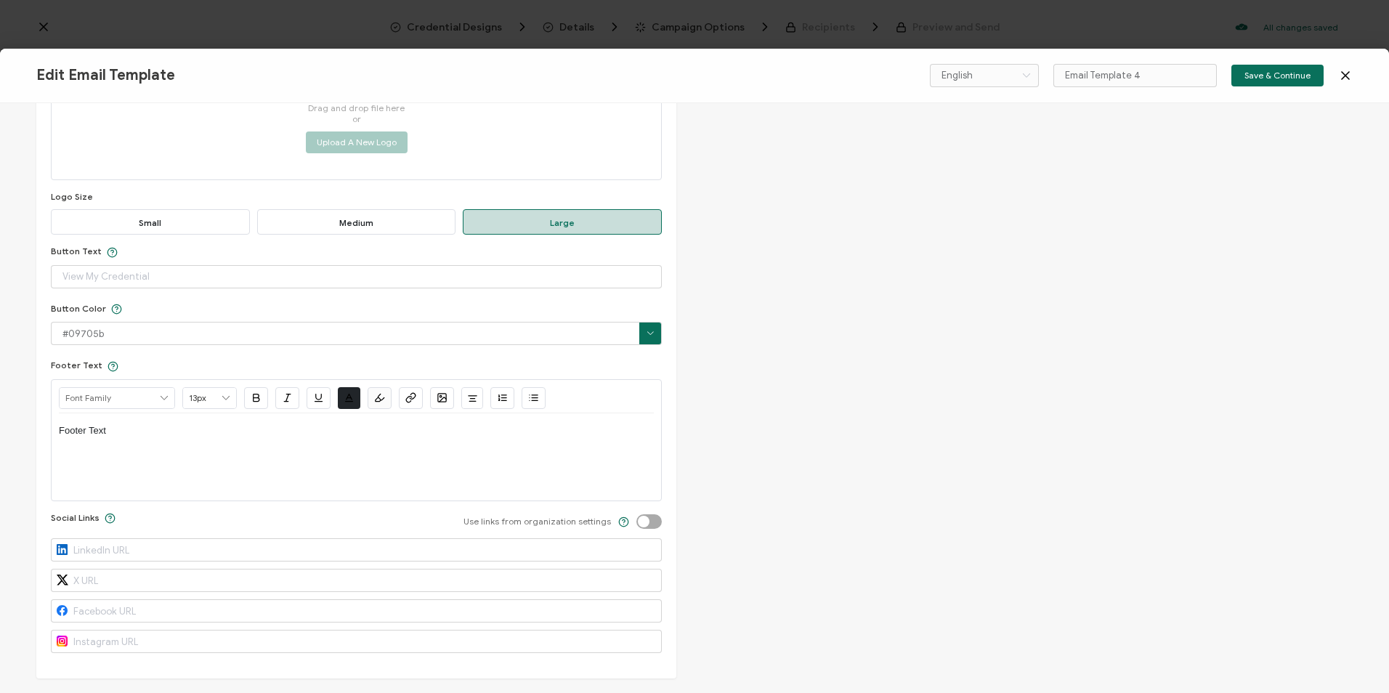
click at [375, 224] on span "Medium" at bounding box center [356, 221] width 199 height 25
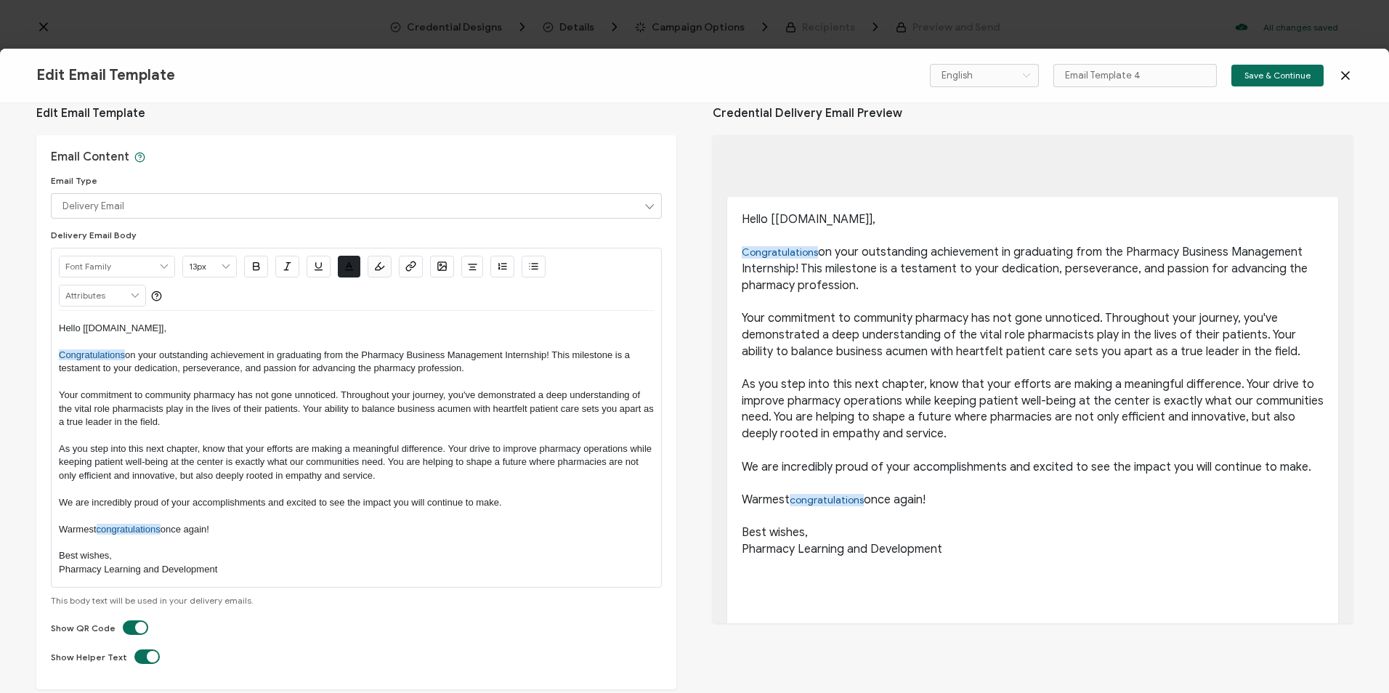
scroll to position [0, 0]
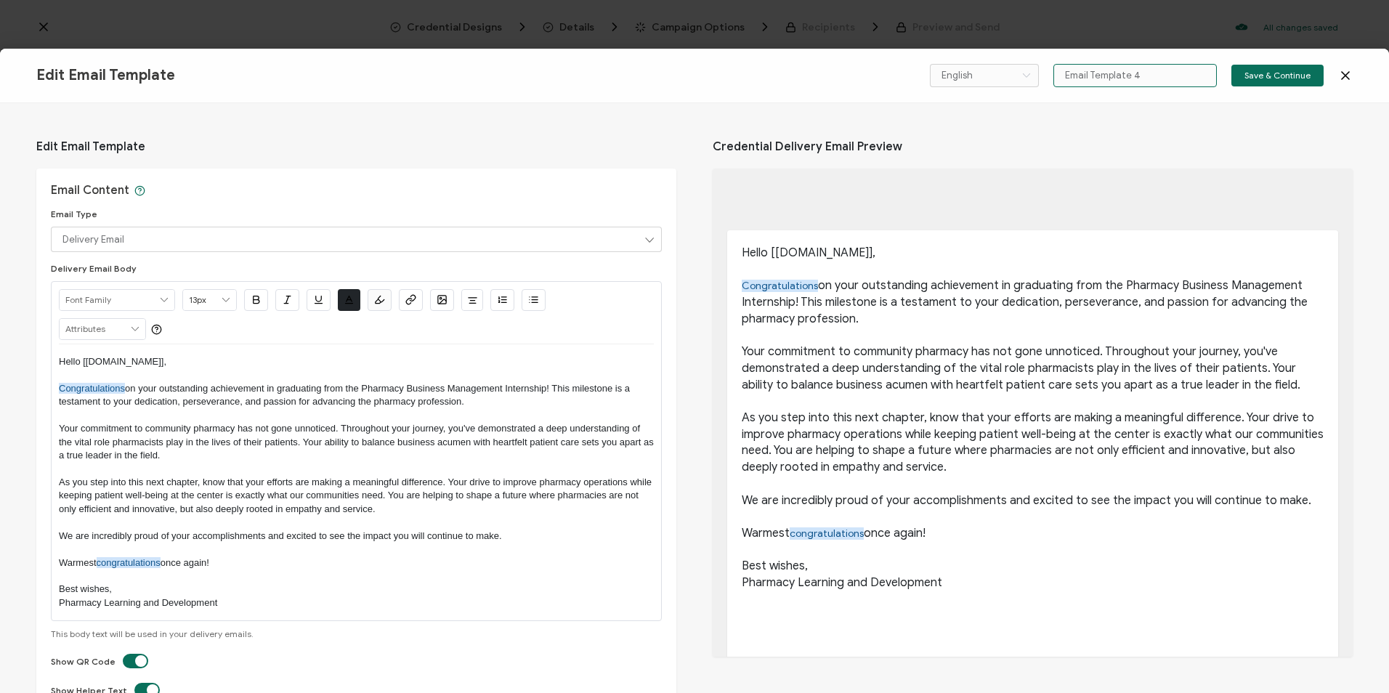
click at [1162, 69] on input "Email Template 4" at bounding box center [1135, 75] width 163 height 23
drag, startPoint x: 1113, startPoint y: 76, endPoint x: 1024, endPoint y: 67, distance: 89.8
click at [1043, 75] on div "English Bahasa indonesia Deutsch English Español Français Italiano Magyar Portu…" at bounding box center [1127, 75] width 394 height 23
type input "Pharmacy Internship Email Template"
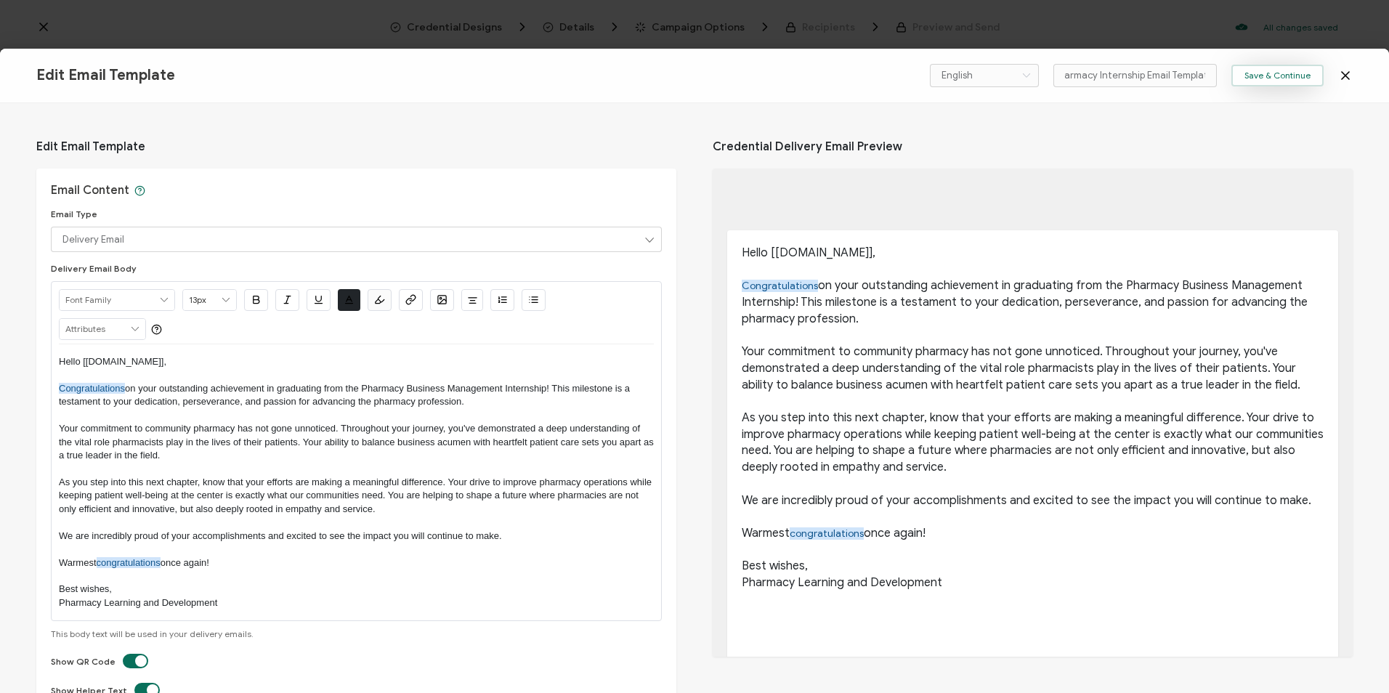
click at [1269, 79] on span "Save & Continue" at bounding box center [1278, 75] width 66 height 9
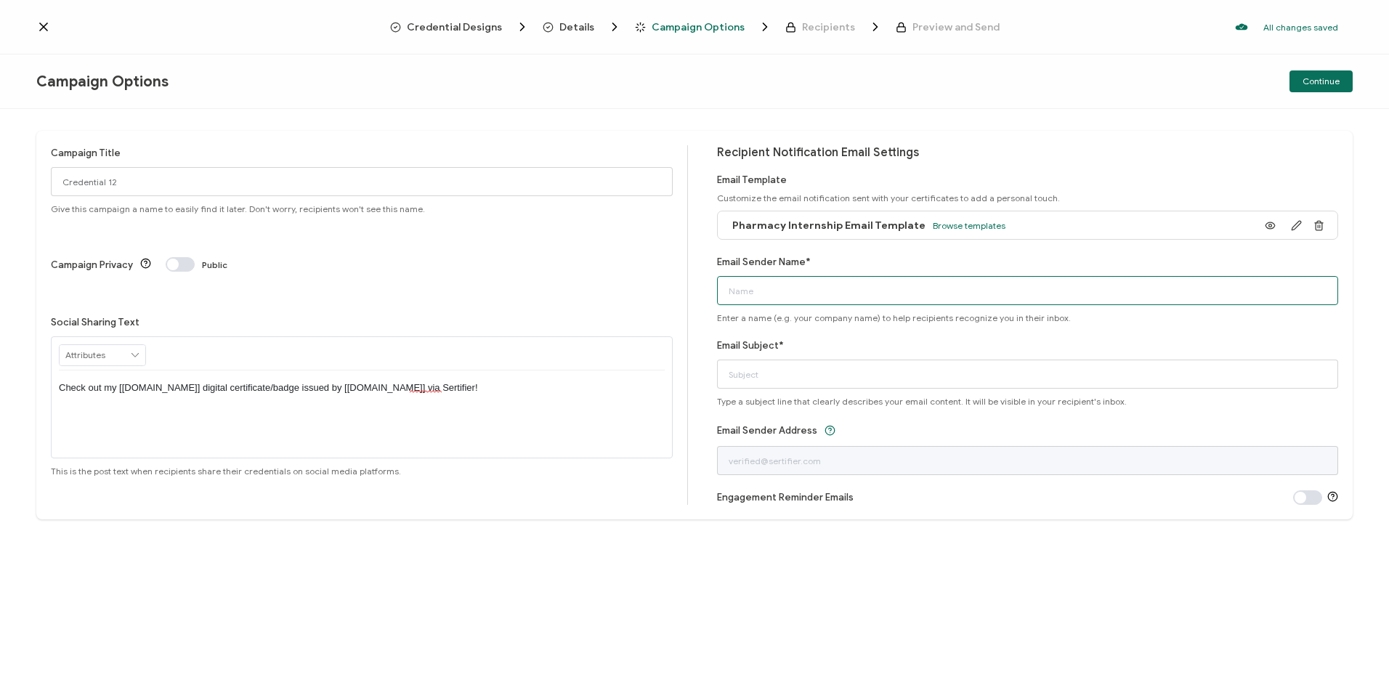
click at [766, 289] on input "Email Sender Name*" at bounding box center [1028, 290] width 622 height 29
click at [850, 262] on div "Email Sender Name* Enter a name (e.g. your company name) to help recipients rec…" at bounding box center [1028, 288] width 622 height 69
click at [447, 499] on div "Campaign Title Credential 12 Give this campaign a name to easily find it later.…" at bounding box center [369, 325] width 637 height 360
click at [788, 293] on input "Email Sender Name*" at bounding box center [1028, 290] width 622 height 29
click at [865, 302] on input "Email Sender Name*" at bounding box center [1028, 290] width 622 height 29
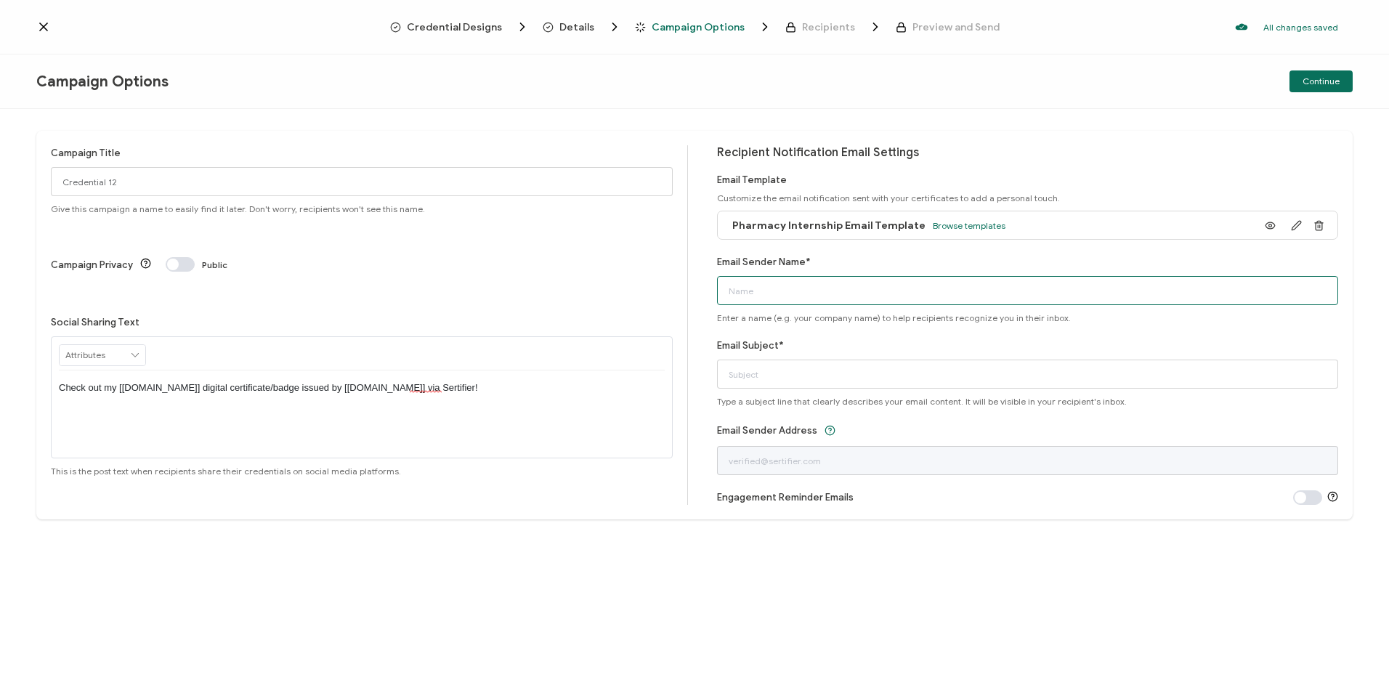
click at [858, 297] on input "Email Sender Name*" at bounding box center [1028, 290] width 622 height 29
paste input "[PERSON_NAME][EMAIL_ADDRESS][DOMAIN_NAME]"
click at [881, 375] on input "Email Subject*" at bounding box center [1028, 374] width 622 height 29
click at [870, 342] on div "Email Subject* Type a subject line that clearly describes your email content. I…" at bounding box center [1028, 372] width 622 height 69
click at [786, 373] on input "Email Subject*" at bounding box center [1028, 374] width 622 height 29
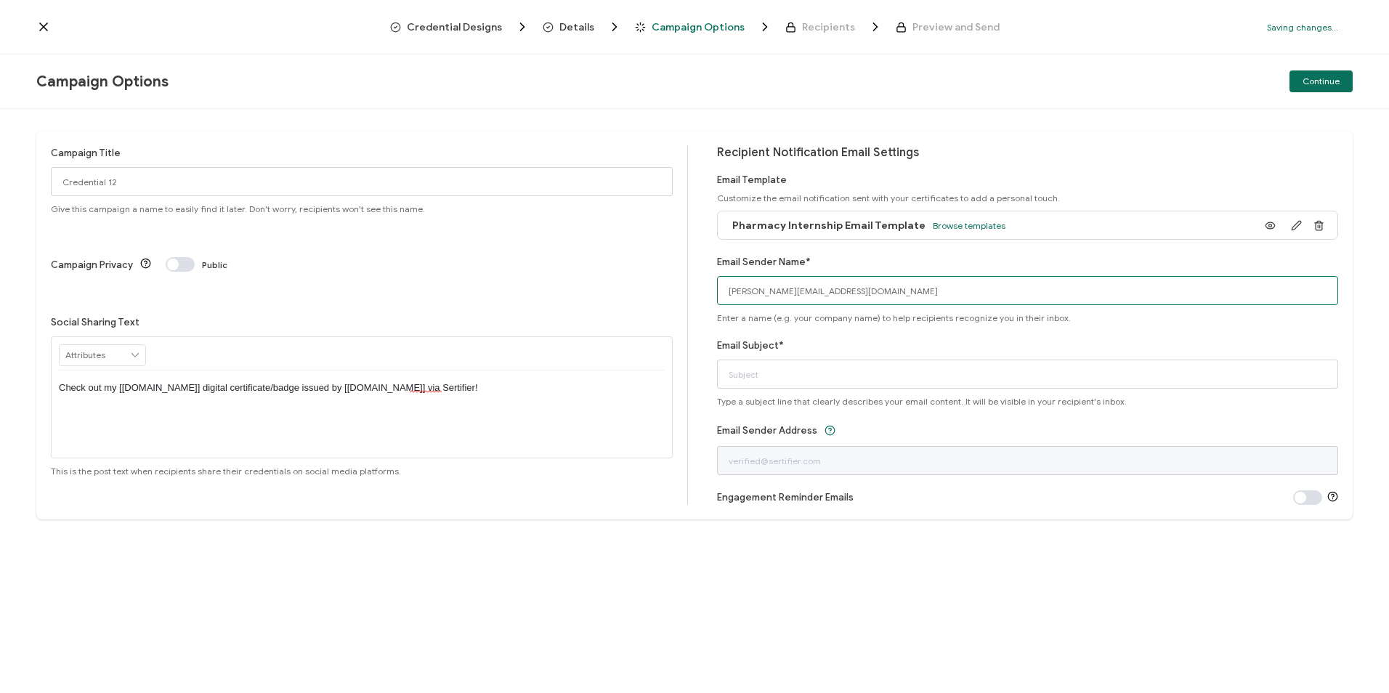
click at [898, 292] on input "[PERSON_NAME][EMAIL_ADDRESS][DOMAIN_NAME]" at bounding box center [1028, 290] width 622 height 29
drag, startPoint x: 866, startPoint y: 289, endPoint x: 687, endPoint y: 277, distance: 179.9
click at [687, 277] on div "Campaign Title Credential 12 Give this campaign a name to easily find it later.…" at bounding box center [694, 325] width 1317 height 389
type input "J"
click at [764, 294] on input "Email Sender Name*" at bounding box center [1028, 290] width 622 height 29
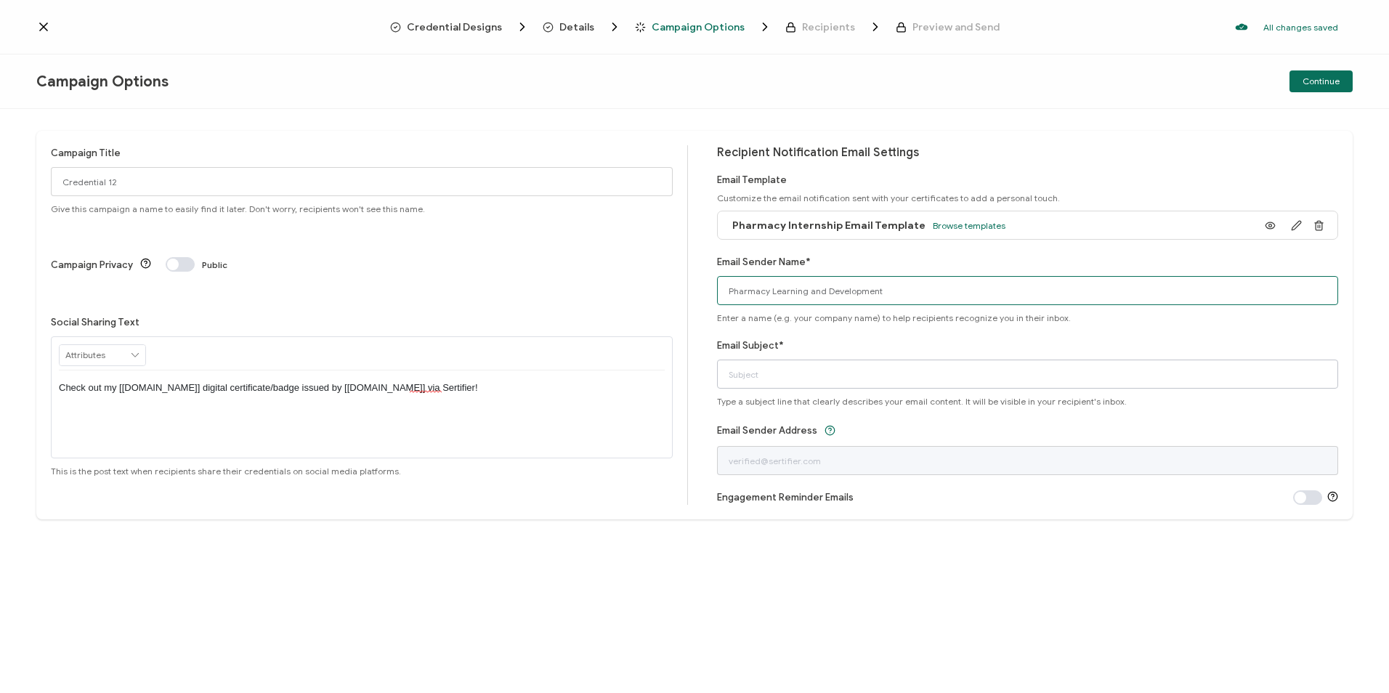
type input "Pharmacy Learning and Development"
click at [788, 377] on input "Email Subject*" at bounding box center [1028, 374] width 622 height 29
click at [828, 379] on input "Congratulations on completing" at bounding box center [1028, 374] width 622 height 29
drag, startPoint x: 805, startPoint y: 373, endPoint x: 980, endPoint y: 375, distance: 175.1
click at [979, 375] on input "Congratulations on completion of your summer" at bounding box center [1028, 374] width 622 height 29
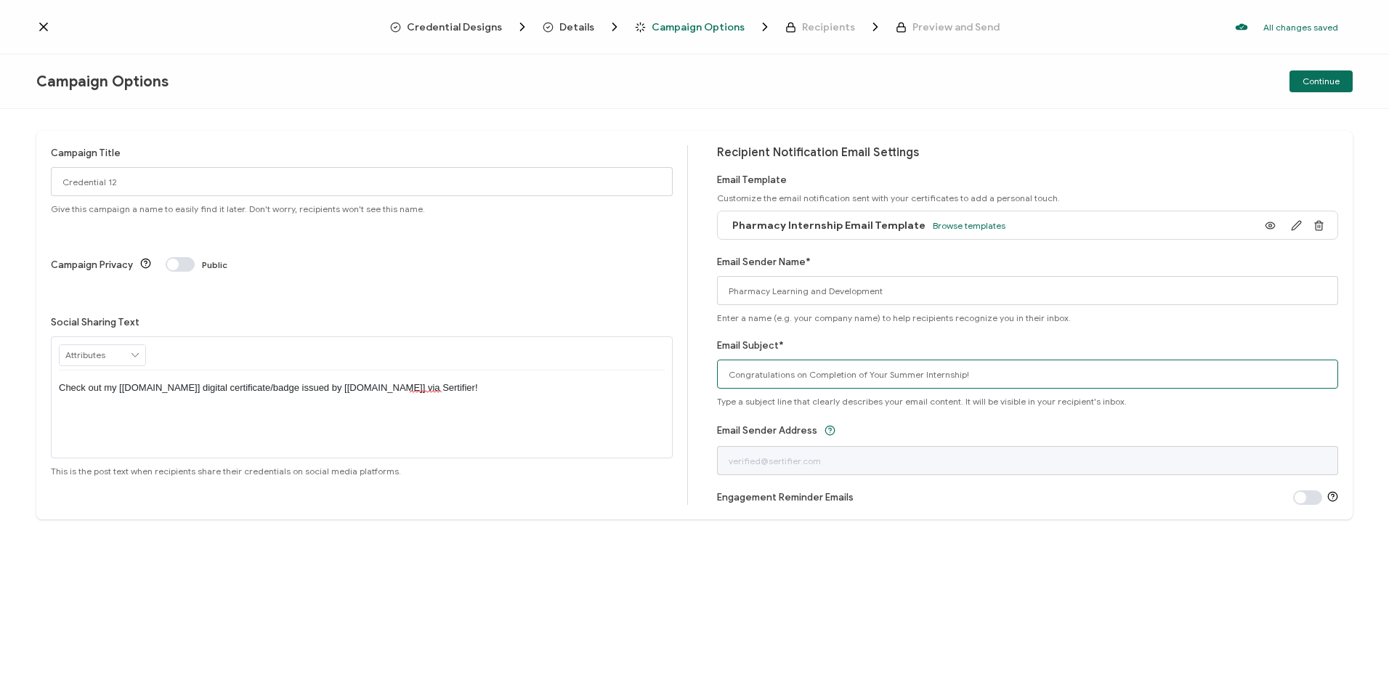
drag, startPoint x: 979, startPoint y: 373, endPoint x: 684, endPoint y: 373, distance: 294.3
click at [683, 373] on div "Campaign Title Credential 12 Give this campaign a name to easily find it later.…" at bounding box center [694, 325] width 1317 height 389
click at [753, 376] on input "Well done! Your Summer Internship Milestone" at bounding box center [1028, 374] width 622 height 29
click at [894, 575] on div "Campaign Title Credential 12 Give this campaign a name to easily find it later.…" at bounding box center [694, 401] width 1389 height 584
click at [791, 377] on input "Well Done! Your Summer Internship Milestone" at bounding box center [1028, 374] width 622 height 29
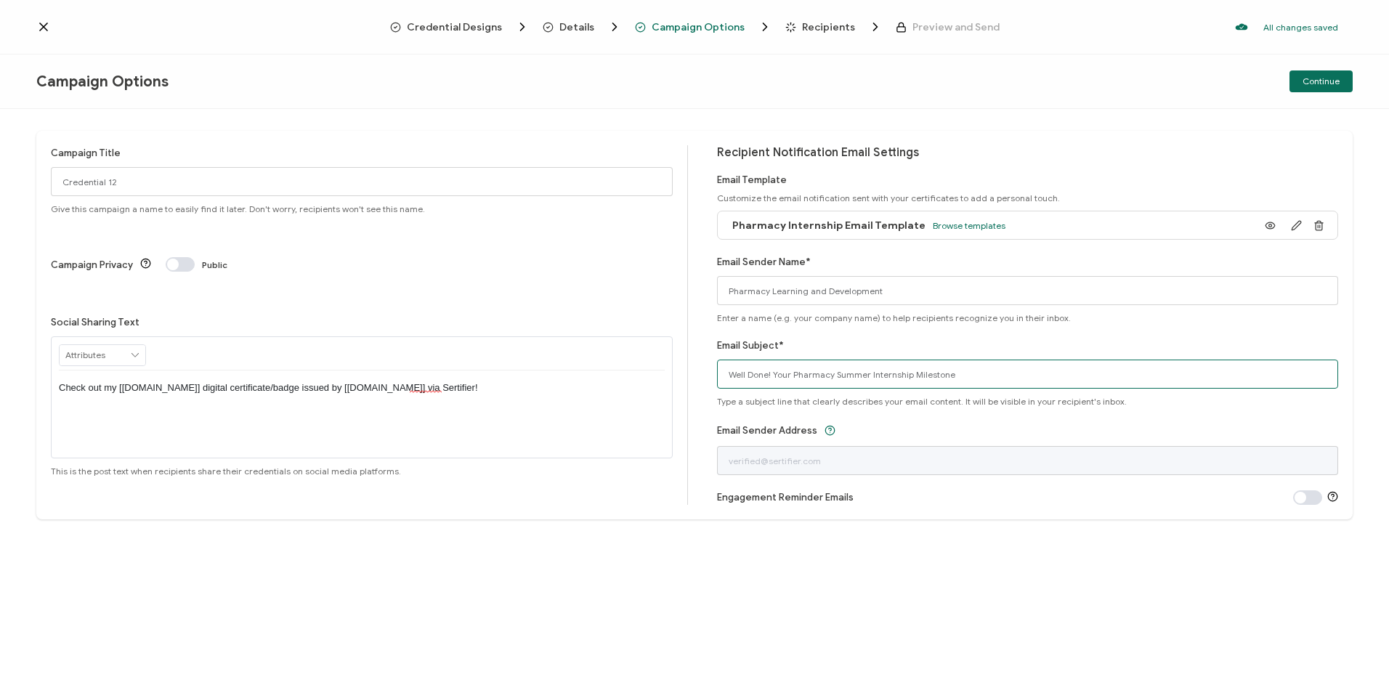
type input "Well Done! Your Pharmacy Summer Internship Milestone"
click at [1307, 82] on span "Continue" at bounding box center [1321, 81] width 37 height 9
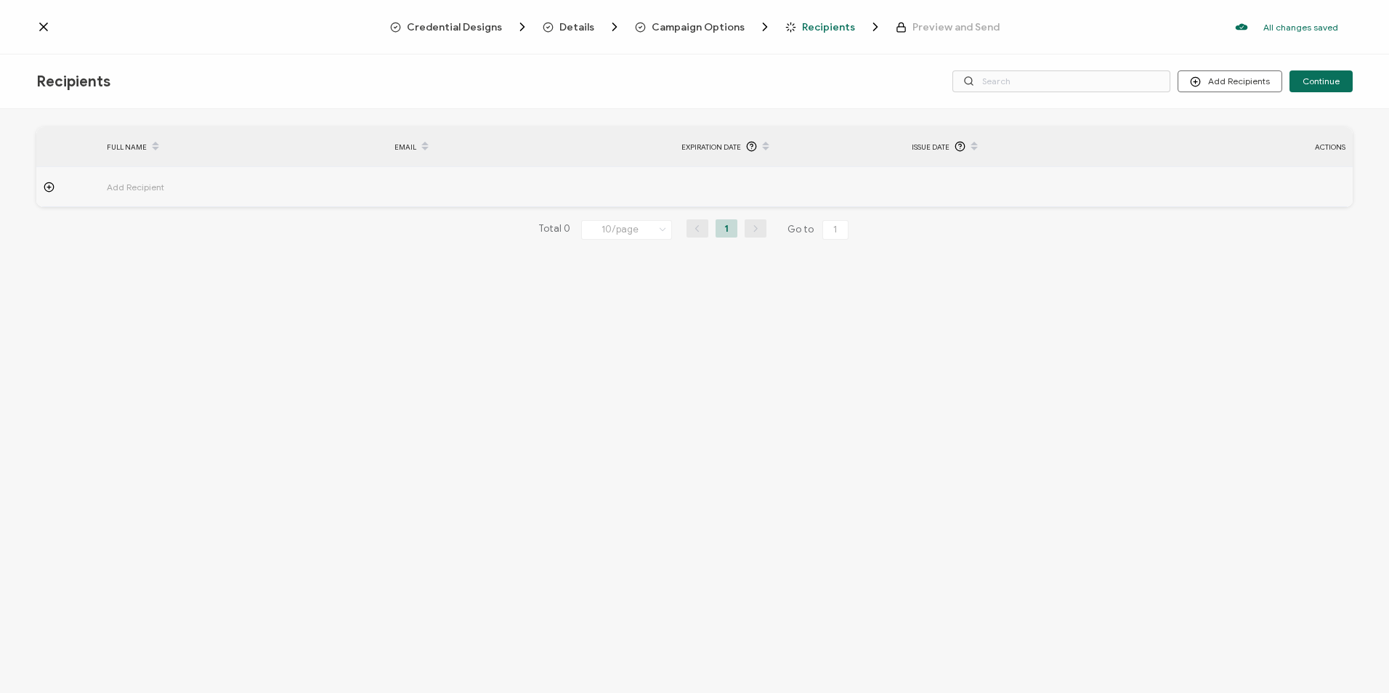
click at [137, 187] on span "Add Recipient" at bounding box center [176, 187] width 138 height 17
click at [1224, 70] on div "Recipients Add Recipients Upload Recipients Import From Recipients Import From …" at bounding box center [694, 81] width 1389 height 54
click at [1232, 79] on button "Add Recipients" at bounding box center [1230, 81] width 105 height 22
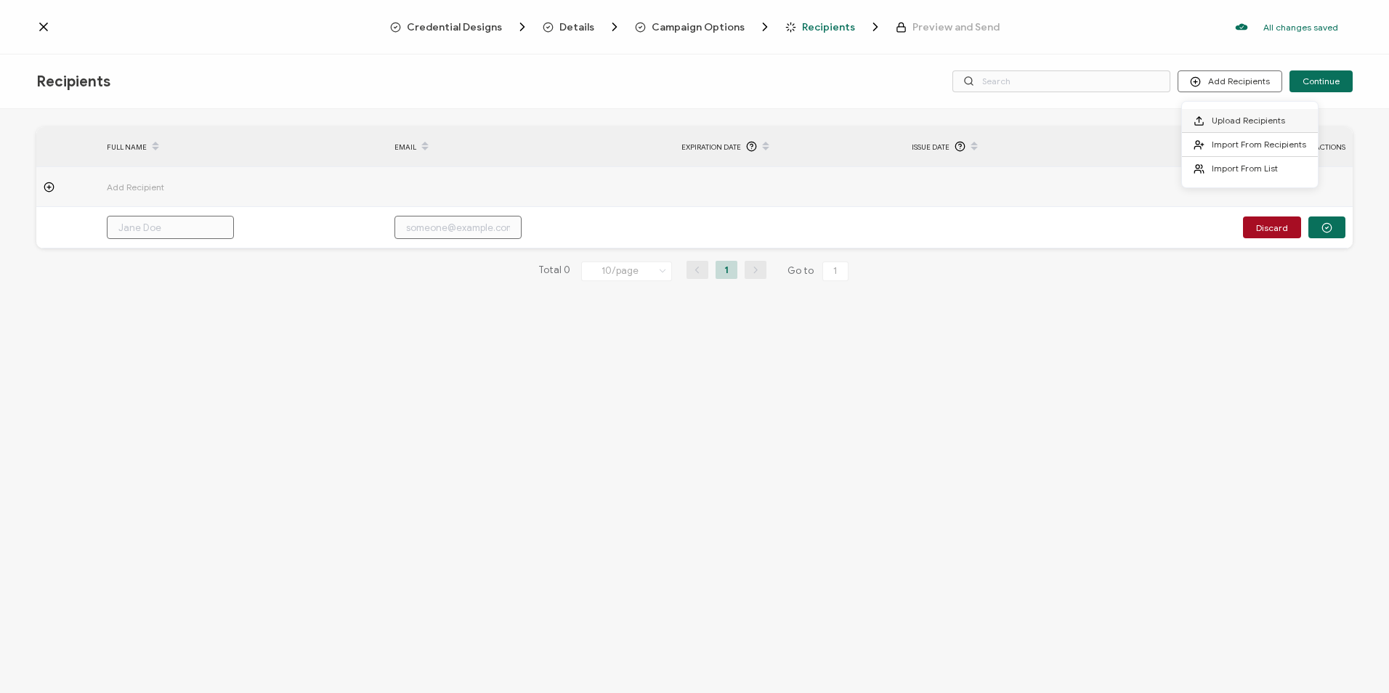
click at [1264, 118] on span "Upload Recipients" at bounding box center [1248, 120] width 73 height 11
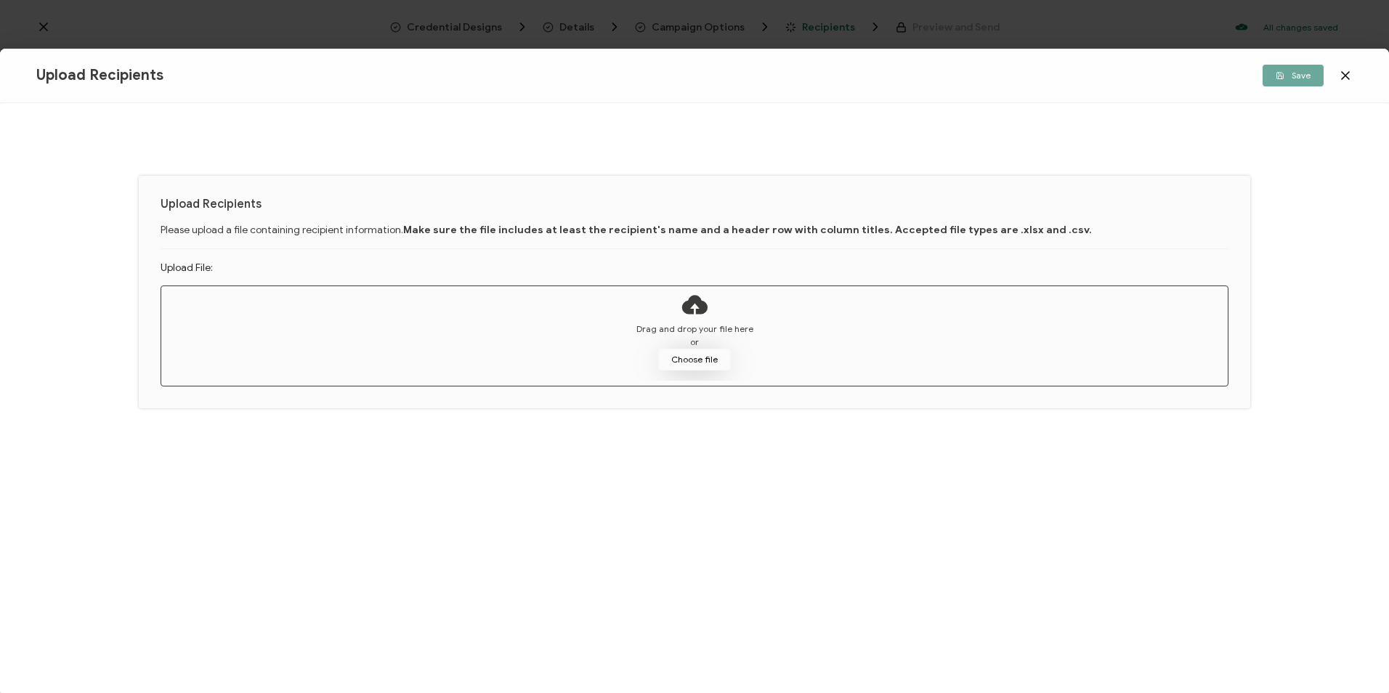
click at [727, 335] on div "Drag and drop your file here or Choose file" at bounding box center [694, 347] width 1067 height 48
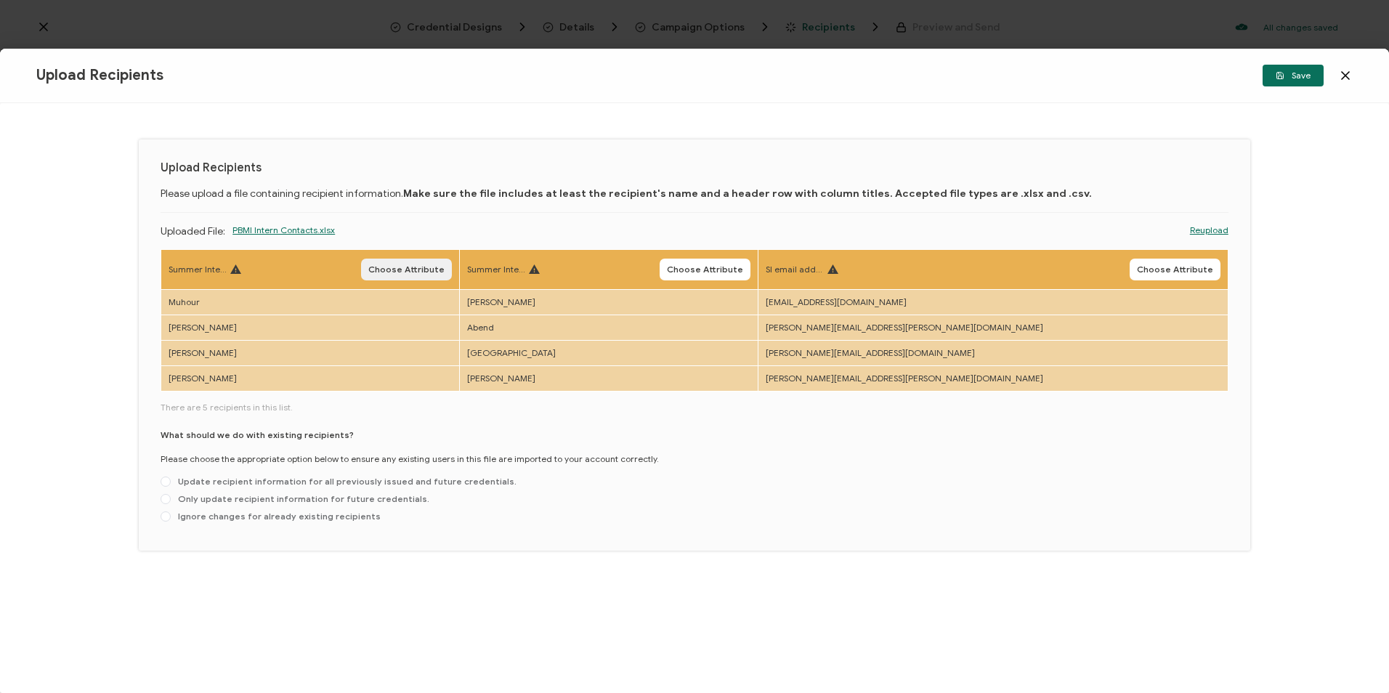
click at [445, 271] on span "Choose Attribute" at bounding box center [406, 269] width 76 height 9
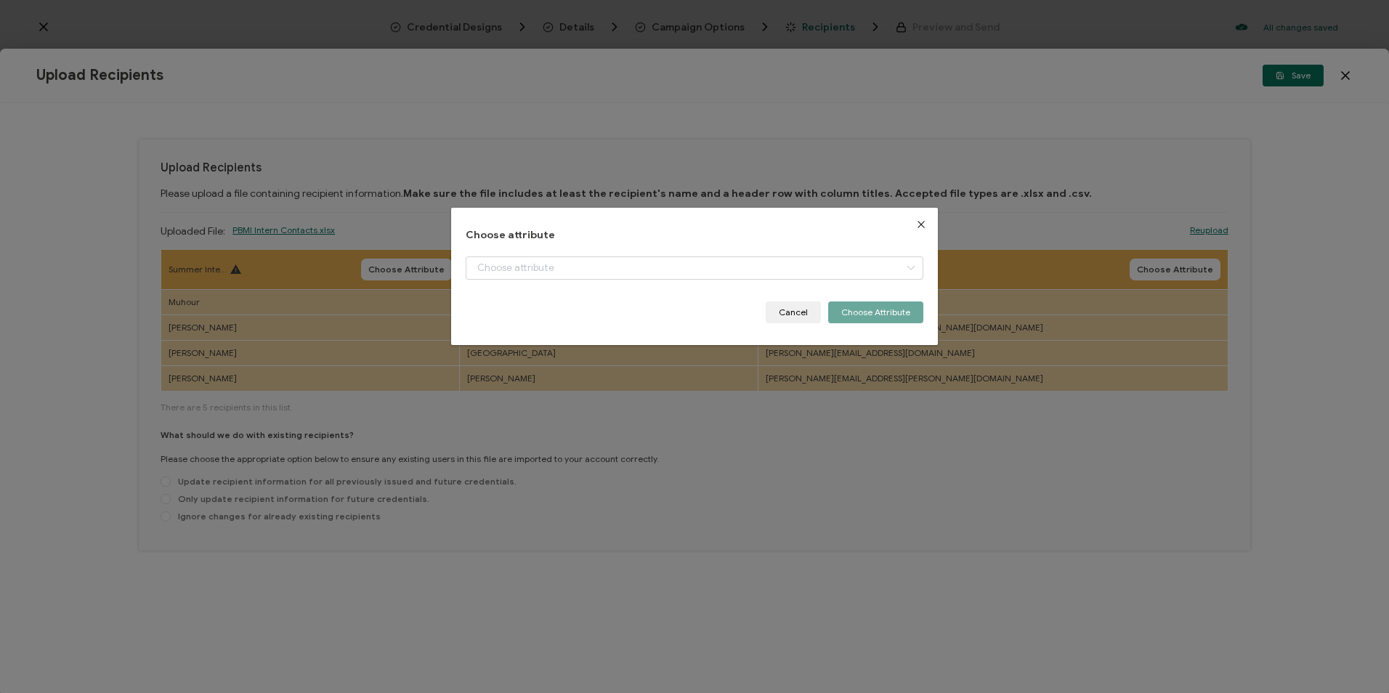
click at [492, 271] on div "+ Add New Attribute Full Name E-mail Issue Date Expiration Date" at bounding box center [694, 278] width 457 height 45
click at [902, 264] on icon "dialog" at bounding box center [911, 267] width 18 height 23
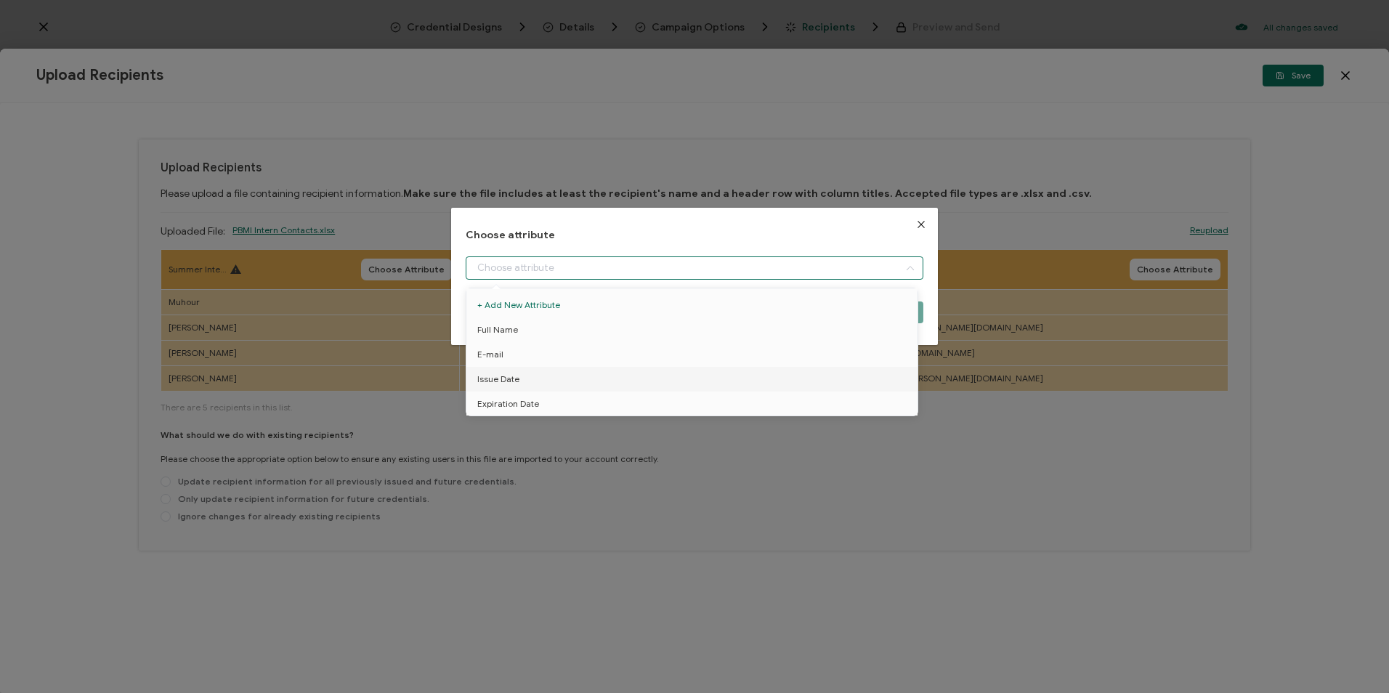
click at [872, 216] on div "Choose attribute Cancel Choose Attribute" at bounding box center [694, 276] width 486 height 137
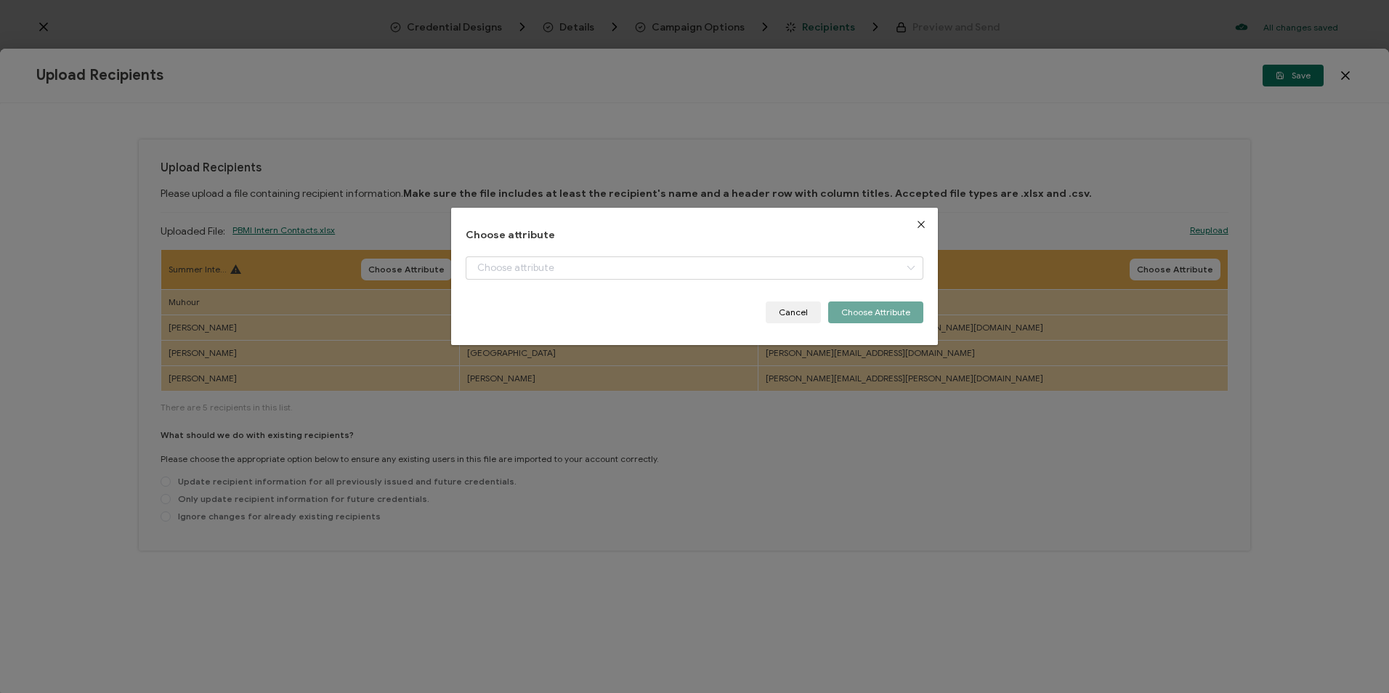
click at [918, 227] on icon "Close" at bounding box center [922, 225] width 12 height 12
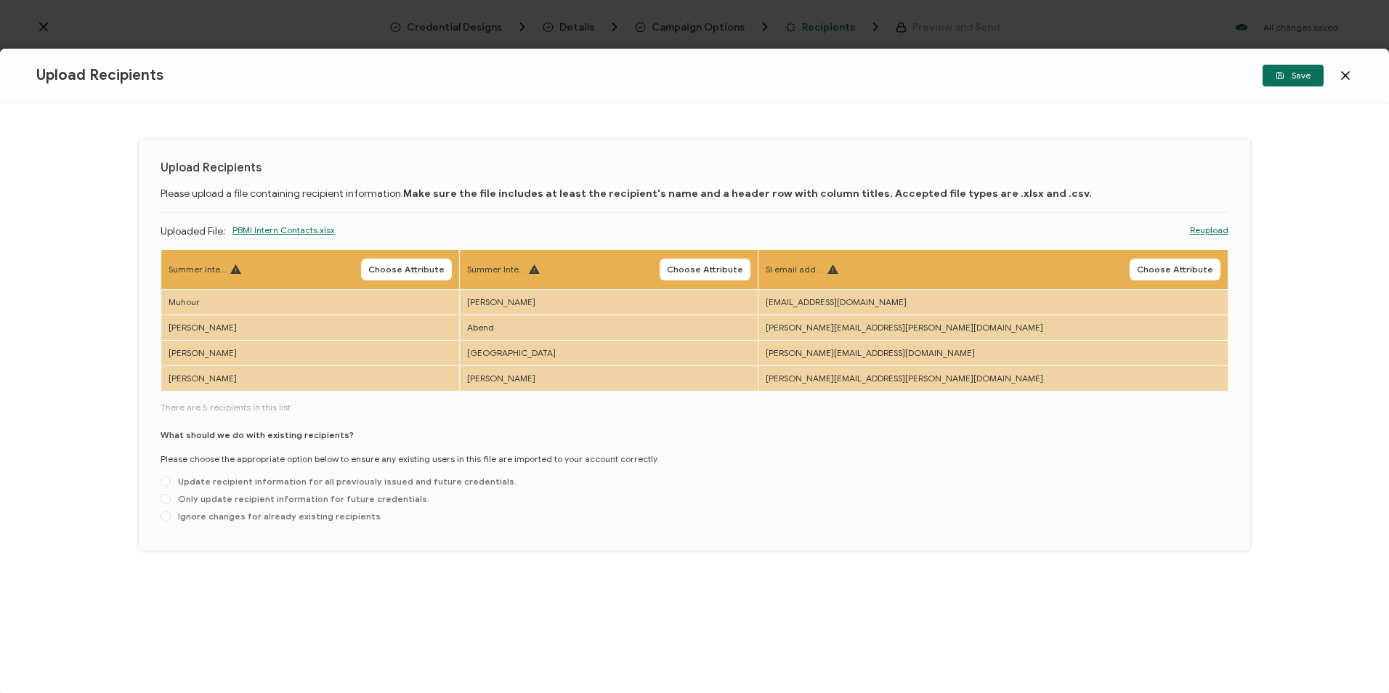
click at [1344, 72] on icon at bounding box center [1345, 75] width 15 height 15
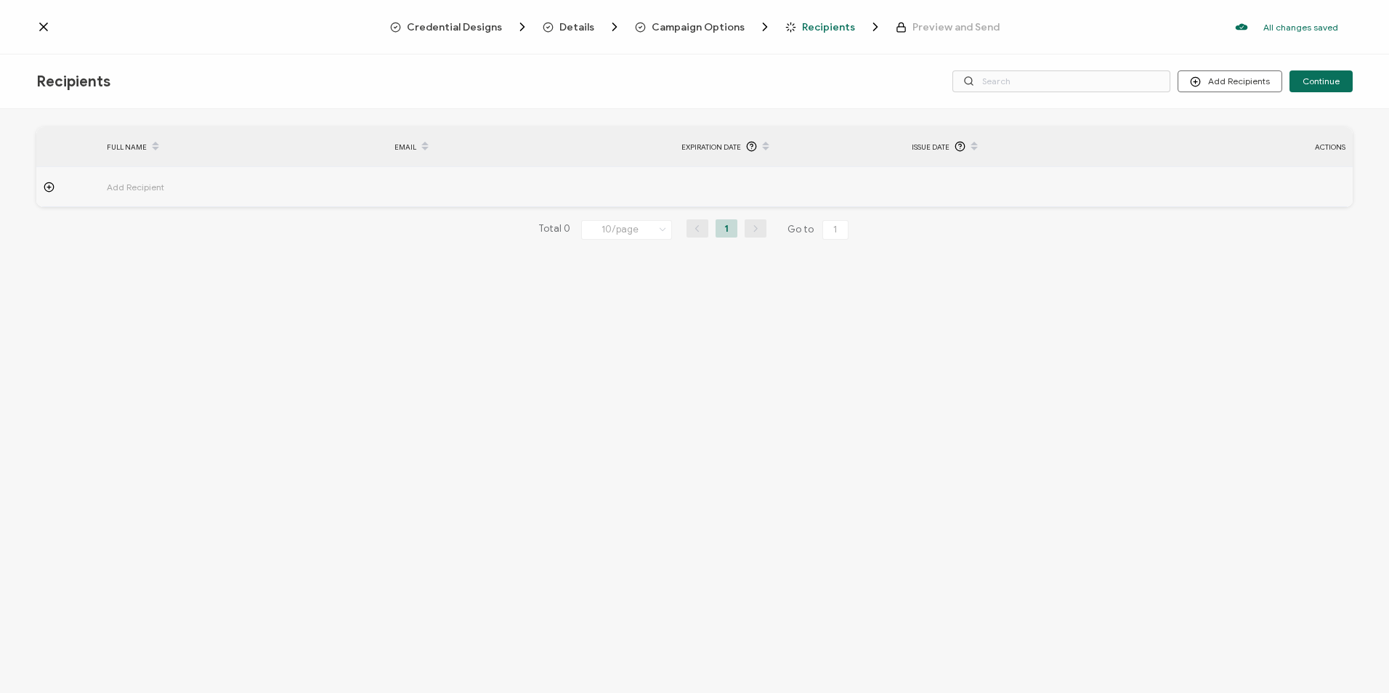
click at [49, 185] on icon at bounding box center [49, 187] width 0 height 4
click at [116, 181] on span "Add Recipient" at bounding box center [176, 187] width 138 height 17
click at [44, 185] on icon at bounding box center [49, 187] width 11 height 11
click at [859, 36] on icon at bounding box center [858, 39] width 7 height 7
click at [120, 198] on td "Add Recipient" at bounding box center [244, 187] width 288 height 40
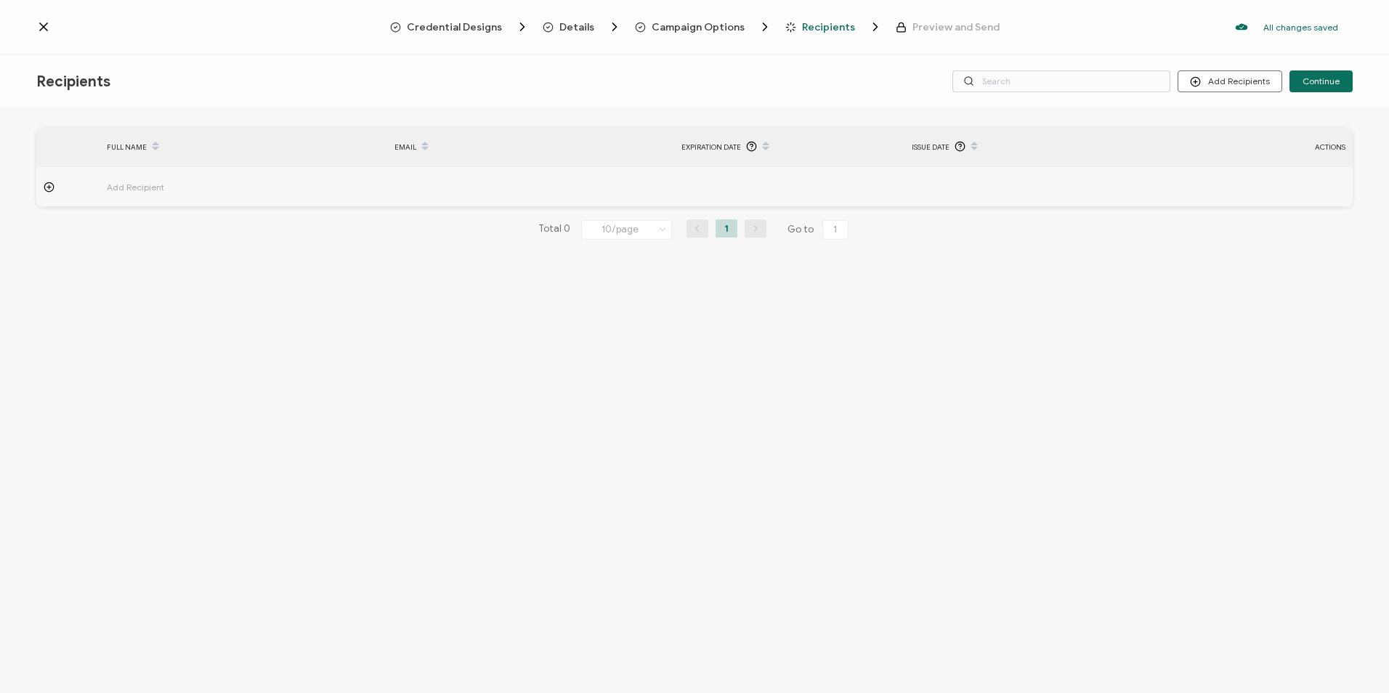
click at [124, 189] on span "Add Recipient" at bounding box center [176, 187] width 138 height 17
click at [49, 187] on icon at bounding box center [49, 187] width 0 height 4
click at [114, 181] on span "Add Recipient" at bounding box center [176, 187] width 138 height 17
click at [52, 185] on icon at bounding box center [49, 187] width 11 height 11
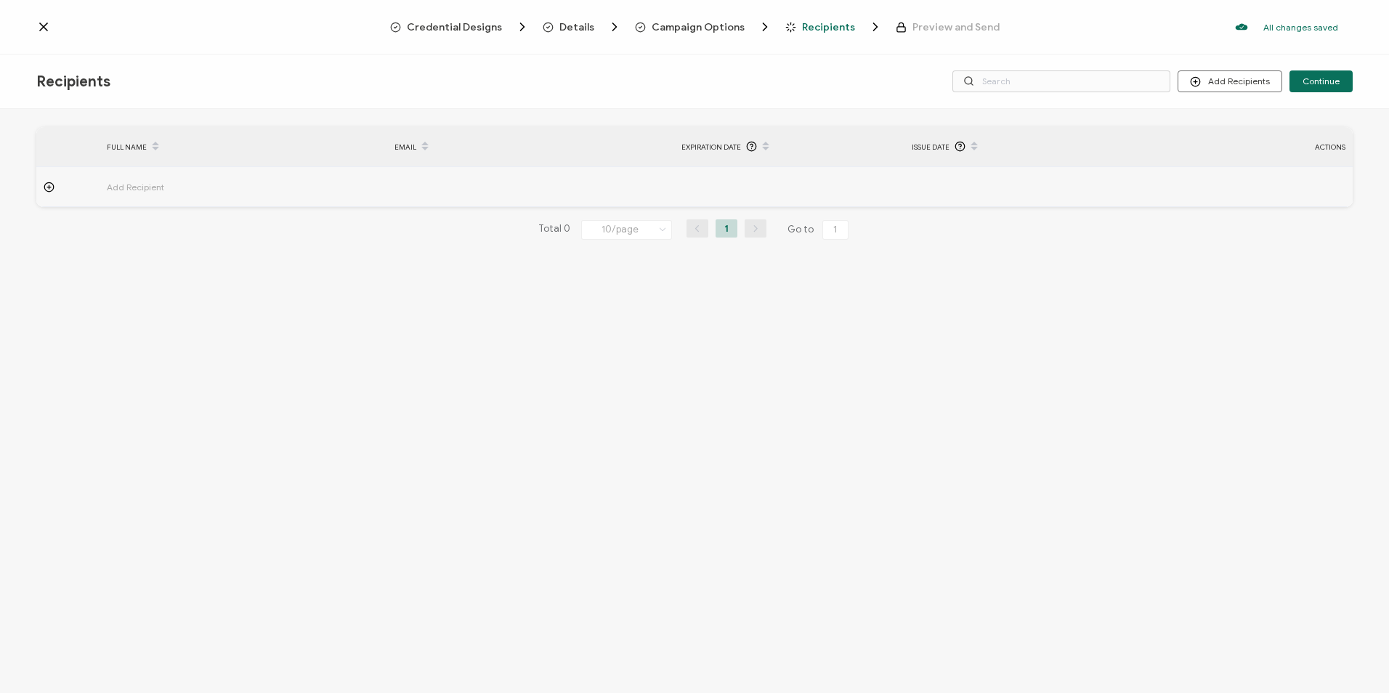
click at [126, 187] on span "Add Recipient" at bounding box center [176, 187] width 138 height 17
click at [1256, 86] on button "Add Recipients" at bounding box center [1230, 81] width 105 height 22
click at [1219, 78] on button "Add Recipients" at bounding box center [1230, 81] width 105 height 22
click at [1193, 86] on button "Add Recipients" at bounding box center [1230, 81] width 105 height 22
click at [868, 403] on div "FULL NAME EMAIL Expiration Date Issue Date ACTIONS Add Recipient FULL NAME EMAI…" at bounding box center [694, 403] width 1389 height 588
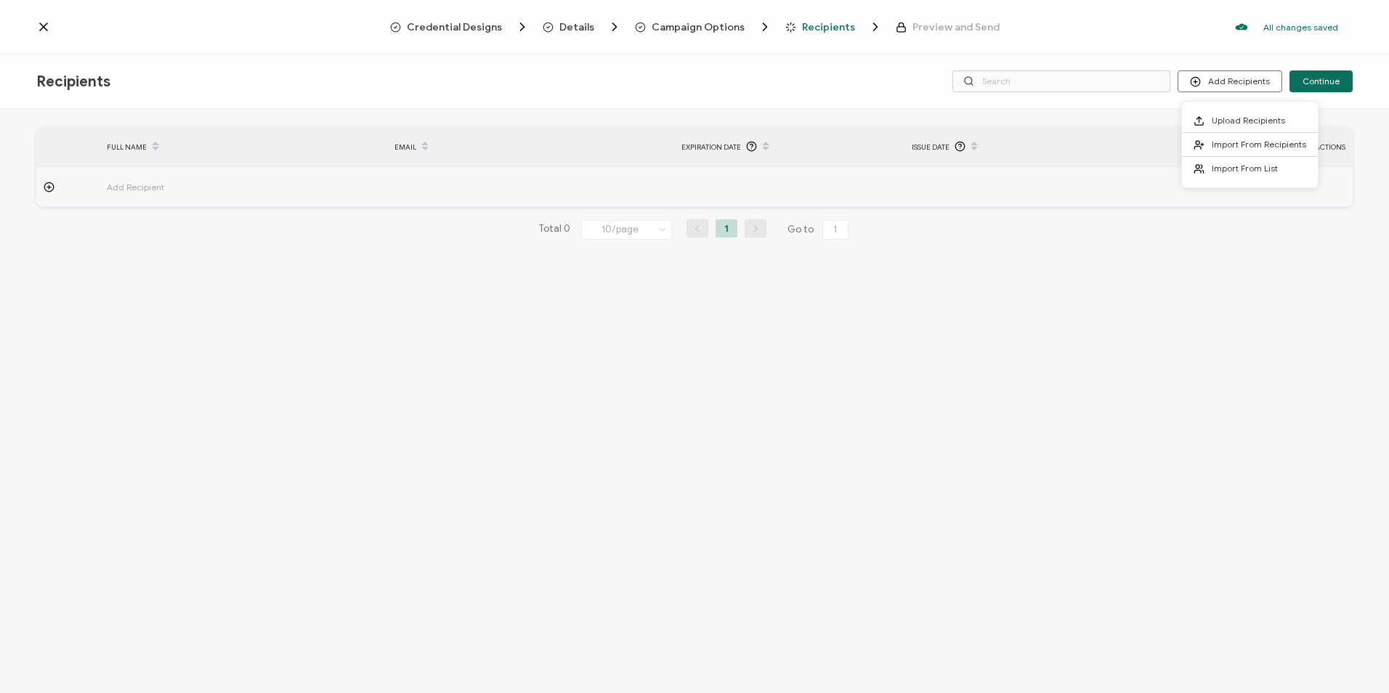
click at [49, 185] on icon at bounding box center [49, 187] width 0 height 4
click at [44, 182] on icon at bounding box center [49, 187] width 11 height 11
click at [47, 175] on td at bounding box center [67, 187] width 63 height 40
click at [1237, 81] on button "Add Recipients" at bounding box center [1230, 81] width 105 height 22
click at [1229, 117] on span "Upload Recipients" at bounding box center [1248, 120] width 73 height 11
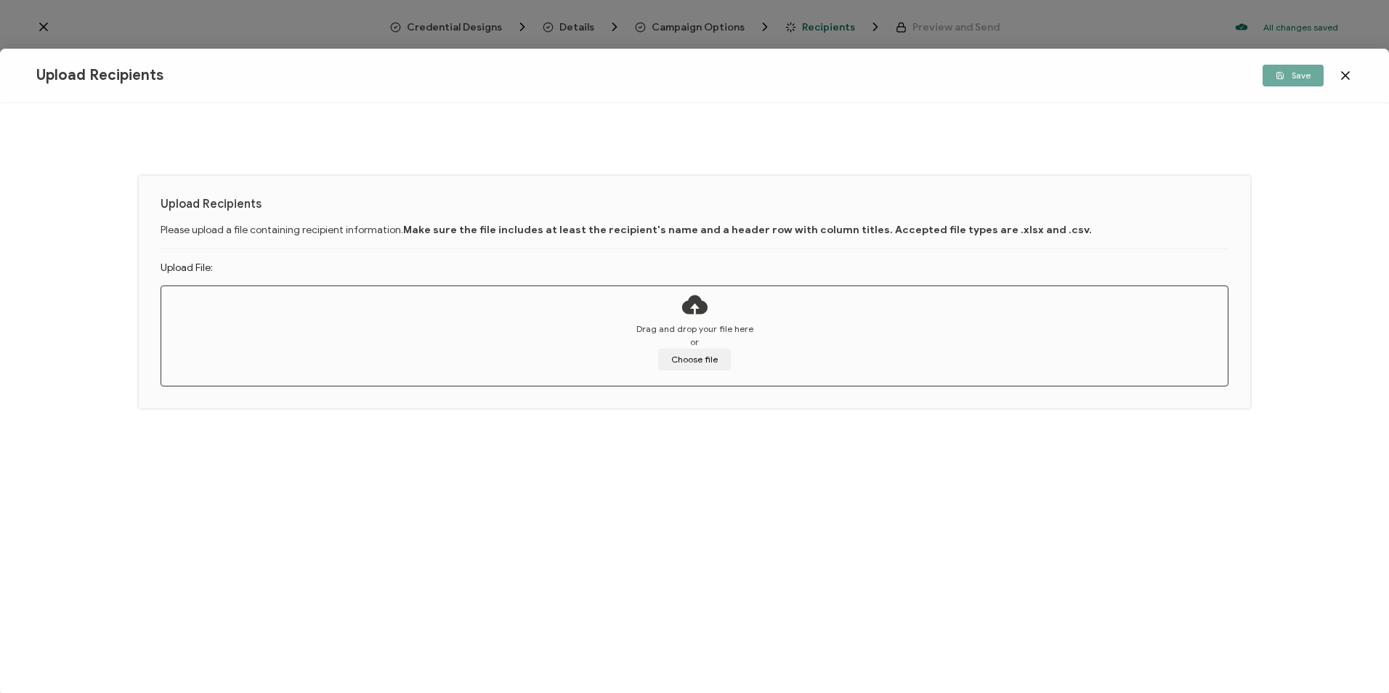
click at [599, 236] on b "Make sure the file includes at least the recipient's name and a header row with…" at bounding box center [747, 230] width 689 height 12
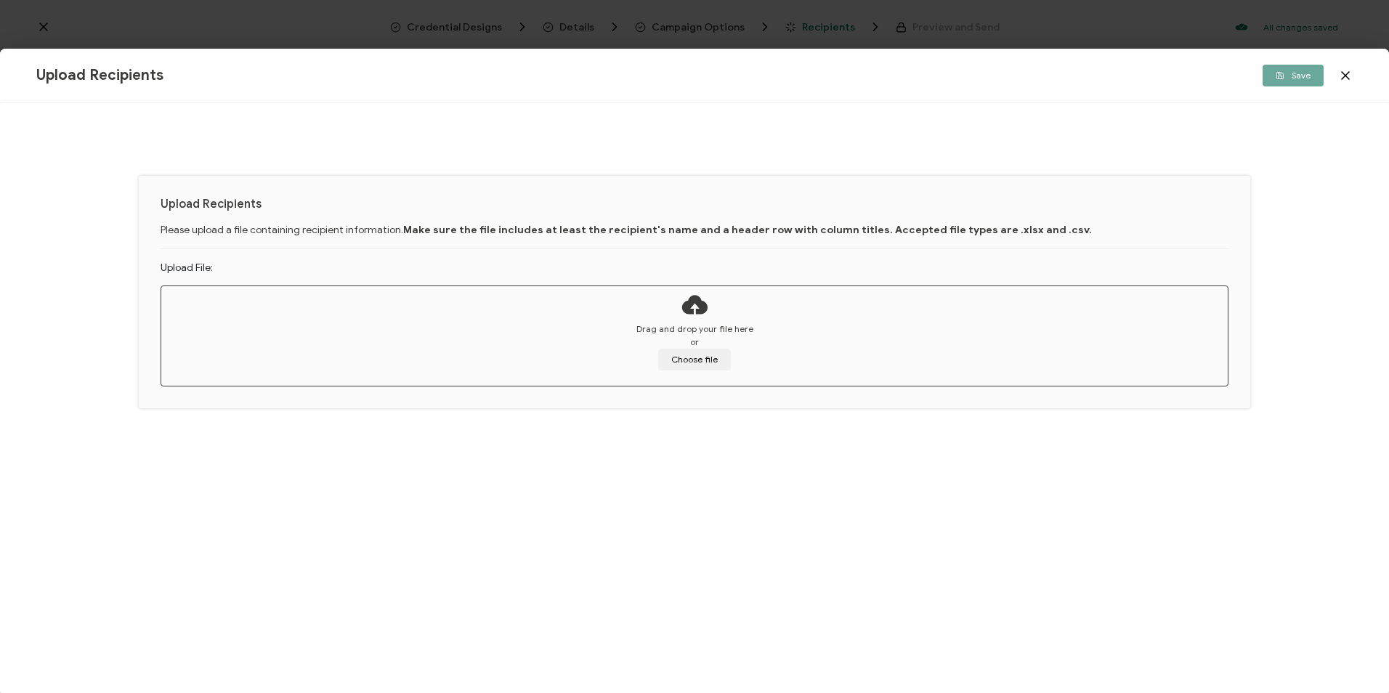
click at [706, 363] on button "Choose file" at bounding box center [694, 360] width 73 height 22
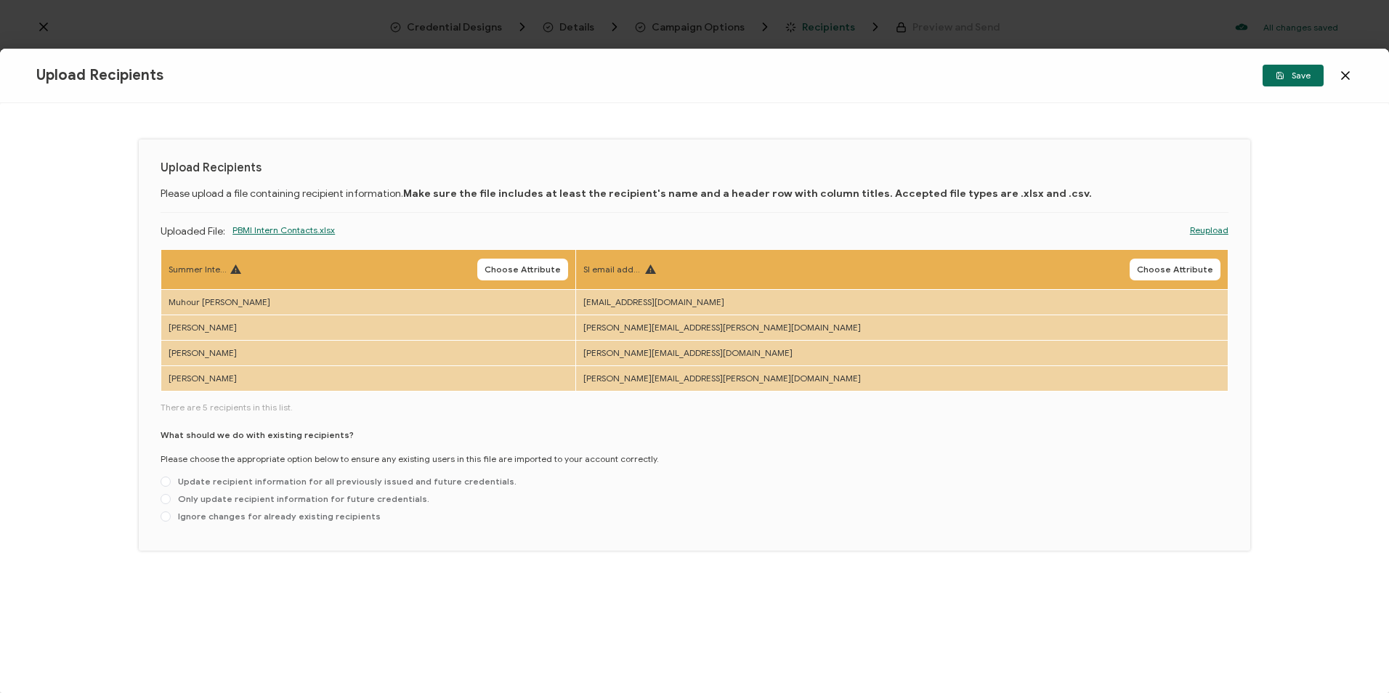
click at [368, 427] on div "Summer Intern First Name Choose Attribute SI email address Choose Attribute Muh…" at bounding box center [695, 389] width 1068 height 280
click at [561, 265] on span "Choose Attribute" at bounding box center [523, 269] width 76 height 9
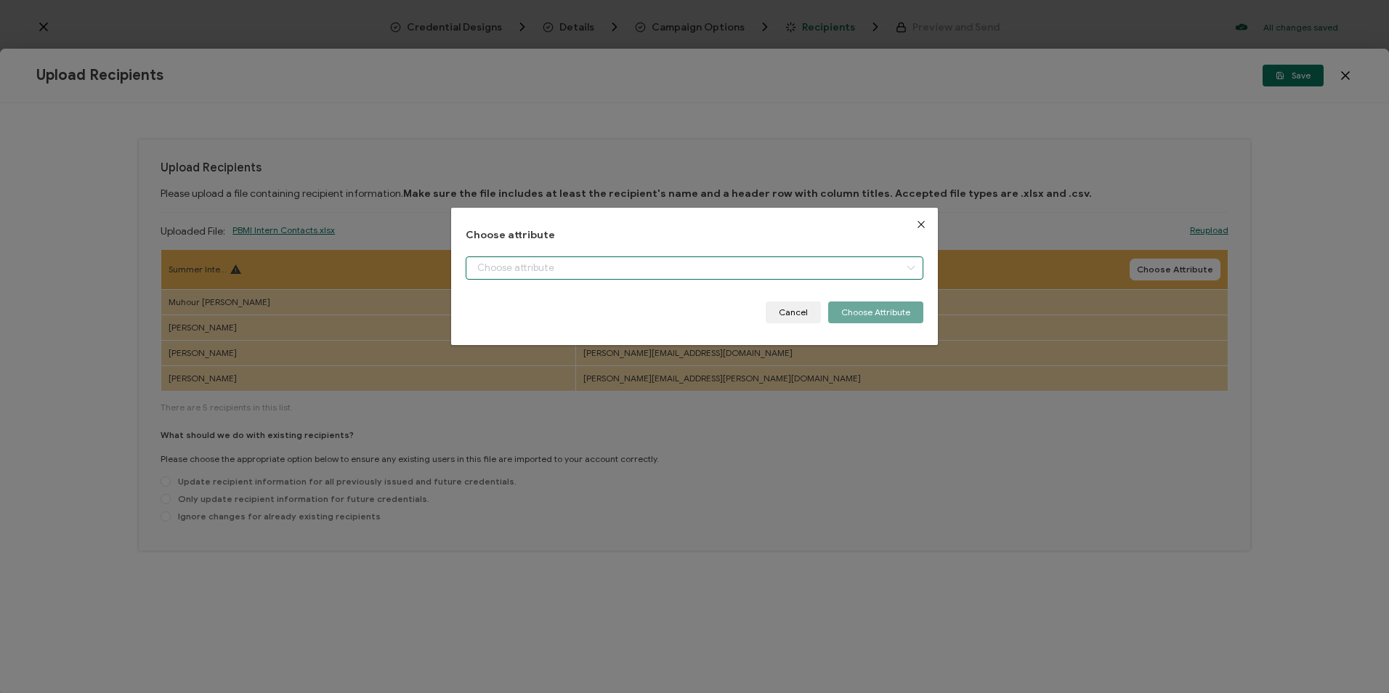
click at [591, 261] on input "dialog" at bounding box center [694, 267] width 457 height 23
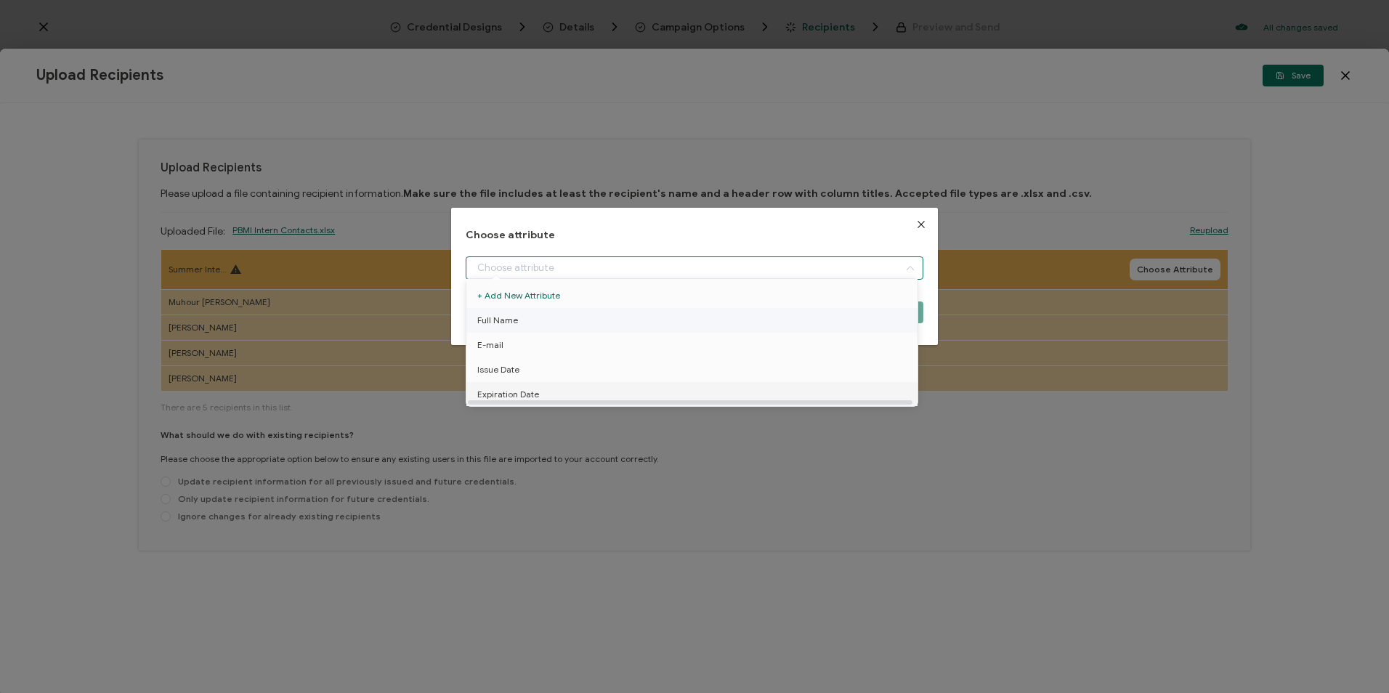
click at [501, 315] on span "Full Name" at bounding box center [497, 320] width 41 height 25
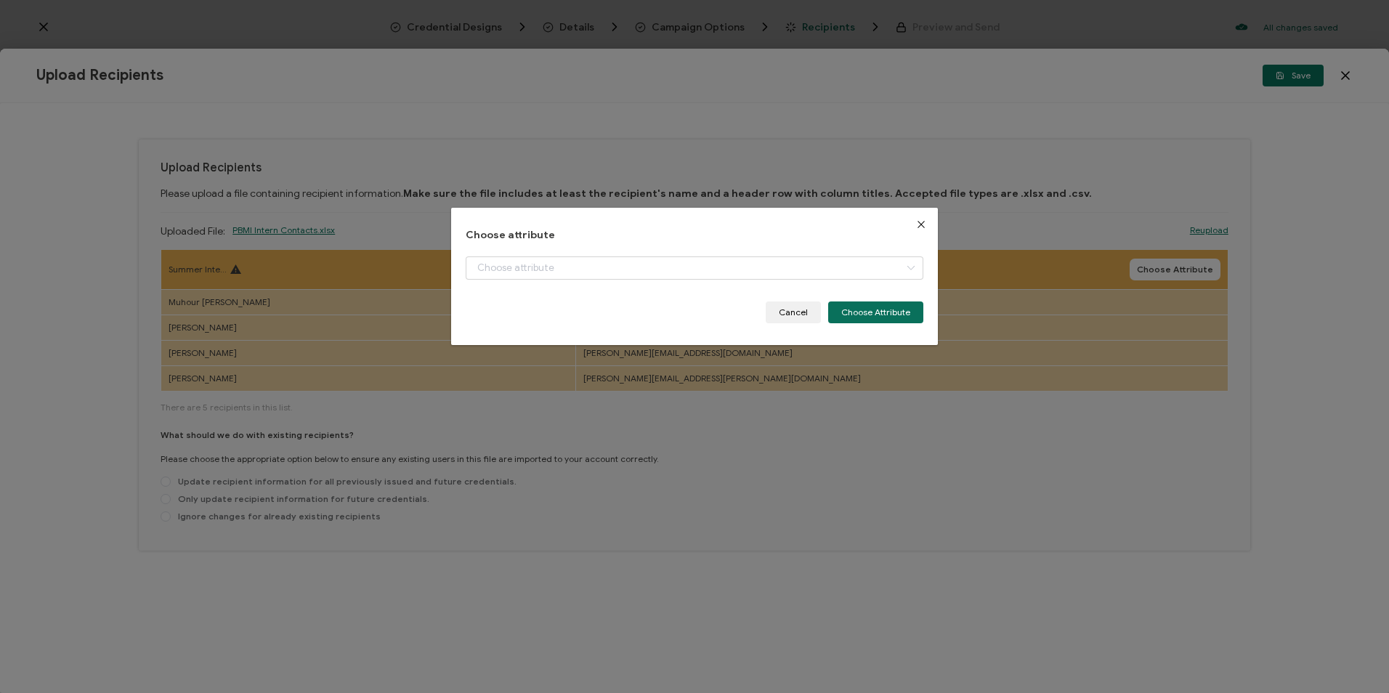
type input "Full Name"
click at [857, 312] on body "Credential Designs Details Campaign Options Recipients Preview and Send All cha…" at bounding box center [694, 346] width 1389 height 693
click at [855, 310] on button "Choose Attribute" at bounding box center [875, 313] width 95 height 22
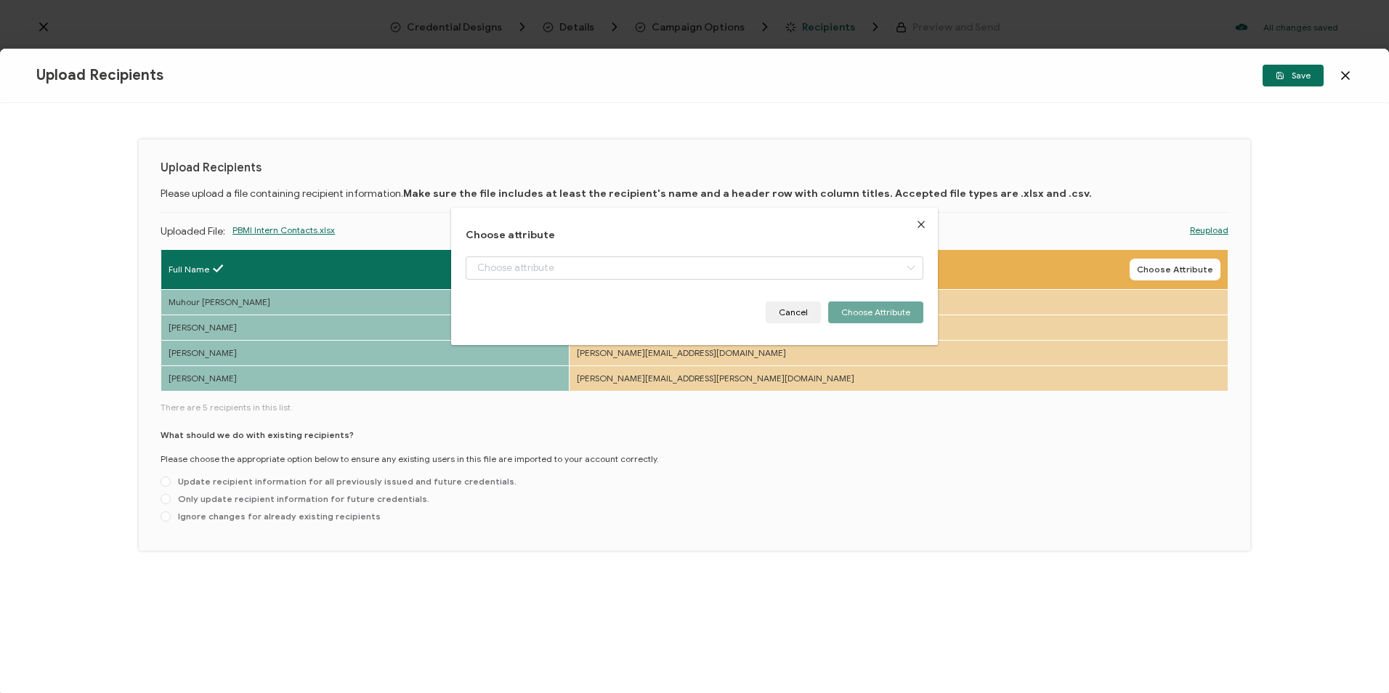
click at [1187, 269] on span "Choose Attribute" at bounding box center [1175, 269] width 76 height 9
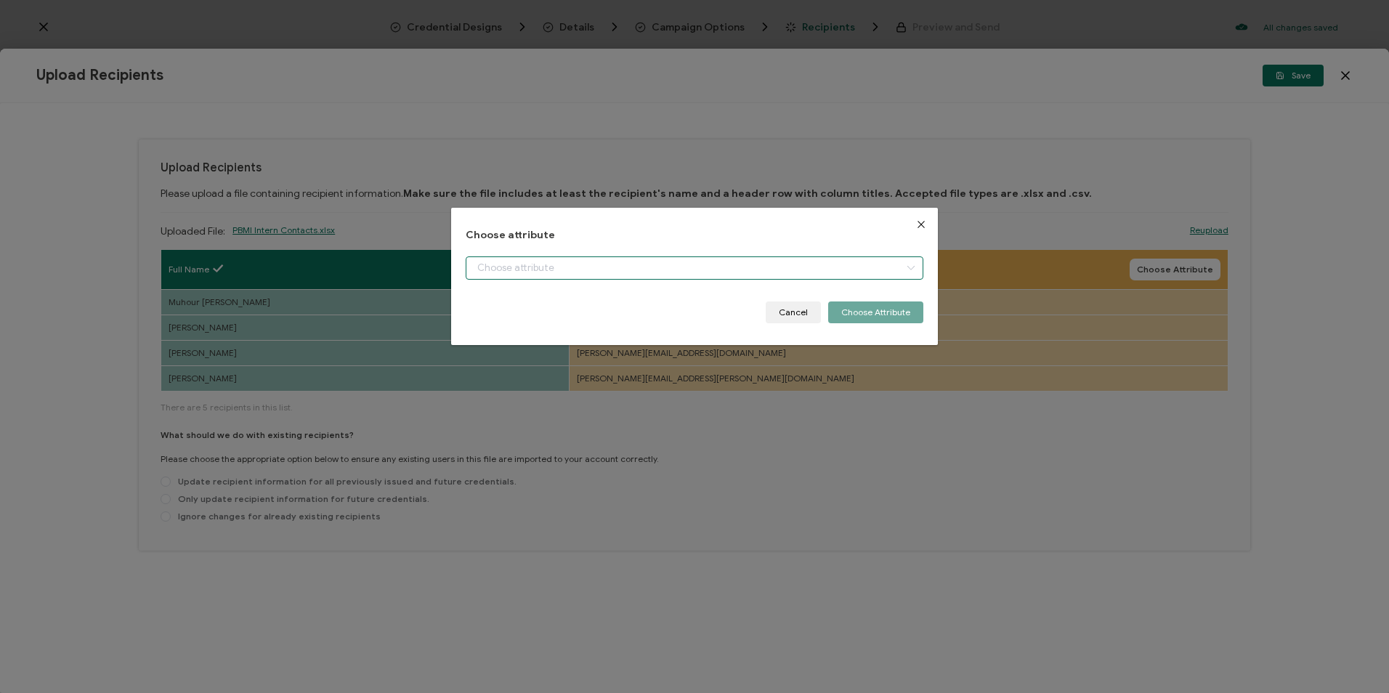
click at [736, 270] on input "dialog" at bounding box center [694, 267] width 457 height 23
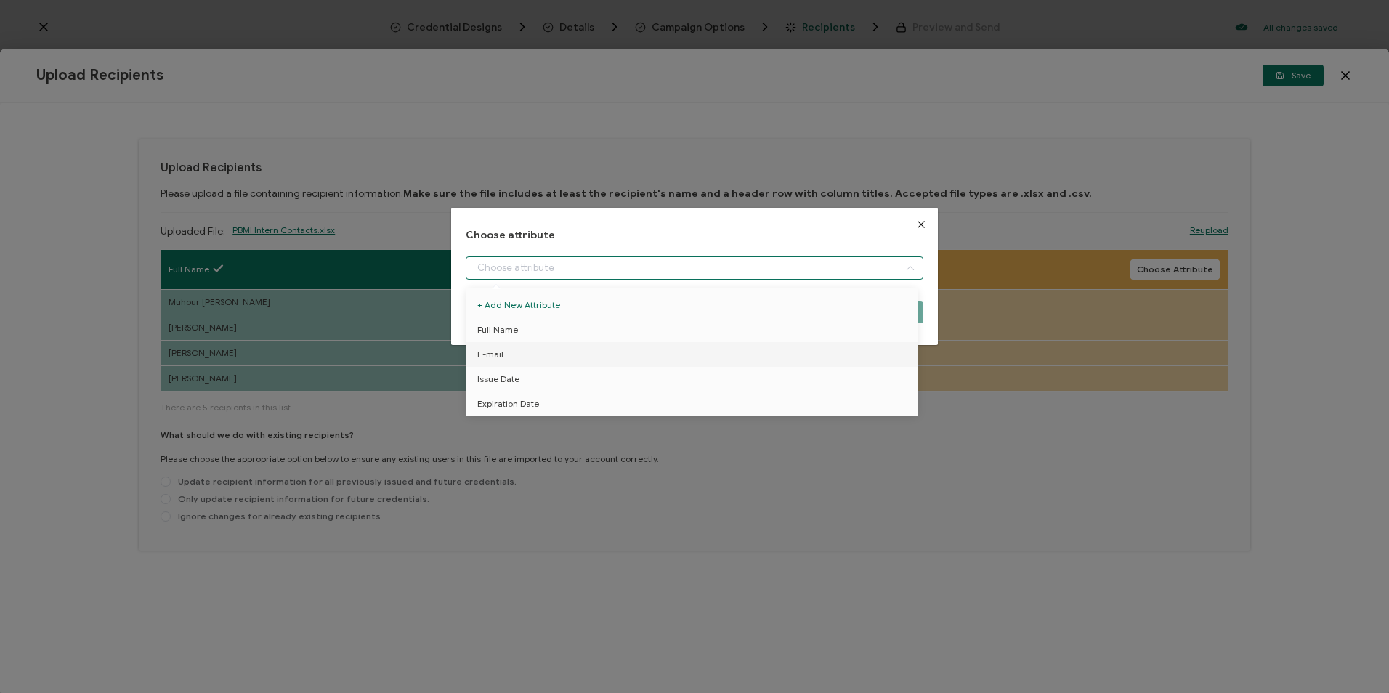
click at [488, 358] on span "E-mail" at bounding box center [490, 354] width 26 height 25
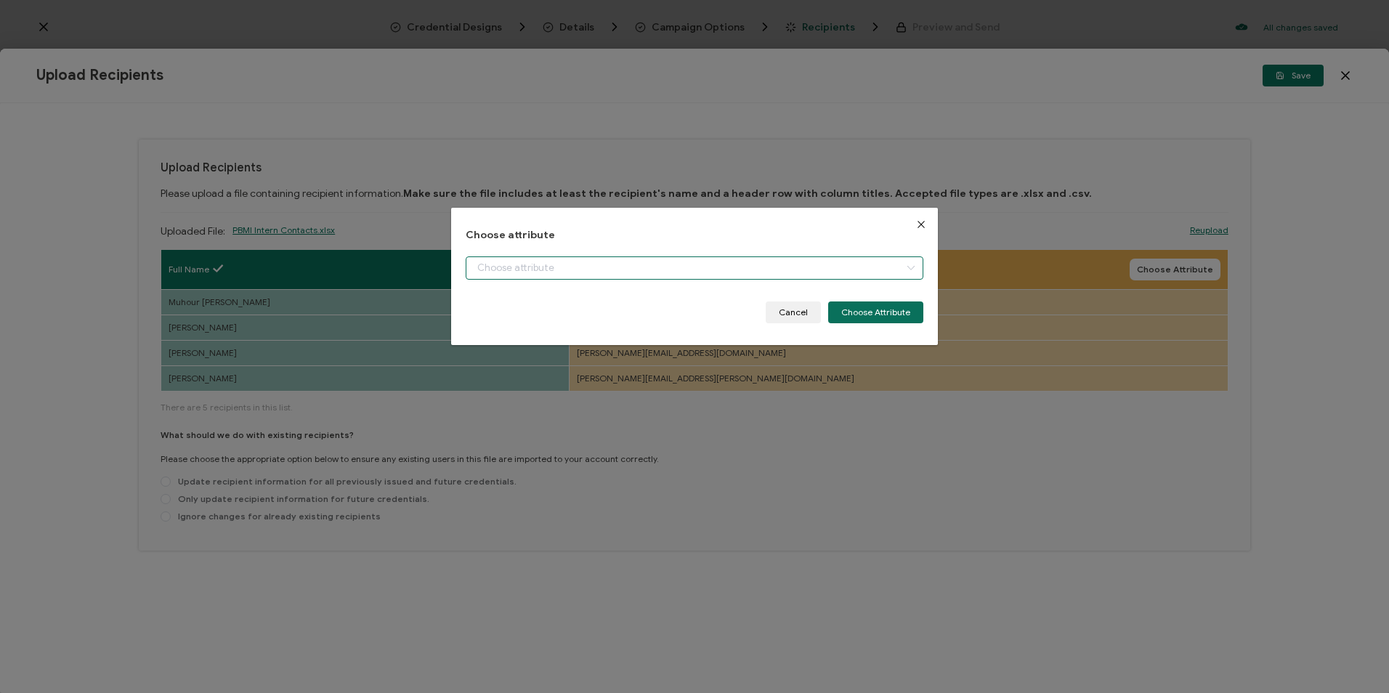
type input "E-mail"
click at [866, 311] on button "Choose Attribute" at bounding box center [875, 313] width 95 height 22
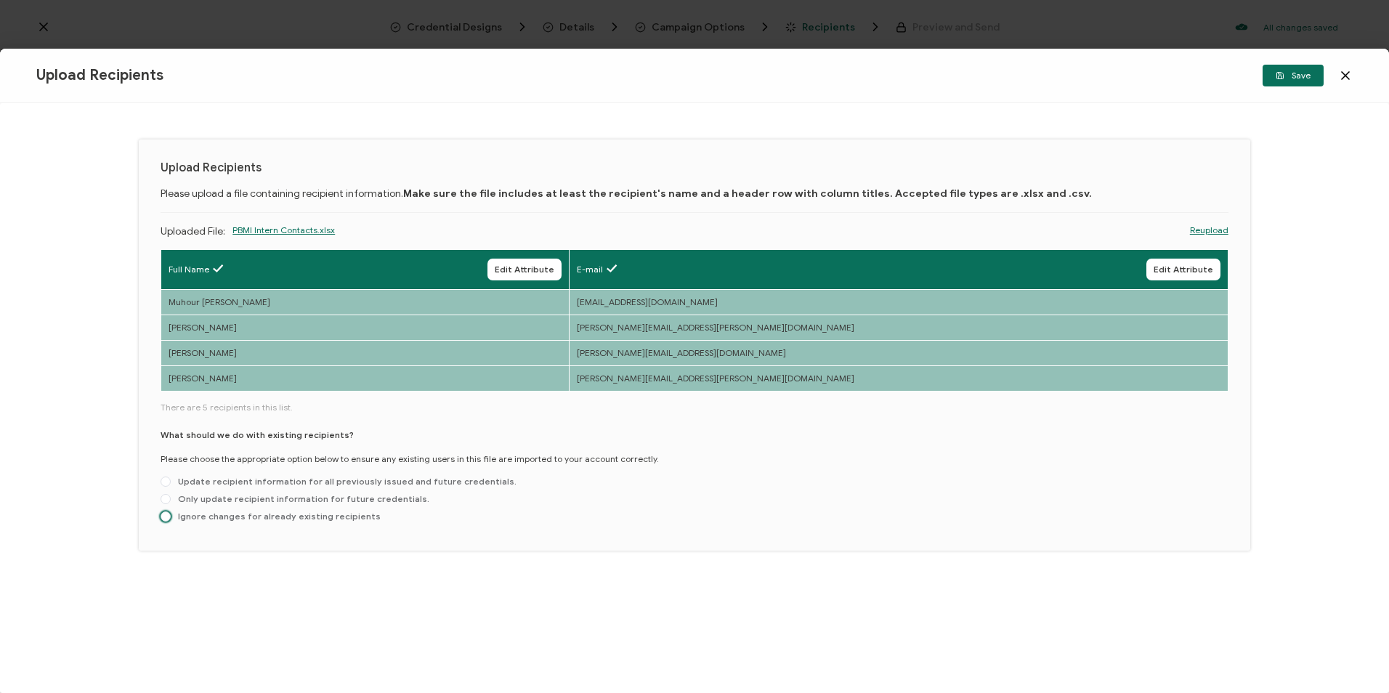
click at [280, 517] on span "Ignore changes for already existing recipients" at bounding box center [276, 516] width 210 height 11
click at [171, 517] on input "Ignore changes for already existing recipients" at bounding box center [166, 518] width 10 height 12
radio input "true"
click at [169, 480] on span at bounding box center [166, 482] width 10 height 10
click at [169, 480] on input "Update recipient information for all previously issued and future credentials." at bounding box center [166, 483] width 10 height 12
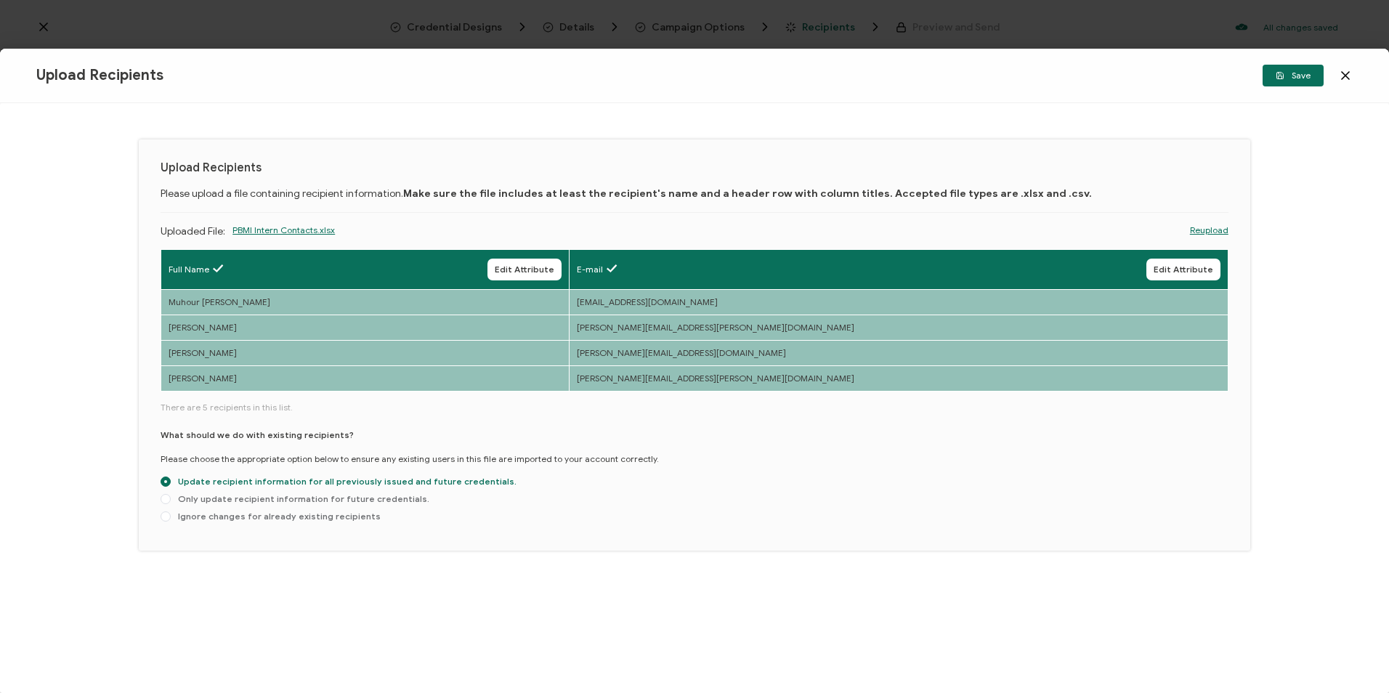
radio input "true"
radio input "false"
click at [168, 501] on span at bounding box center [166, 499] width 10 height 10
click at [168, 501] on input "Only update recipient information for future credentials." at bounding box center [166, 500] width 10 height 12
radio input "true"
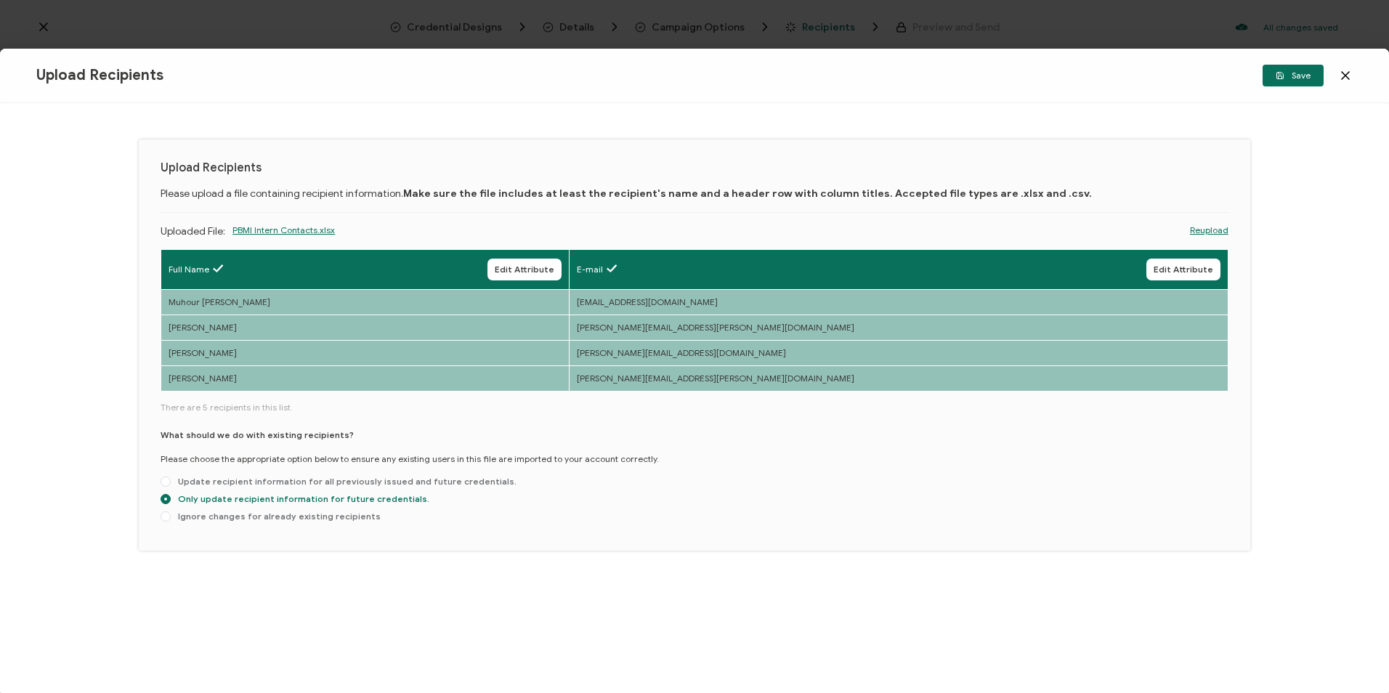
radio input "false"
radio input "true"
click at [1271, 76] on button "Save" at bounding box center [1293, 76] width 61 height 22
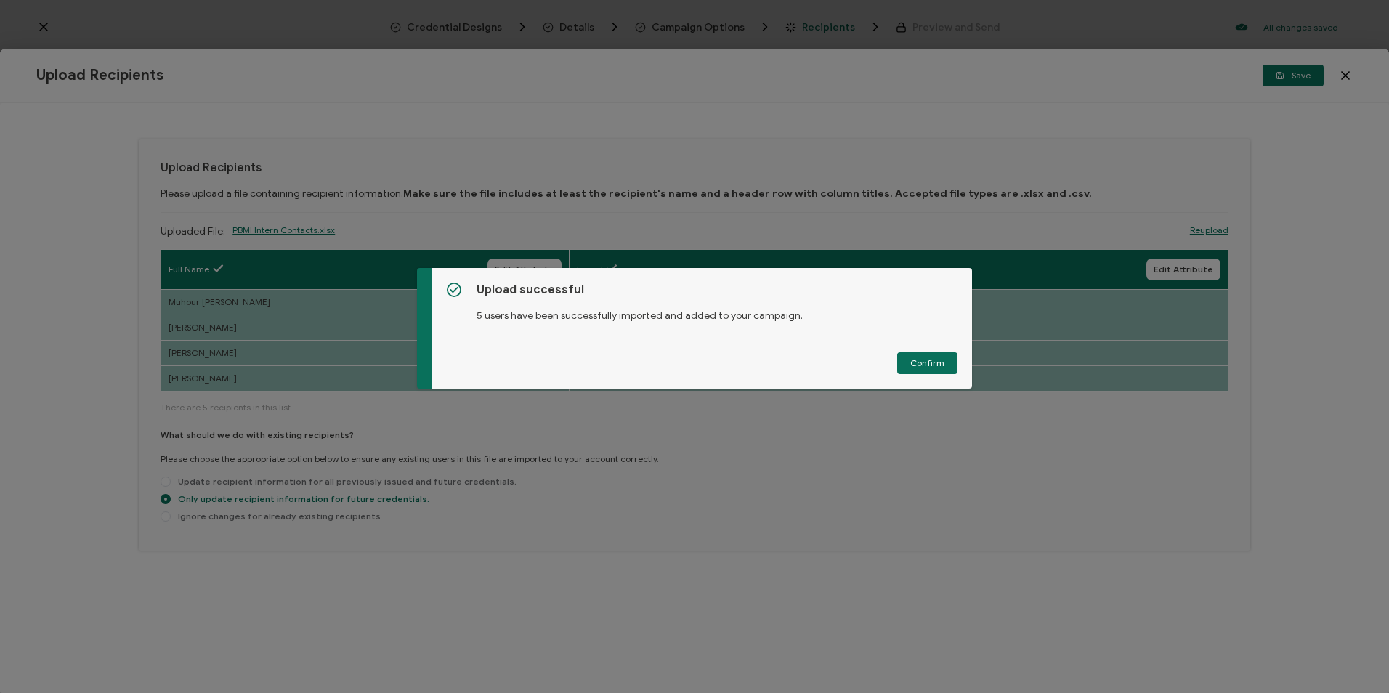
click at [916, 363] on span "Confirm" at bounding box center [927, 363] width 34 height 9
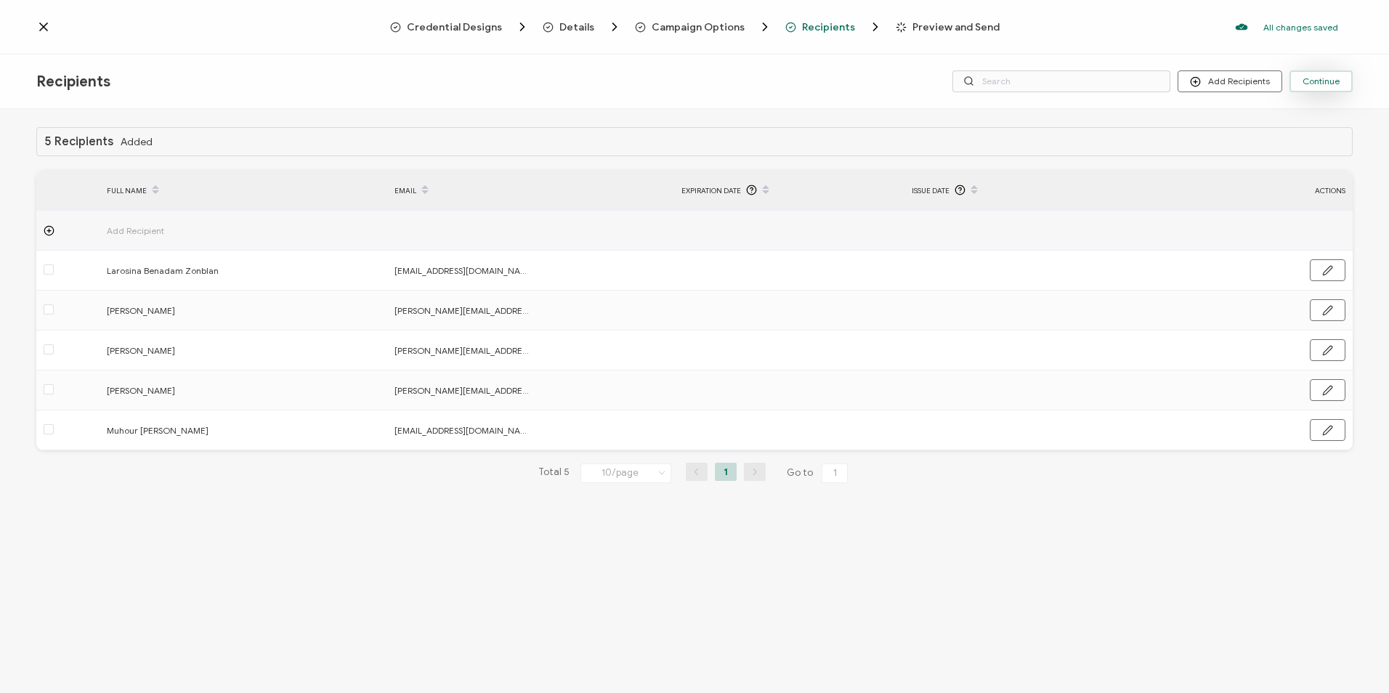
click at [1339, 73] on button "Continue" at bounding box center [1321, 81] width 63 height 22
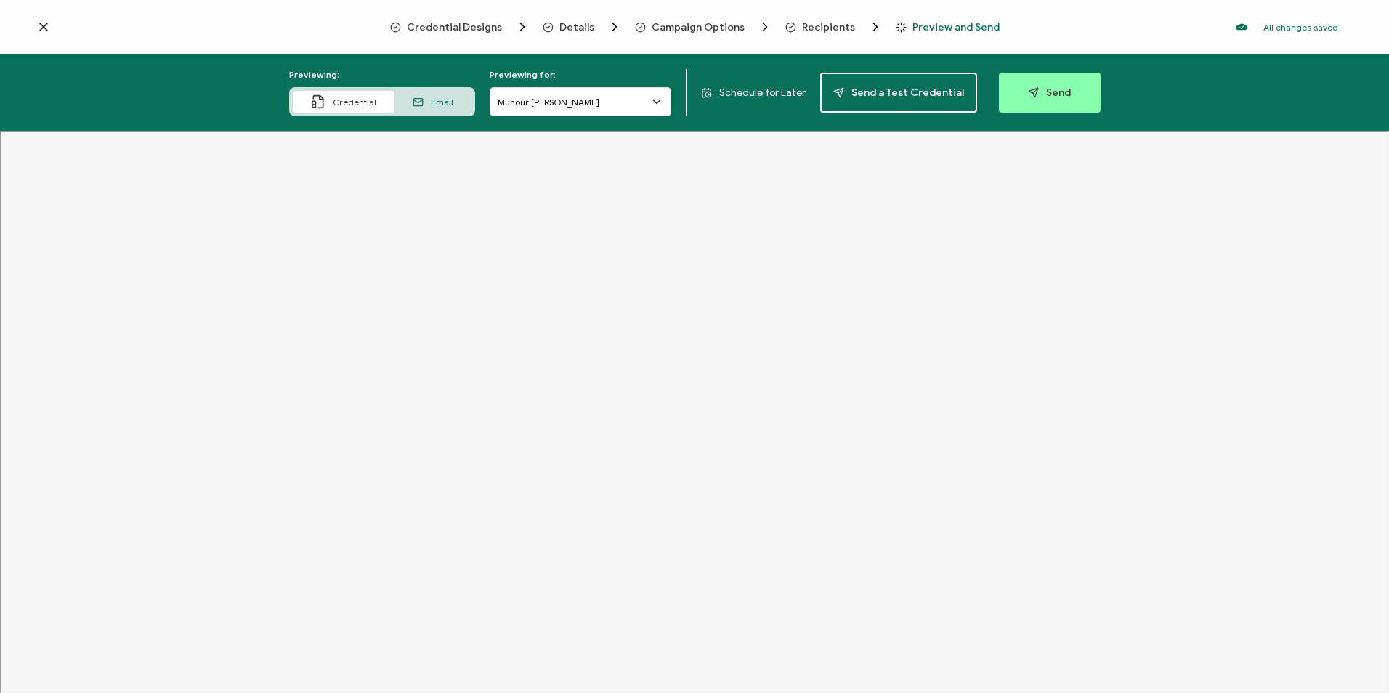
click at [443, 103] on span "Email" at bounding box center [442, 102] width 23 height 11
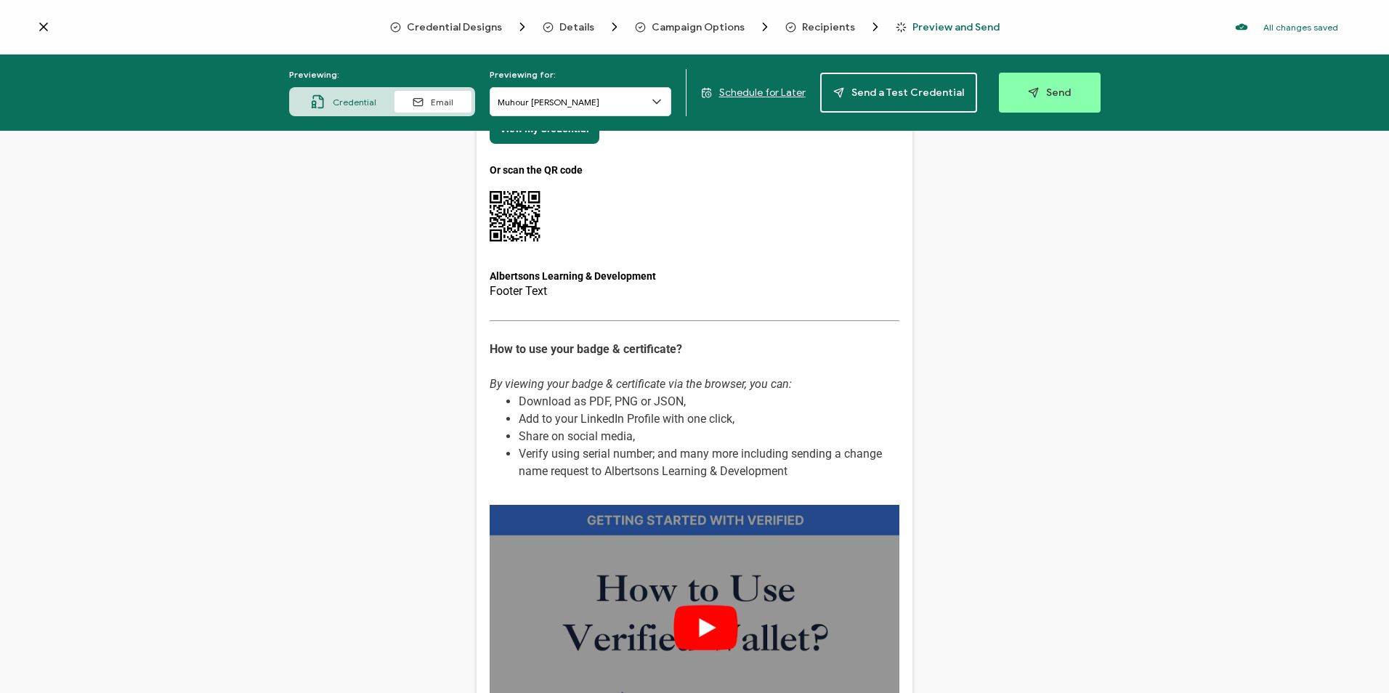
scroll to position [145, 0]
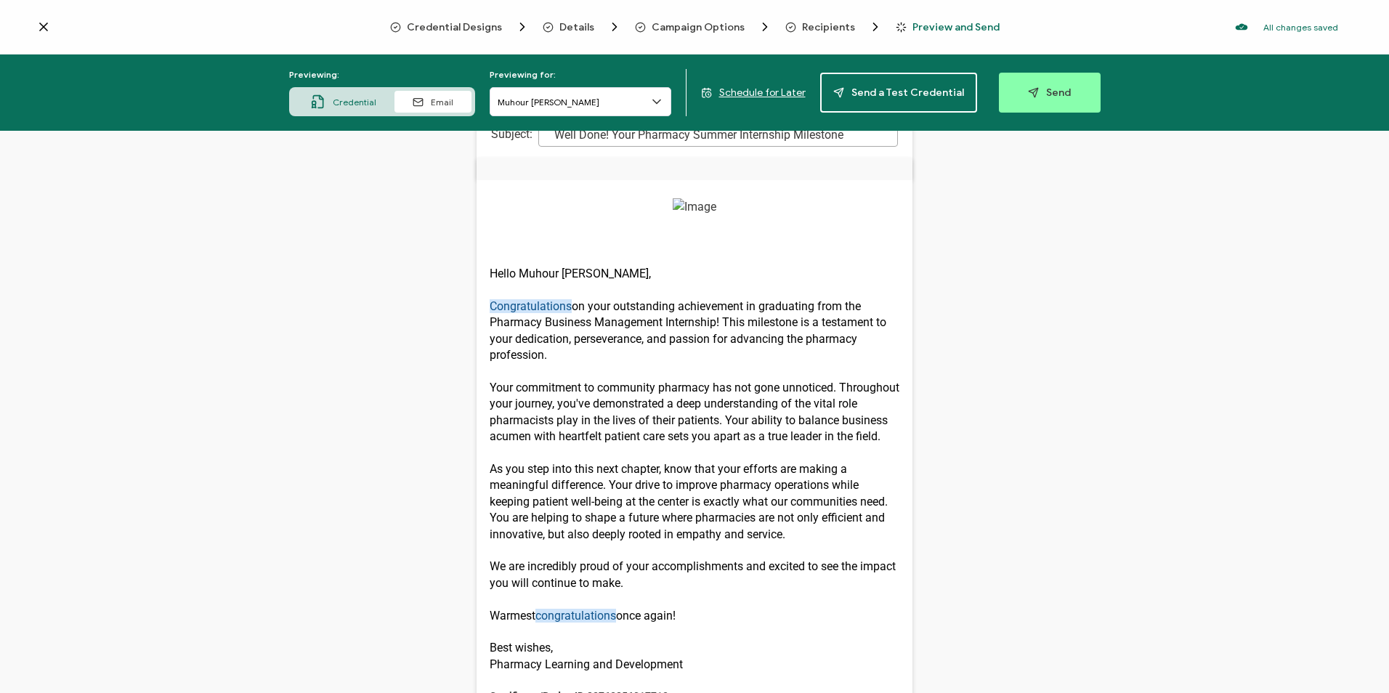
click at [745, 86] on div "Previewing: Credential Email Previewing for: Muhour [PERSON_NAME] Schedule for …" at bounding box center [694, 92] width 1389 height 76
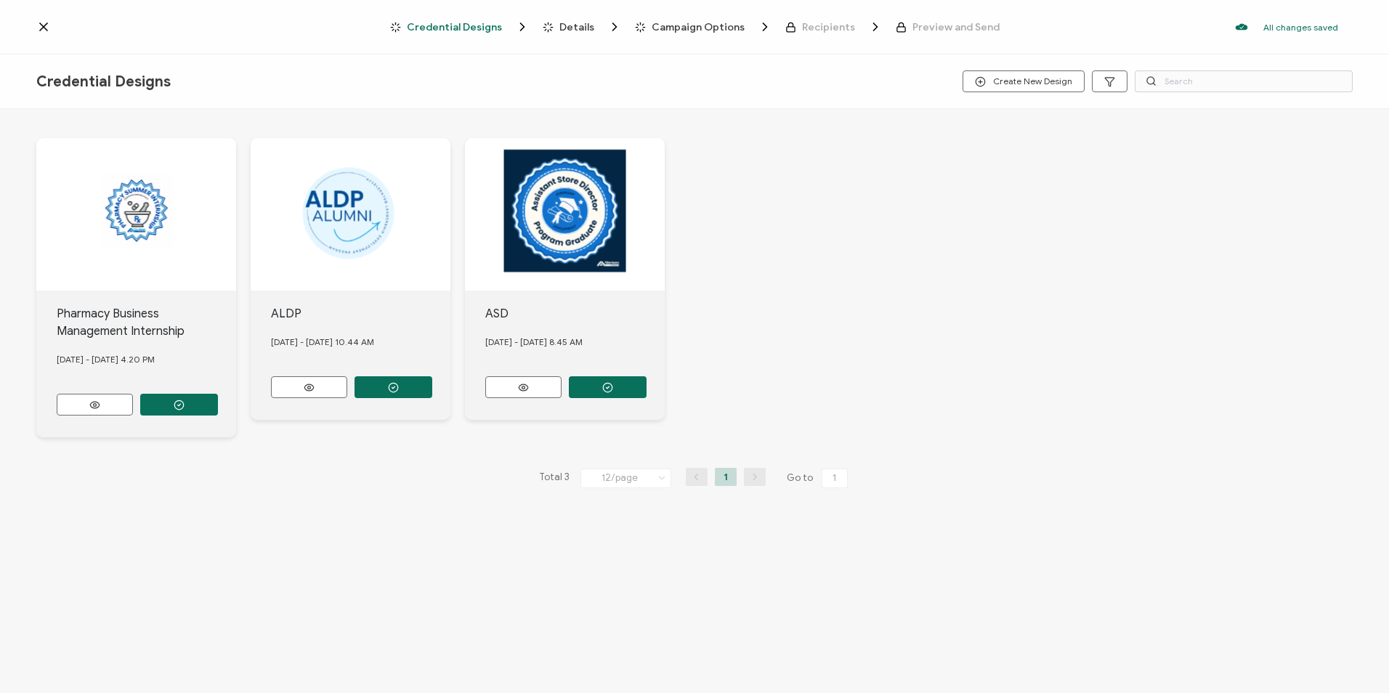
drag, startPoint x: 930, startPoint y: 326, endPoint x: 867, endPoint y: 317, distance: 63.8
click at [931, 326] on div "Pharmacy Business Management Internship August 18, 2025 - Monday 4.20 PM ALDP N…" at bounding box center [694, 287] width 1317 height 357
click at [236, 229] on div at bounding box center [136, 214] width 200 height 153
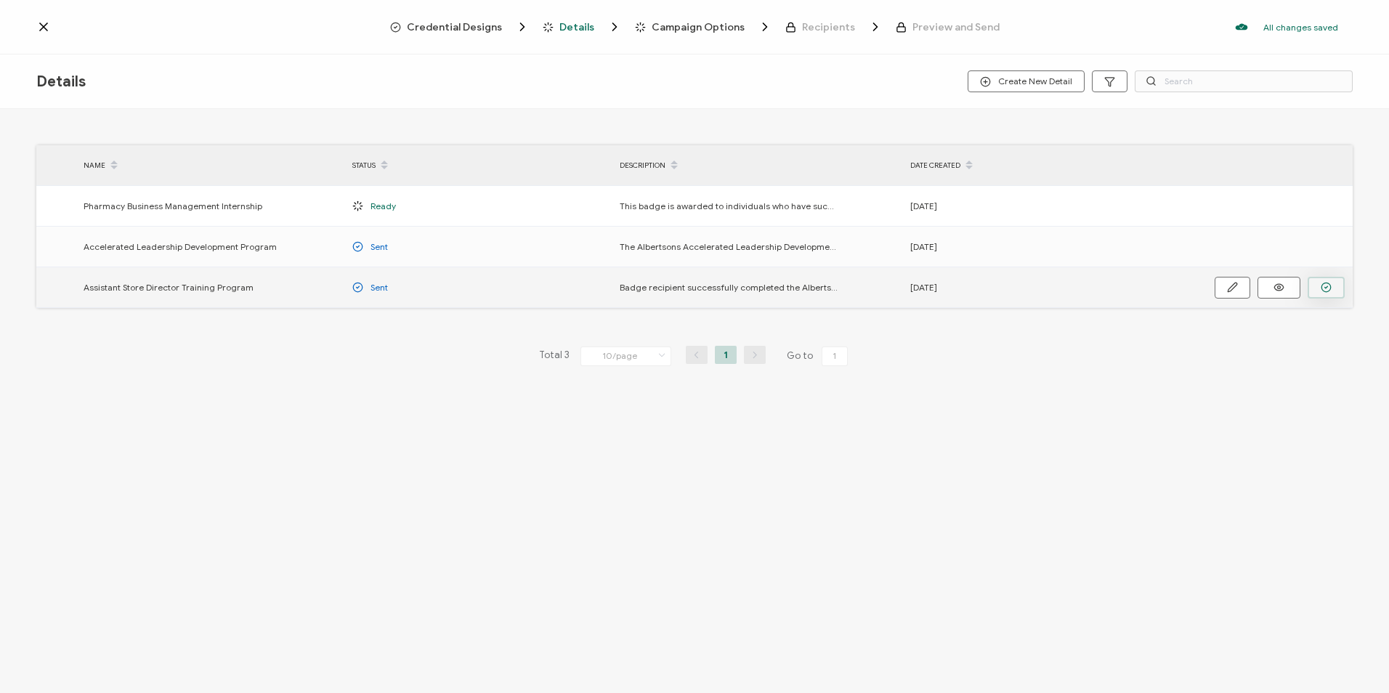
click at [0, 0] on button "button" at bounding box center [0, 0] width 0 height 0
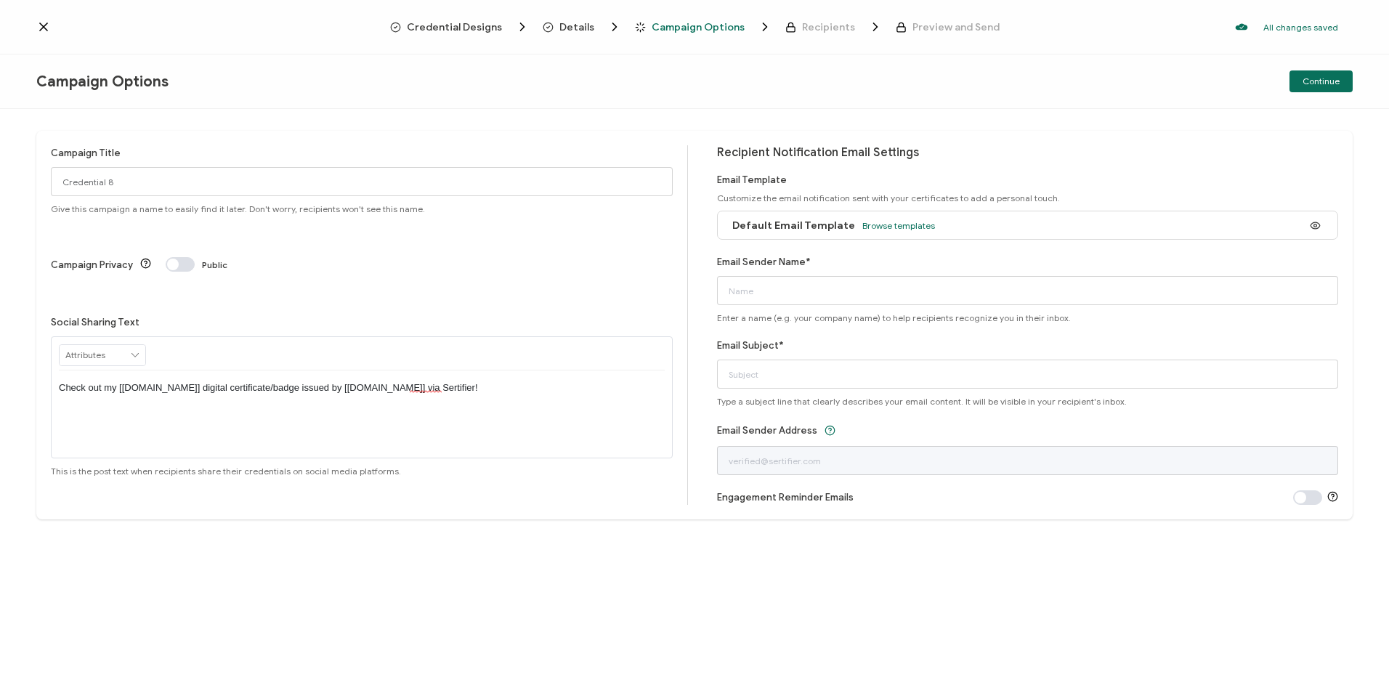
click at [50, 25] on icon at bounding box center [43, 27] width 15 height 15
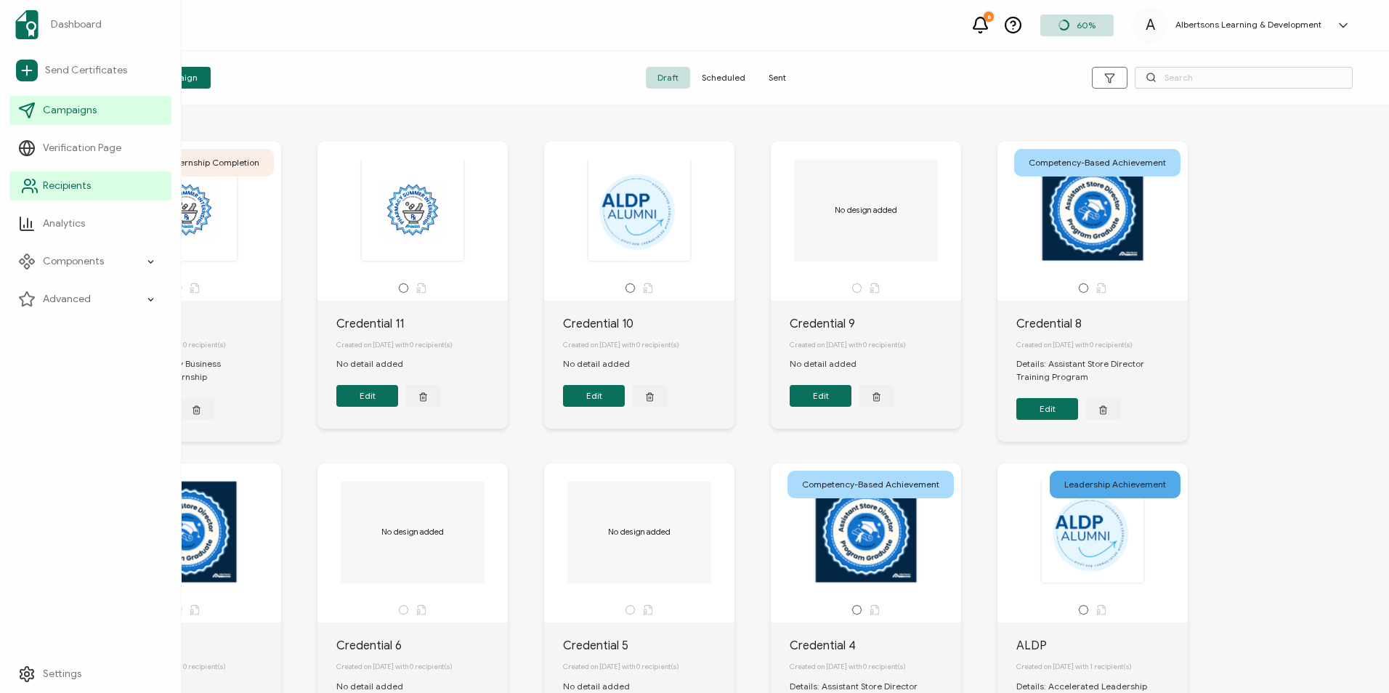
click at [63, 182] on span "Recipients" at bounding box center [67, 186] width 48 height 15
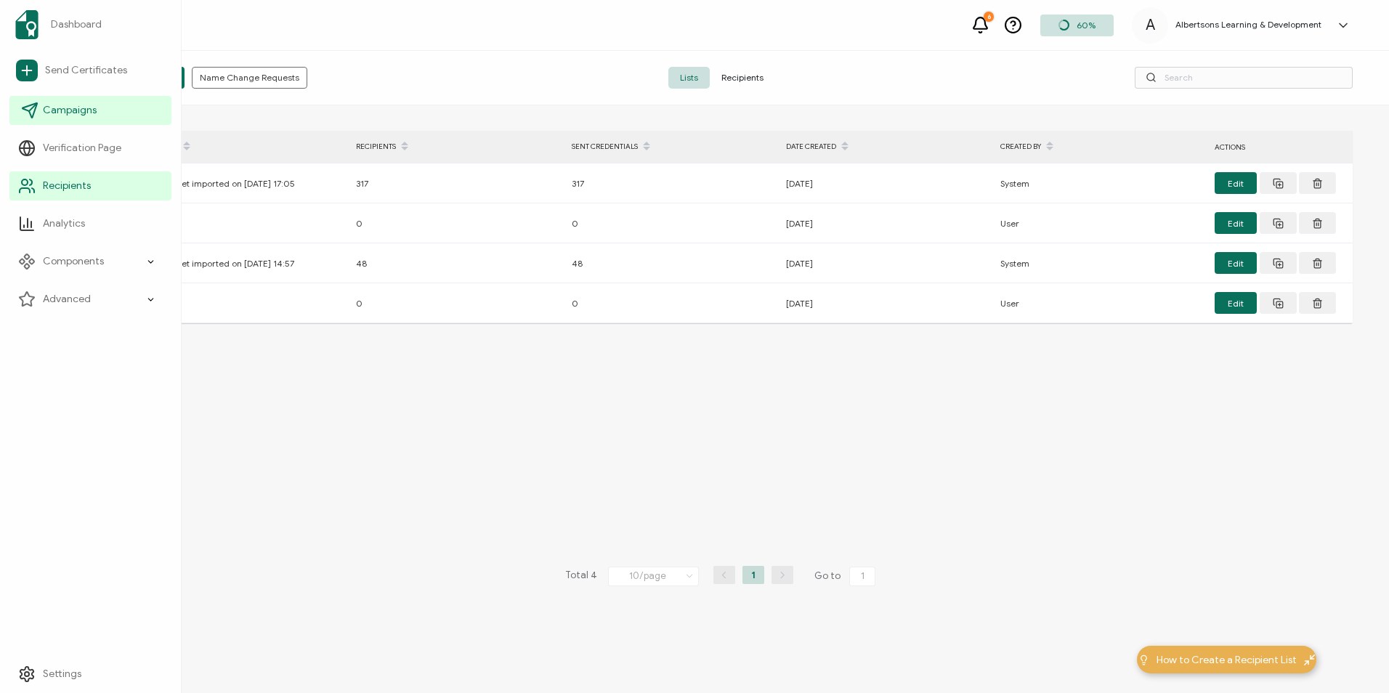
click at [41, 118] on link "Campaigns" at bounding box center [90, 110] width 162 height 29
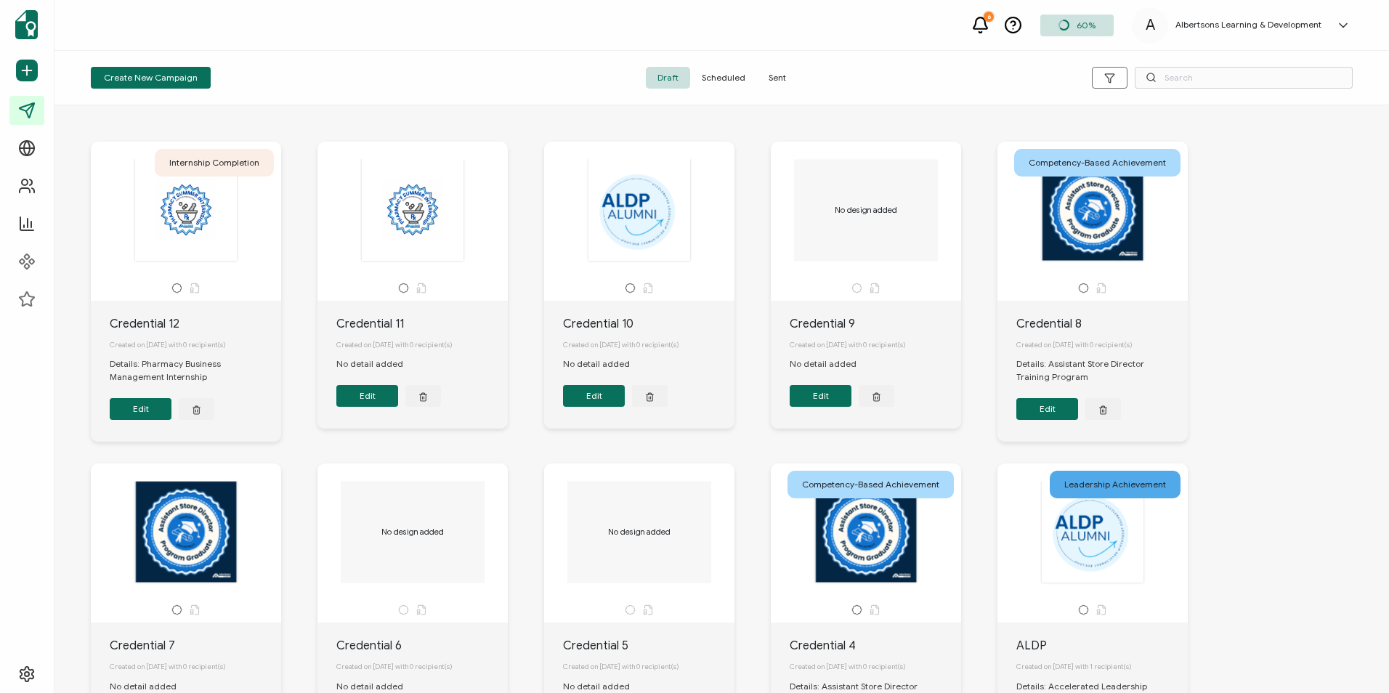
click at [773, 80] on span "Sent" at bounding box center [777, 78] width 41 height 22
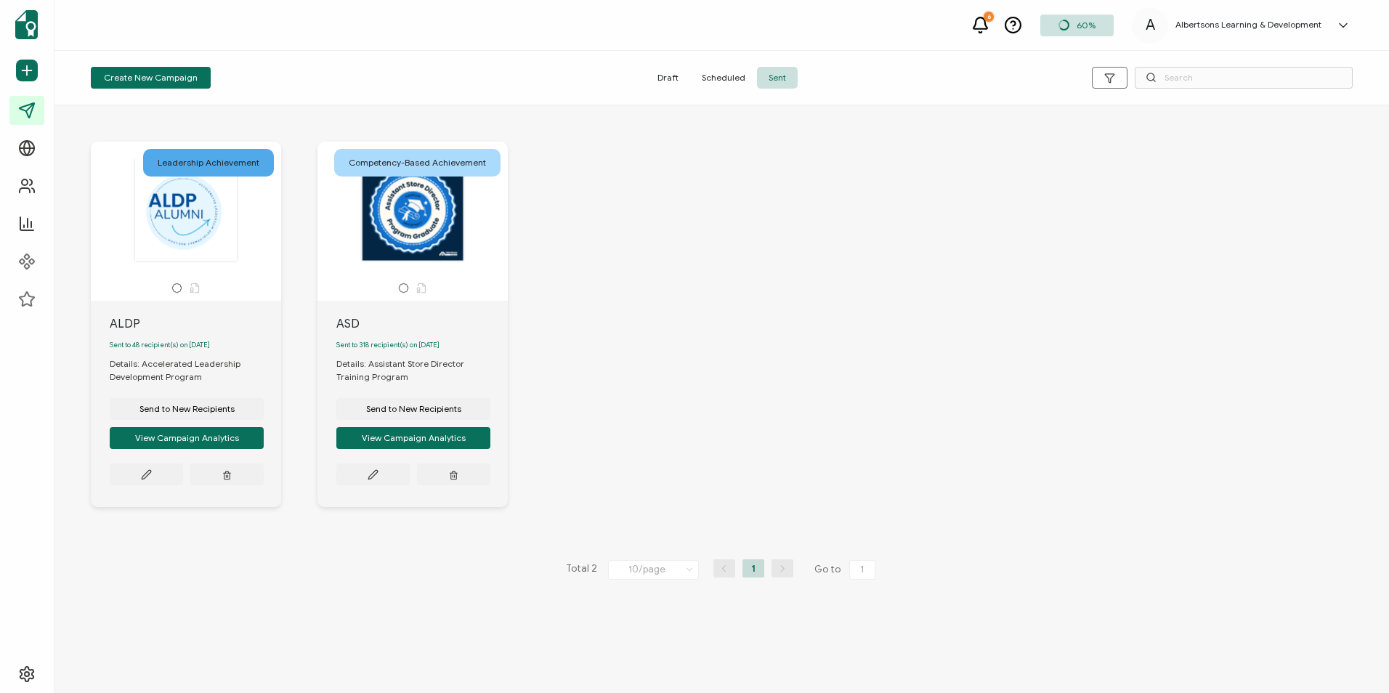
click at [223, 222] on div at bounding box center [186, 209] width 153 height 103
click at [188, 226] on div at bounding box center [186, 209] width 153 height 103
click at [146, 480] on icon at bounding box center [146, 474] width 11 height 11
